Goal: Task Accomplishment & Management: Manage account settings

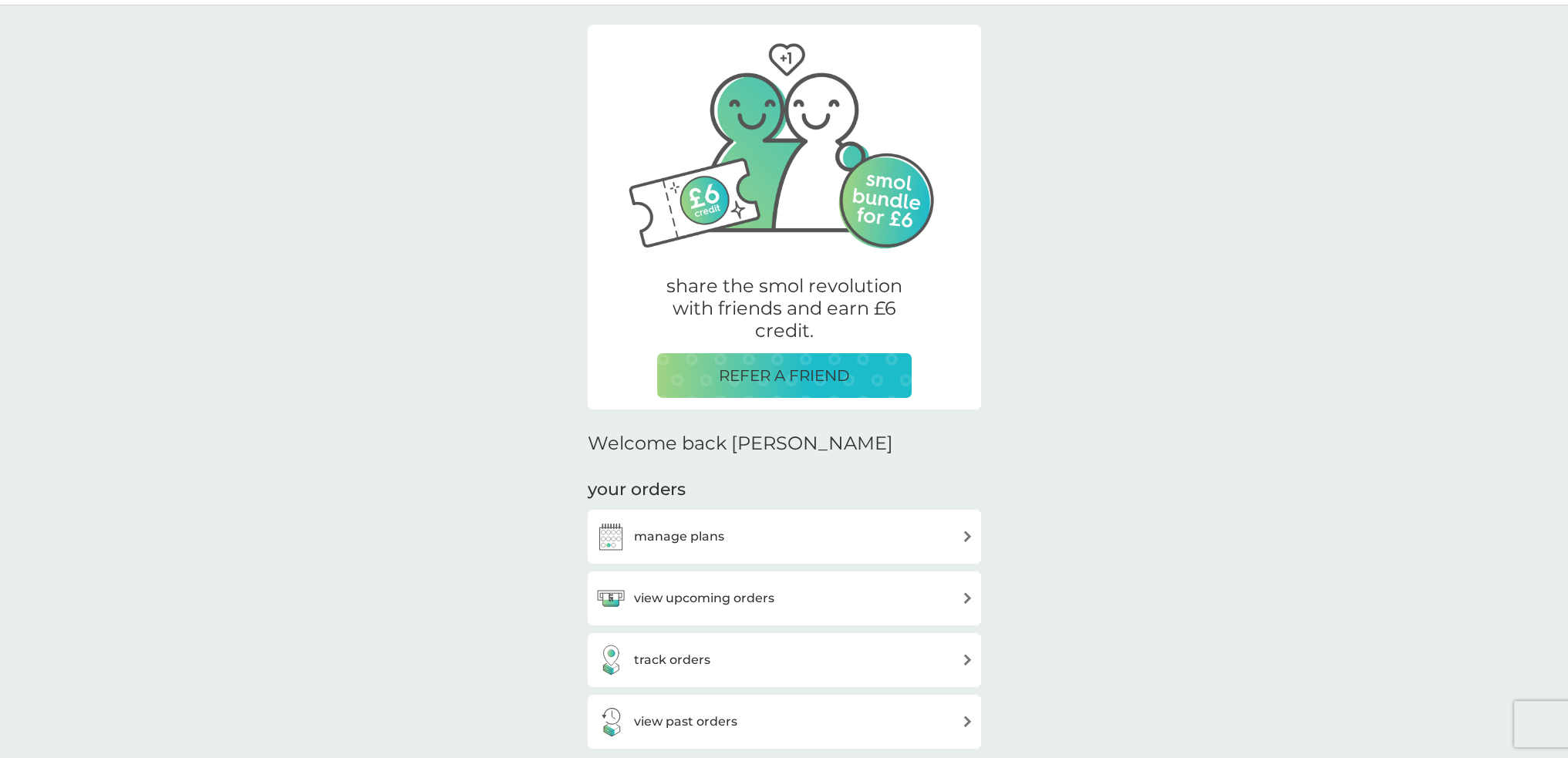
scroll to position [154, 0]
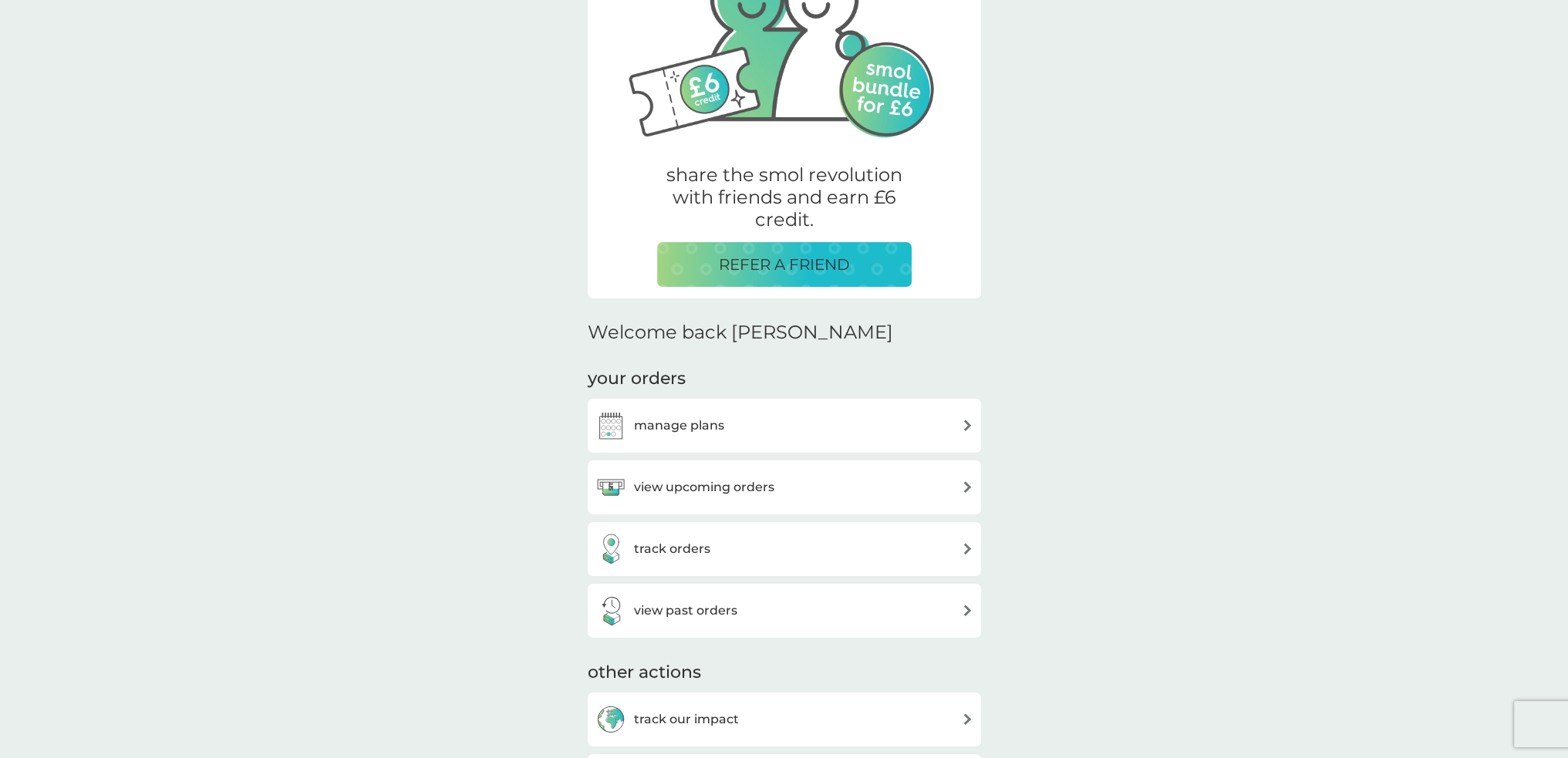
click at [682, 418] on h3 "manage plans" at bounding box center [680, 426] width 90 height 20
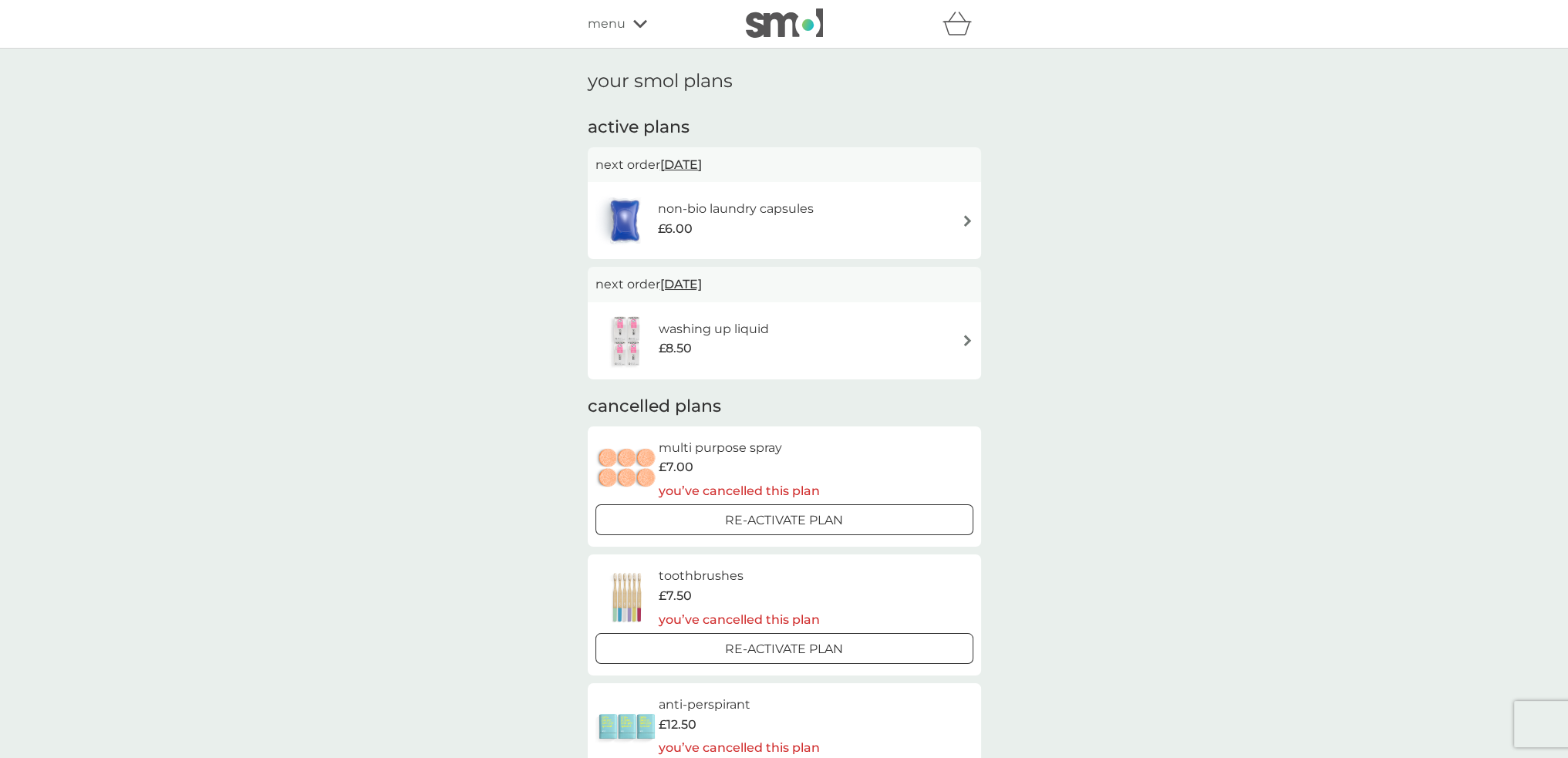
click at [616, 26] on span "menu" at bounding box center [606, 24] width 38 height 20
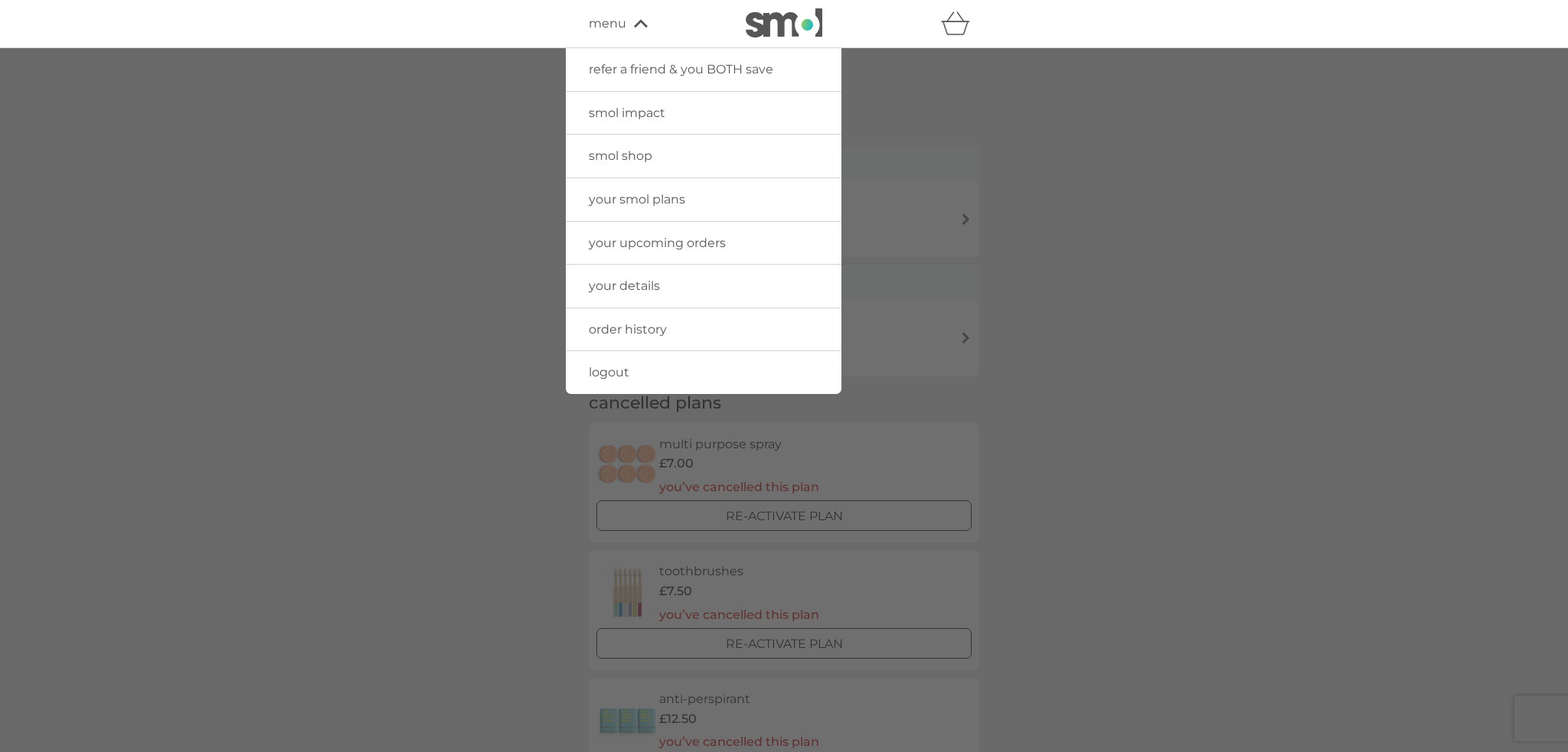
click at [605, 157] on span "smol shop" at bounding box center [620, 156] width 63 height 15
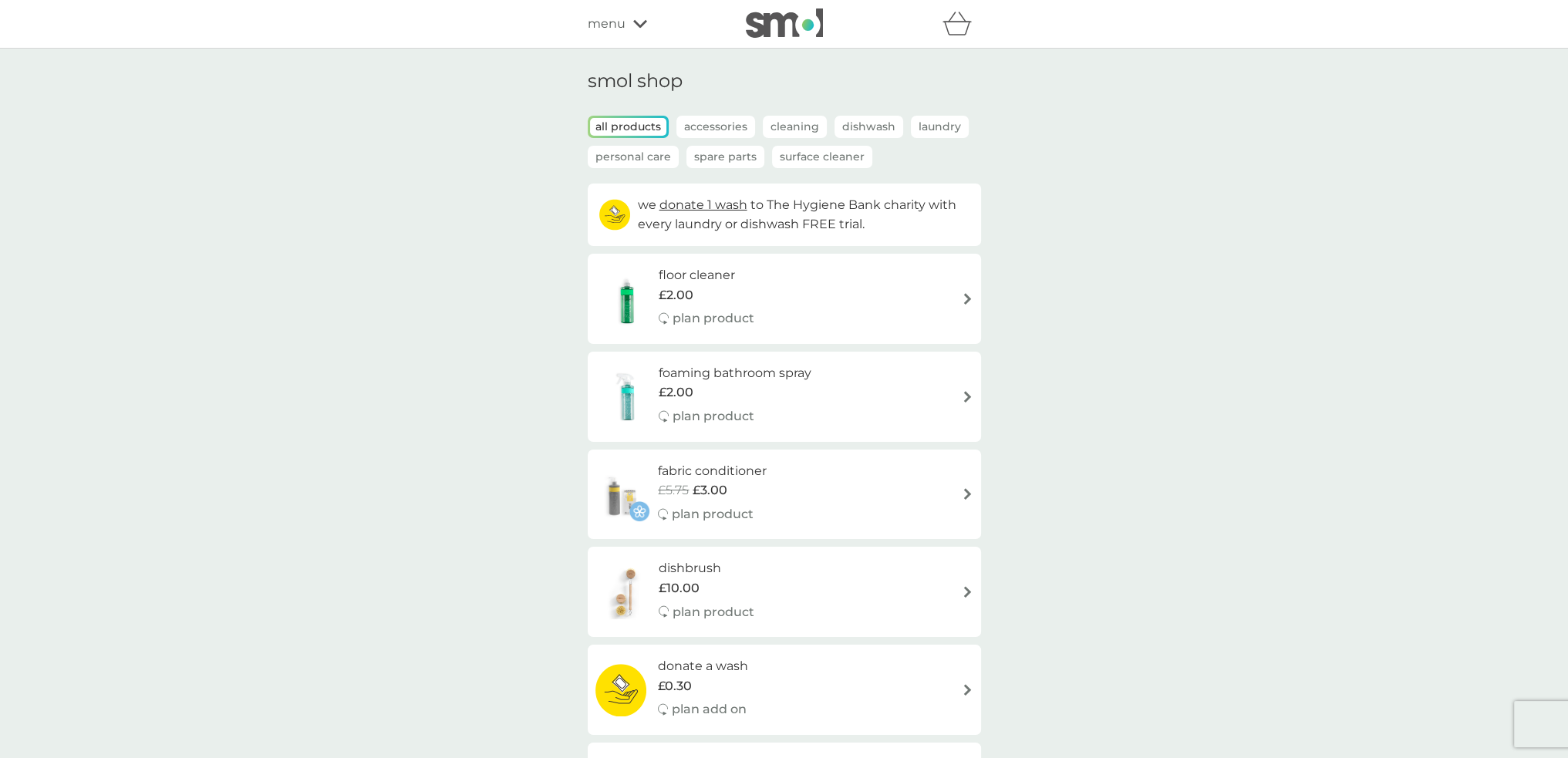
click at [919, 493] on div "fabric conditioner £5.75 £3.00 plan product" at bounding box center [784, 494] width 378 height 67
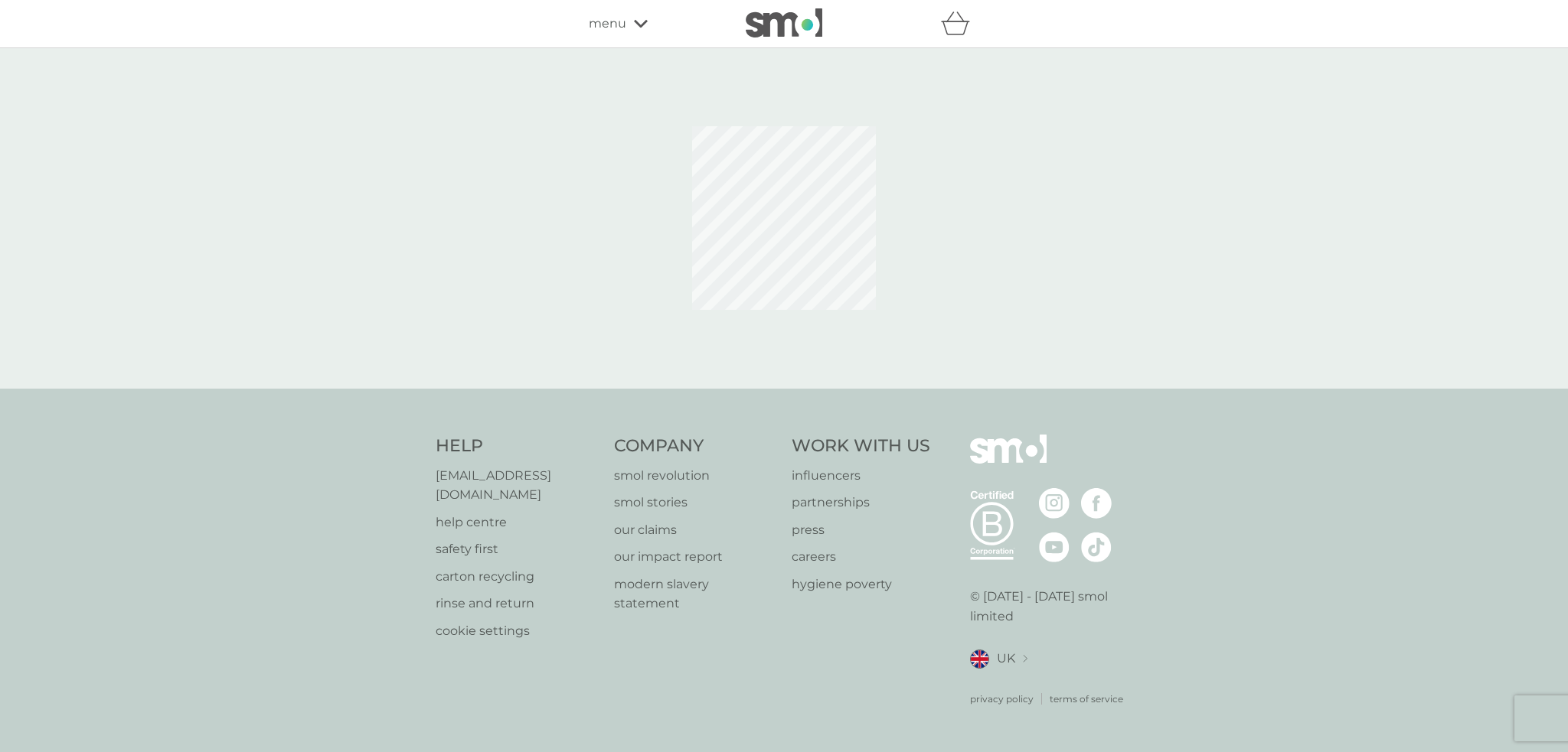
select select "182"
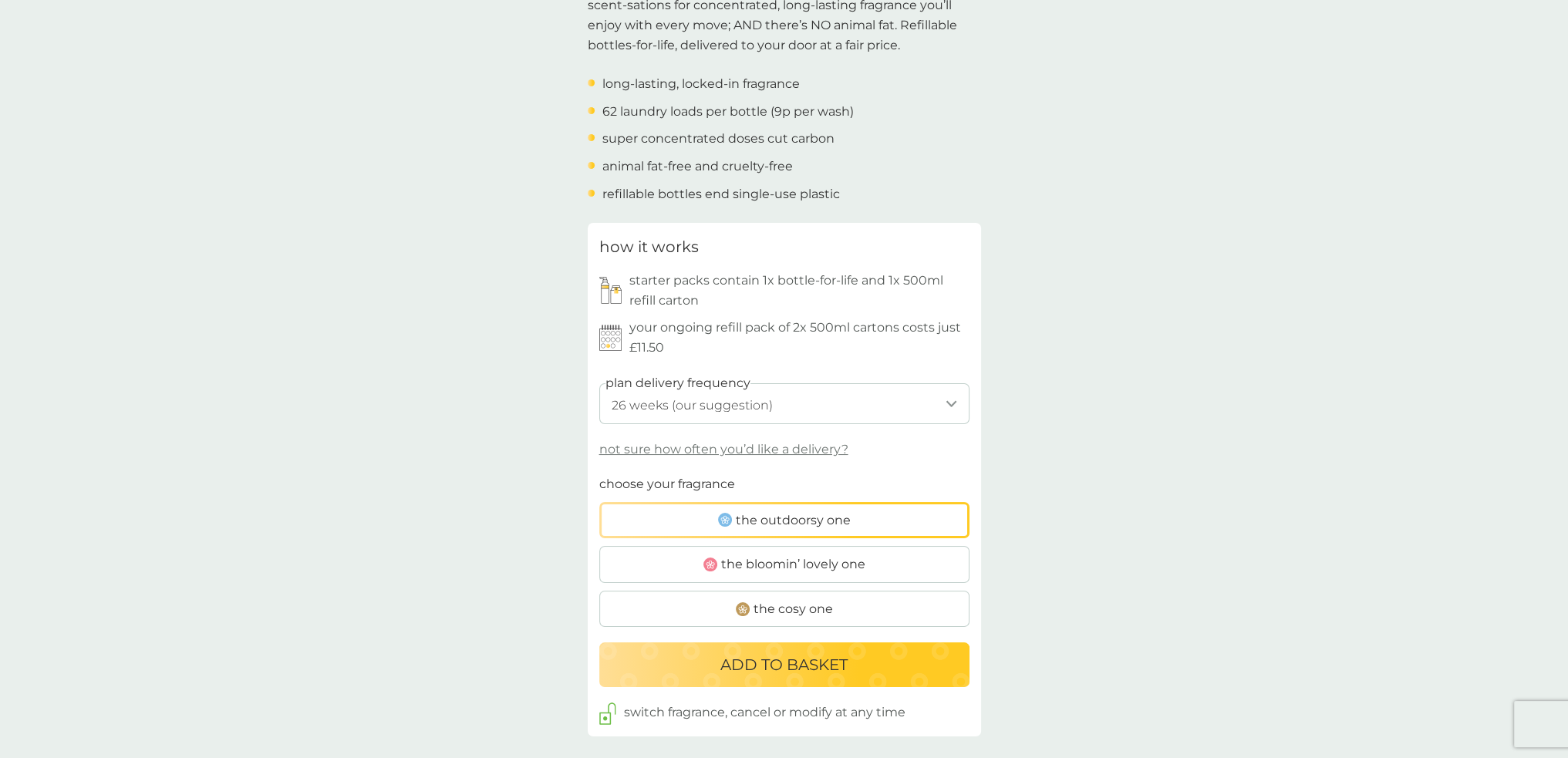
scroll to position [617, 0]
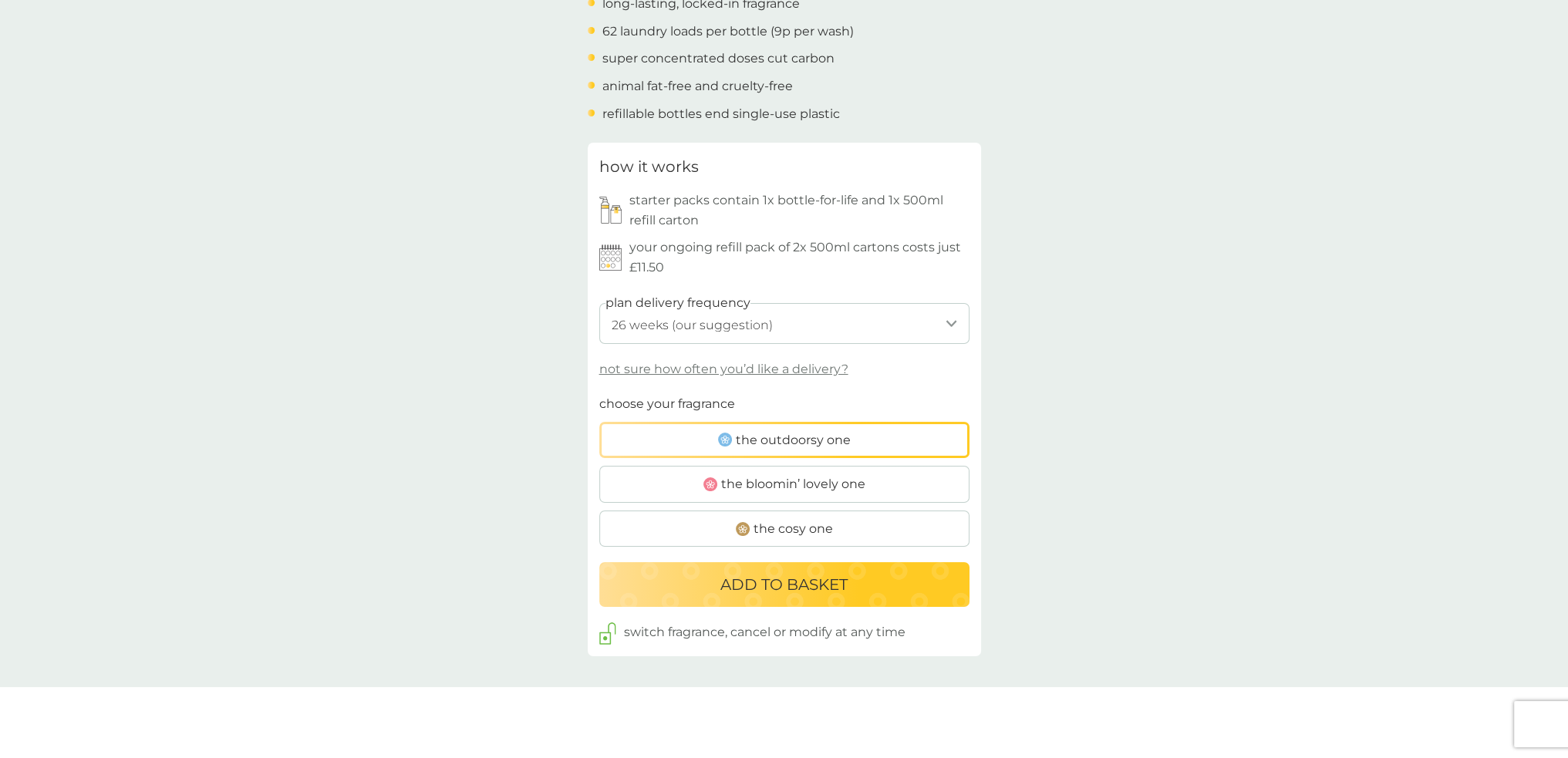
click at [818, 586] on p "ADD TO BASKET" at bounding box center [784, 584] width 127 height 25
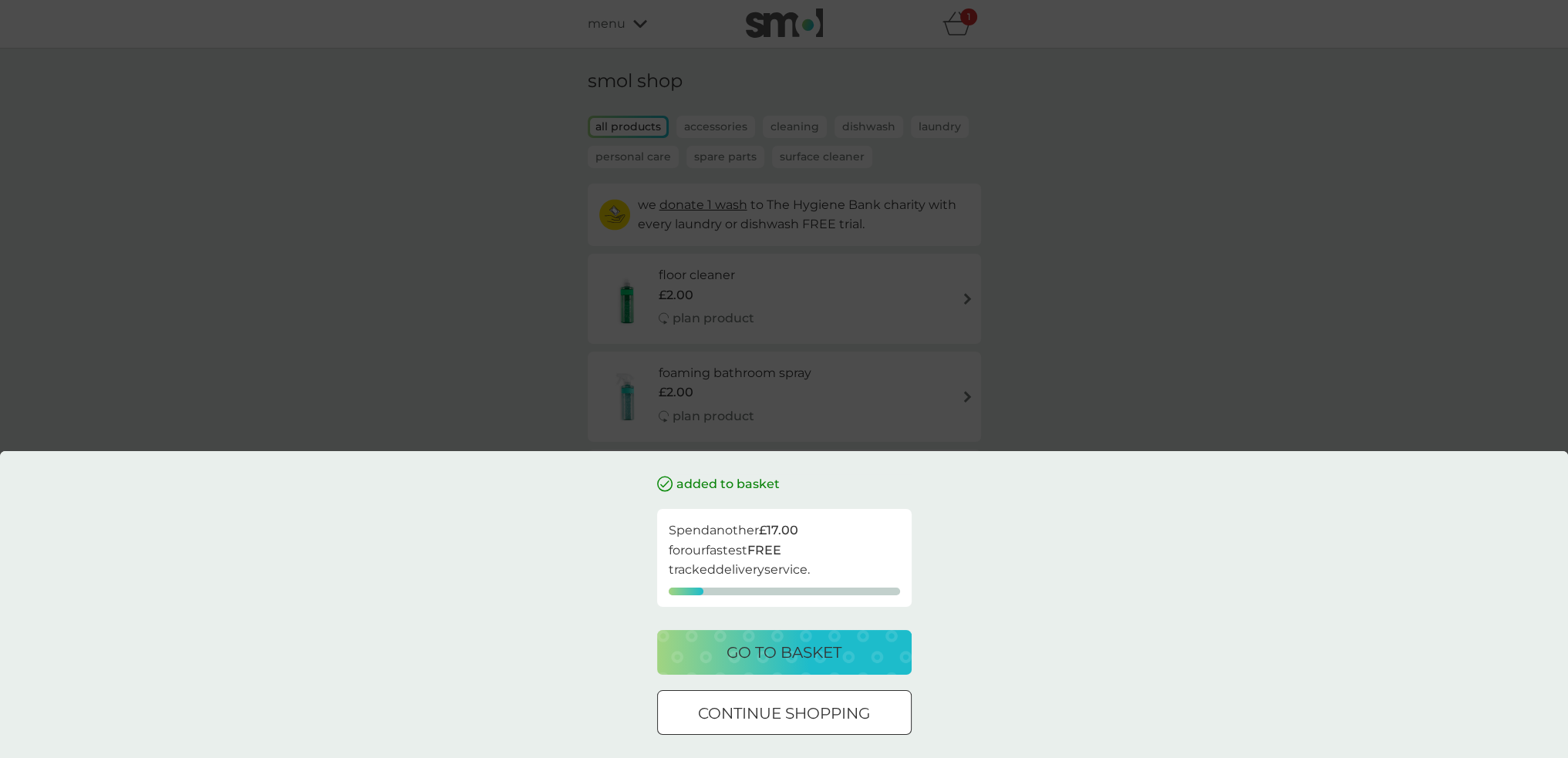
click at [791, 721] on div at bounding box center [784, 714] width 56 height 17
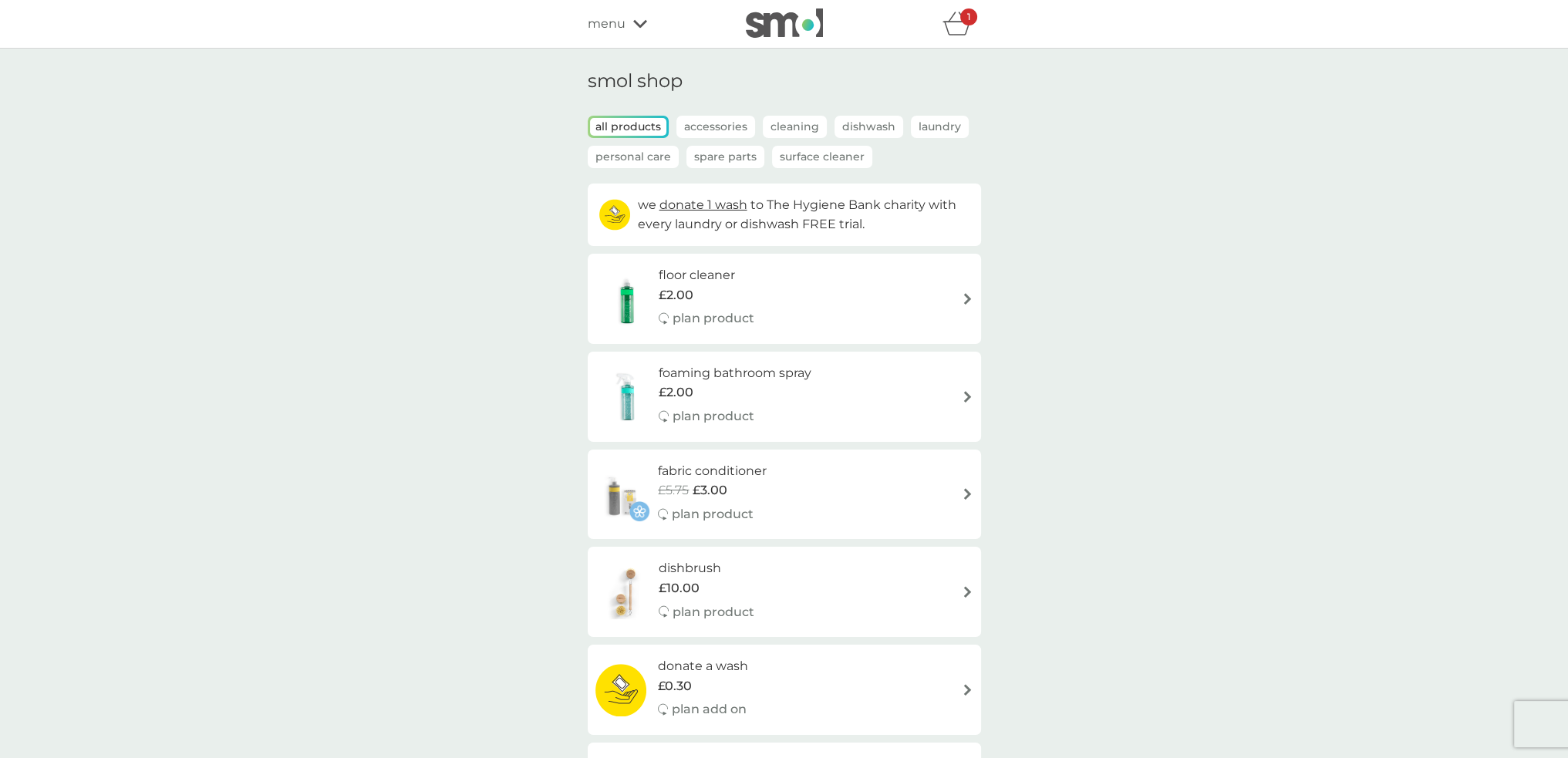
click at [919, 394] on div "foaming bathroom spray £2.00 plan product" at bounding box center [784, 396] width 378 height 67
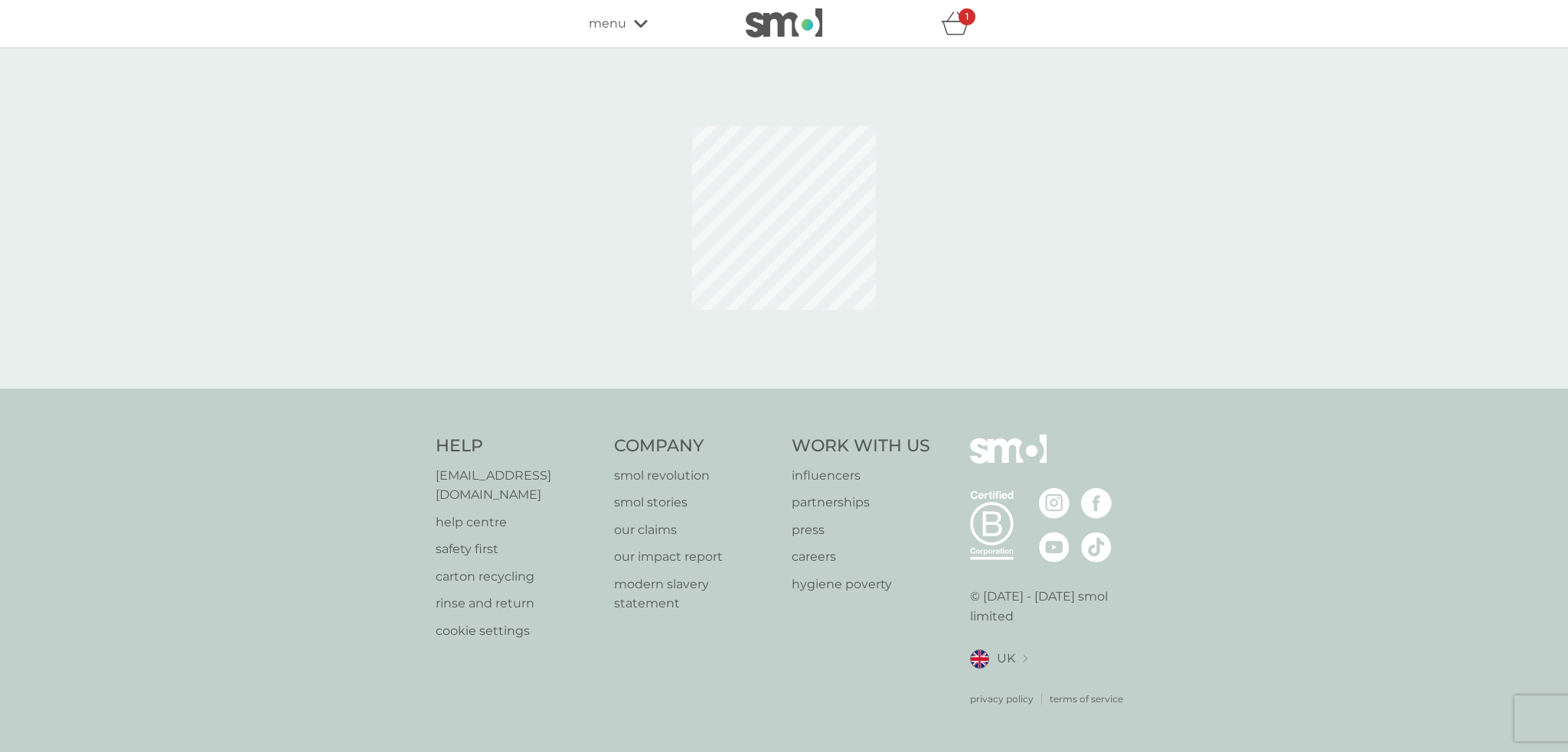
select select "182"
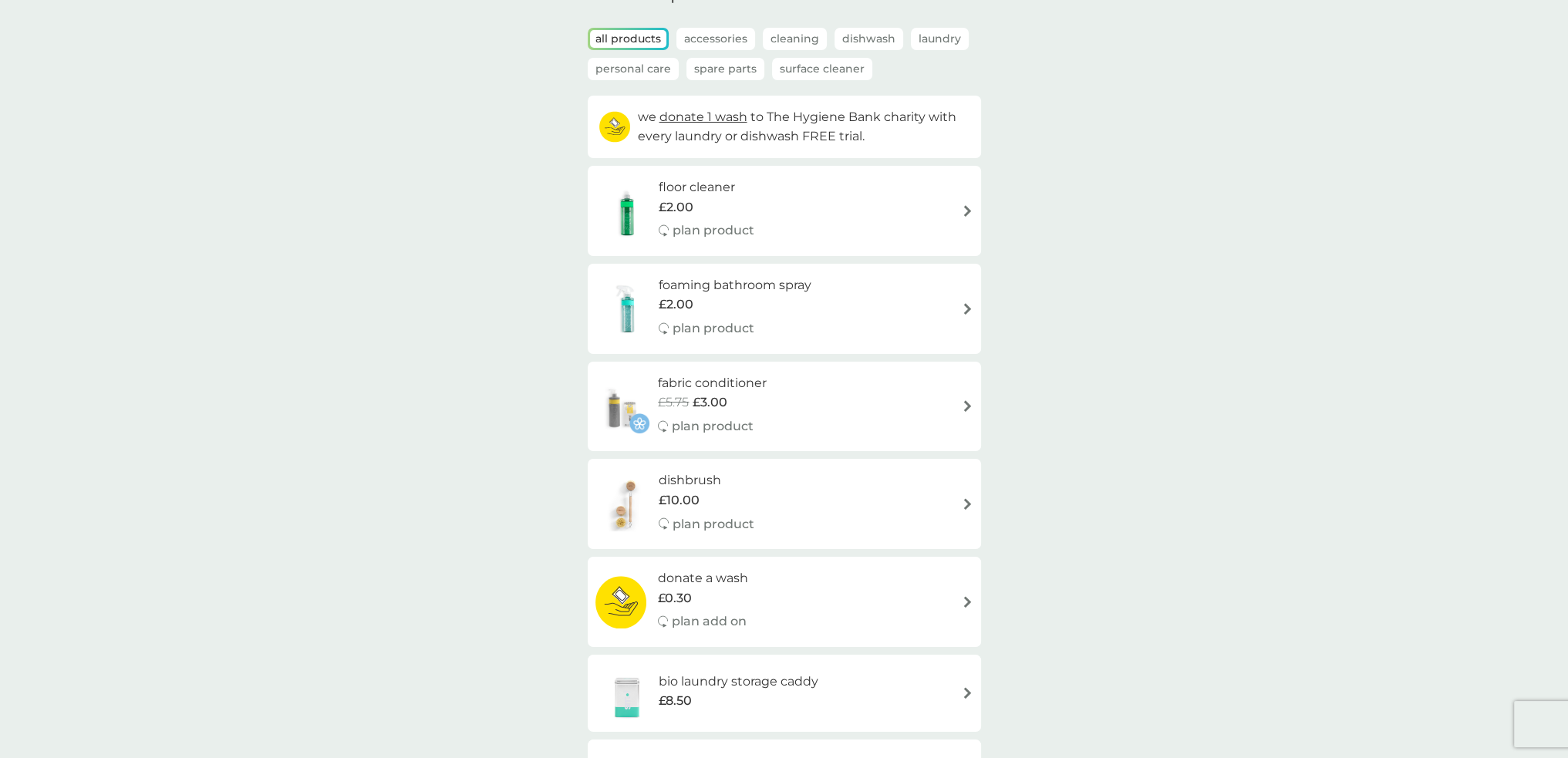
scroll to position [154, 0]
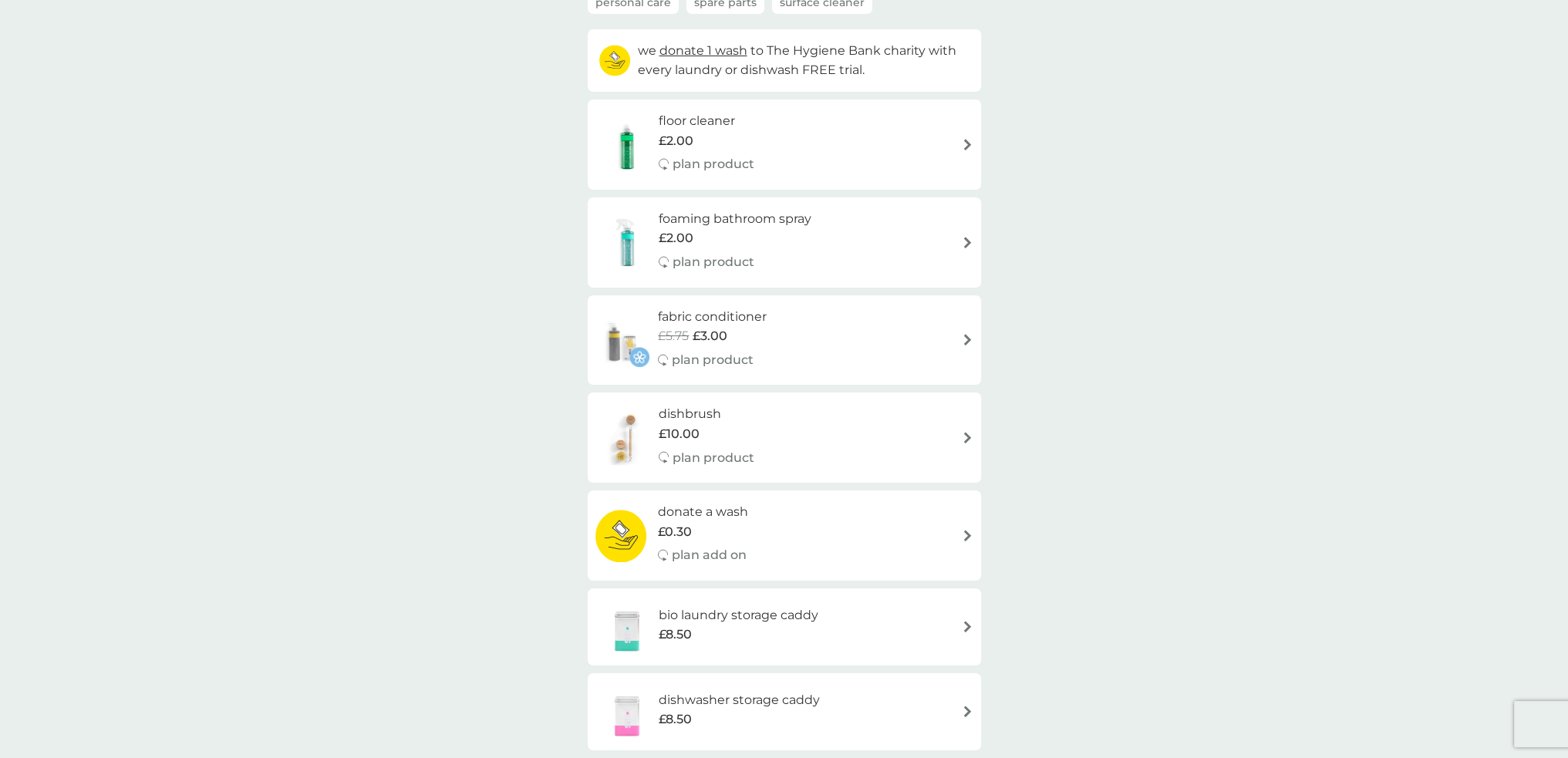
click at [772, 338] on div "fabric conditioner £5.75 £3.00 plan product" at bounding box center [720, 340] width 125 height 67
select select "182"
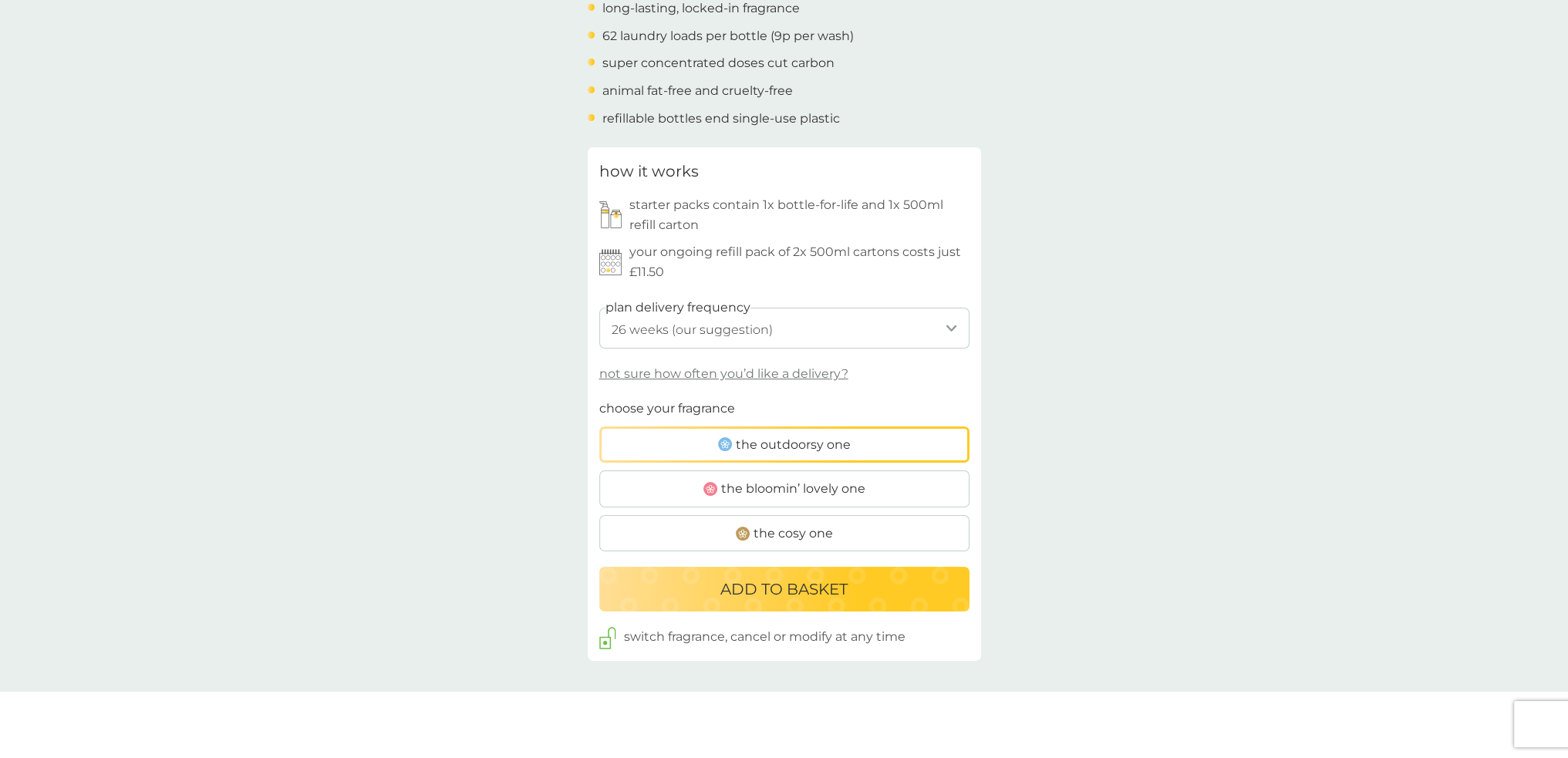
scroll to position [617, 0]
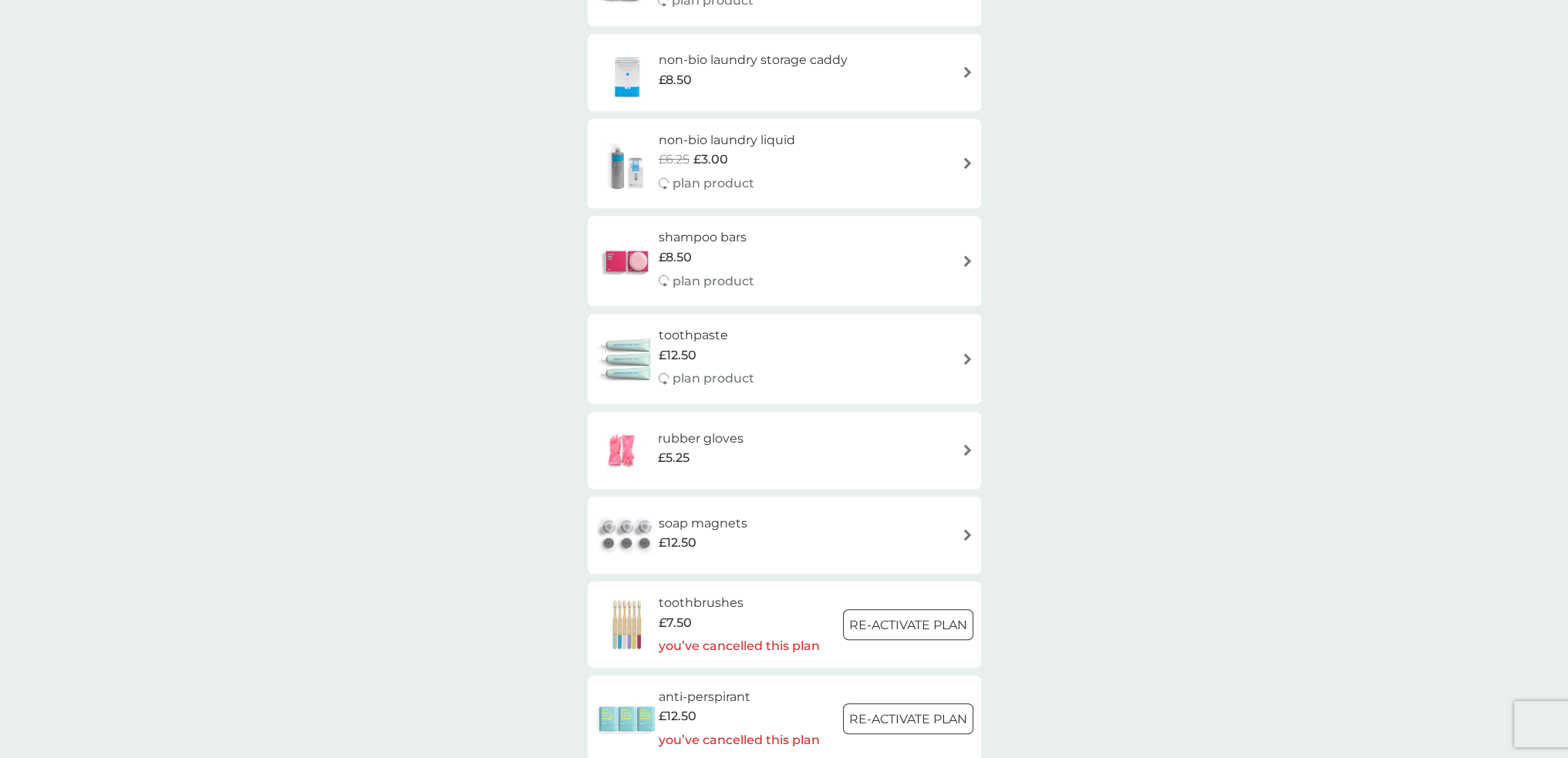
scroll to position [1542, 0]
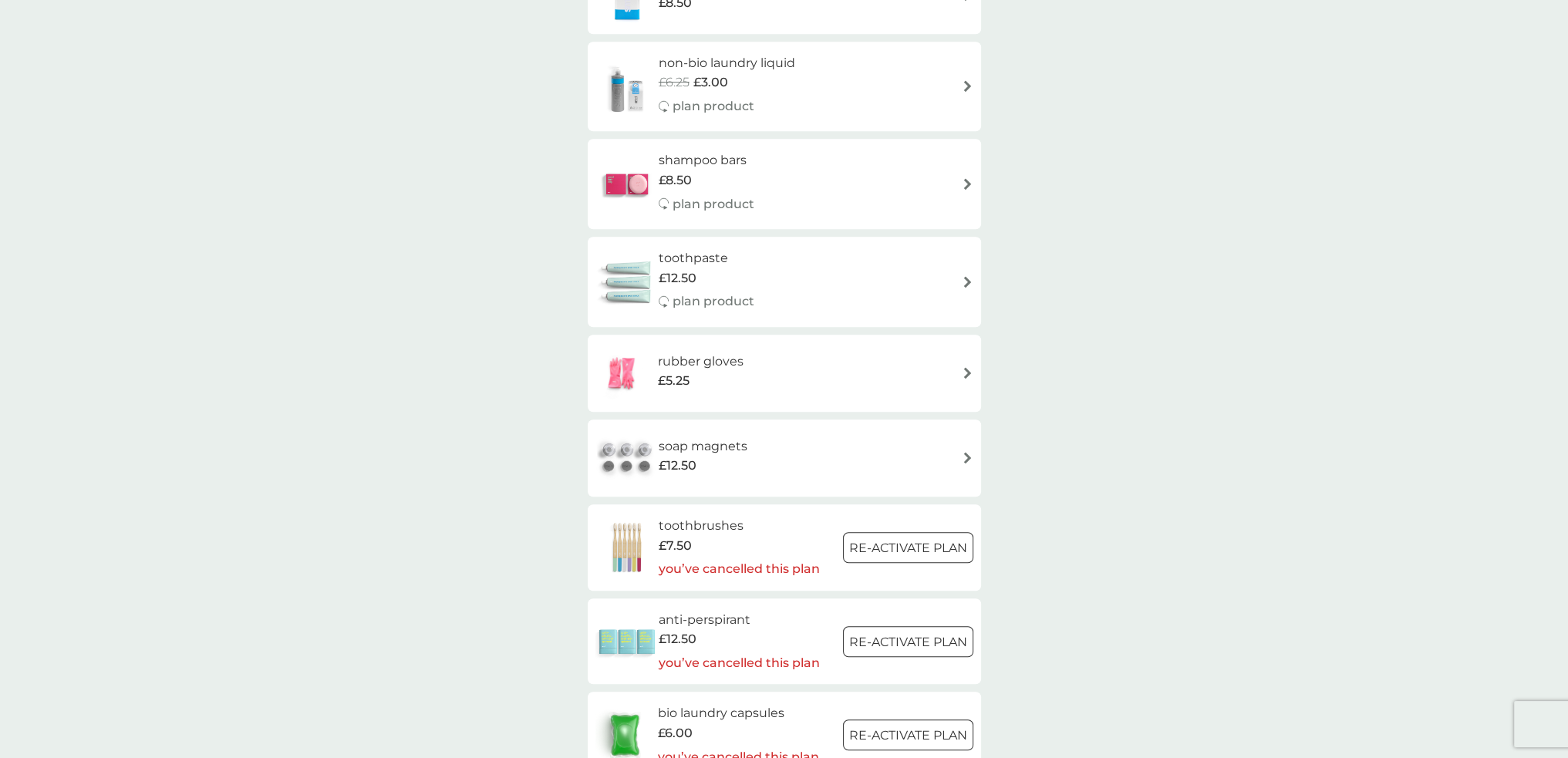
click at [773, 191] on div "shampoo bars £8.50 plan product" at bounding box center [784, 183] width 378 height 67
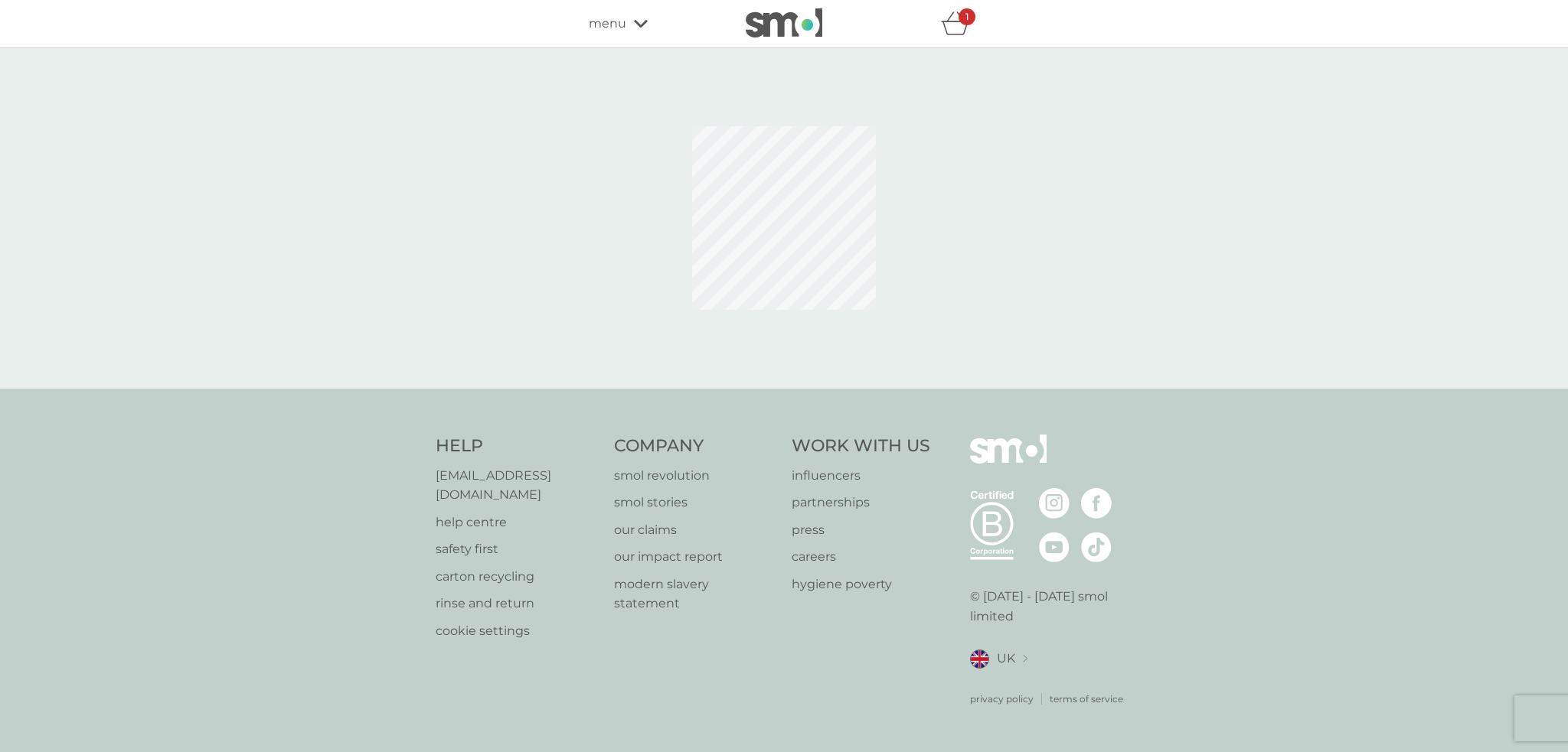
select select "63"
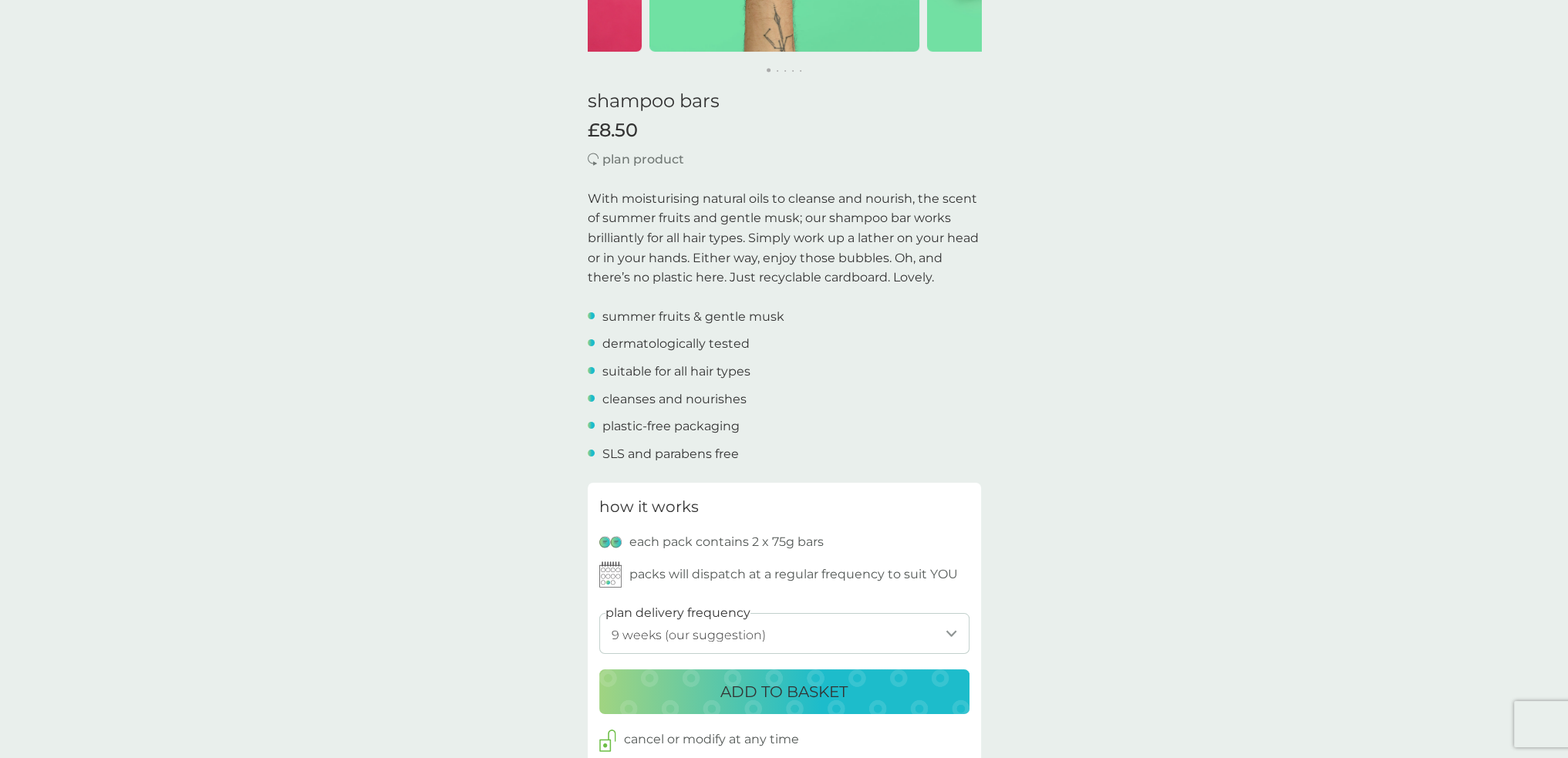
scroll to position [463, 0]
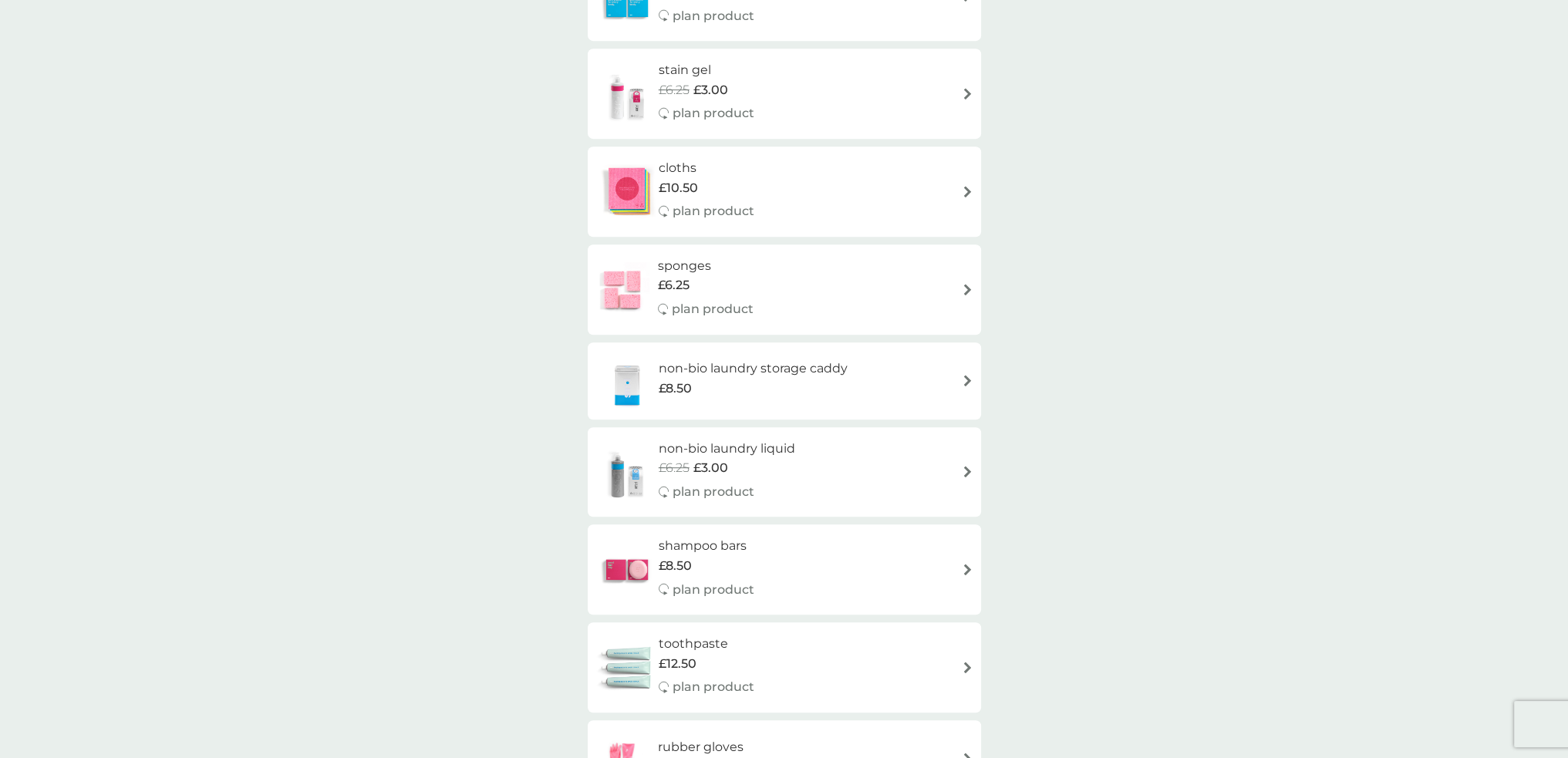
scroll to position [926, 0]
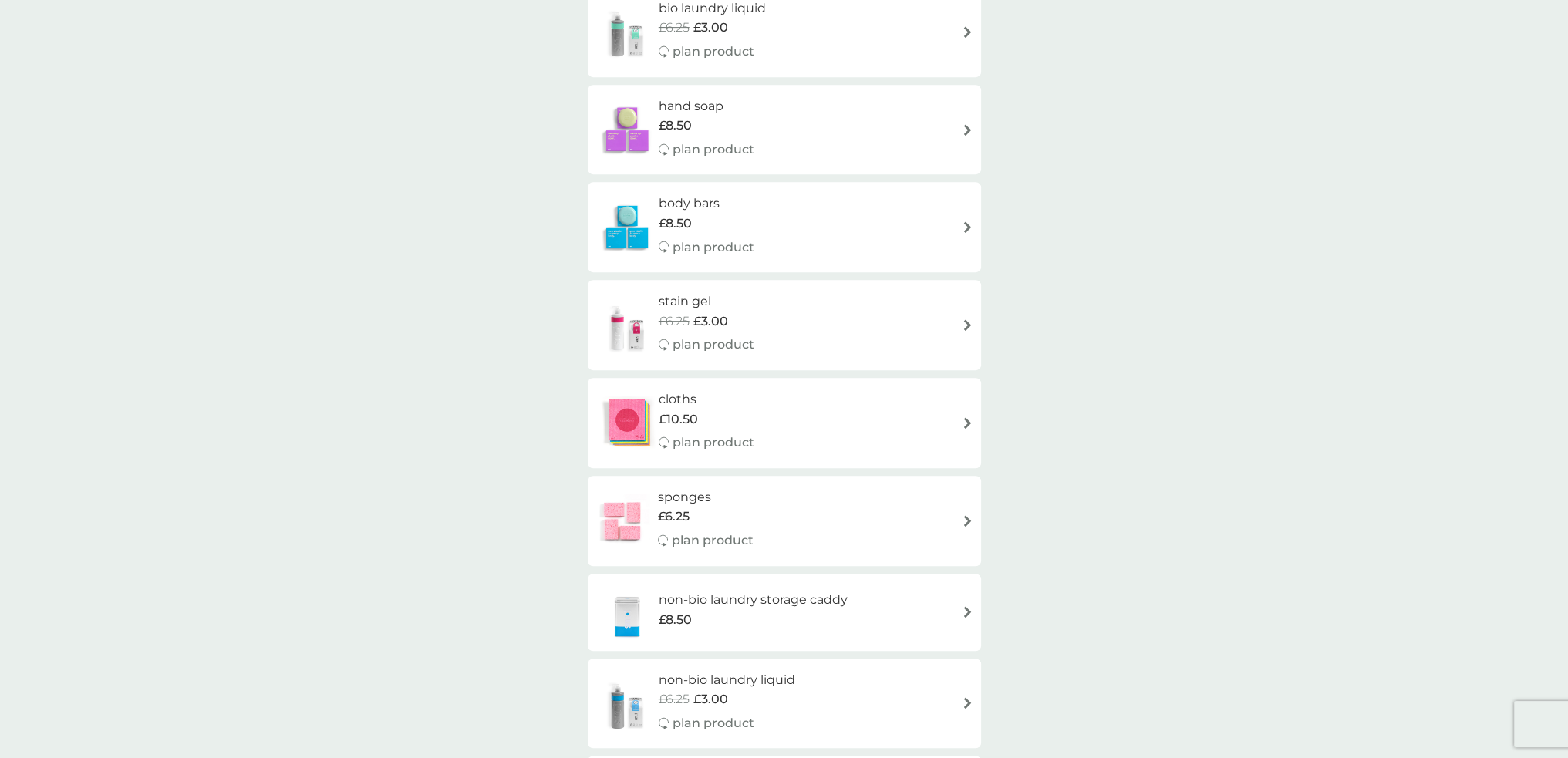
click at [681, 219] on span "£8.50" at bounding box center [676, 224] width 33 height 20
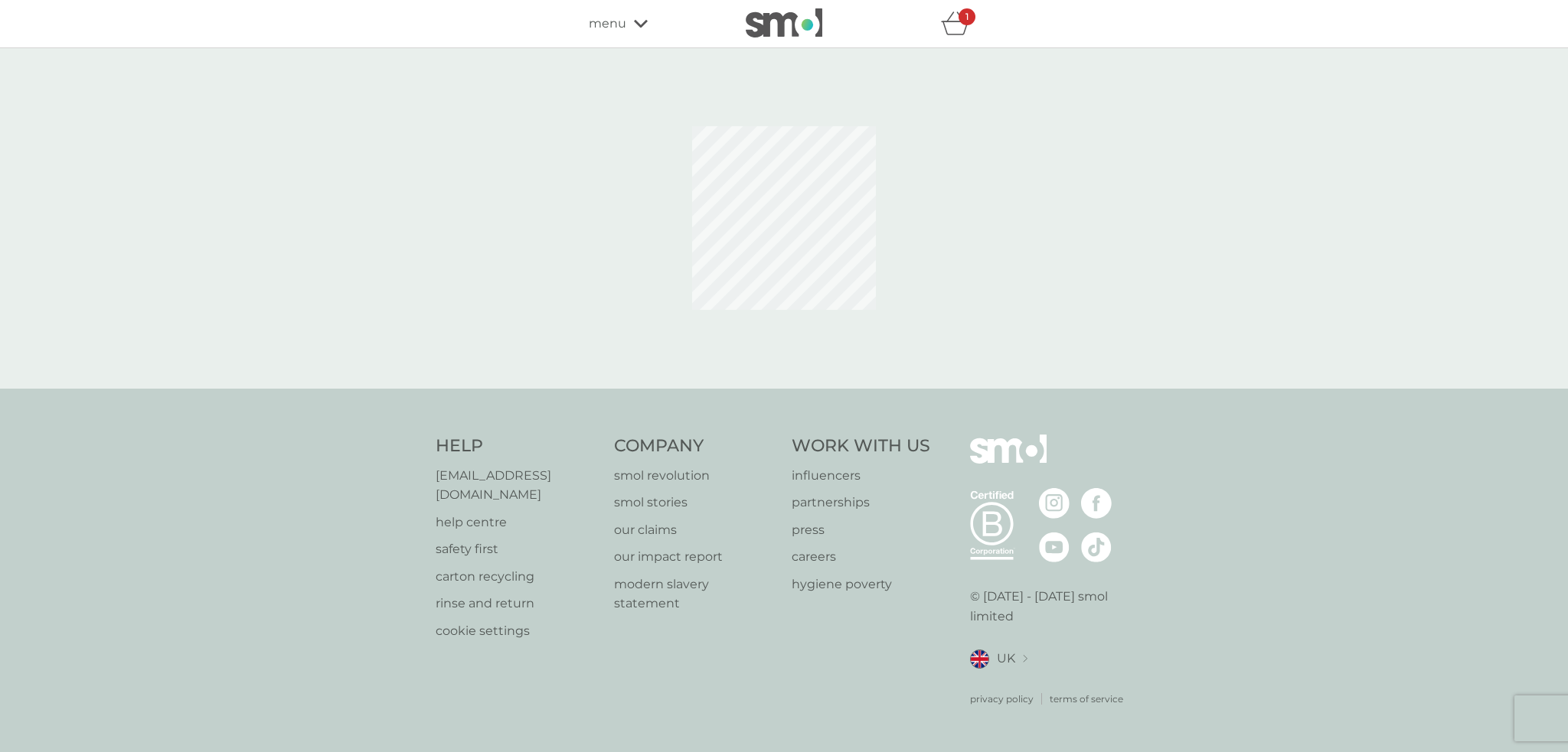
select select "91"
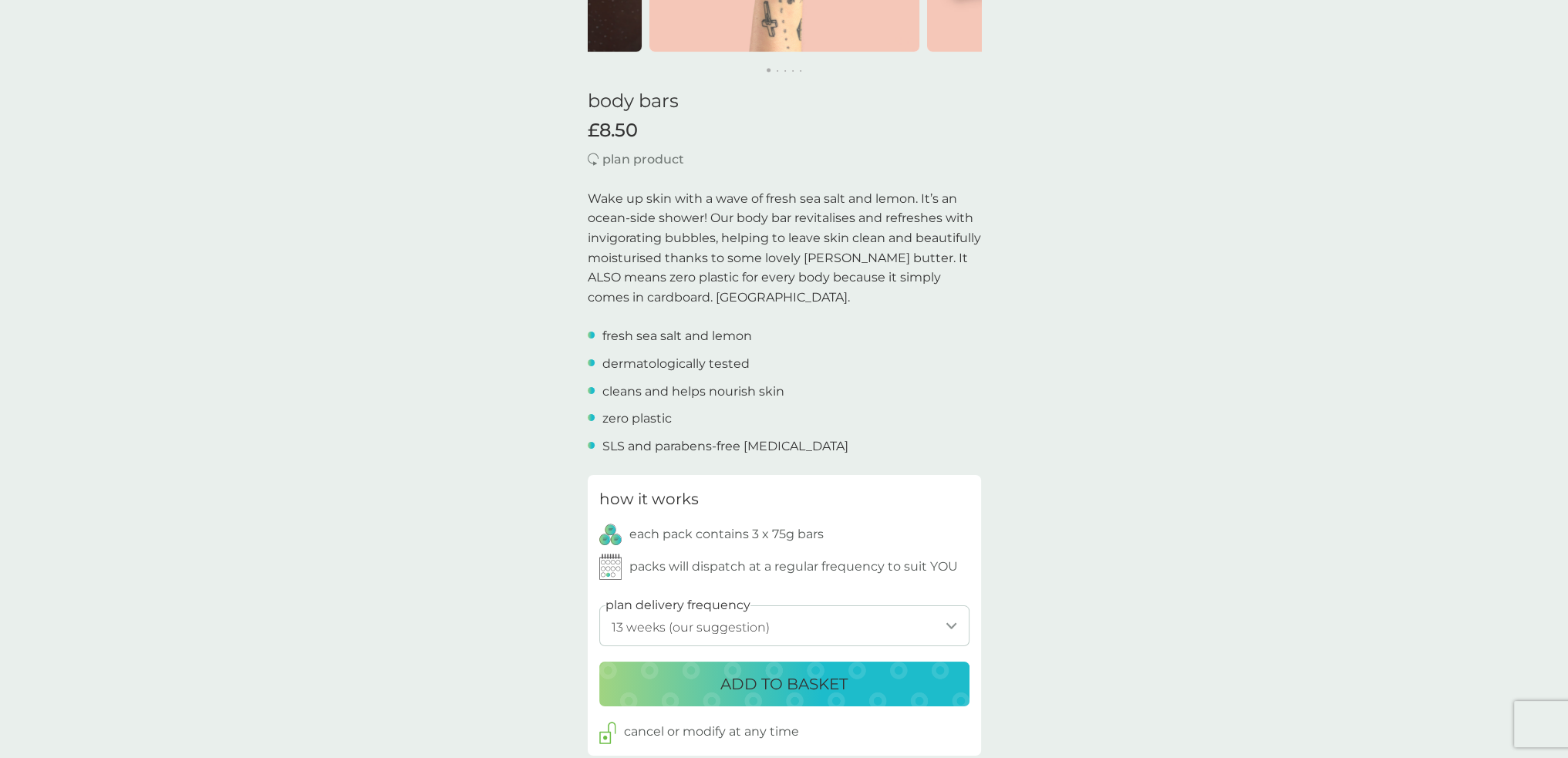
scroll to position [385, 0]
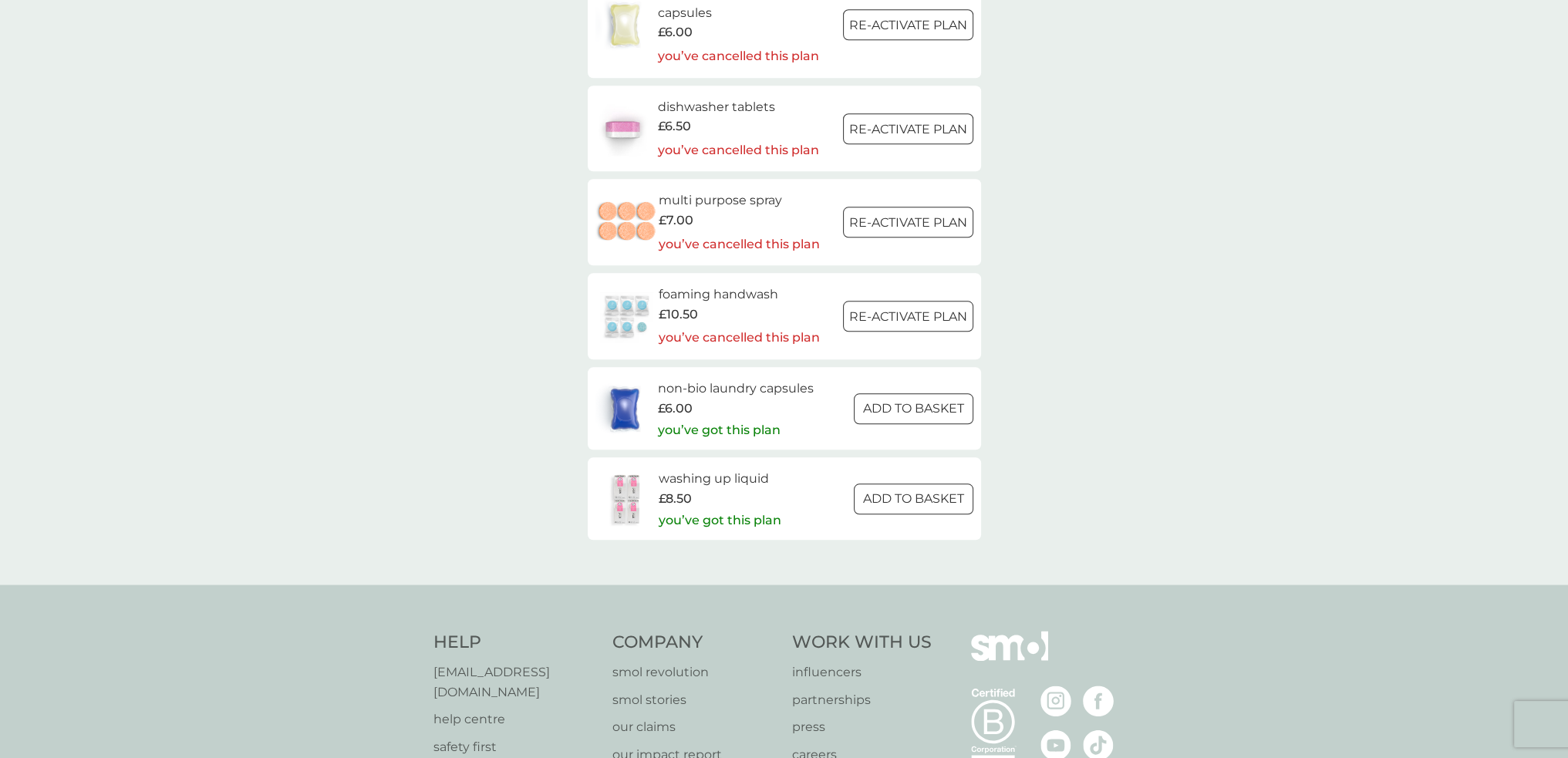
scroll to position [2391, 0]
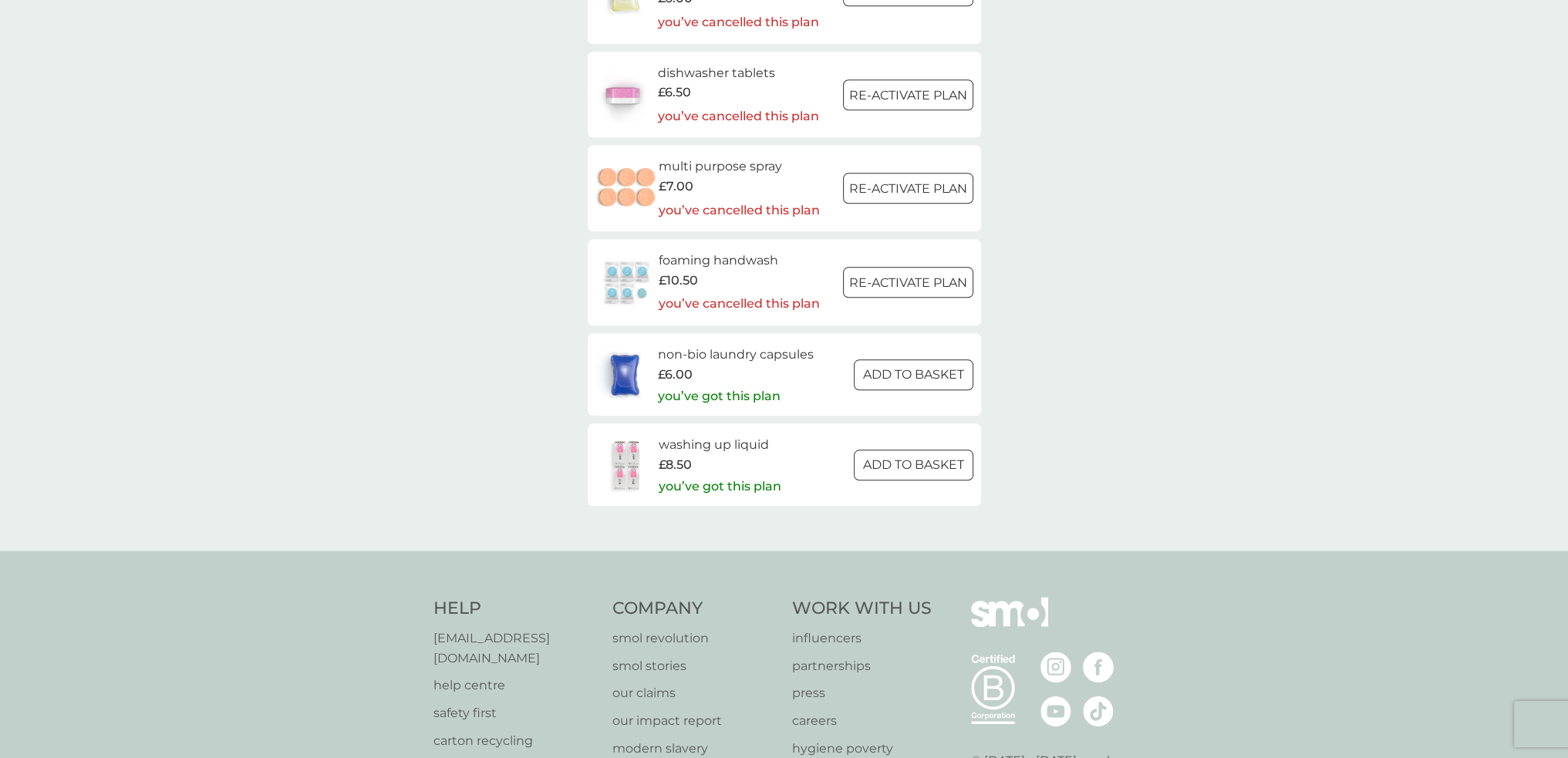
click at [937, 375] on div at bounding box center [913, 375] width 56 height 17
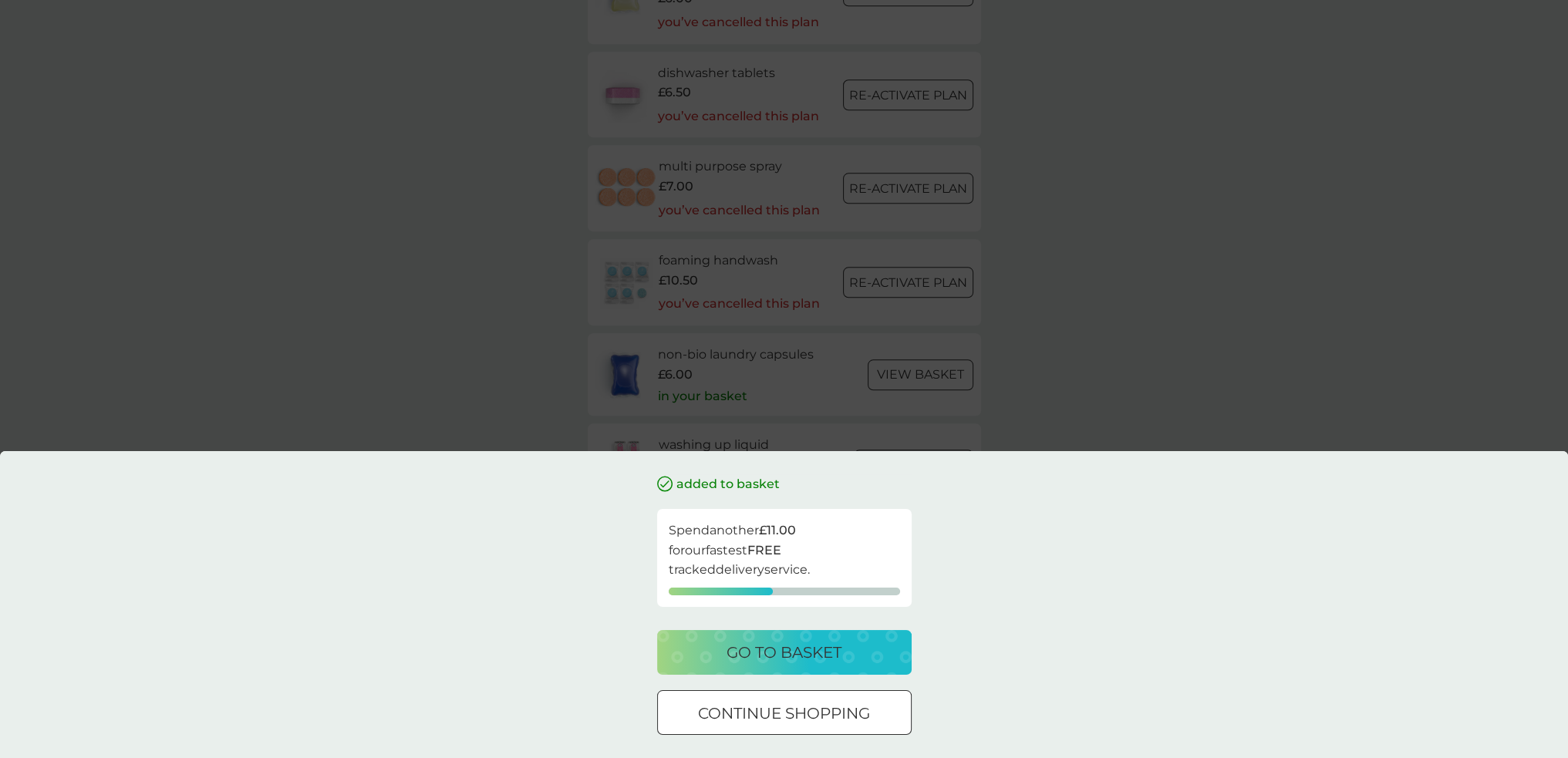
click at [821, 722] on p "continue shopping" at bounding box center [784, 713] width 172 height 25
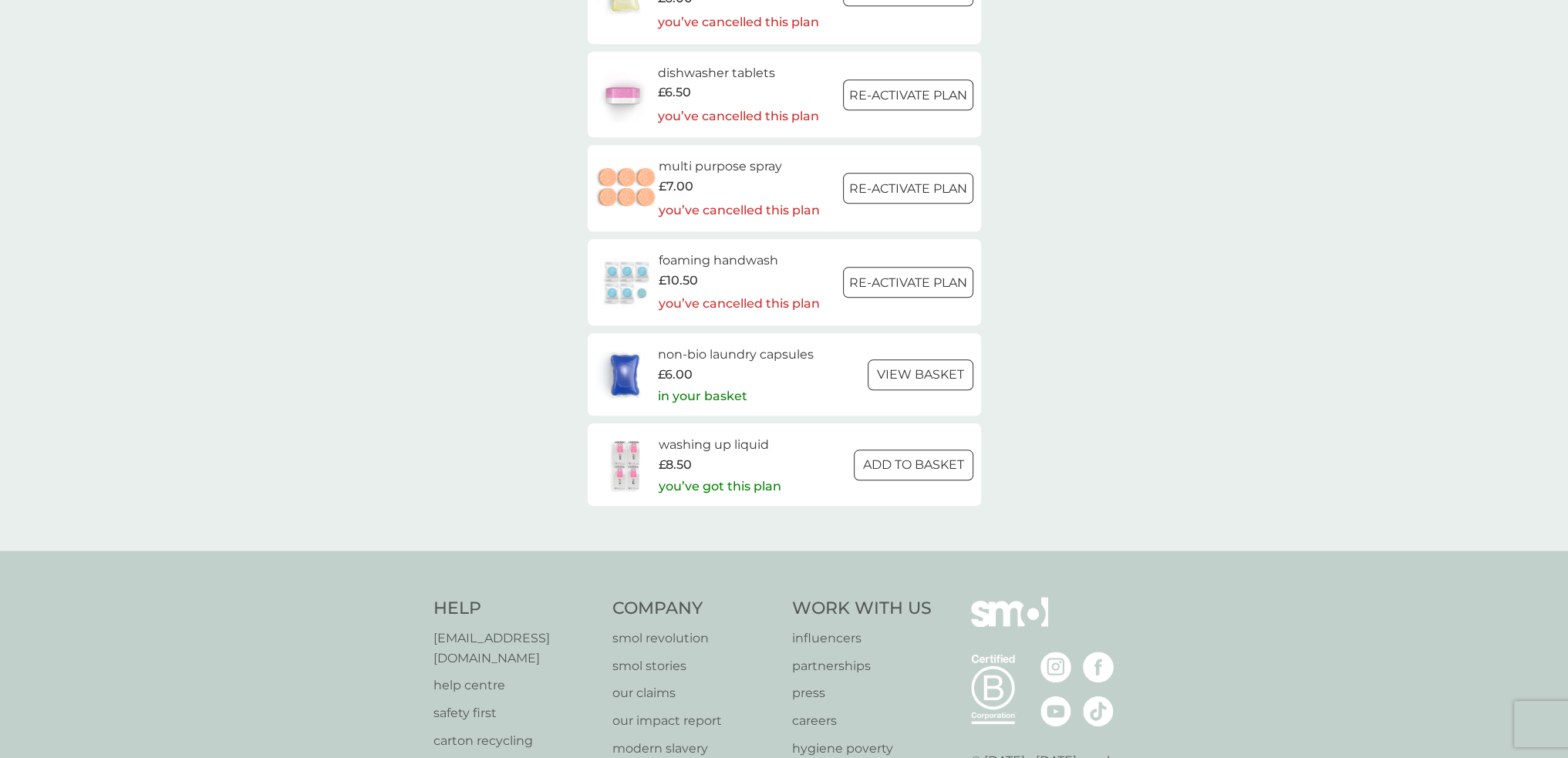
click at [923, 464] on div at bounding box center [913, 465] width 56 height 17
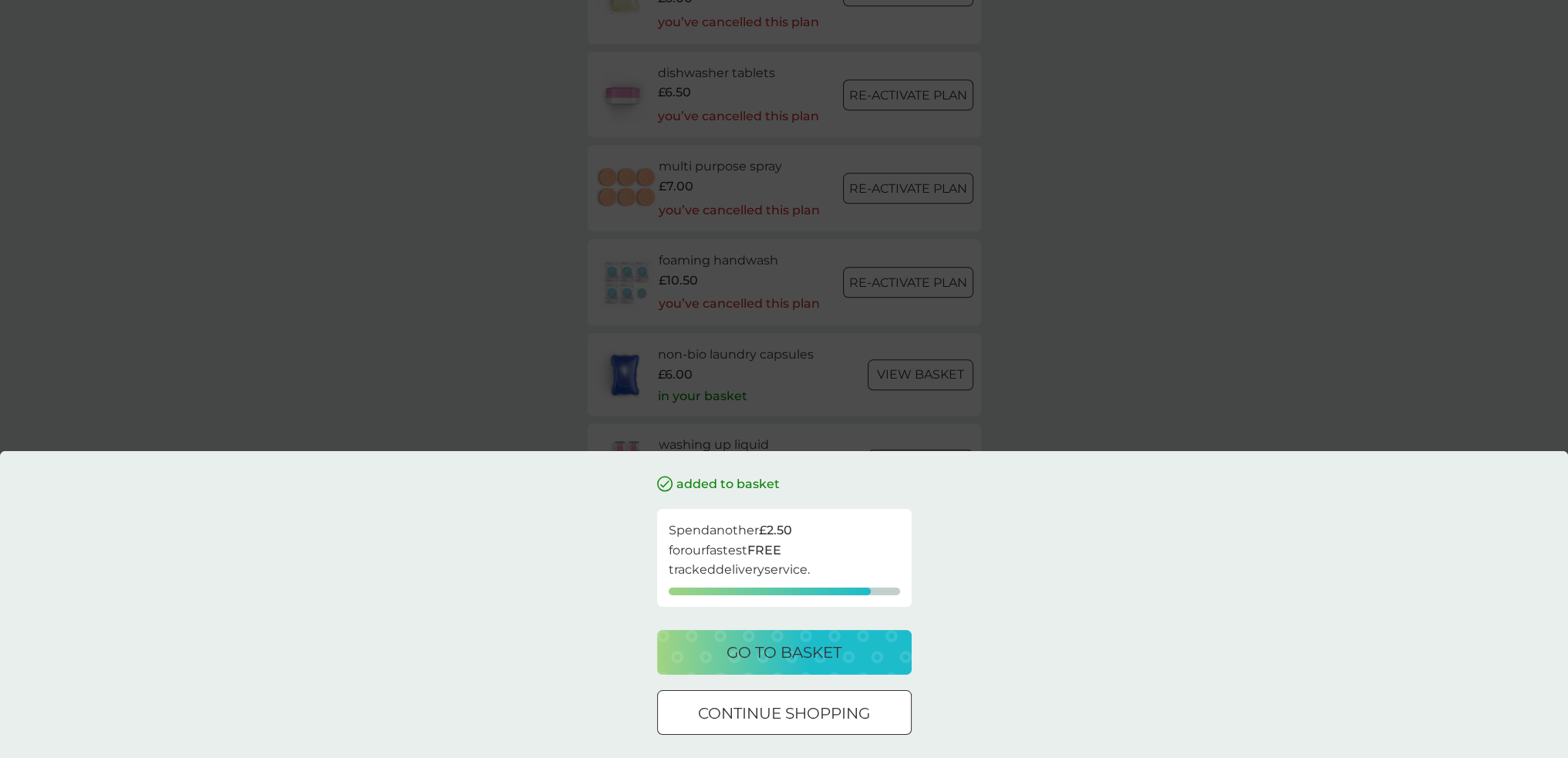
click at [804, 712] on div at bounding box center [784, 714] width 56 height 17
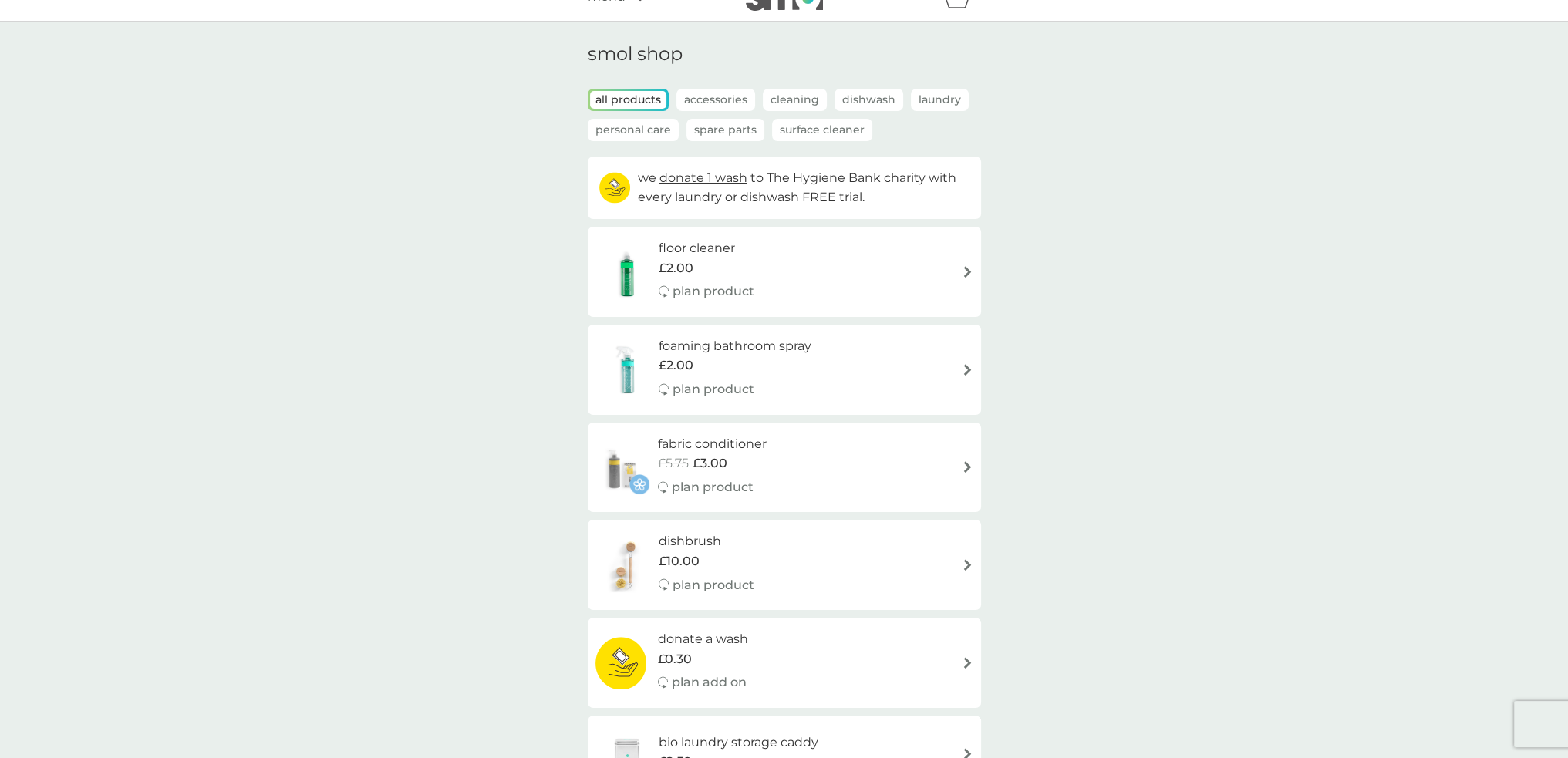
scroll to position [0, 0]
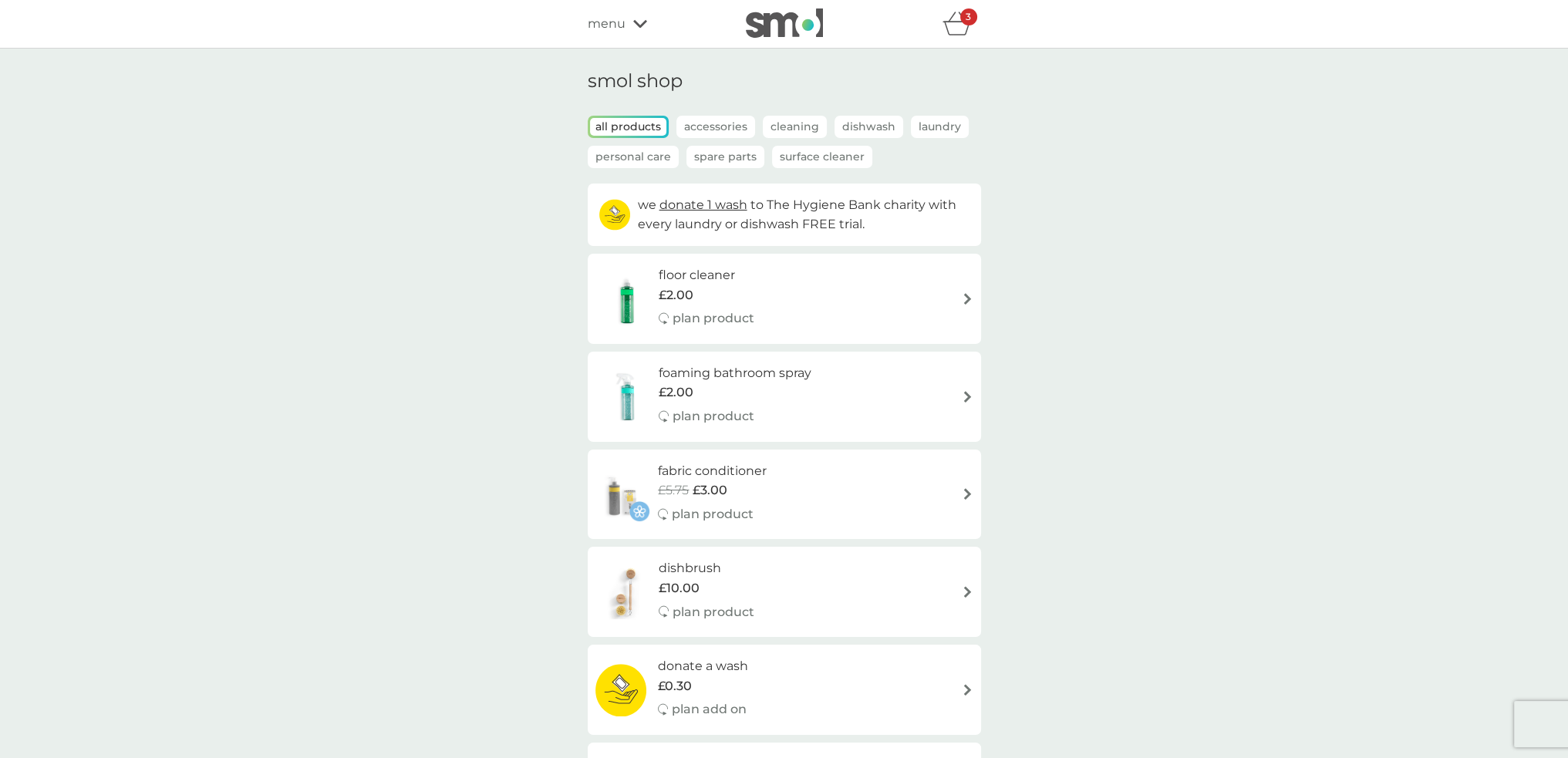
click at [965, 20] on div "3" at bounding box center [968, 17] width 17 height 17
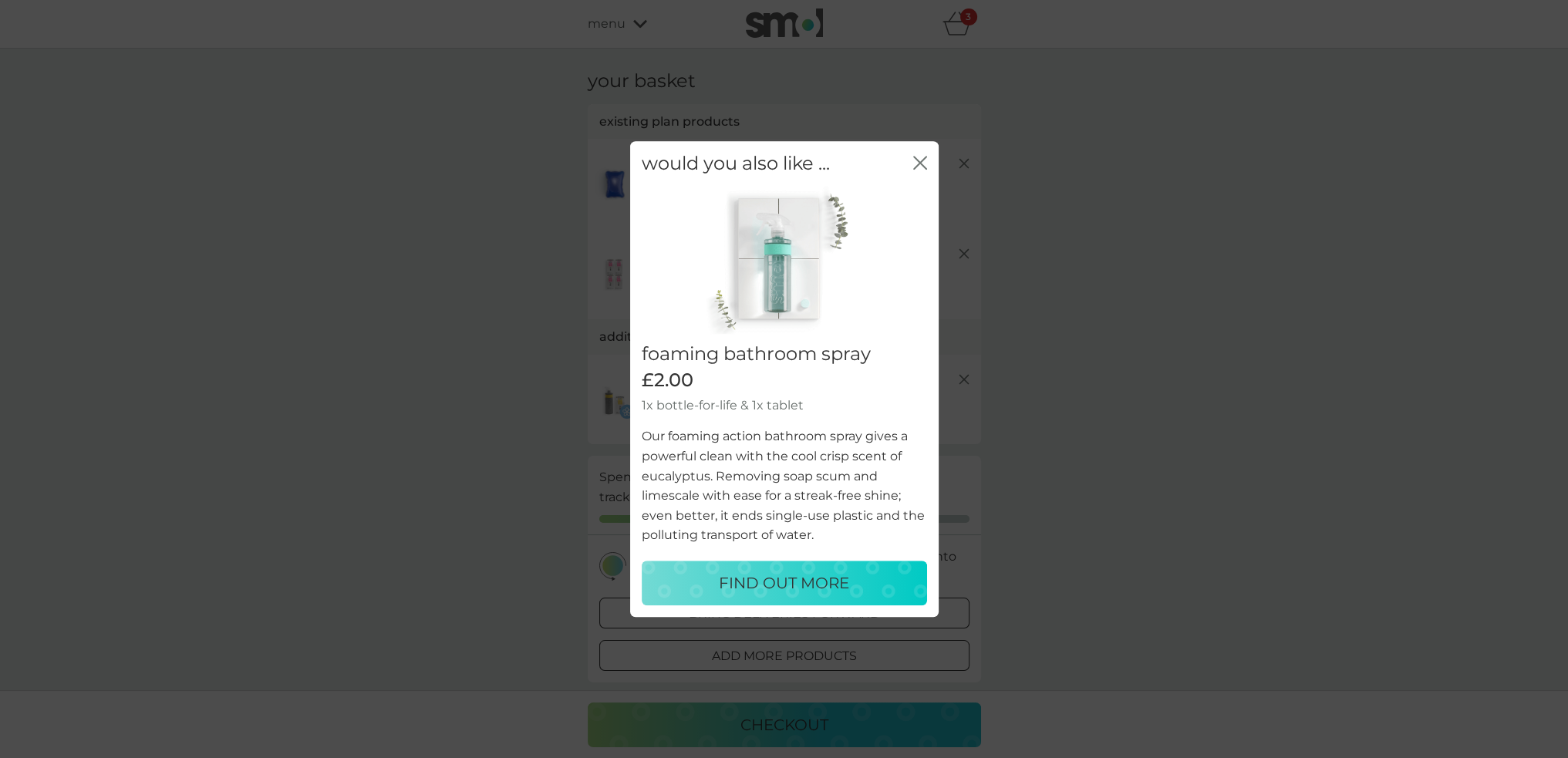
click at [921, 162] on icon "close" at bounding box center [923, 163] width 6 height 13
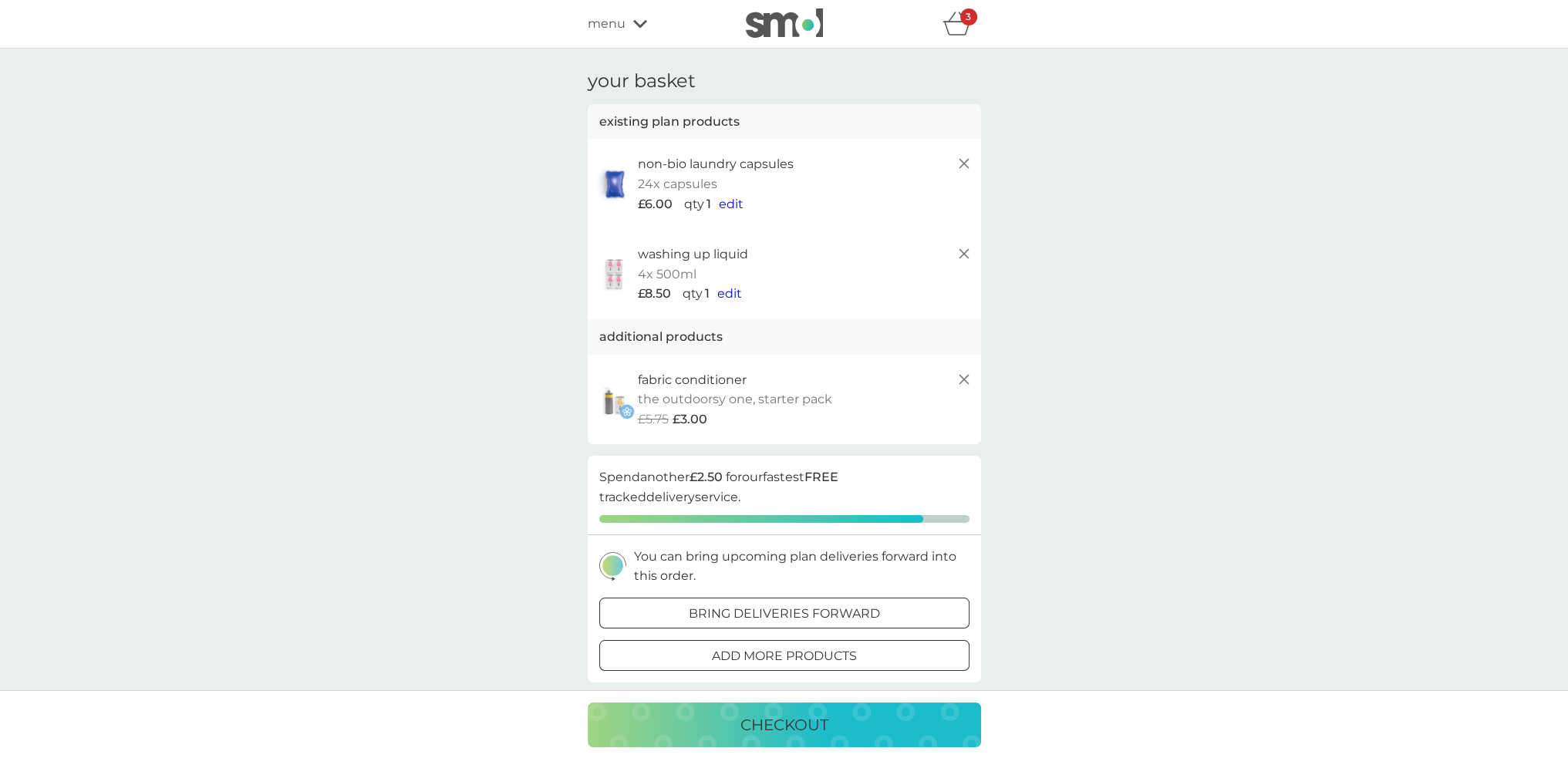
click at [608, 27] on span "menu" at bounding box center [606, 24] width 38 height 20
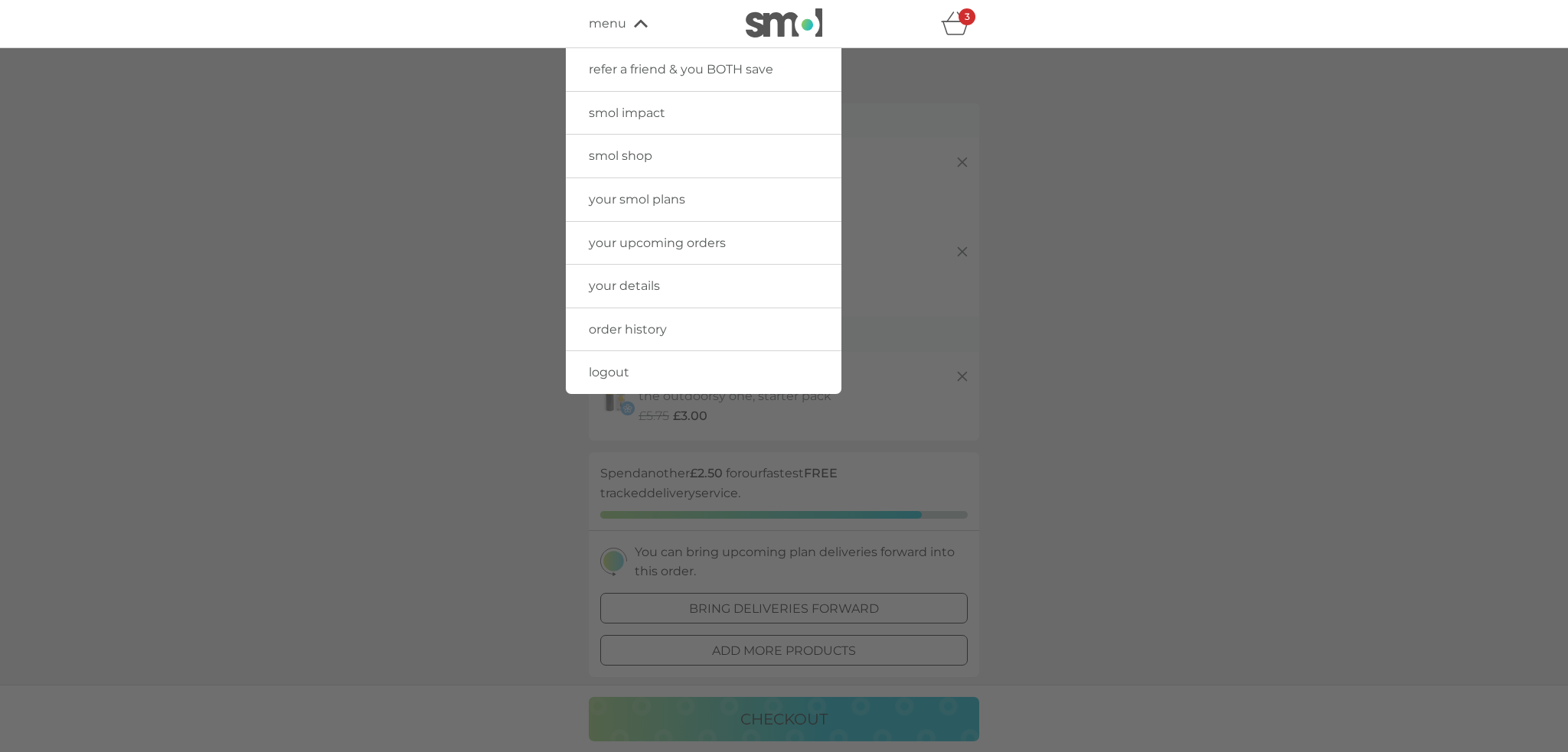
click at [640, 159] on span "smol shop" at bounding box center [620, 156] width 63 height 15
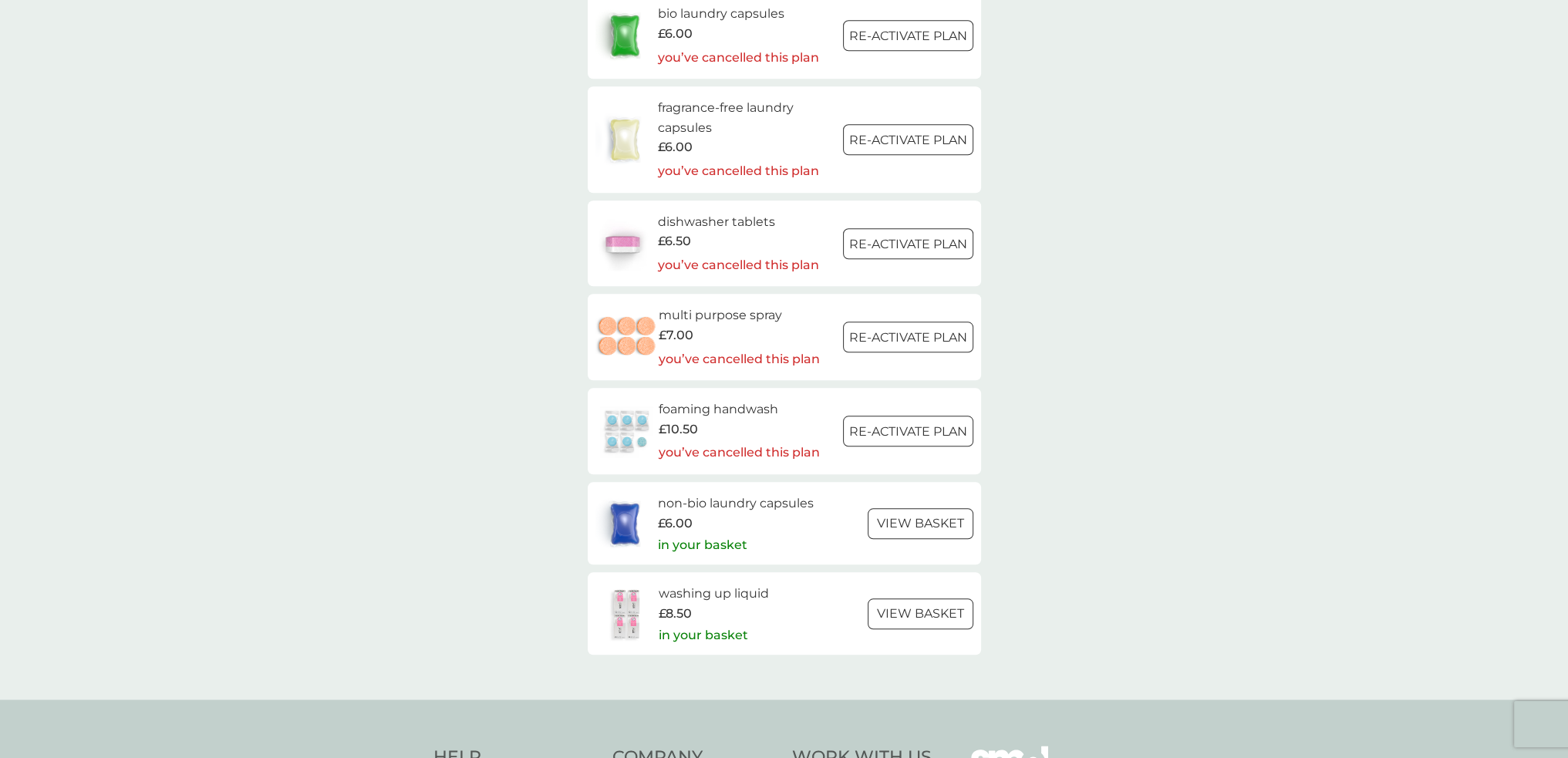
scroll to position [2314, 0]
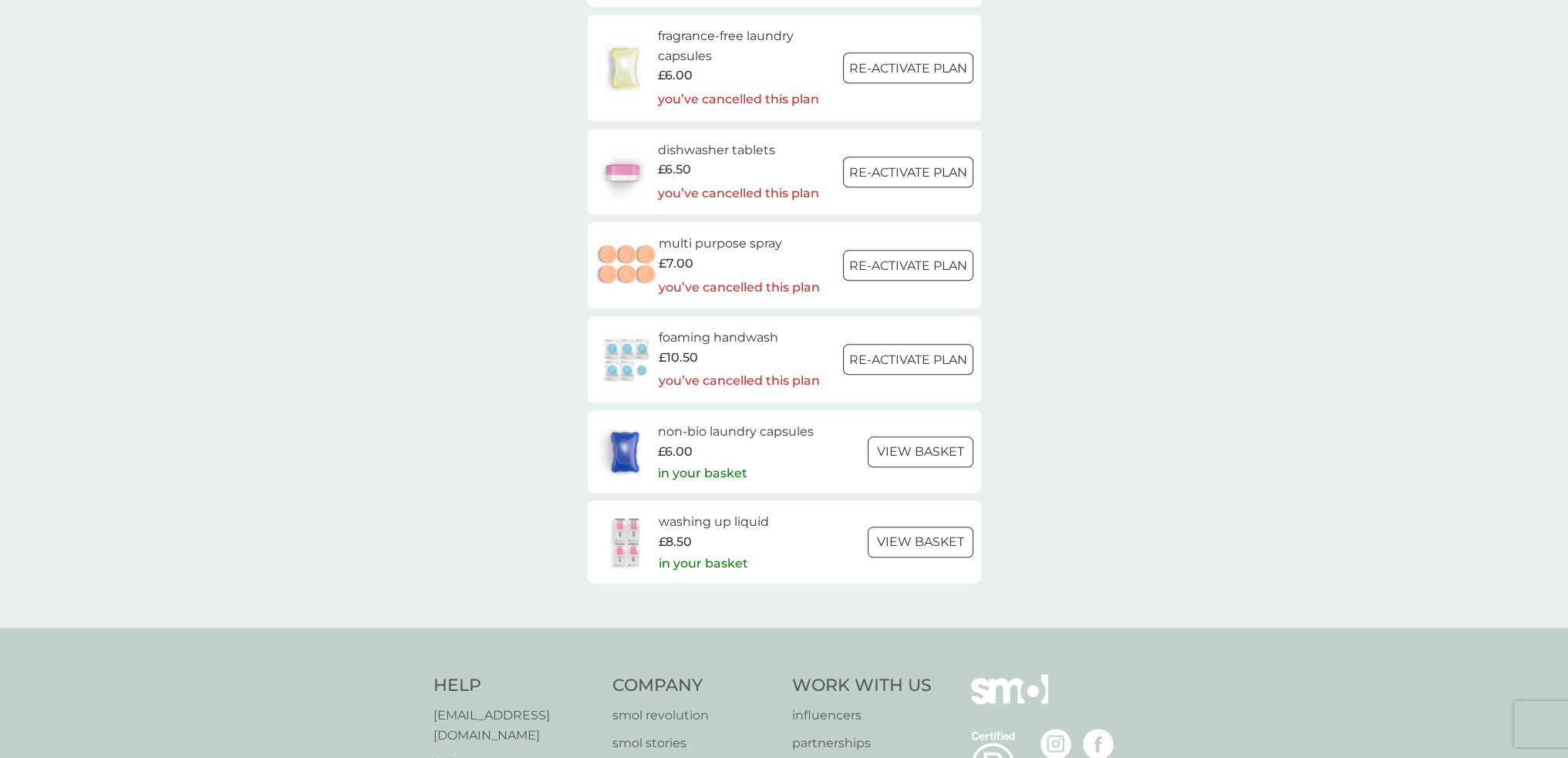
click at [731, 345] on h6 "foaming handwash" at bounding box center [739, 337] width 161 height 20
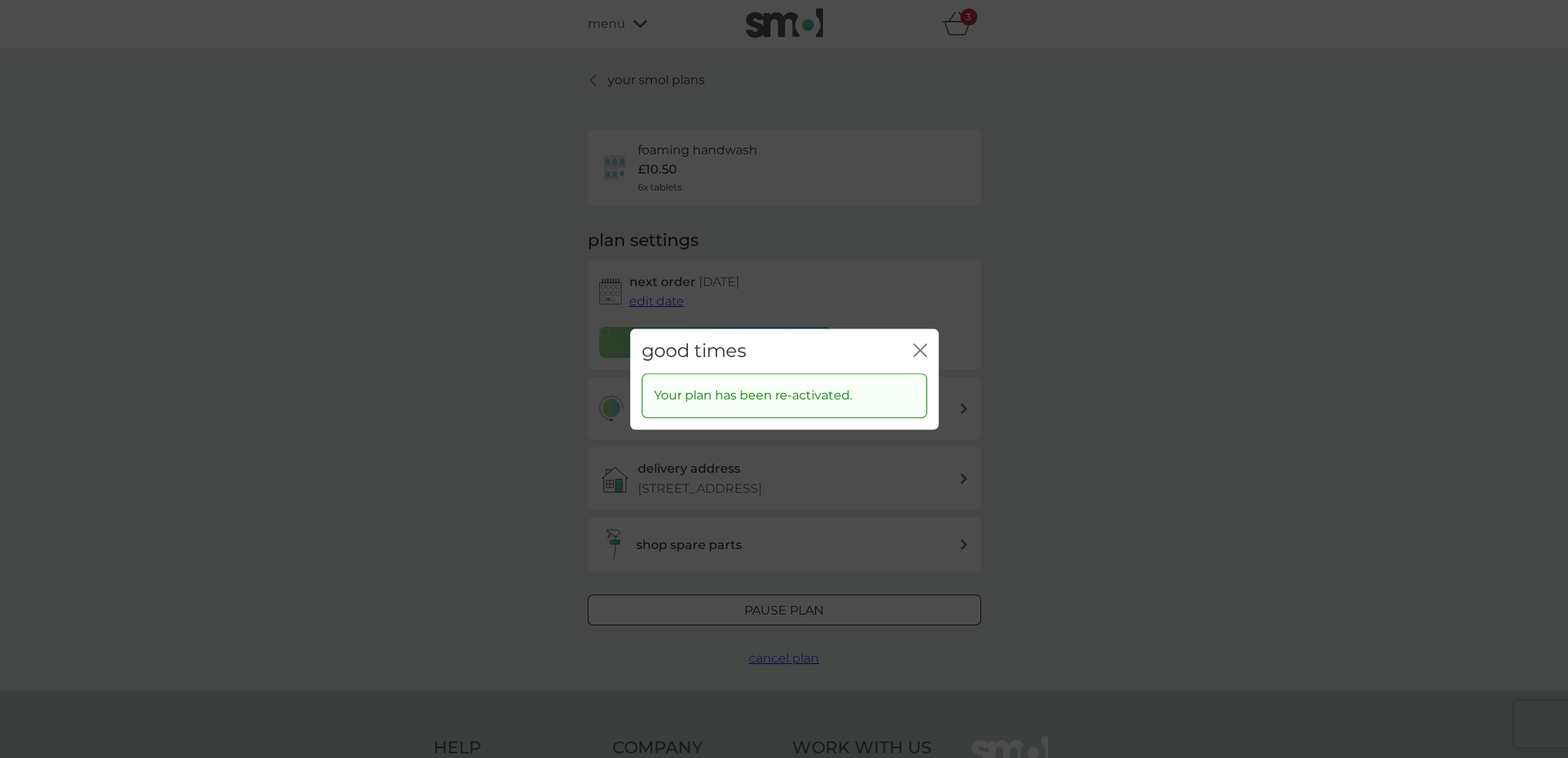
click at [916, 340] on div "close" at bounding box center [920, 351] width 14 height 23
click at [922, 352] on icon "close" at bounding box center [923, 350] width 6 height 13
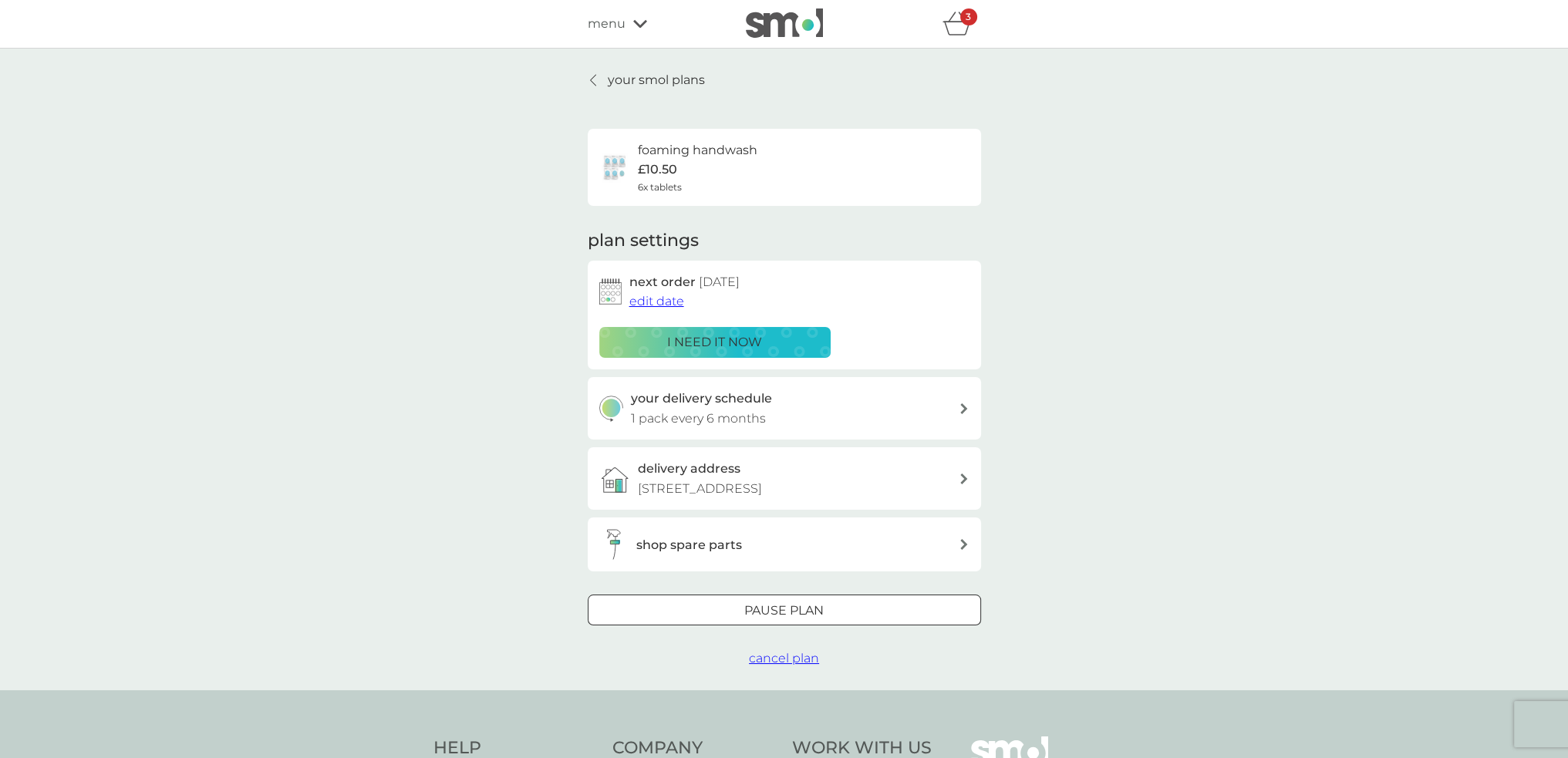
click at [660, 300] on span "edit date" at bounding box center [657, 301] width 55 height 15
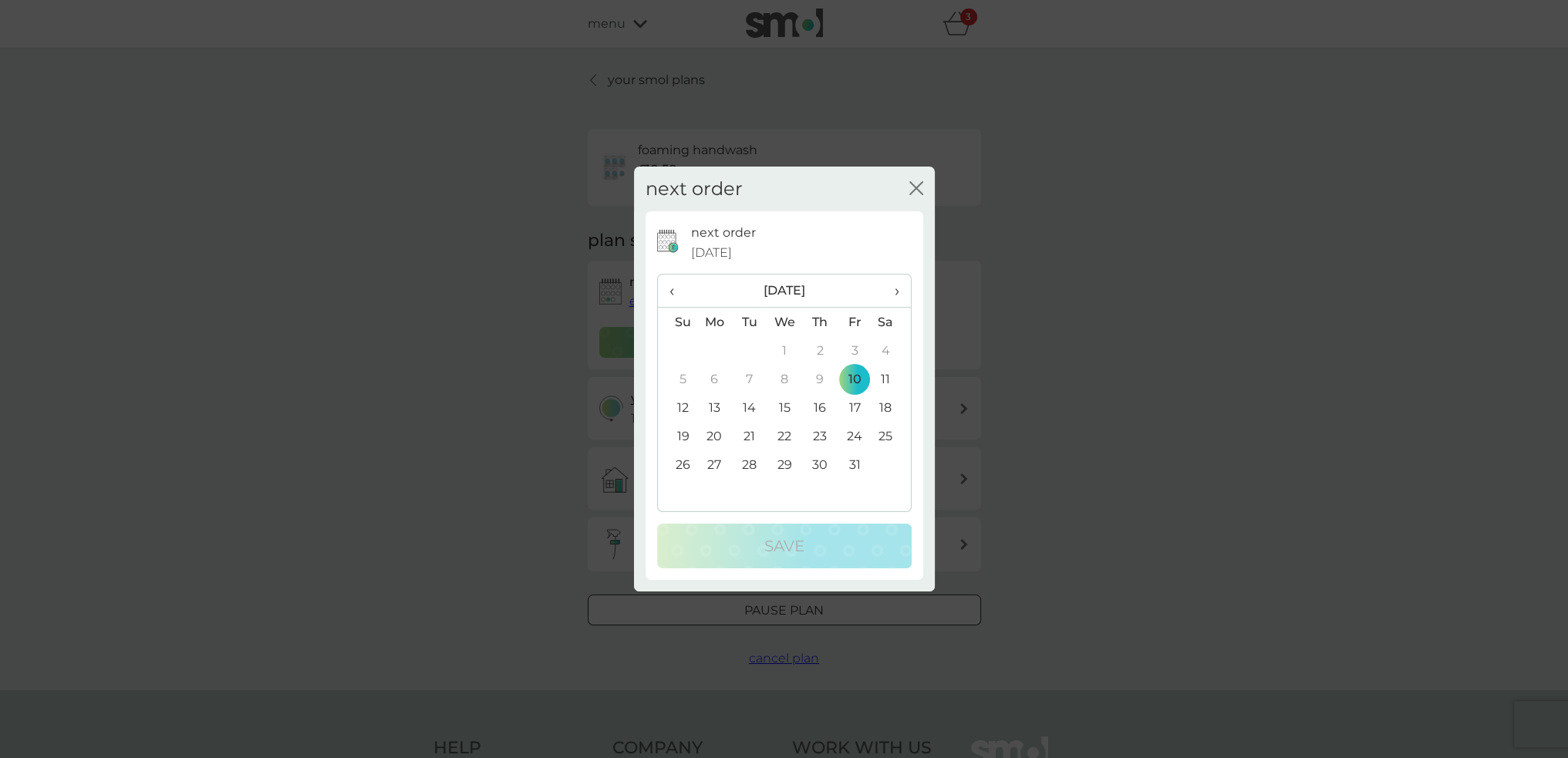
click at [786, 406] on td "15" at bounding box center [784, 407] width 35 height 28
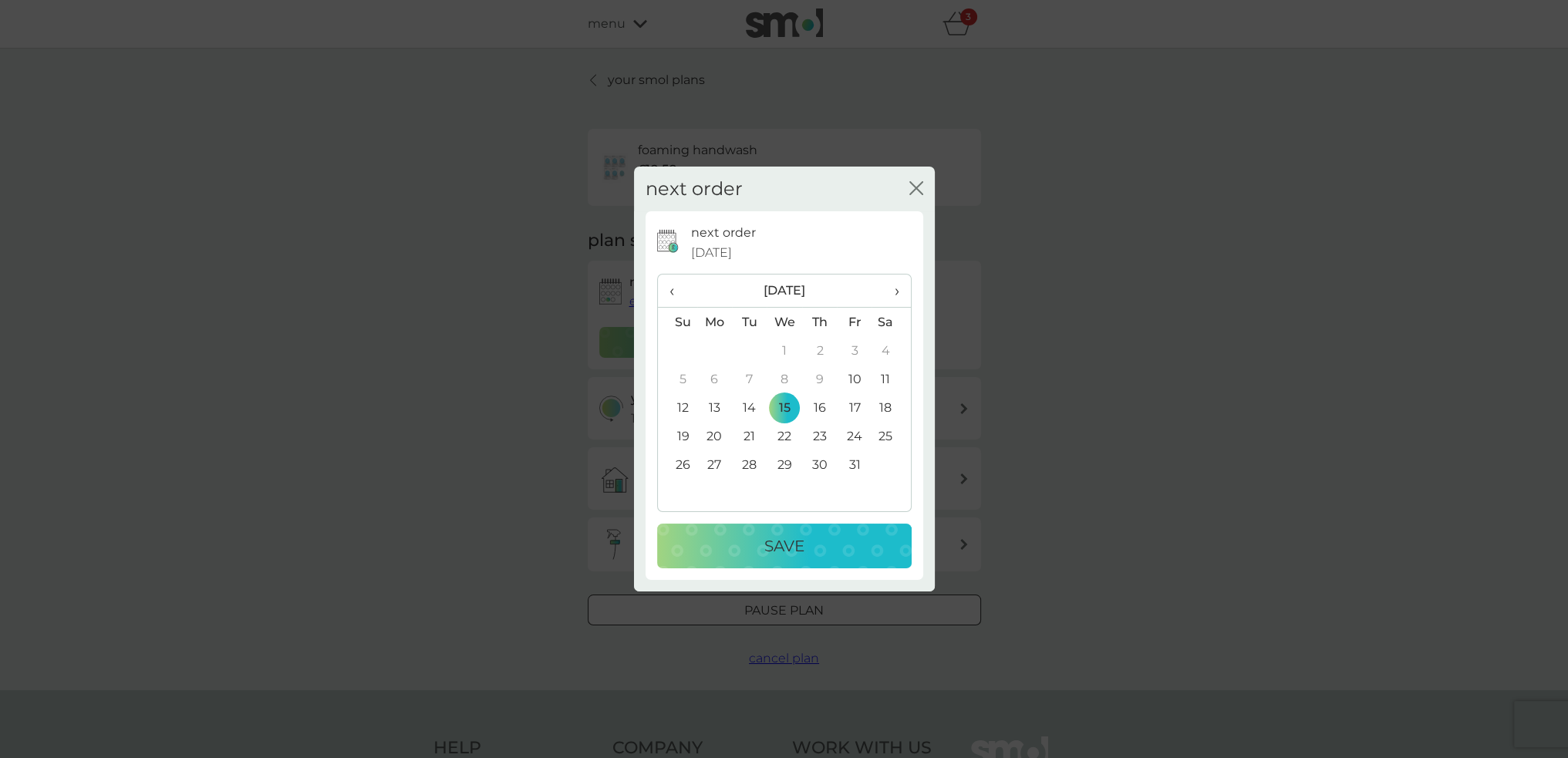
click at [795, 546] on p "Save" at bounding box center [784, 545] width 40 height 25
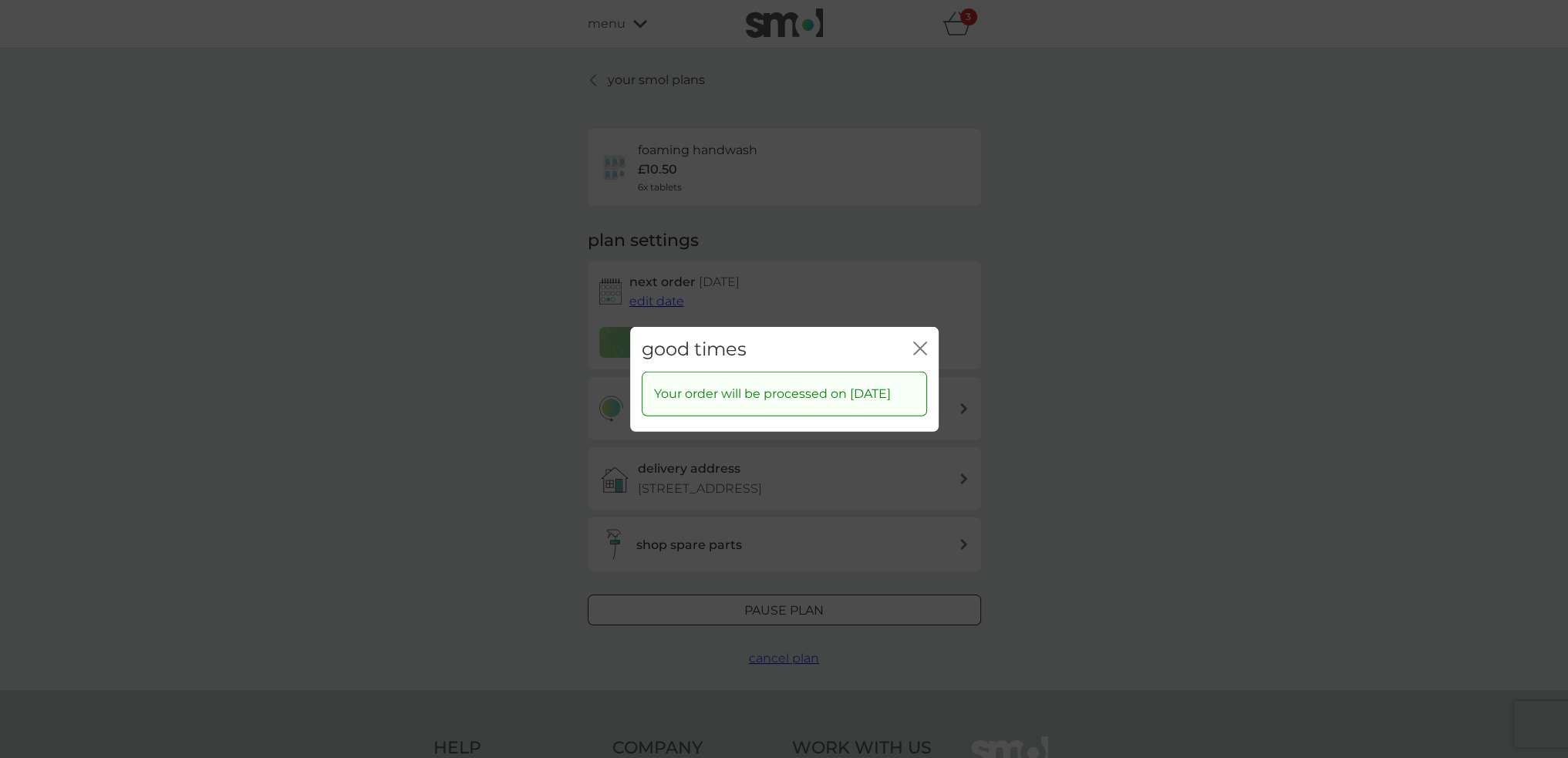
click at [921, 341] on icon "close" at bounding box center [920, 348] width 14 height 14
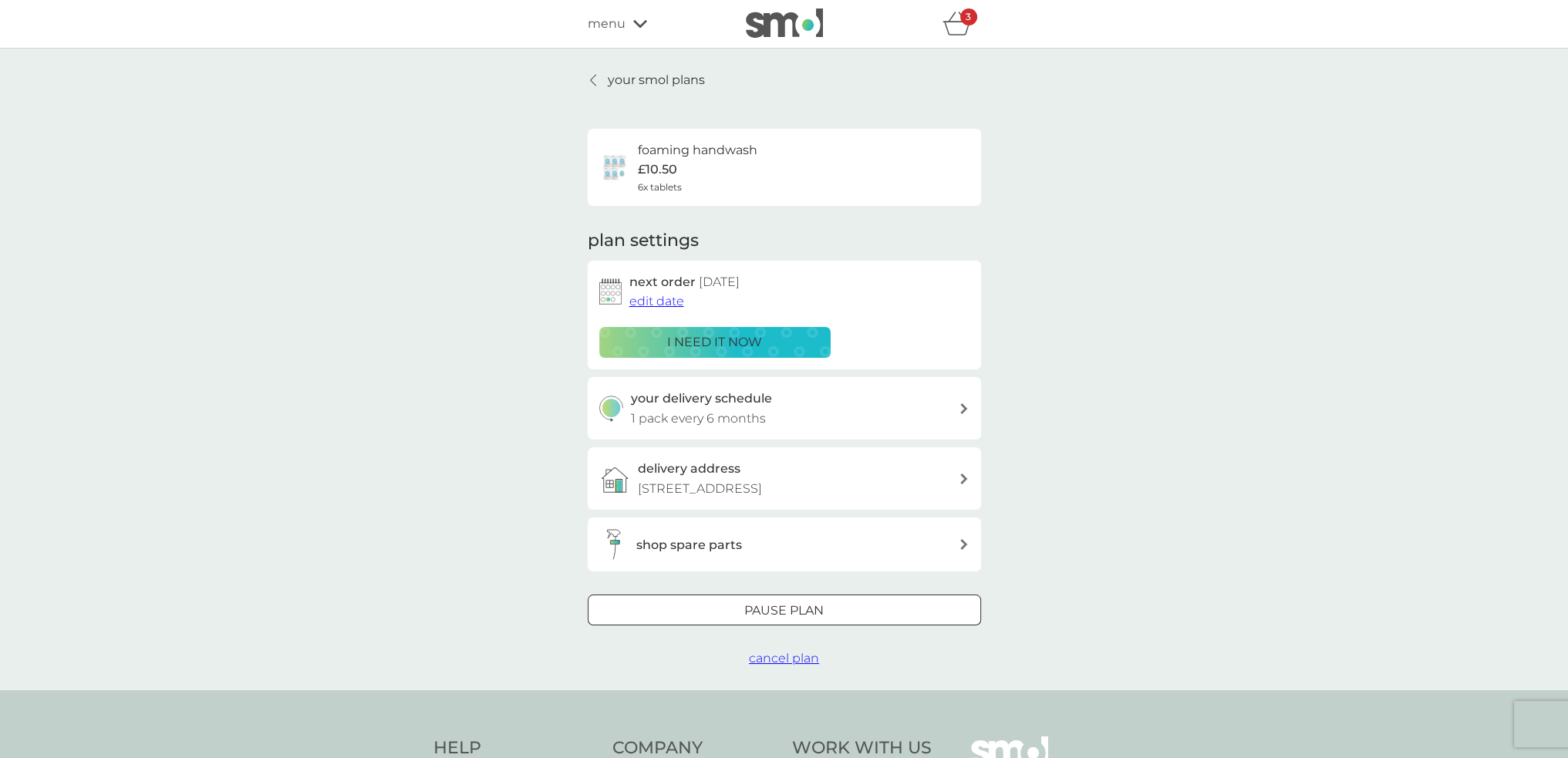
click at [643, 85] on p "your smol plans" at bounding box center [656, 80] width 97 height 20
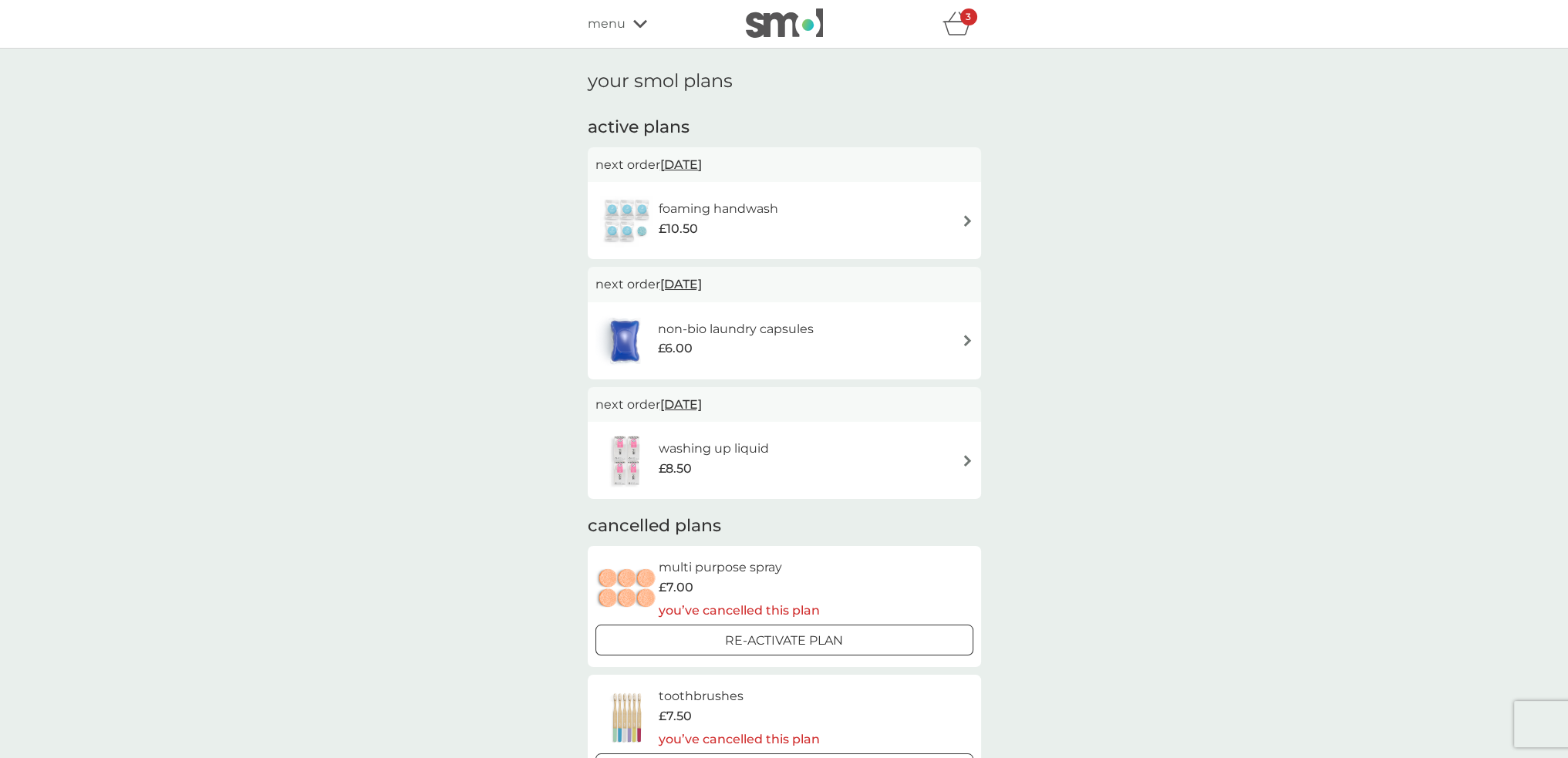
click at [702, 403] on span "[DATE]" at bounding box center [681, 404] width 41 height 30
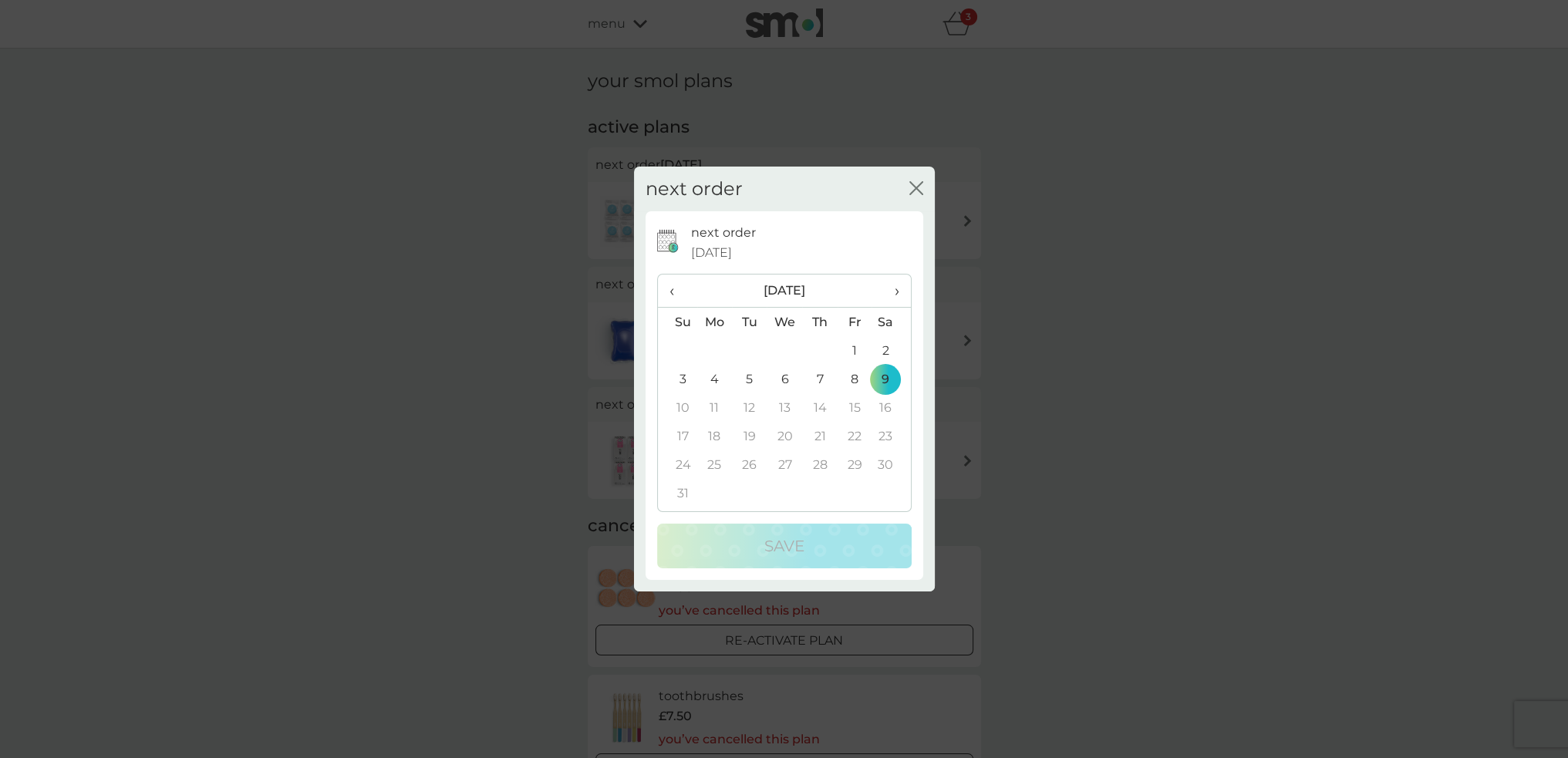
click at [895, 287] on span "›" at bounding box center [891, 290] width 16 height 32
click at [717, 352] on td "1" at bounding box center [715, 350] width 35 height 28
click at [912, 185] on icon "close" at bounding box center [913, 188] width 6 height 13
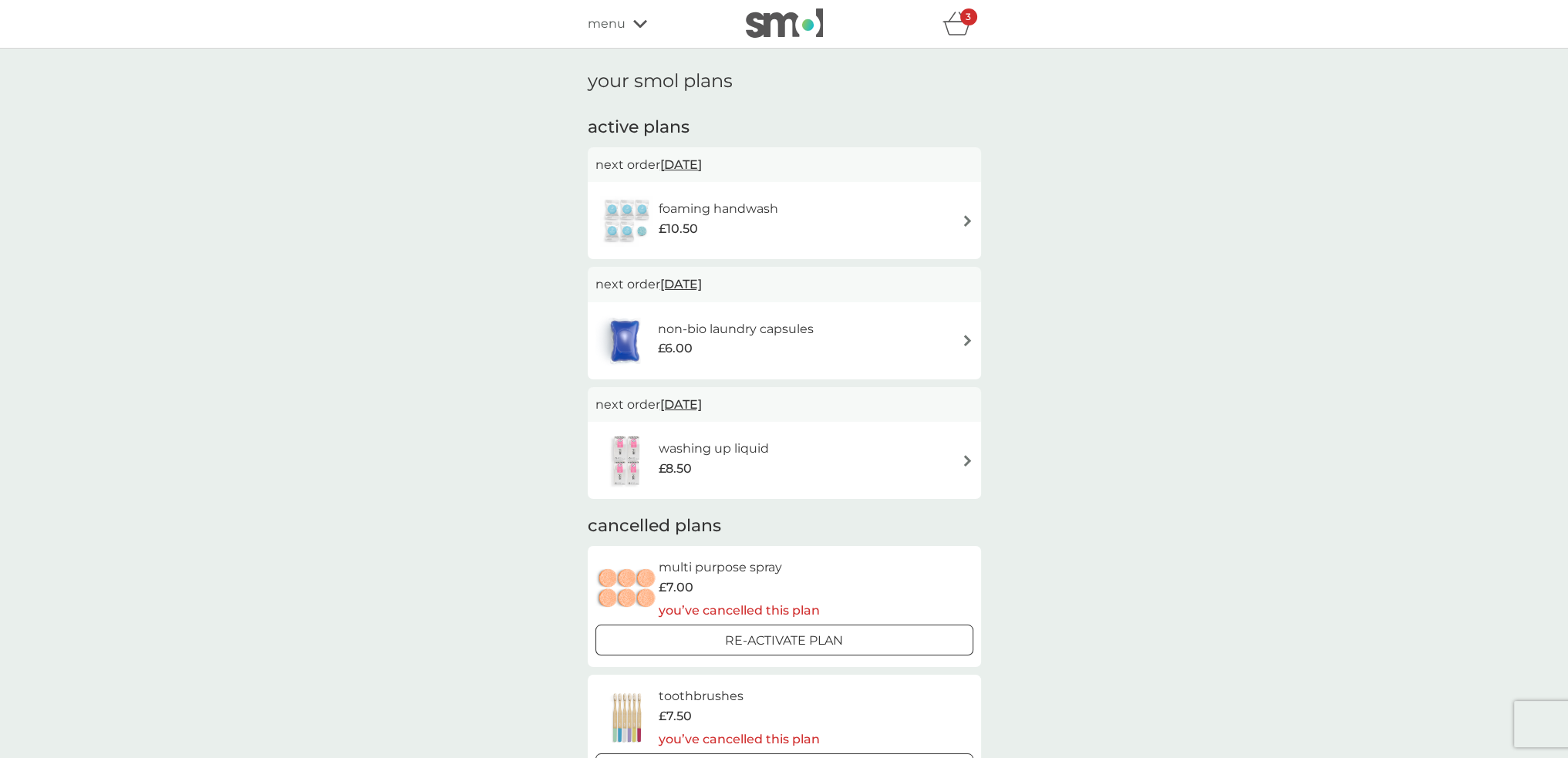
click at [956, 25] on icon "basket" at bounding box center [957, 24] width 29 height 24
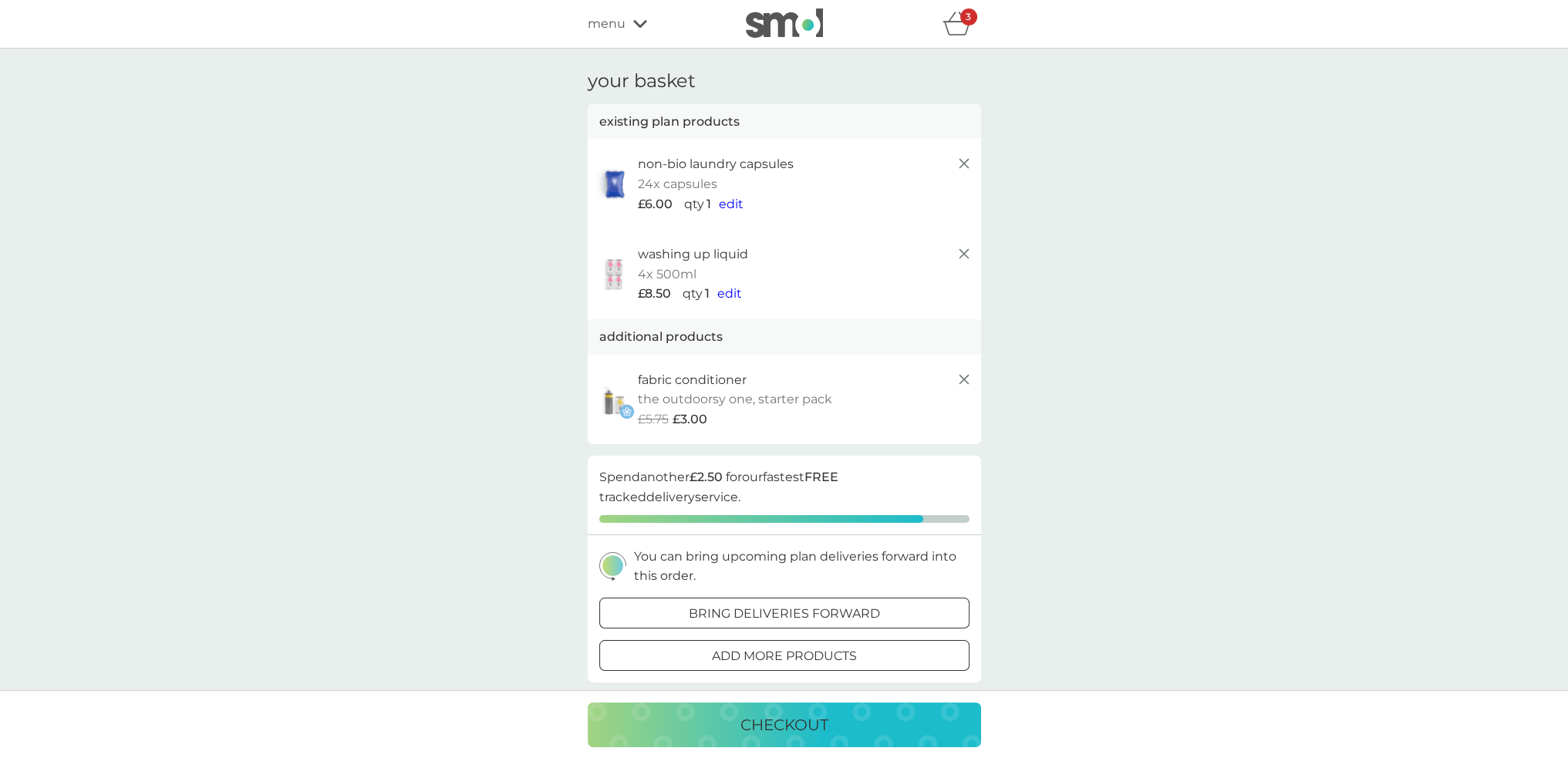
click at [729, 295] on span "edit" at bounding box center [729, 293] width 25 height 15
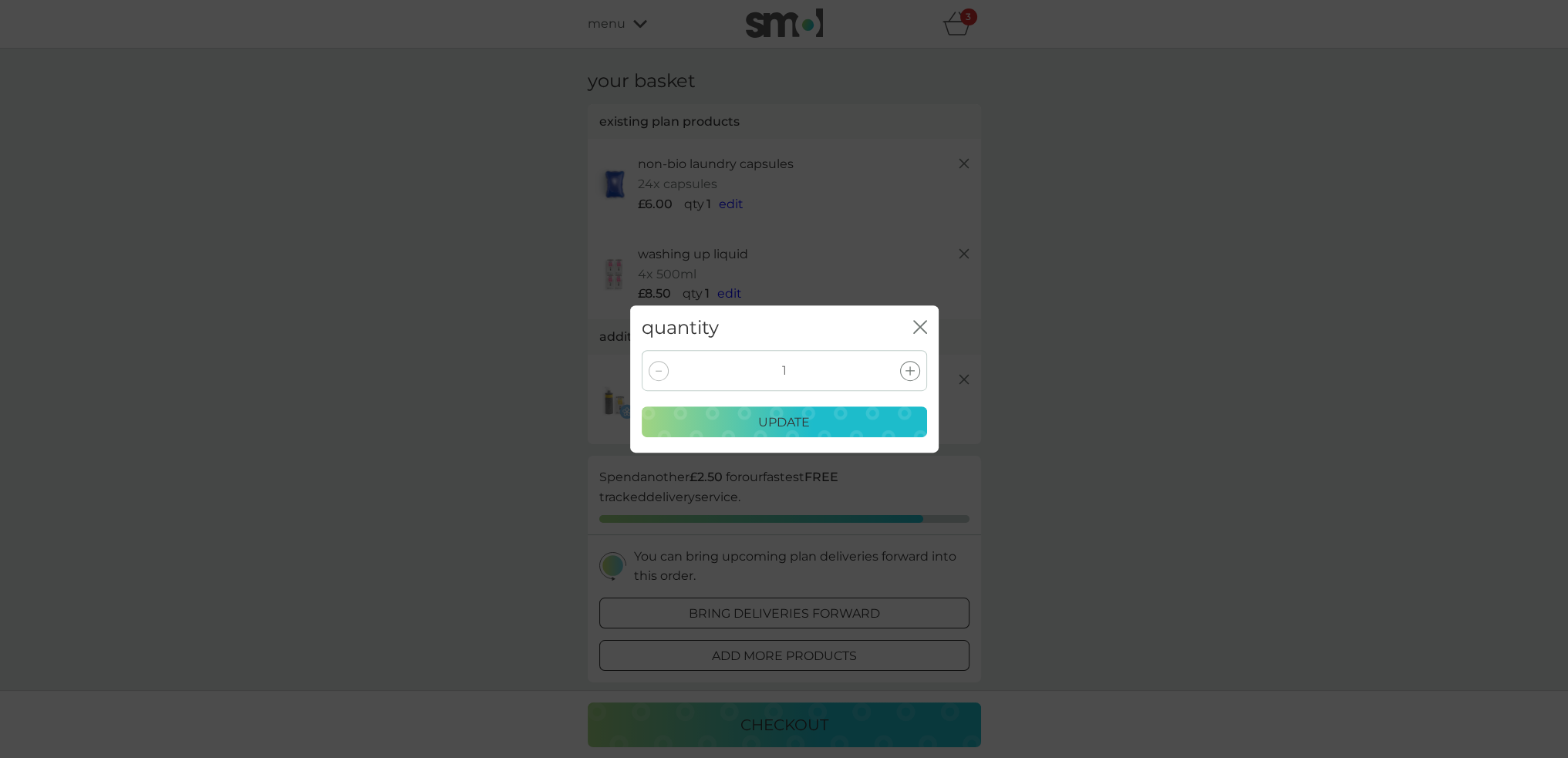
click at [923, 327] on icon "close" at bounding box center [920, 327] width 14 height 14
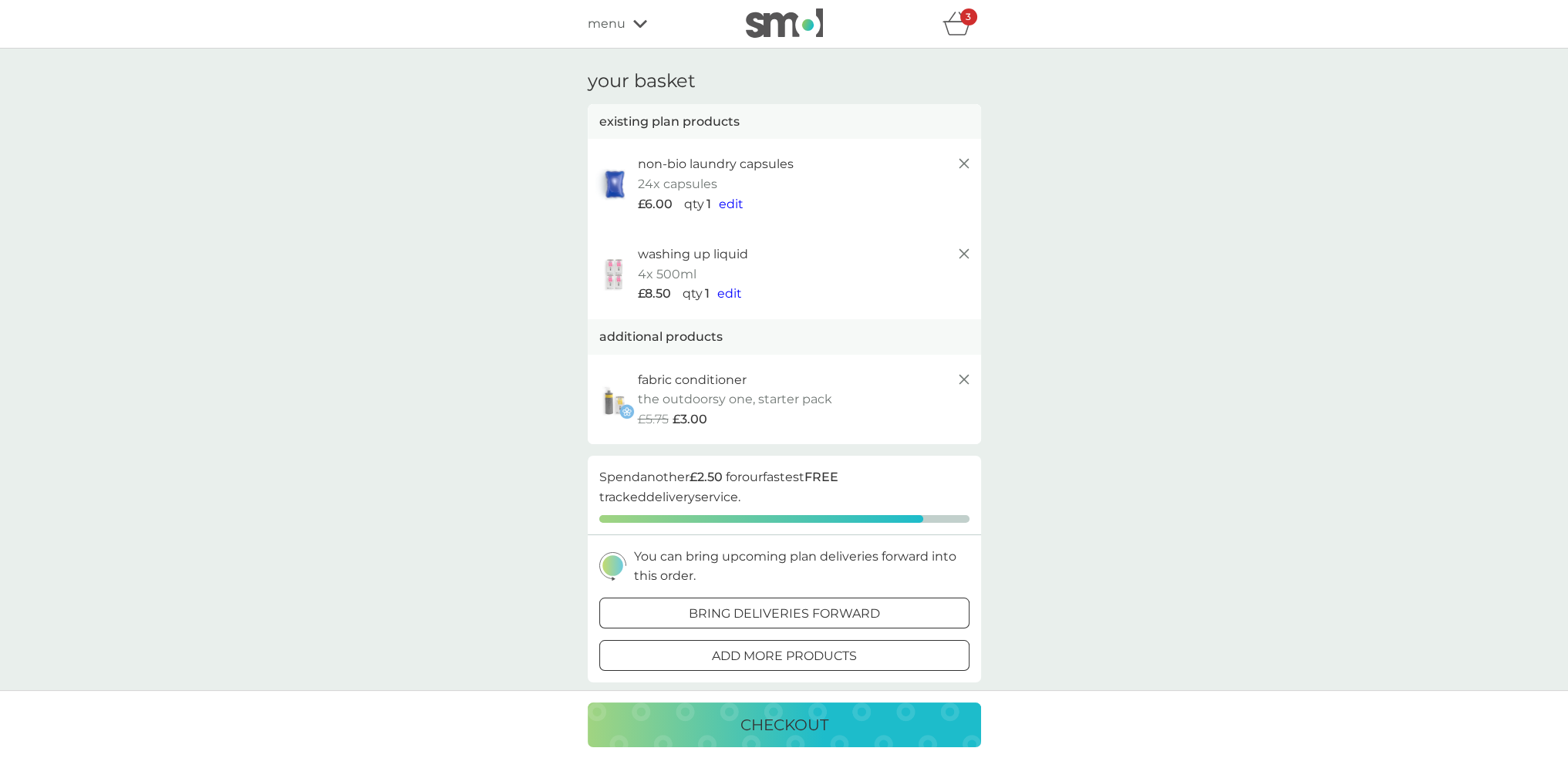
click at [790, 657] on div at bounding box center [784, 656] width 56 height 17
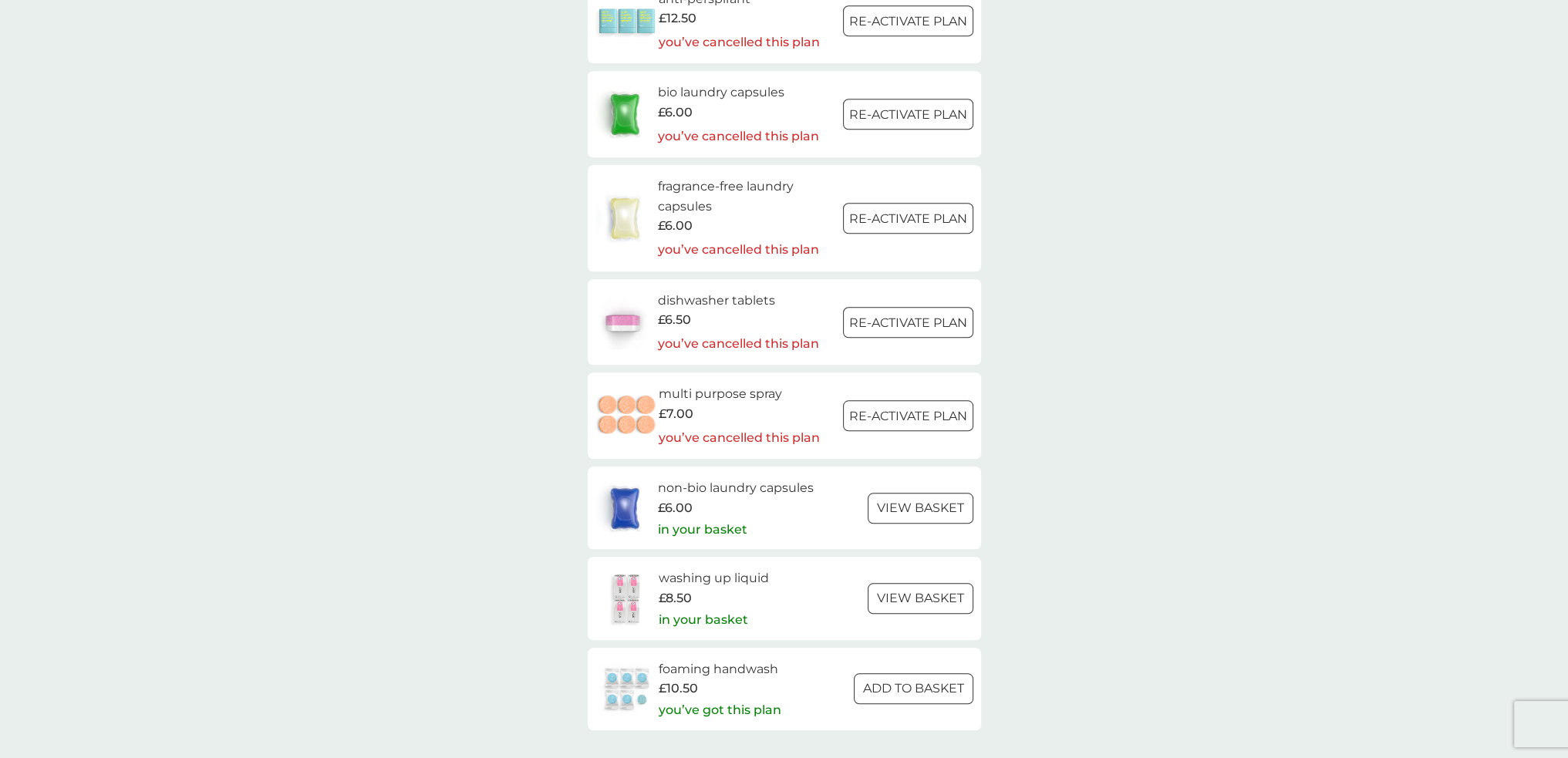
scroll to position [2237, 0]
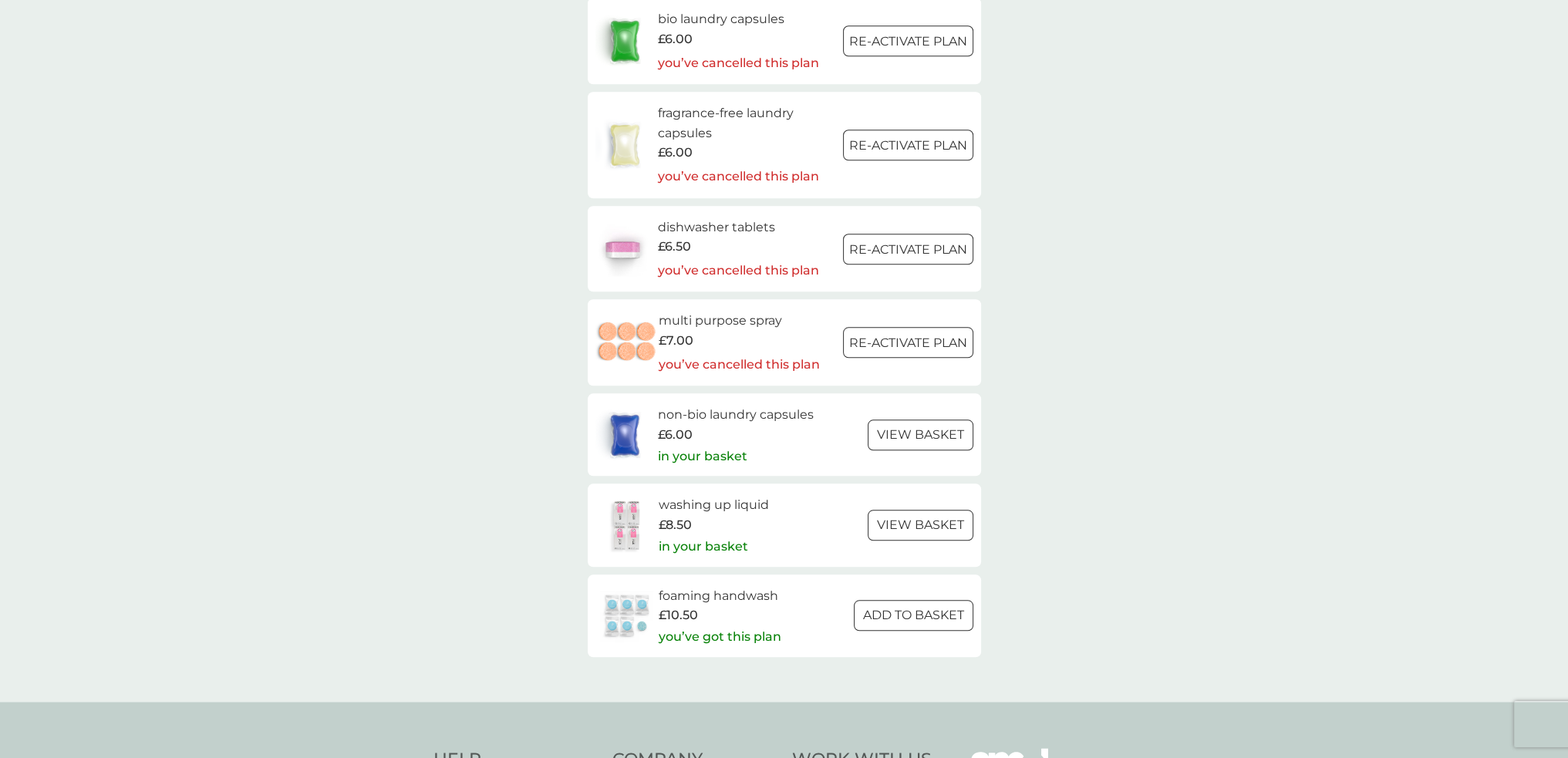
drag, startPoint x: 805, startPoint y: 626, endPoint x: 741, endPoint y: 624, distance: 64.0
click at [805, 626] on div "foaming handwash £10.50 you’ve got this plan ADD TO BASKET" at bounding box center [784, 616] width 378 height 60
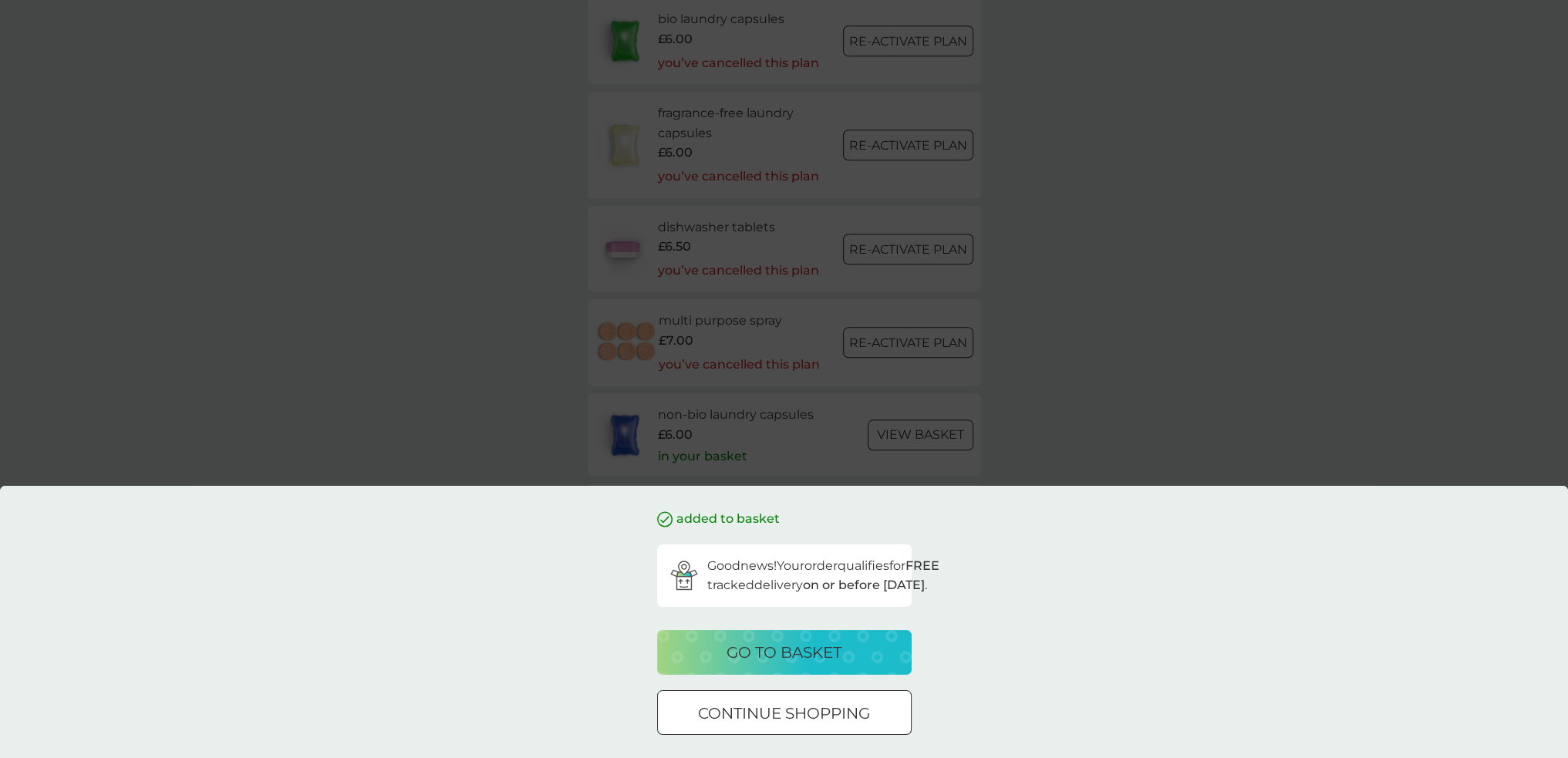
click at [802, 712] on div at bounding box center [802, 712] width 0 height 0
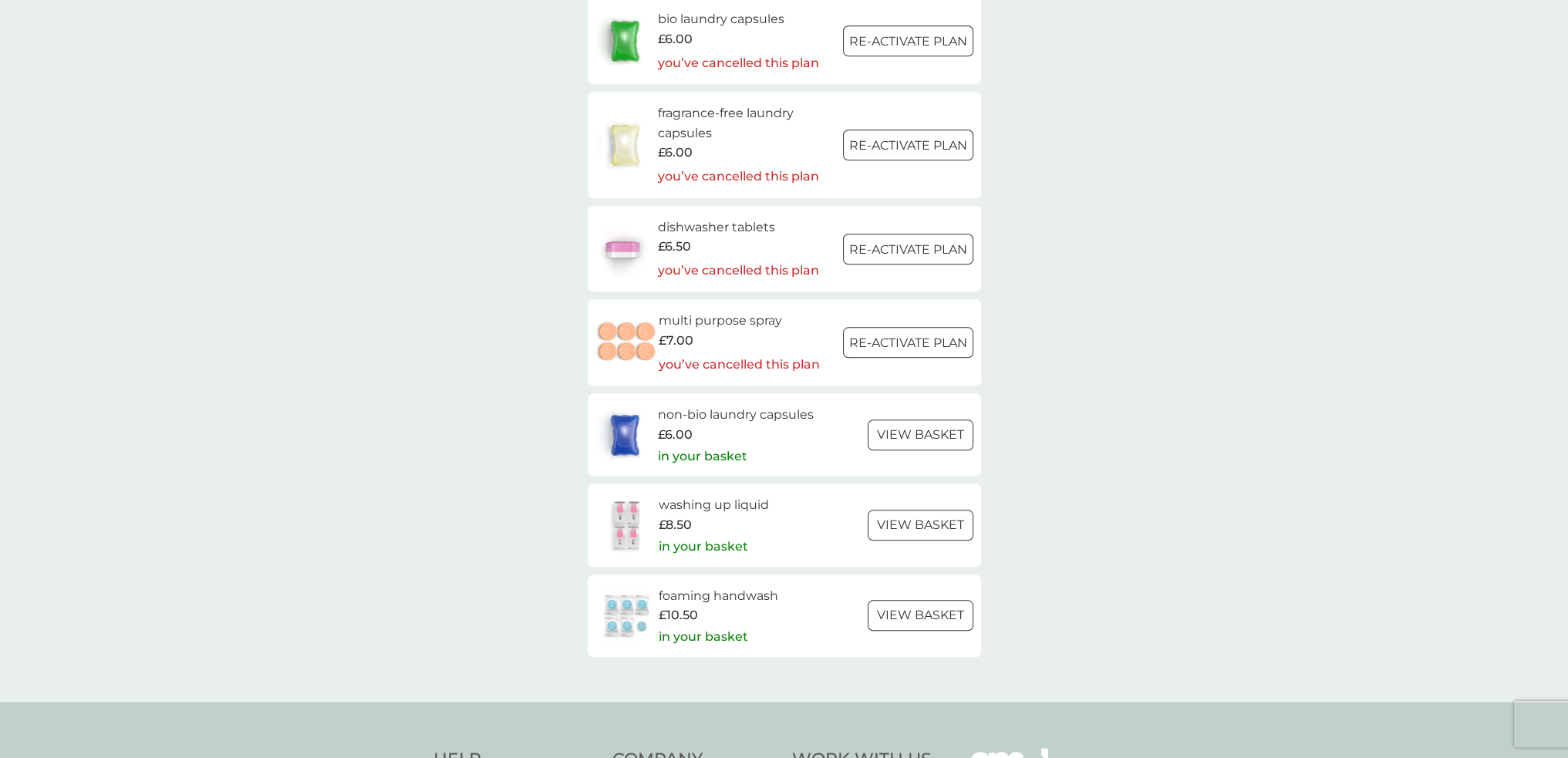
click at [804, 602] on div "foaming handwash £10.50 in your basket view basket" at bounding box center [784, 616] width 378 height 60
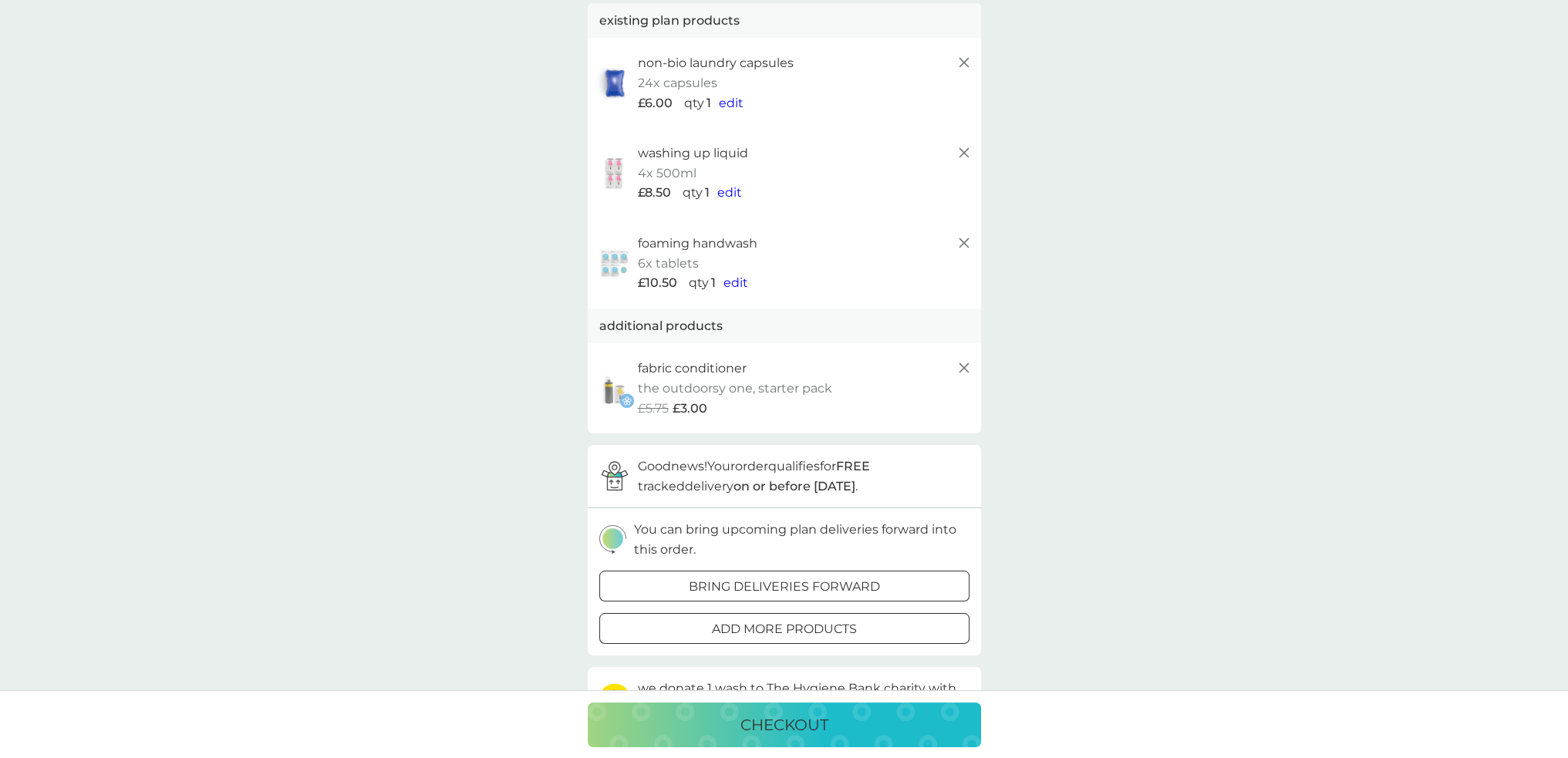
scroll to position [77, 0]
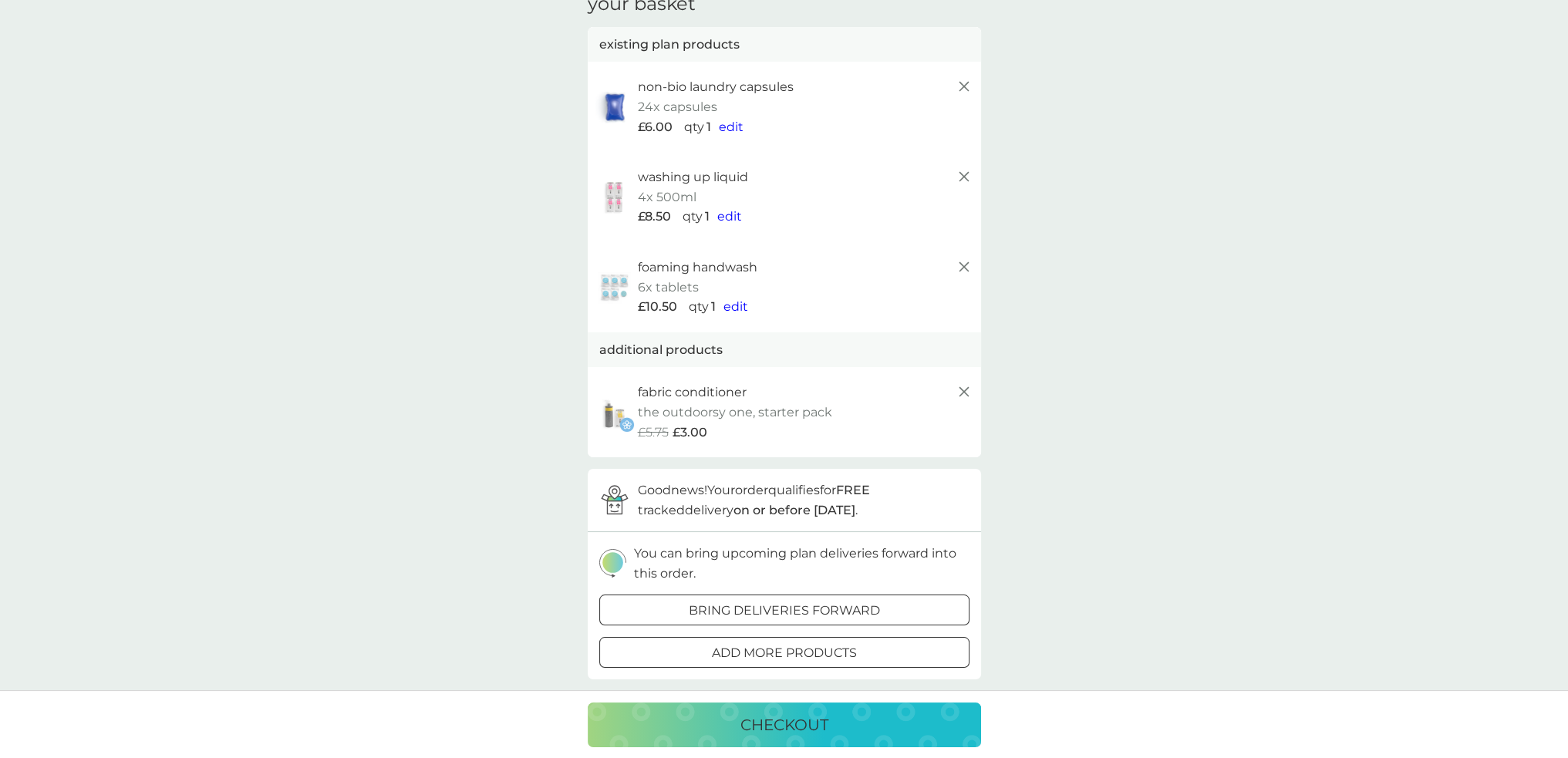
click at [966, 88] on icon at bounding box center [964, 86] width 19 height 19
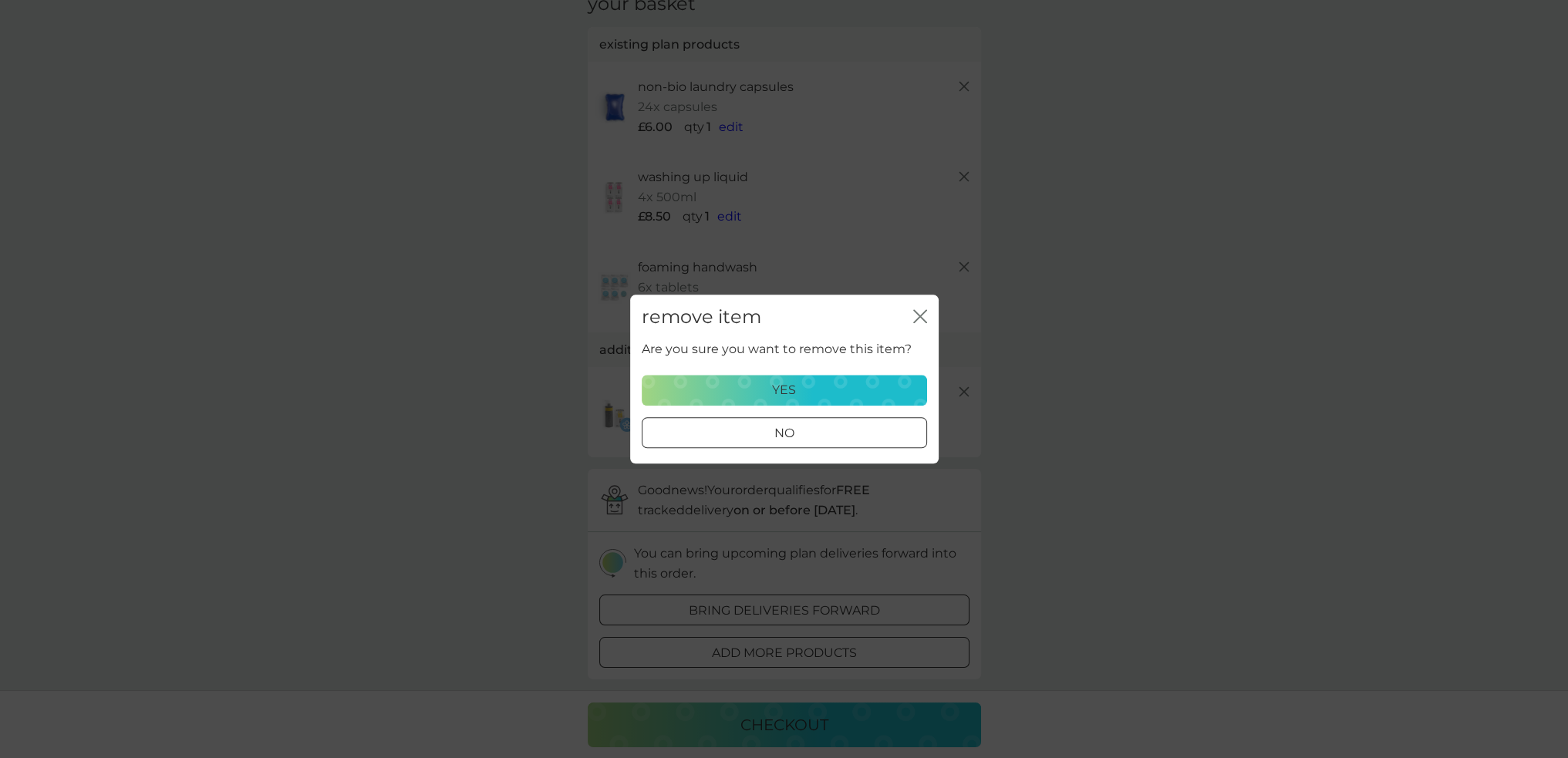
click at [810, 391] on div "yes" at bounding box center [784, 390] width 266 height 20
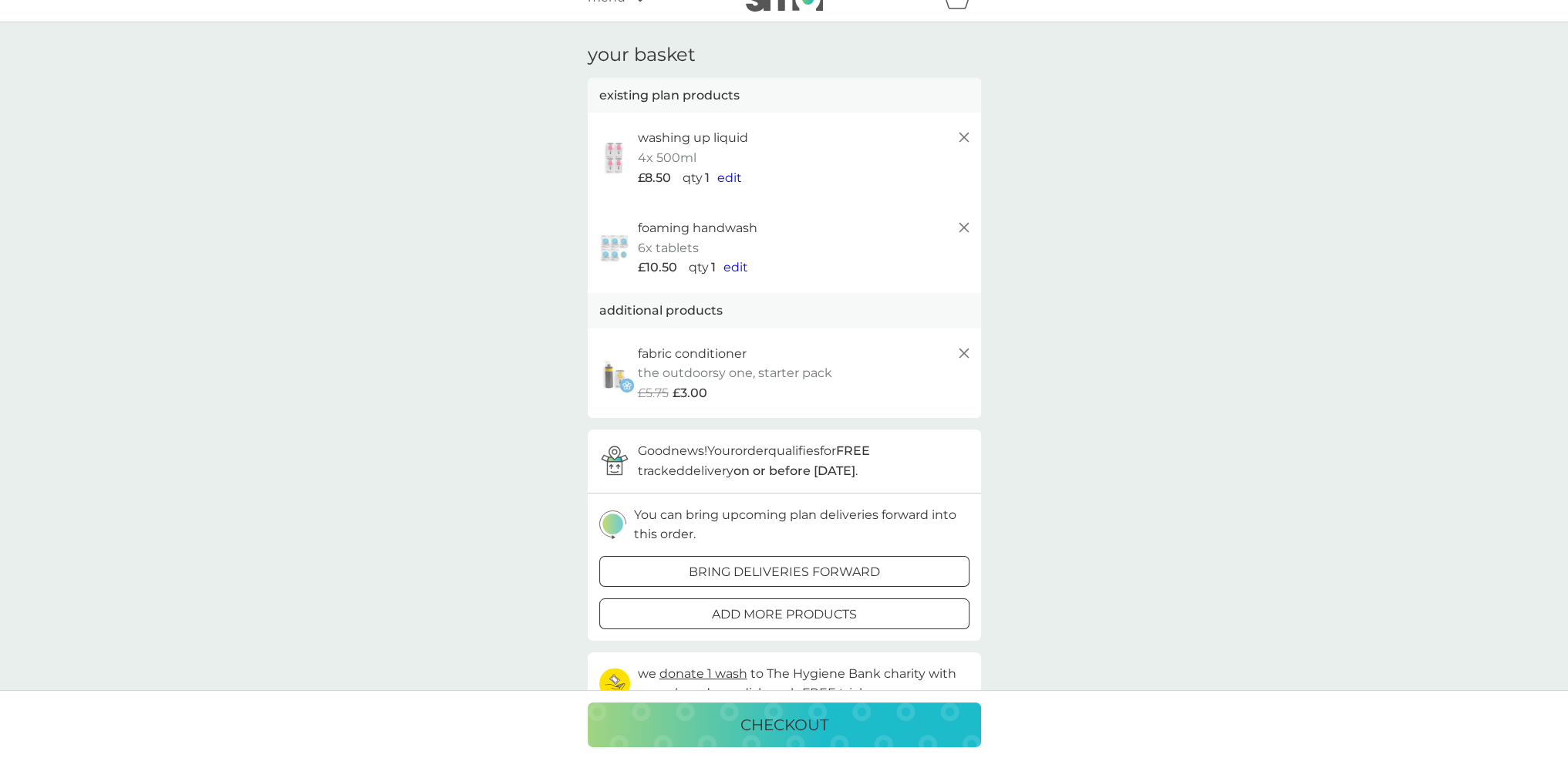
scroll to position [0, 0]
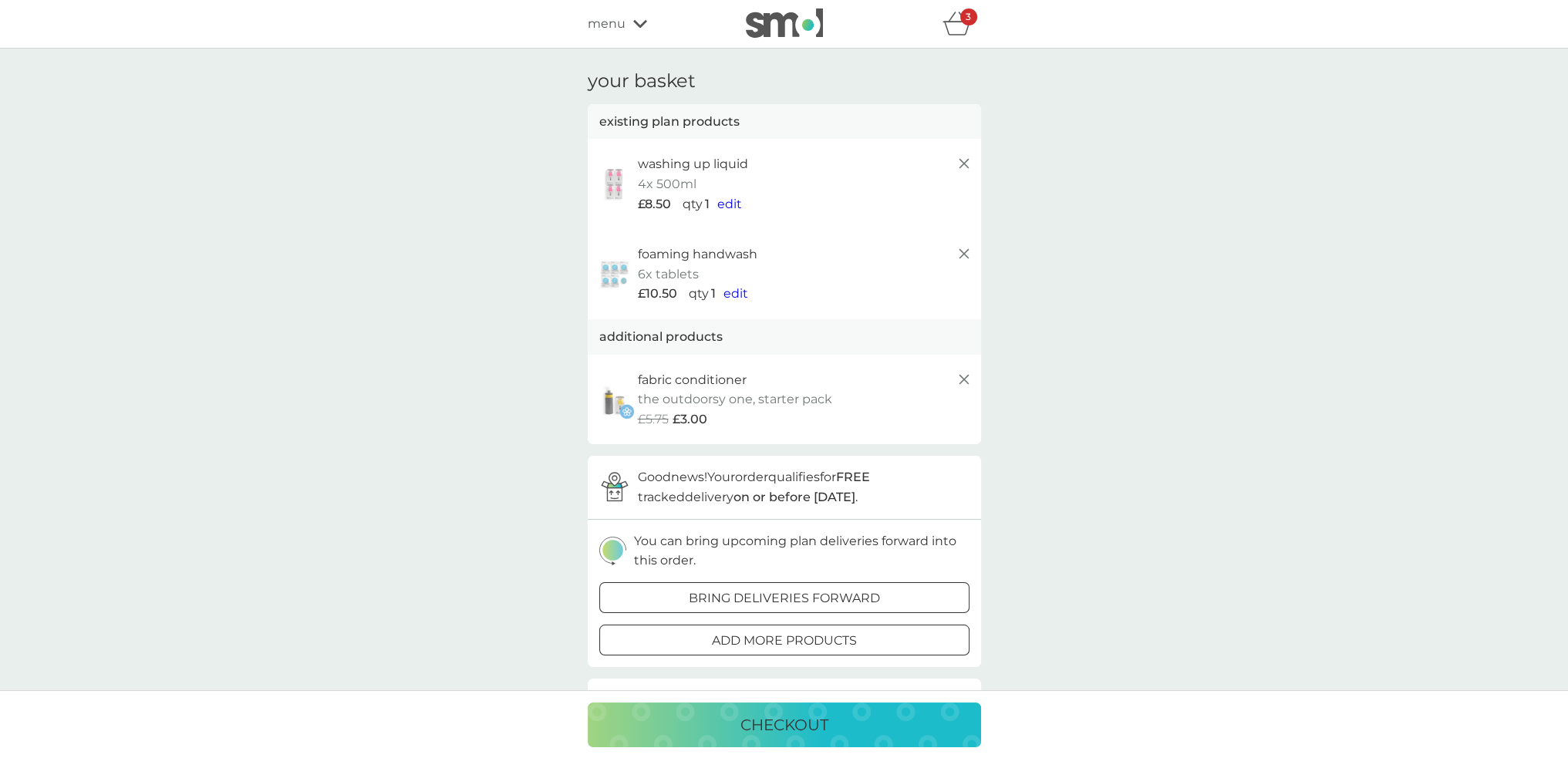
click at [605, 24] on span "menu" at bounding box center [606, 24] width 38 height 20
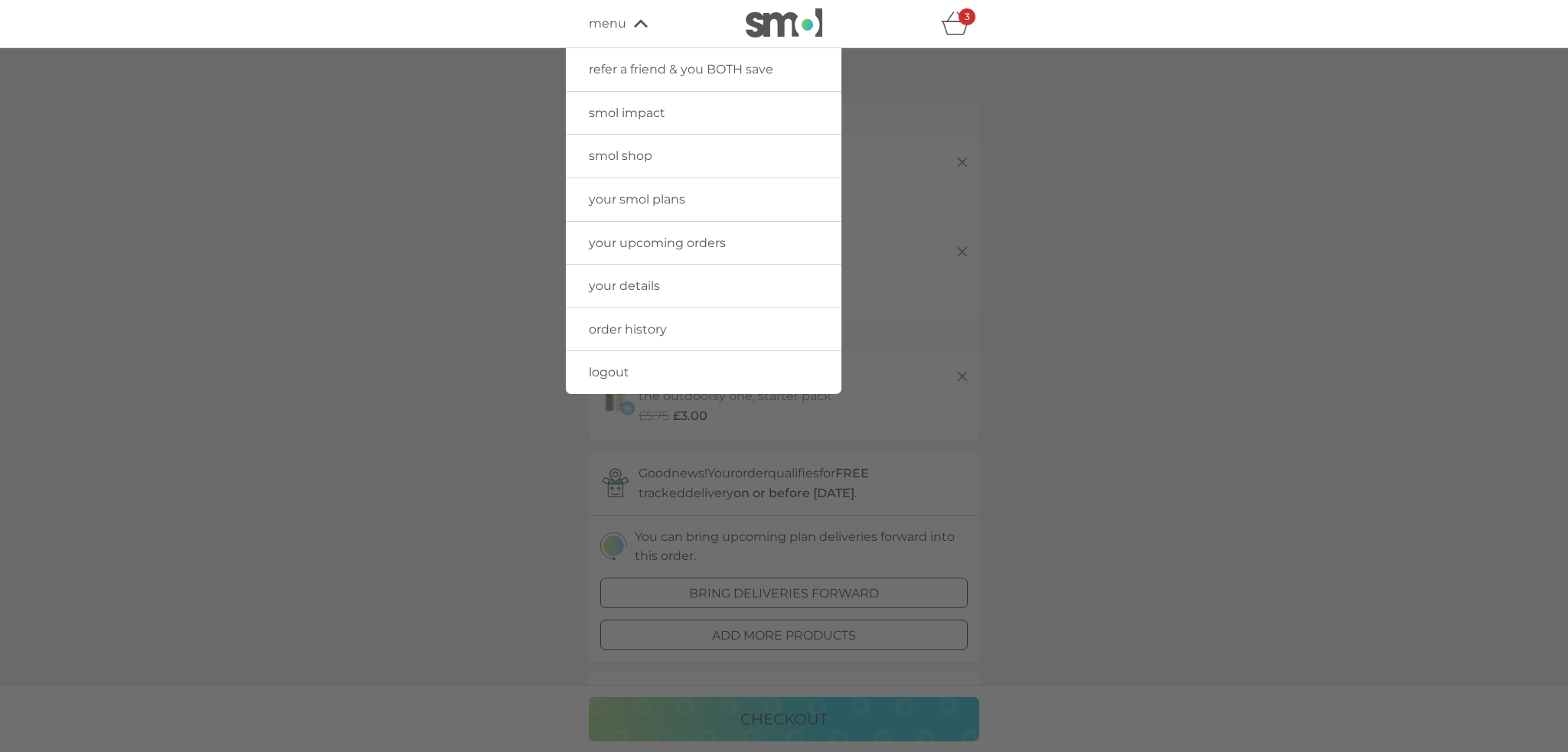
click at [637, 156] on span "smol shop" at bounding box center [620, 156] width 63 height 15
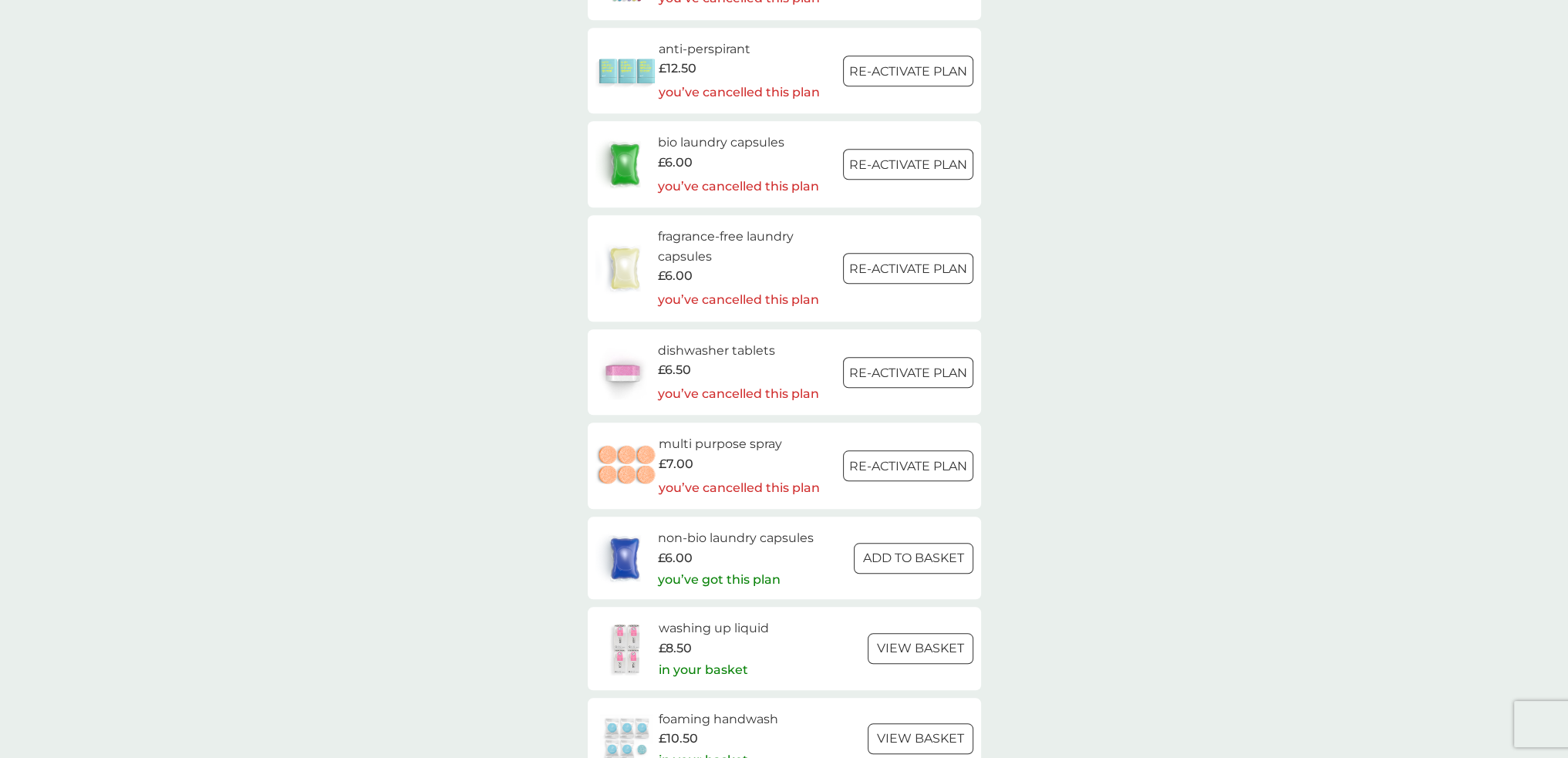
scroll to position [2159, 0]
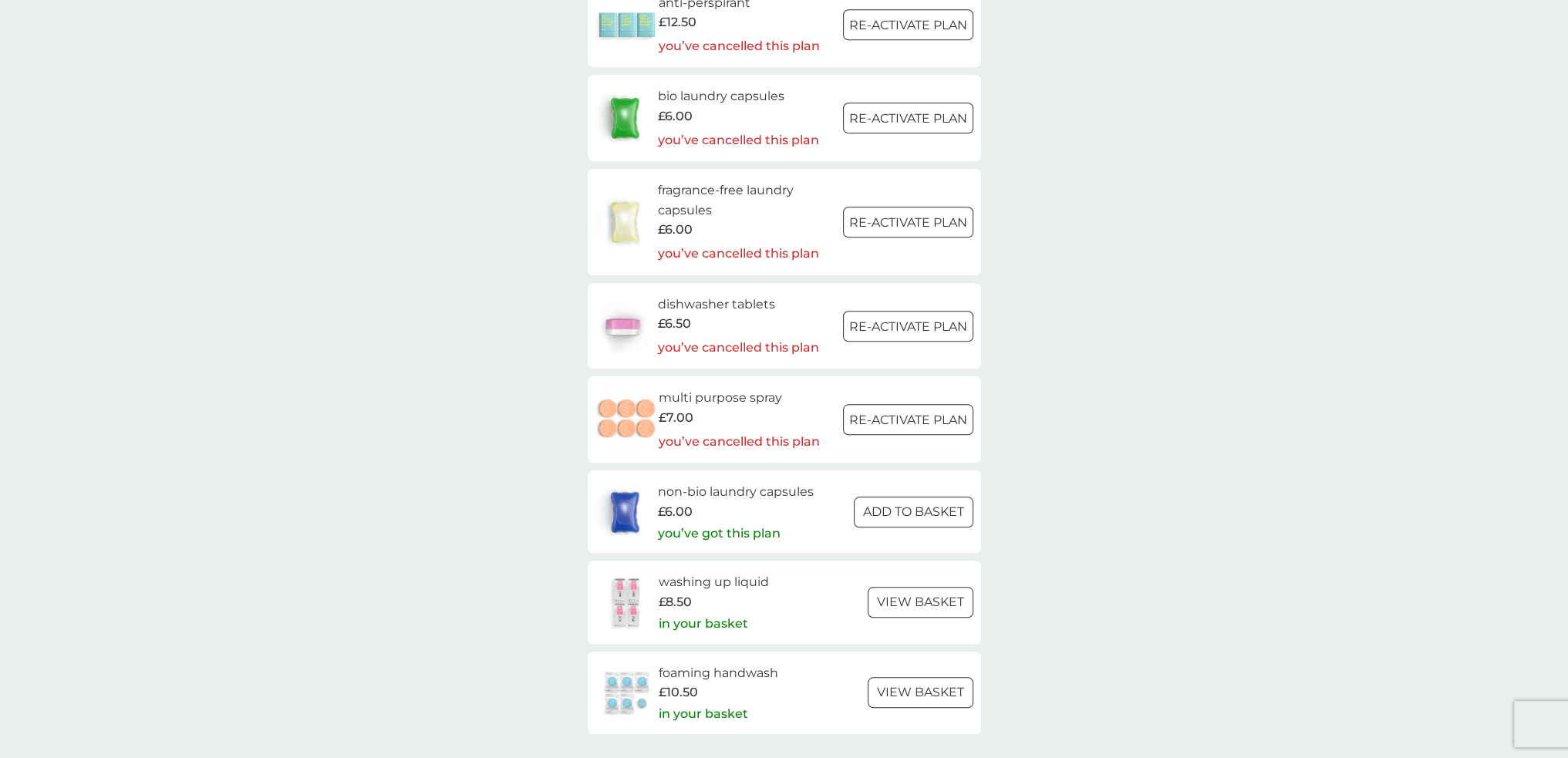
click at [873, 420] on p "Re-activate Plan" at bounding box center [908, 420] width 118 height 20
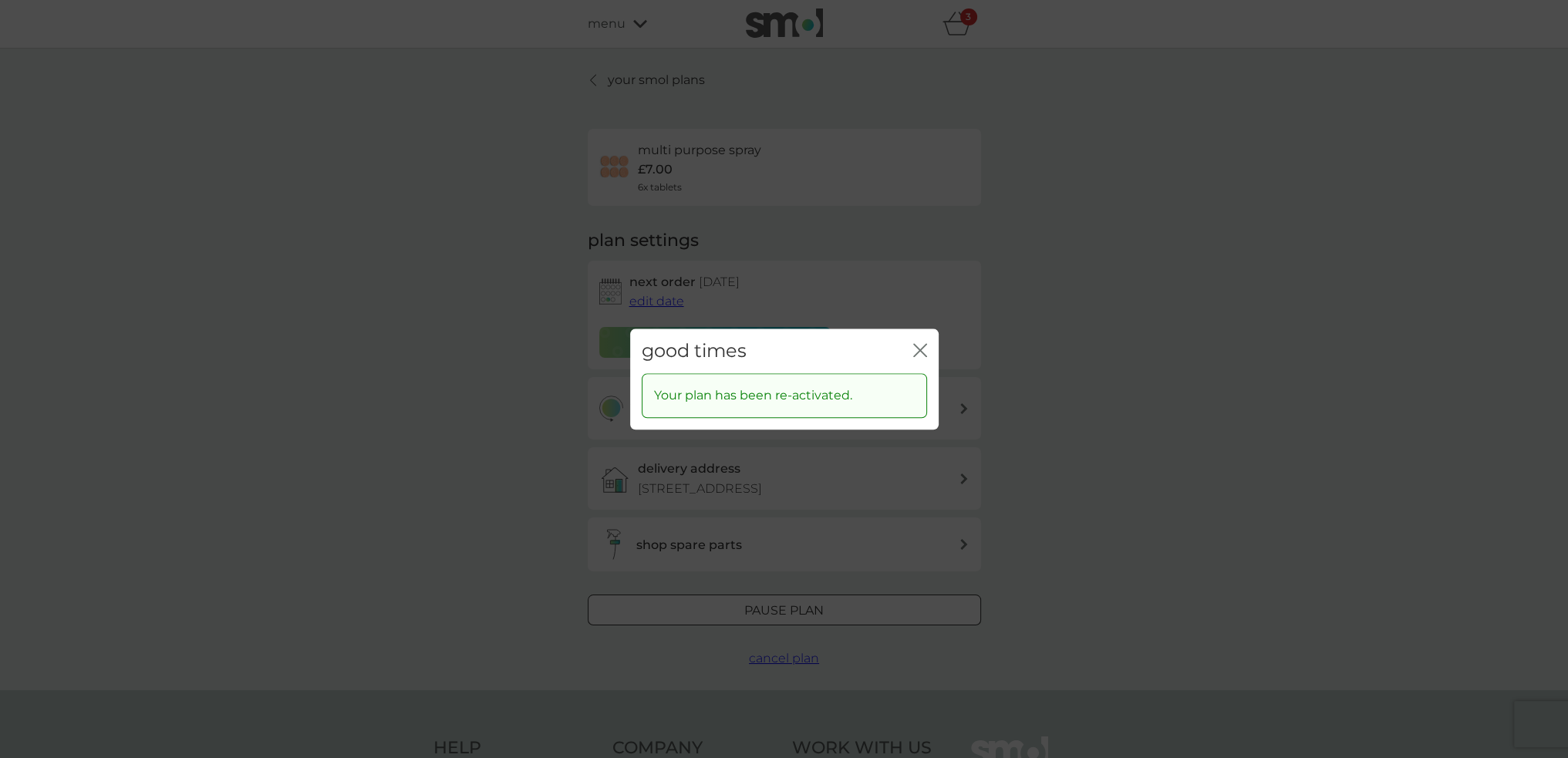
click at [916, 351] on icon "close" at bounding box center [920, 350] width 14 height 14
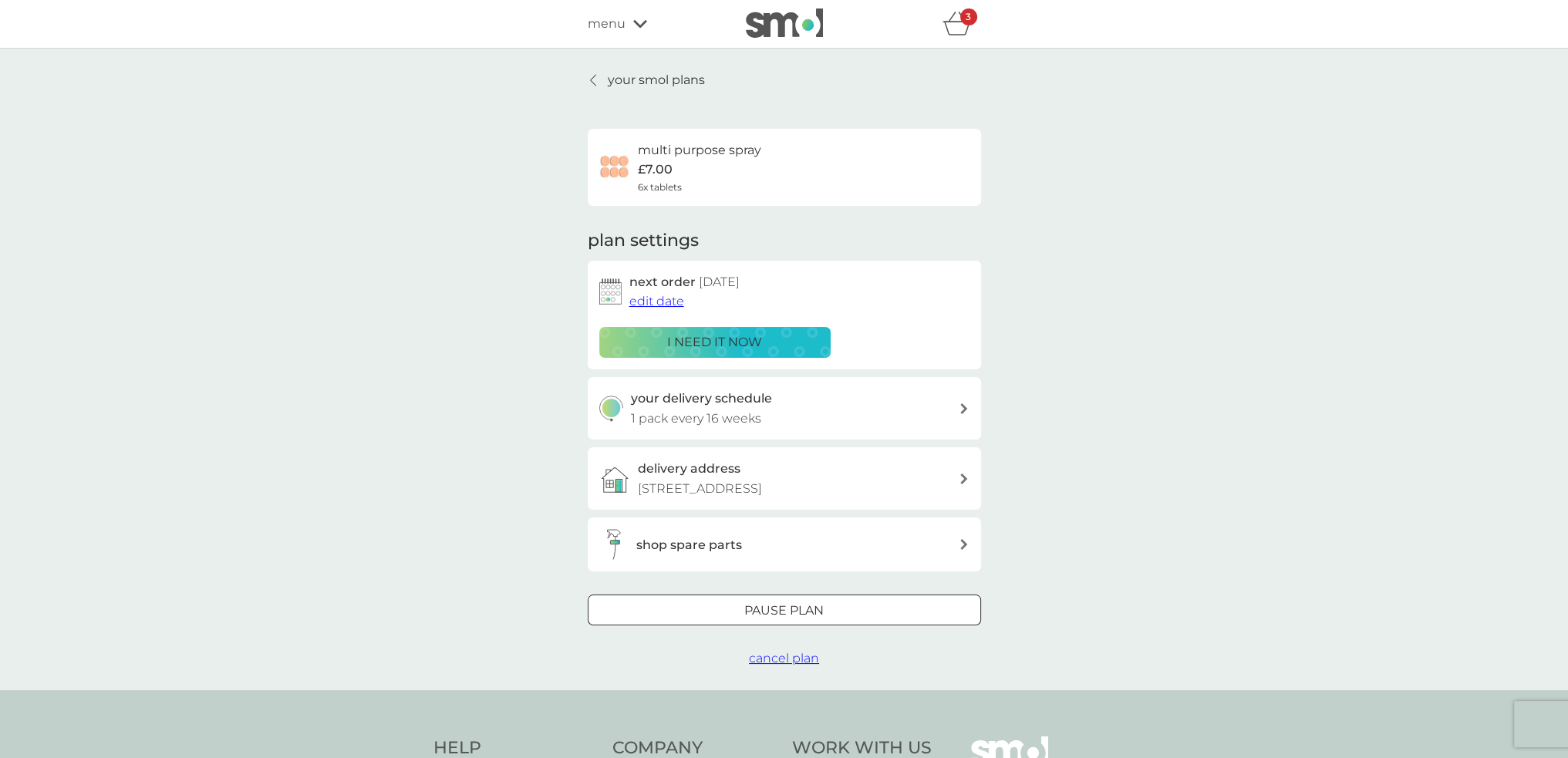
click at [663, 82] on p "your smol plans" at bounding box center [656, 80] width 97 height 20
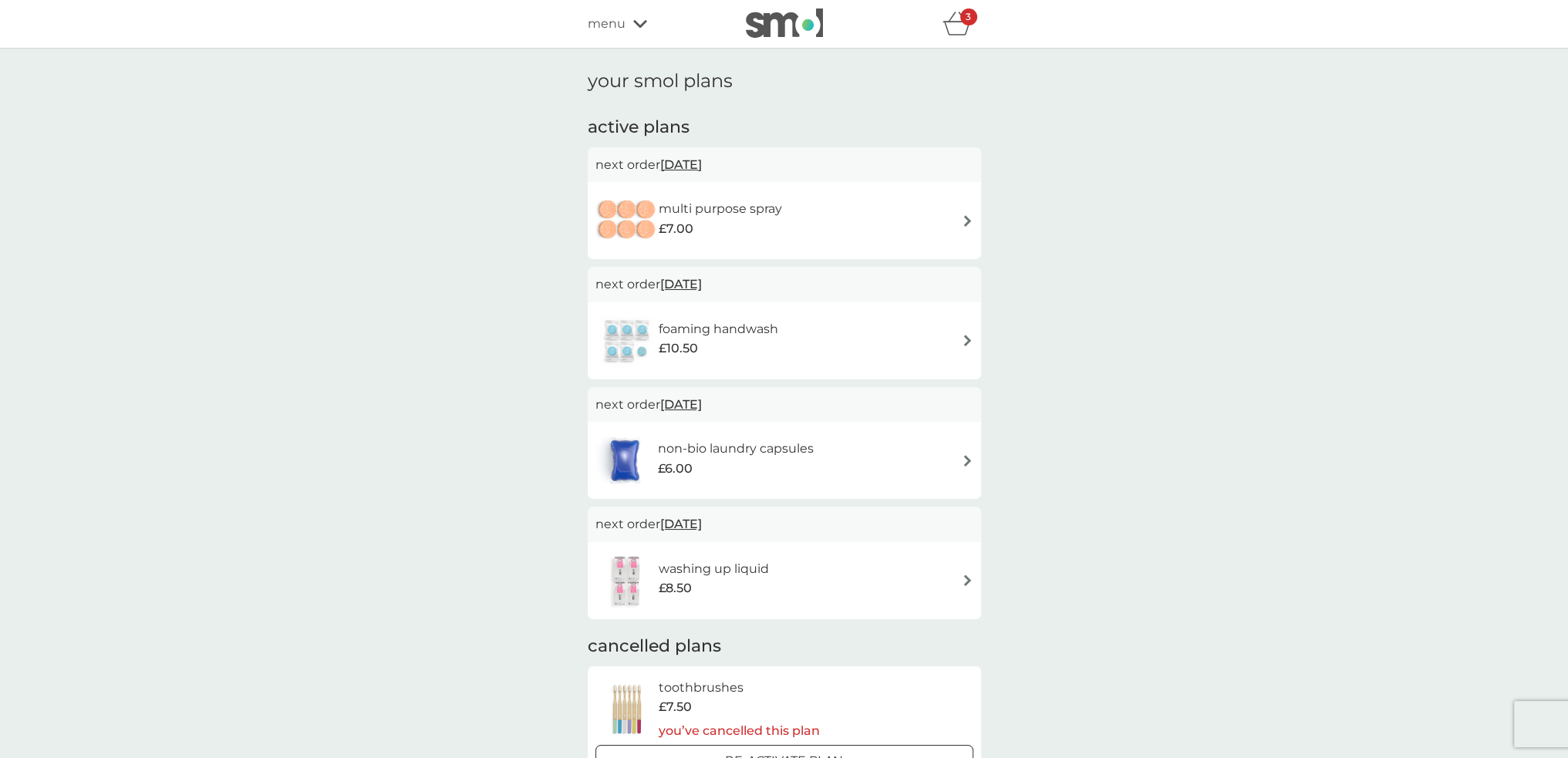
click at [702, 165] on span "[DATE]" at bounding box center [681, 165] width 41 height 30
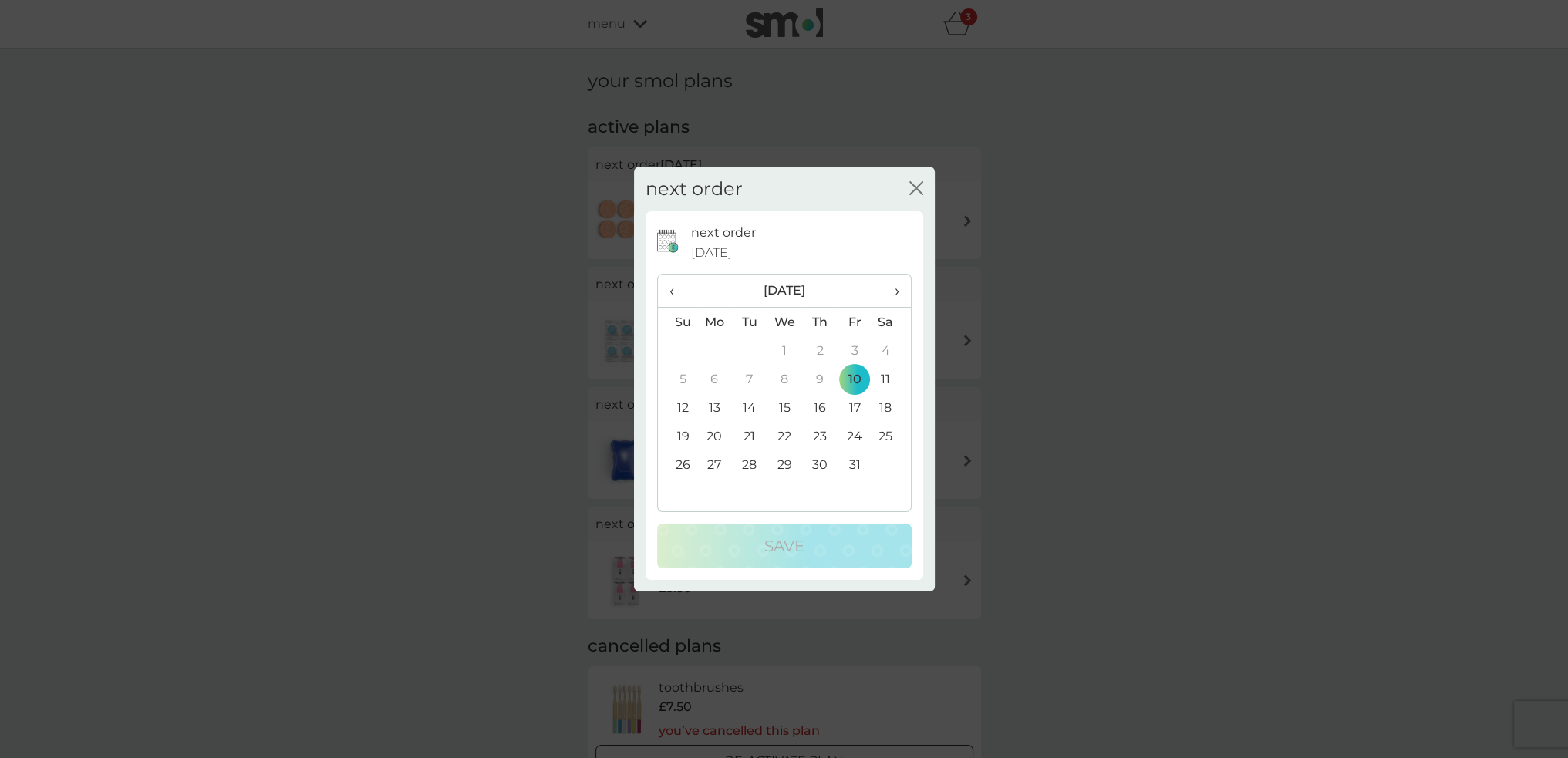
click at [783, 404] on td "15" at bounding box center [784, 407] width 35 height 28
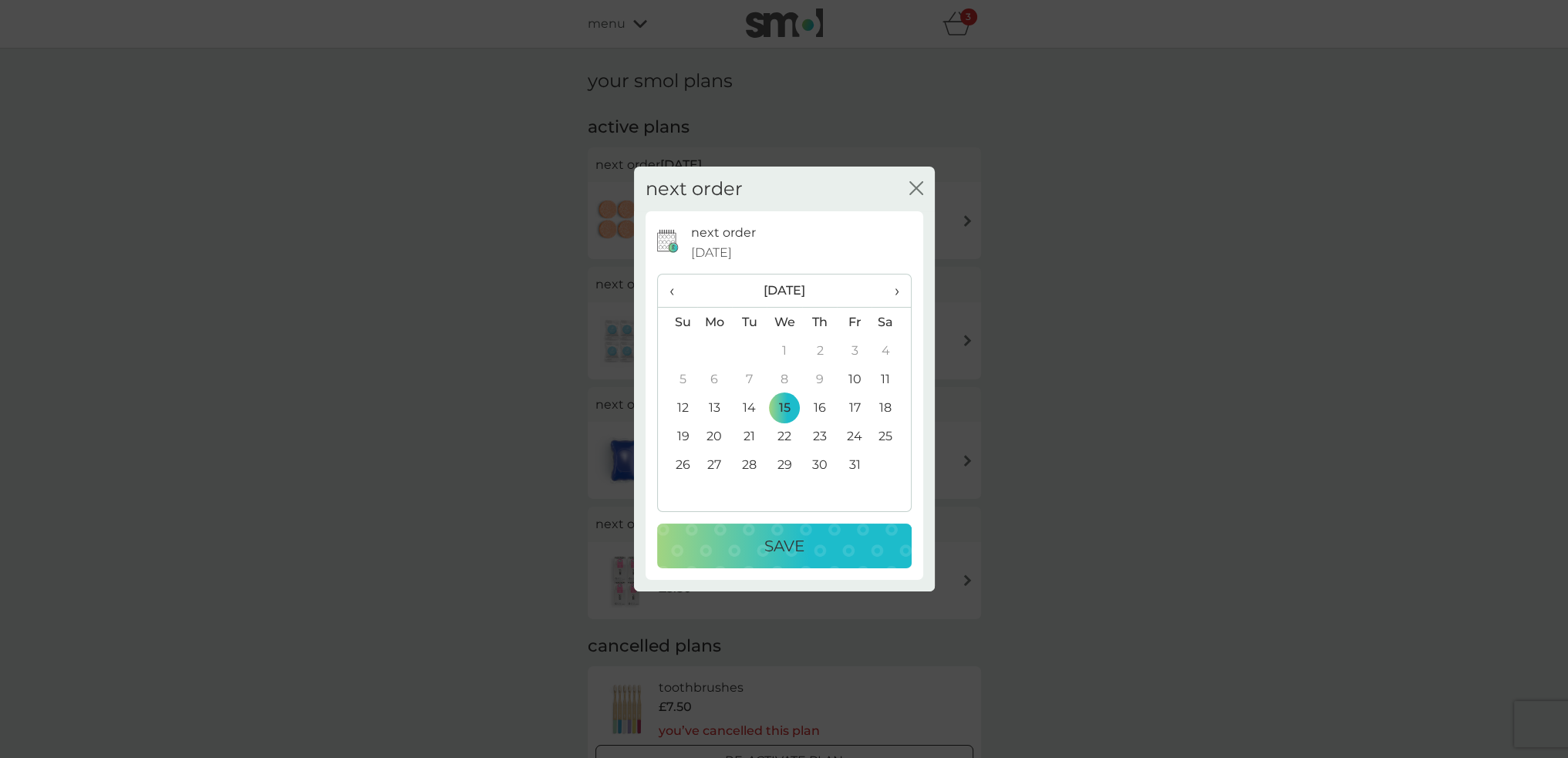
click at [805, 551] on div "Save" at bounding box center [784, 545] width 224 height 25
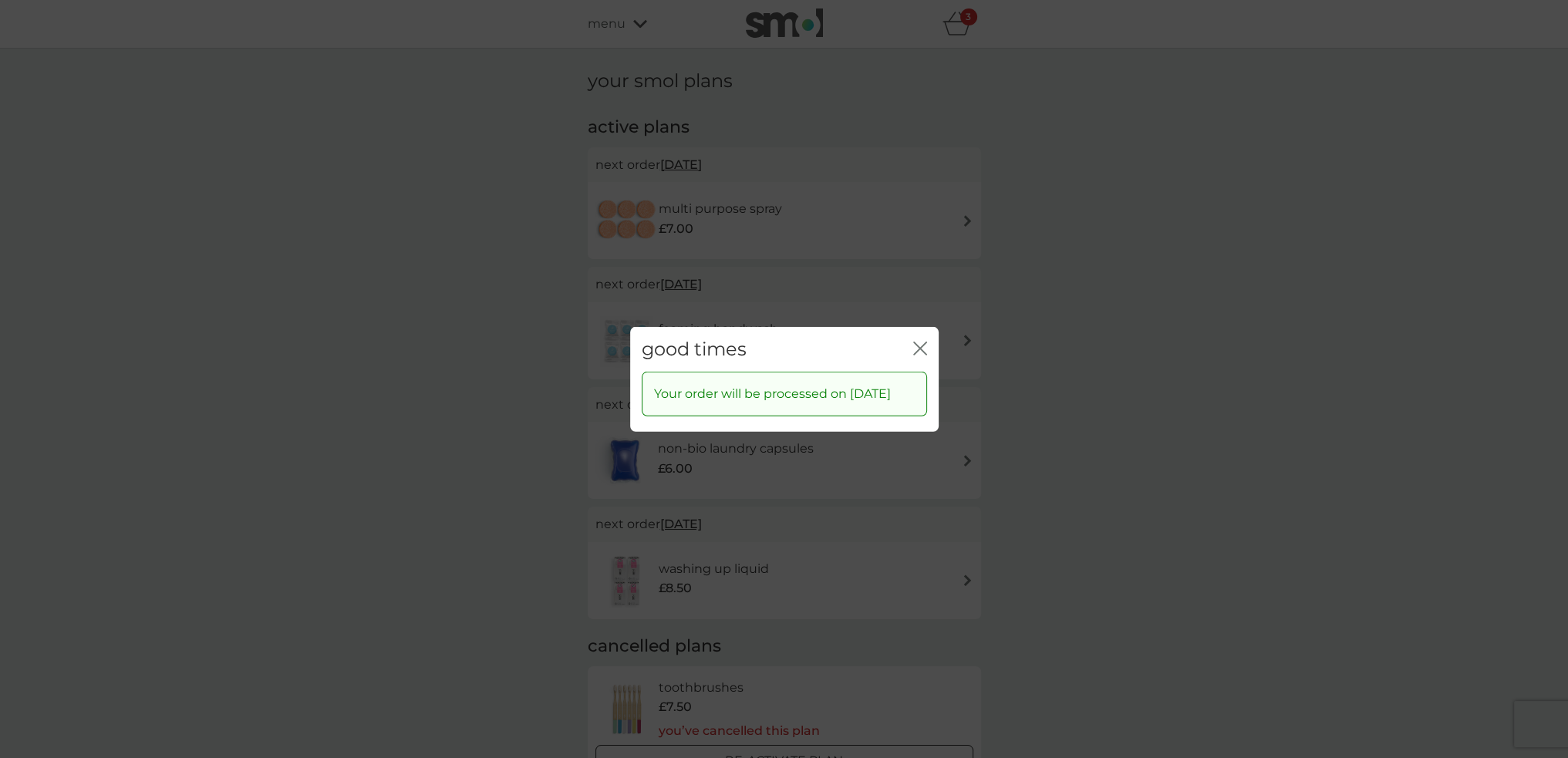
click at [915, 341] on icon "close" at bounding box center [920, 348] width 14 height 14
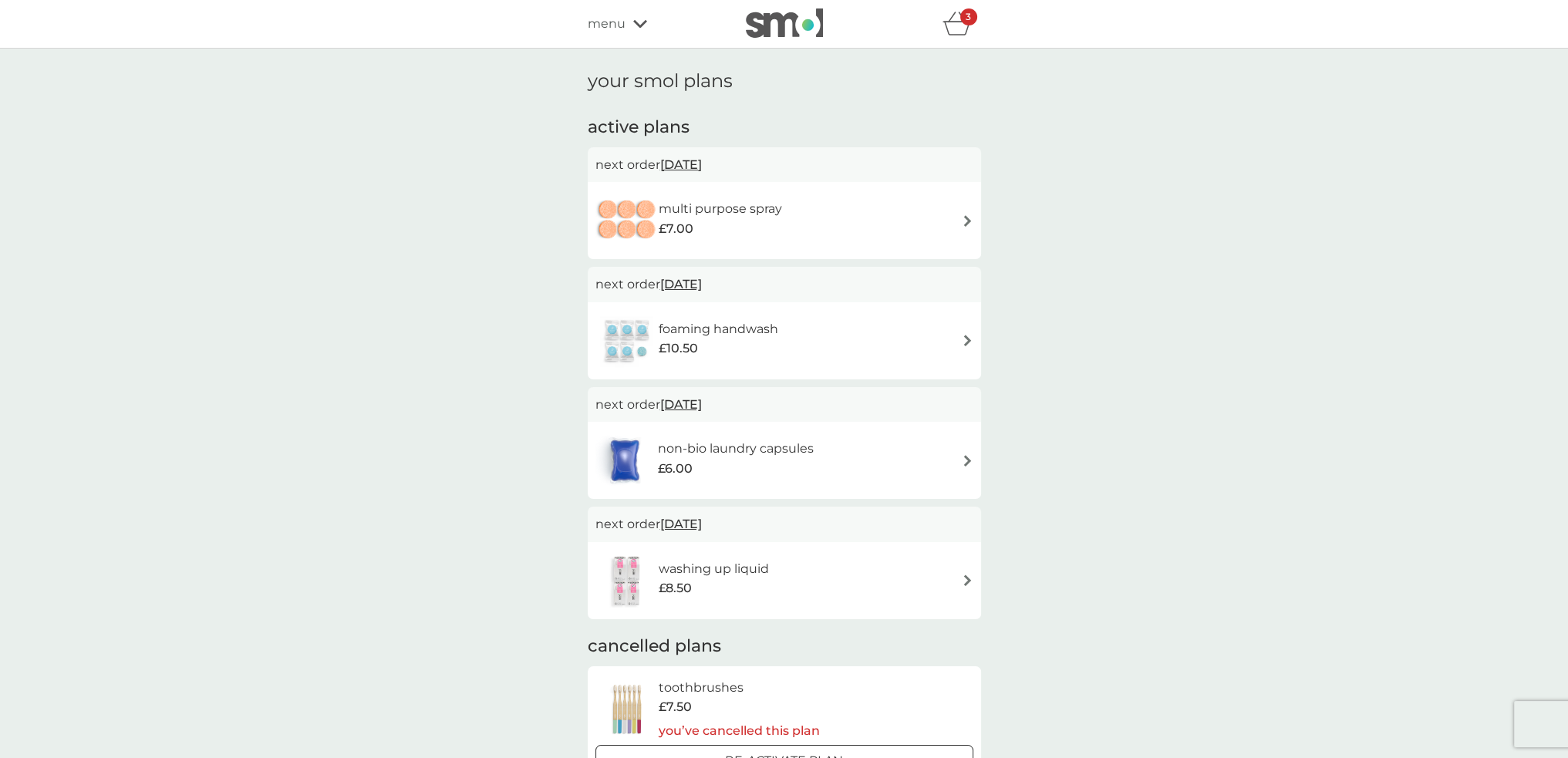
click at [702, 527] on span "[DATE]" at bounding box center [681, 524] width 41 height 30
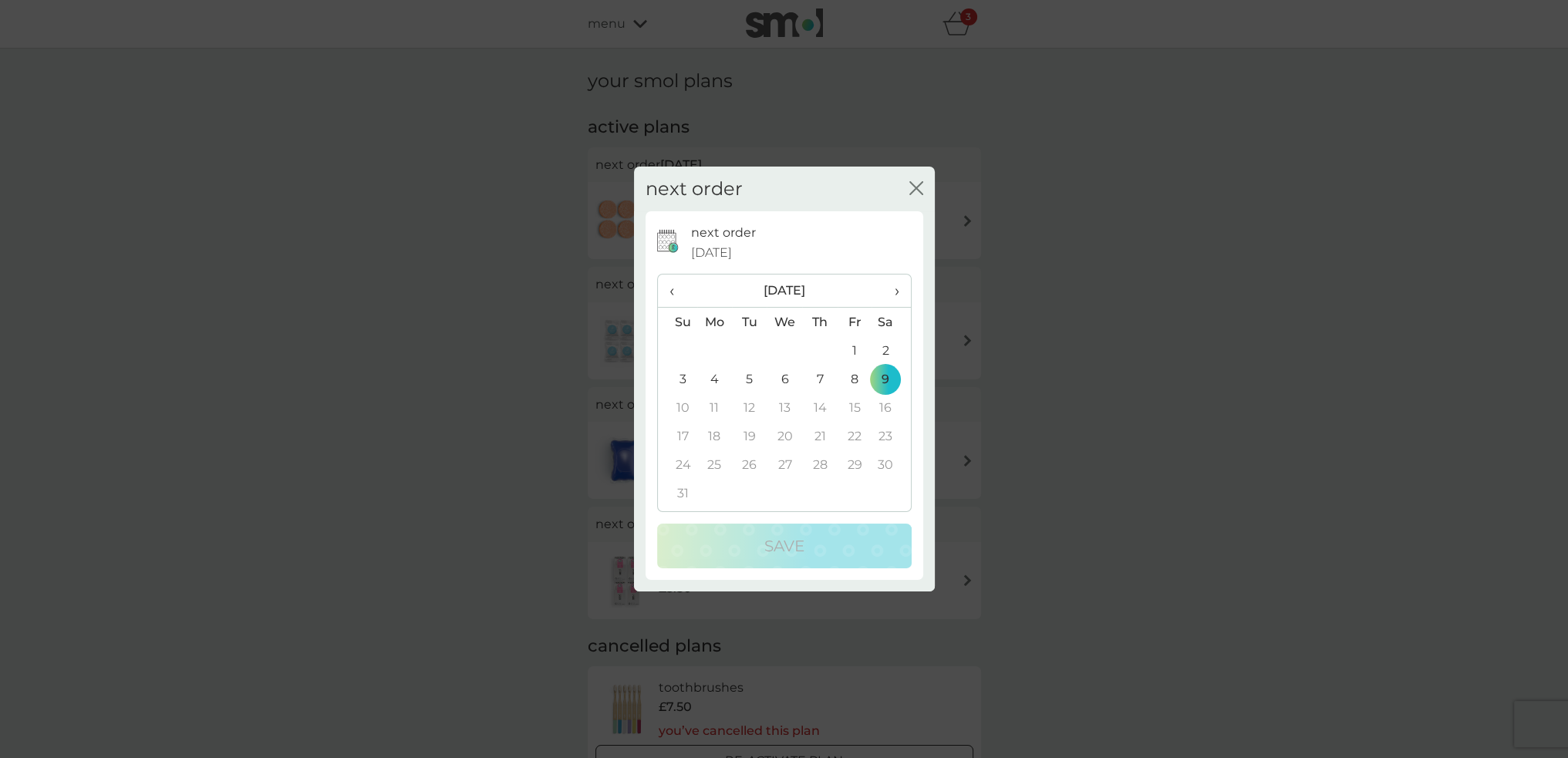
click at [912, 186] on icon "close" at bounding box center [916, 188] width 14 height 14
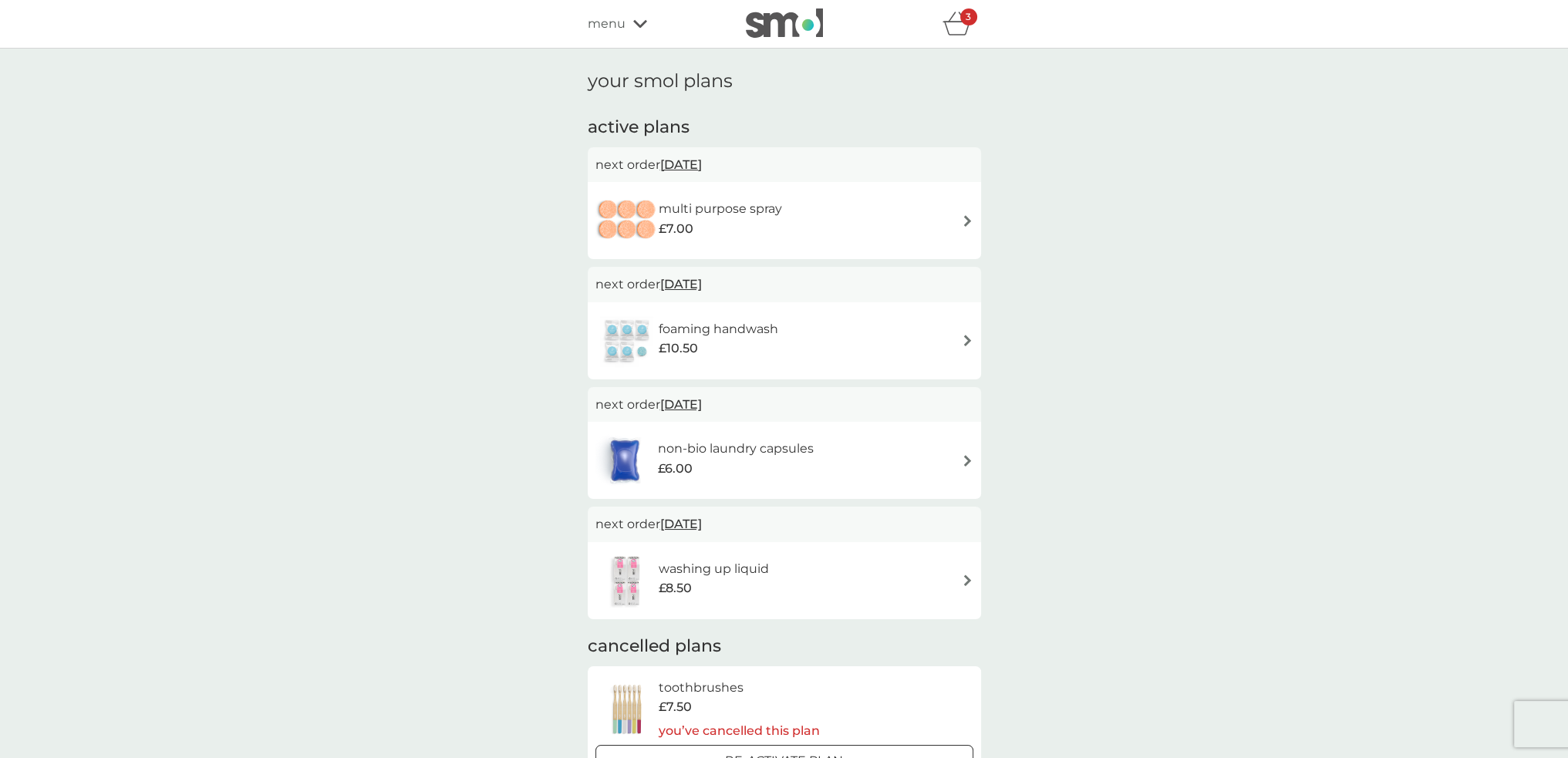
click at [878, 337] on div "foaming handwash £10.50" at bounding box center [784, 340] width 378 height 54
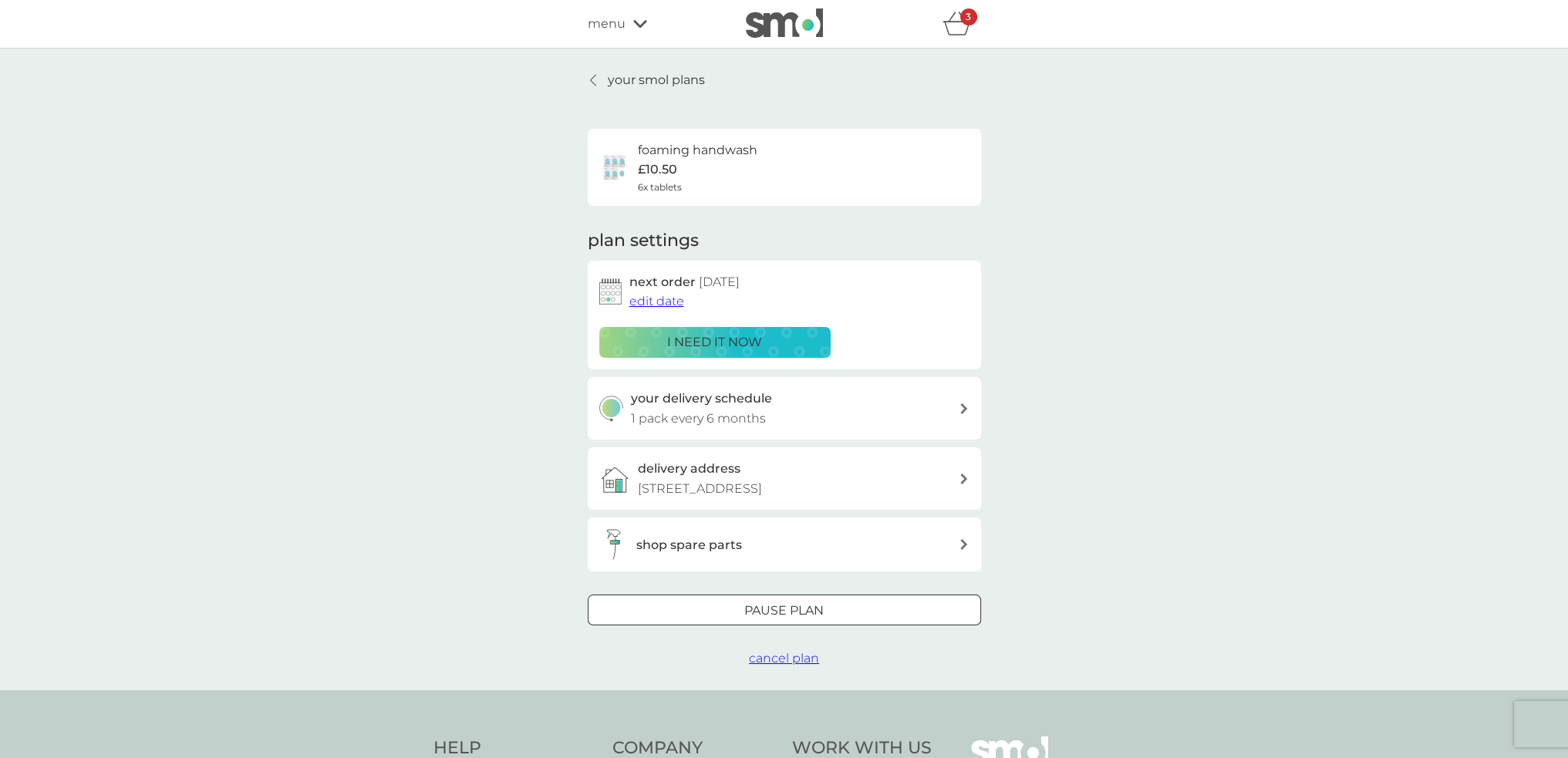
click at [796, 616] on div at bounding box center [784, 611] width 56 height 17
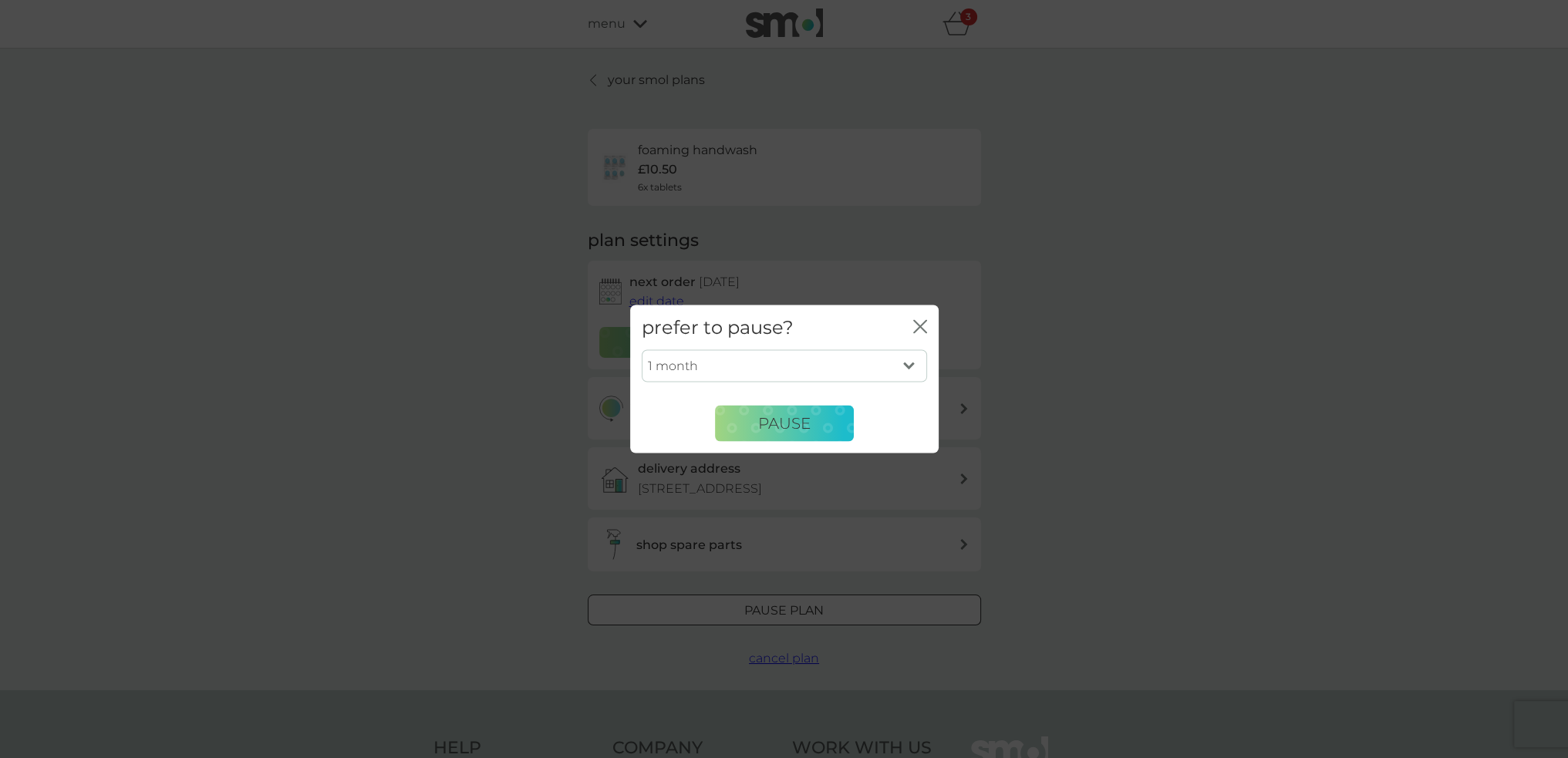
click at [853, 368] on select "1 month 2 months 3 months 4 months 5 months 6 months" at bounding box center [784, 366] width 285 height 32
select select "6"
click at [641, 350] on select "1 month 2 months 3 months 4 months 5 months 6 months" at bounding box center [784, 366] width 285 height 32
click at [798, 429] on span "Pause" at bounding box center [784, 423] width 52 height 19
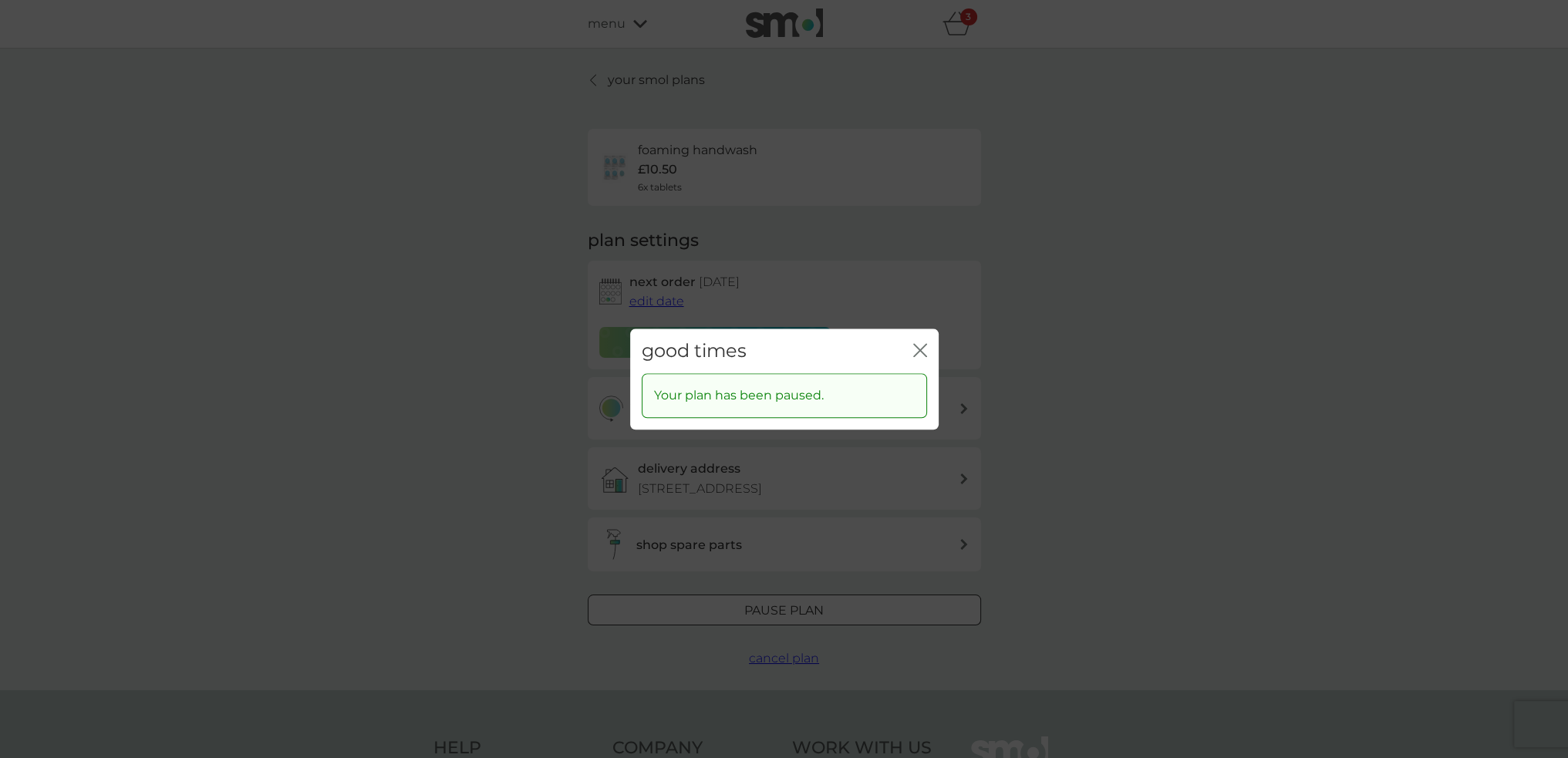
click at [916, 356] on icon "close" at bounding box center [920, 350] width 14 height 14
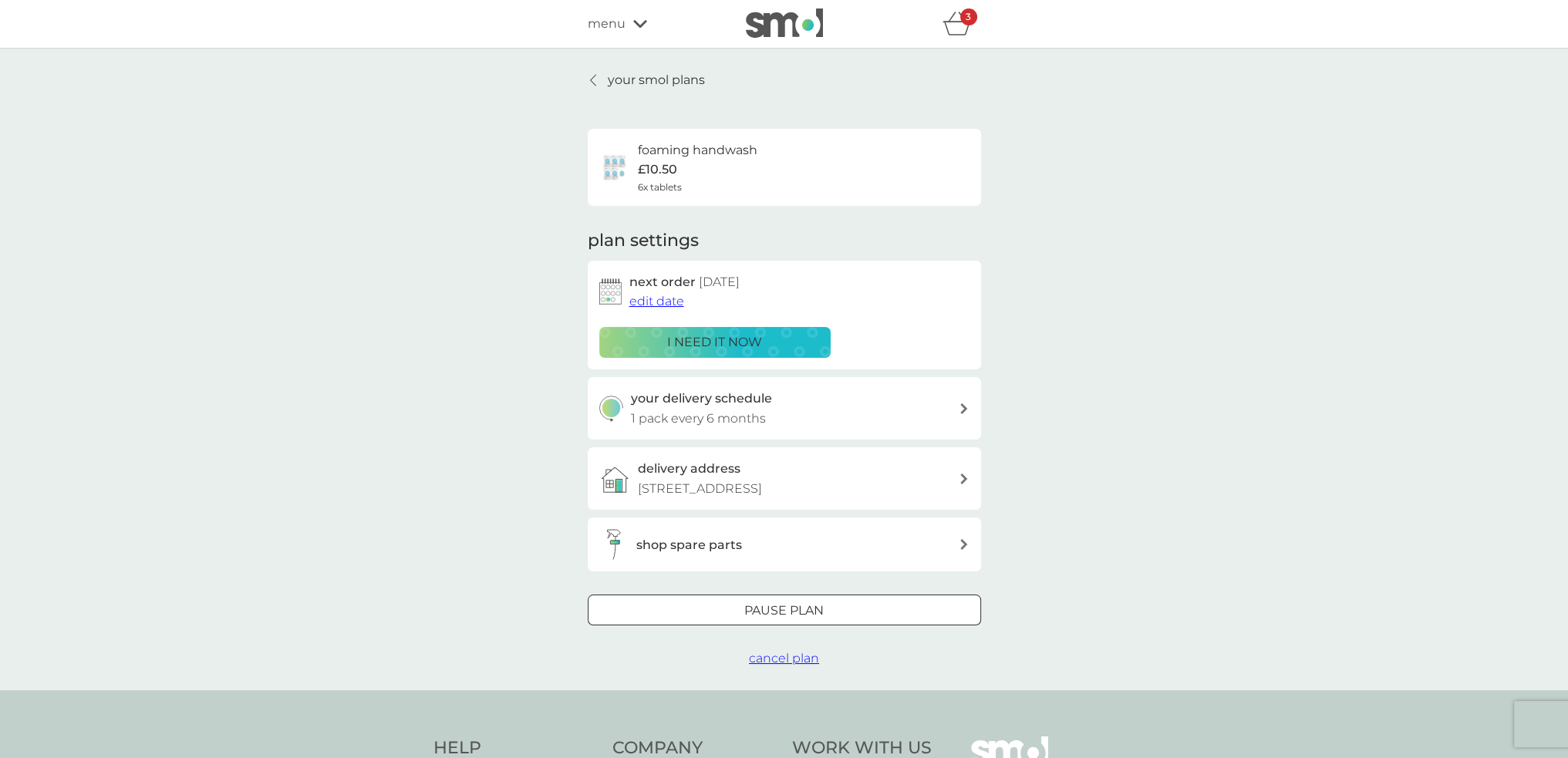
click at [652, 83] on p "your smol plans" at bounding box center [656, 80] width 97 height 20
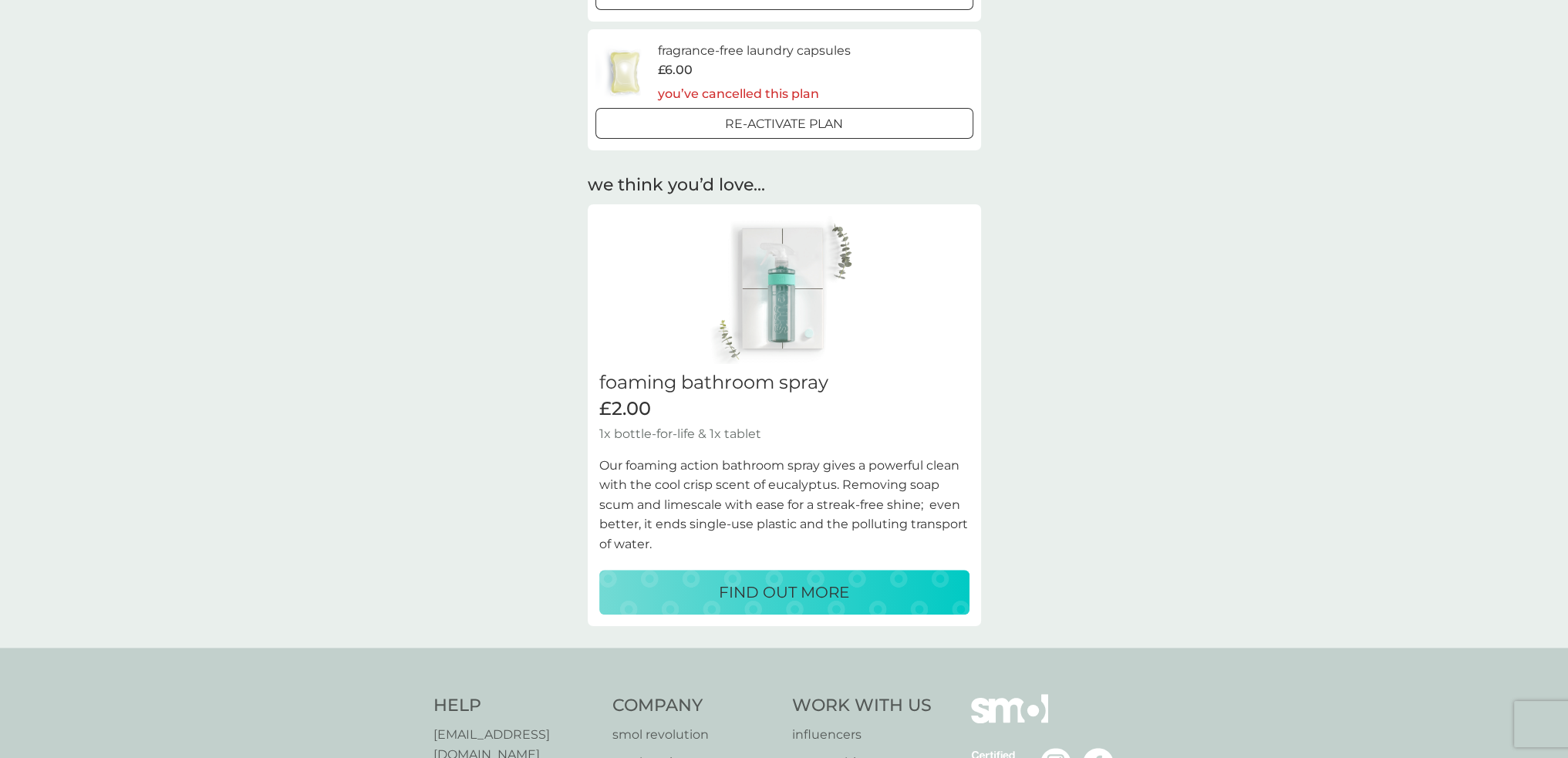
scroll to position [1234, 0]
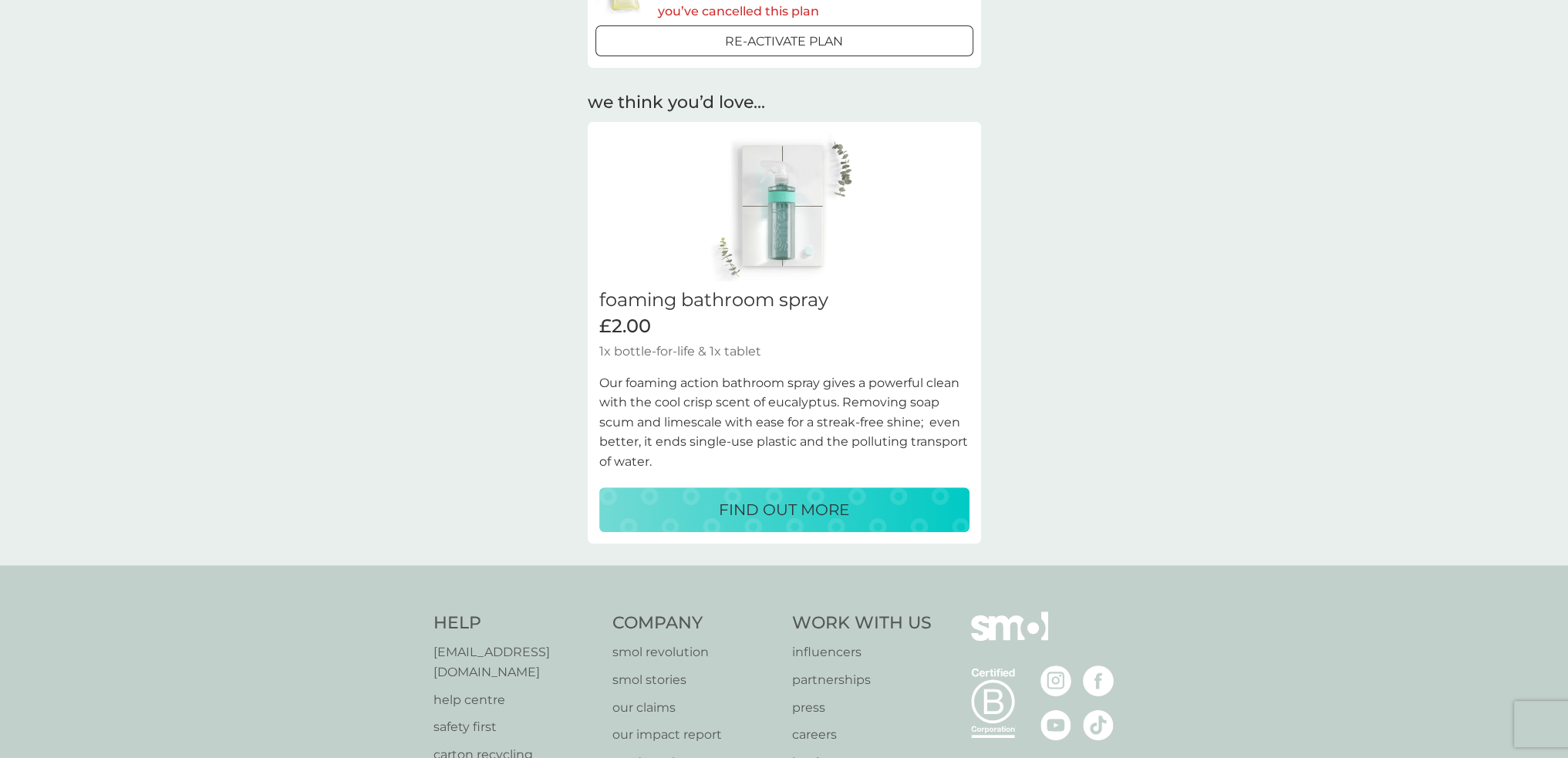
click at [838, 511] on p "FIND OUT MORE" at bounding box center [784, 509] width 130 height 25
select select "182"
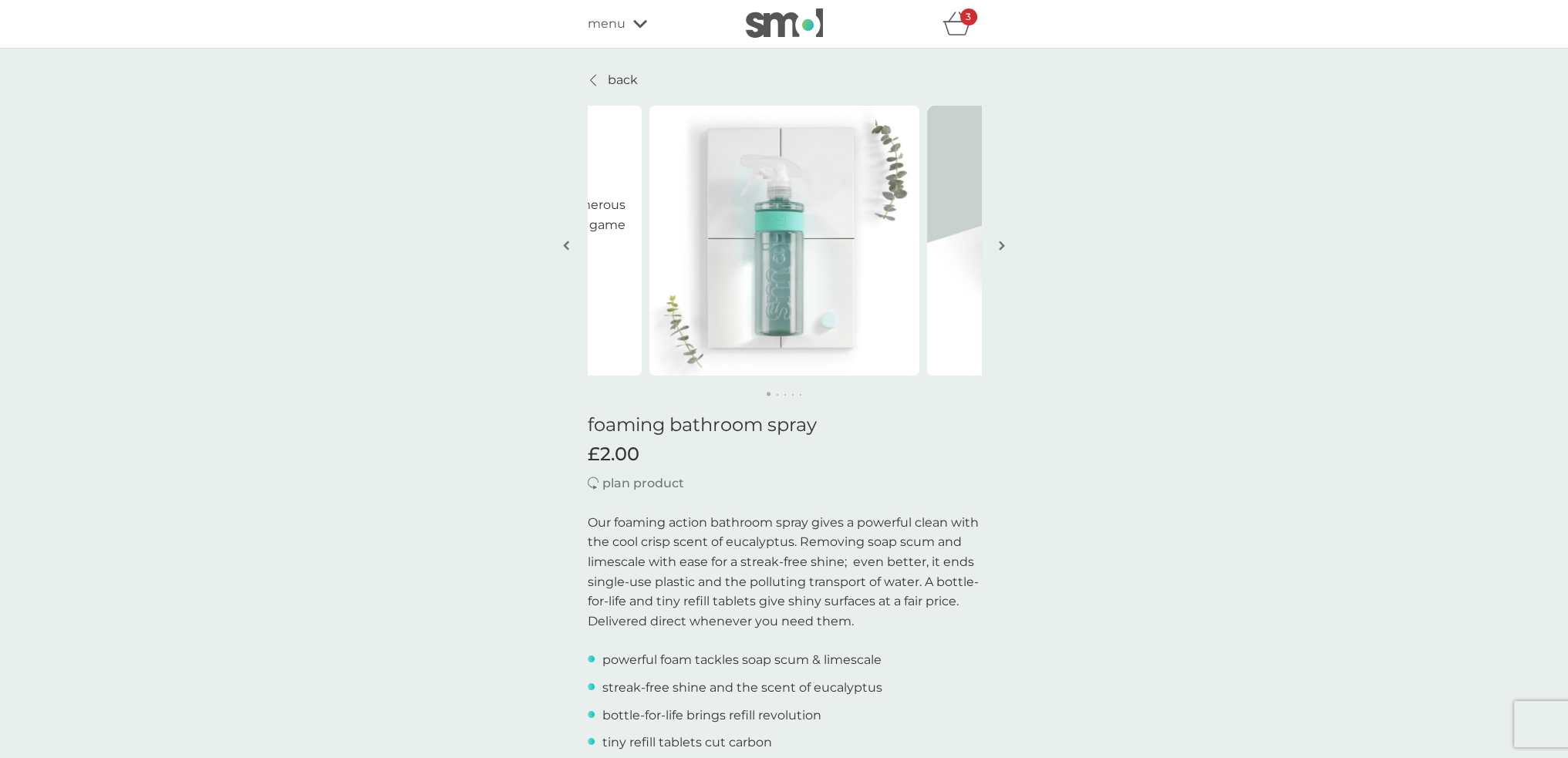
click at [1002, 247] on img "button" at bounding box center [1002, 246] width 6 height 12
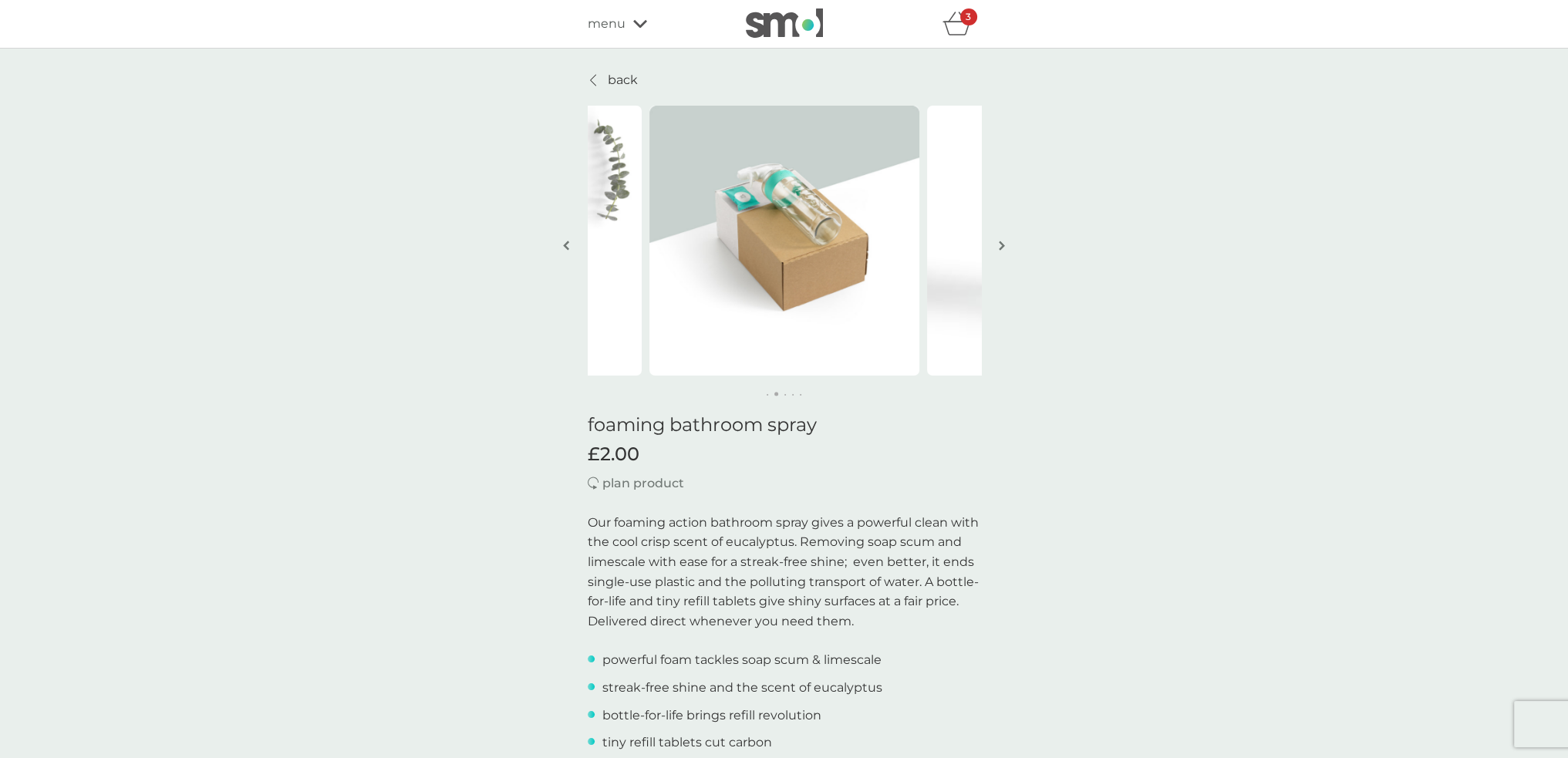
click at [1002, 247] on img "button" at bounding box center [1002, 246] width 6 height 12
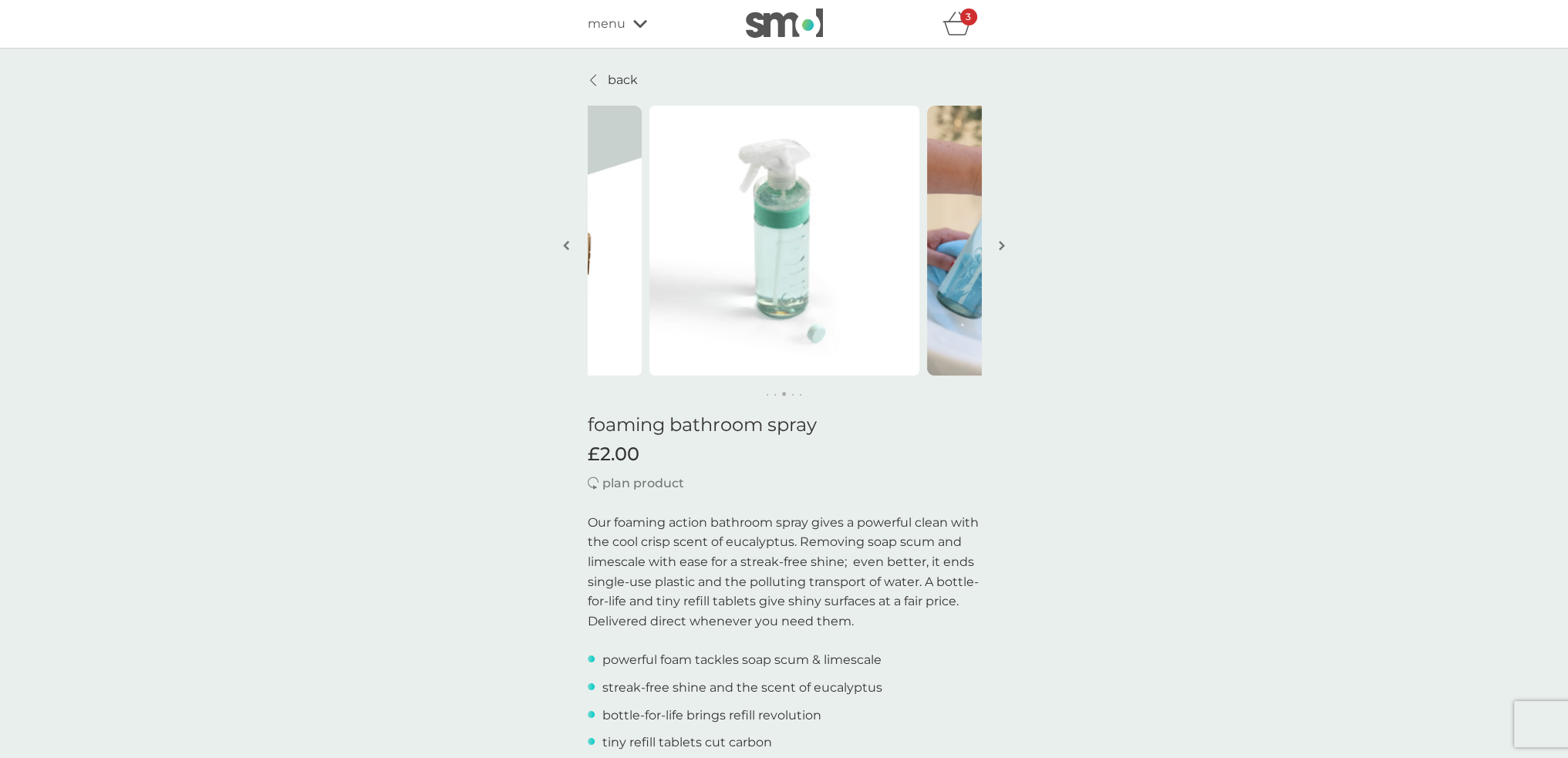
click at [611, 29] on span "menu" at bounding box center [606, 24] width 38 height 20
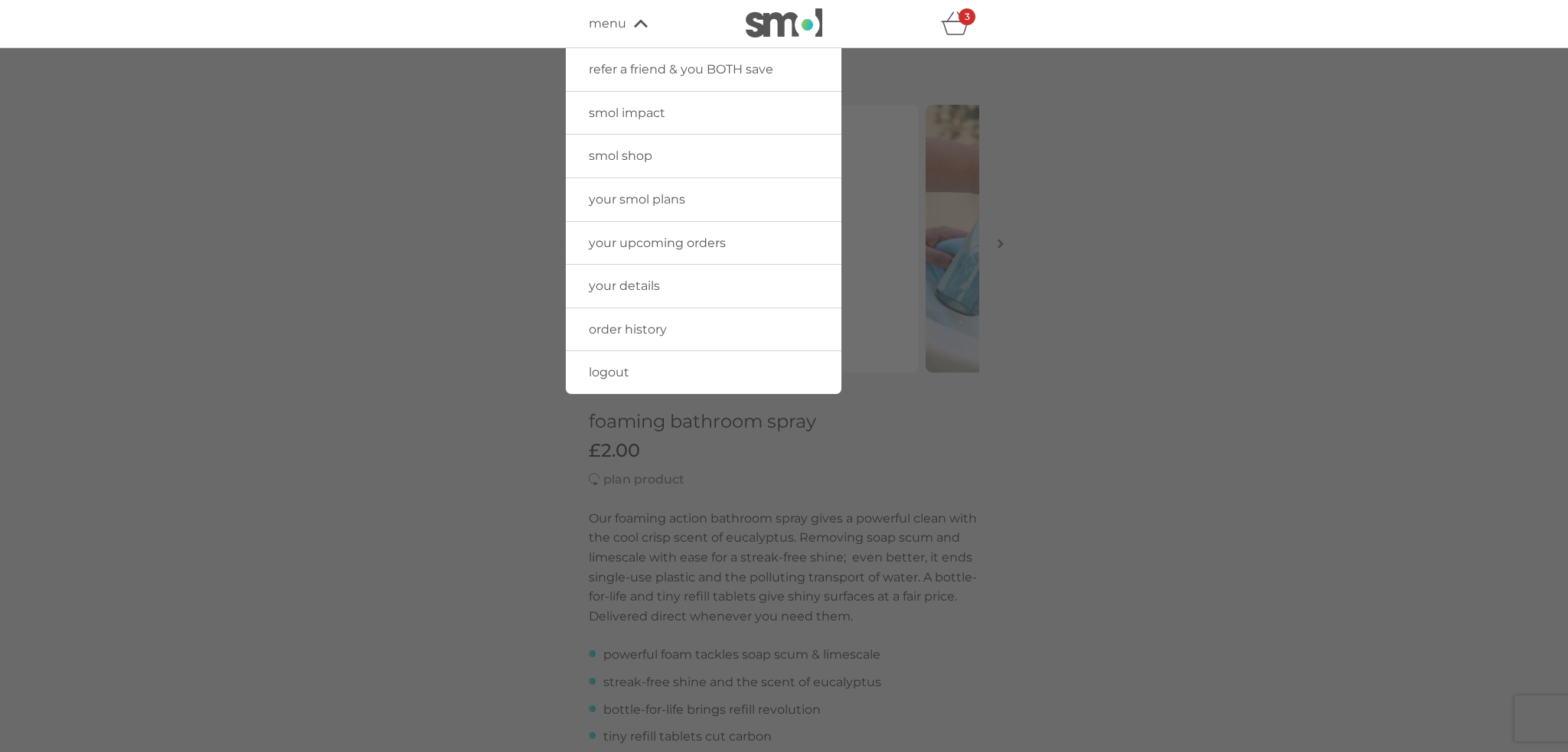
click at [633, 202] on span "your smol plans" at bounding box center [637, 198] width 96 height 15
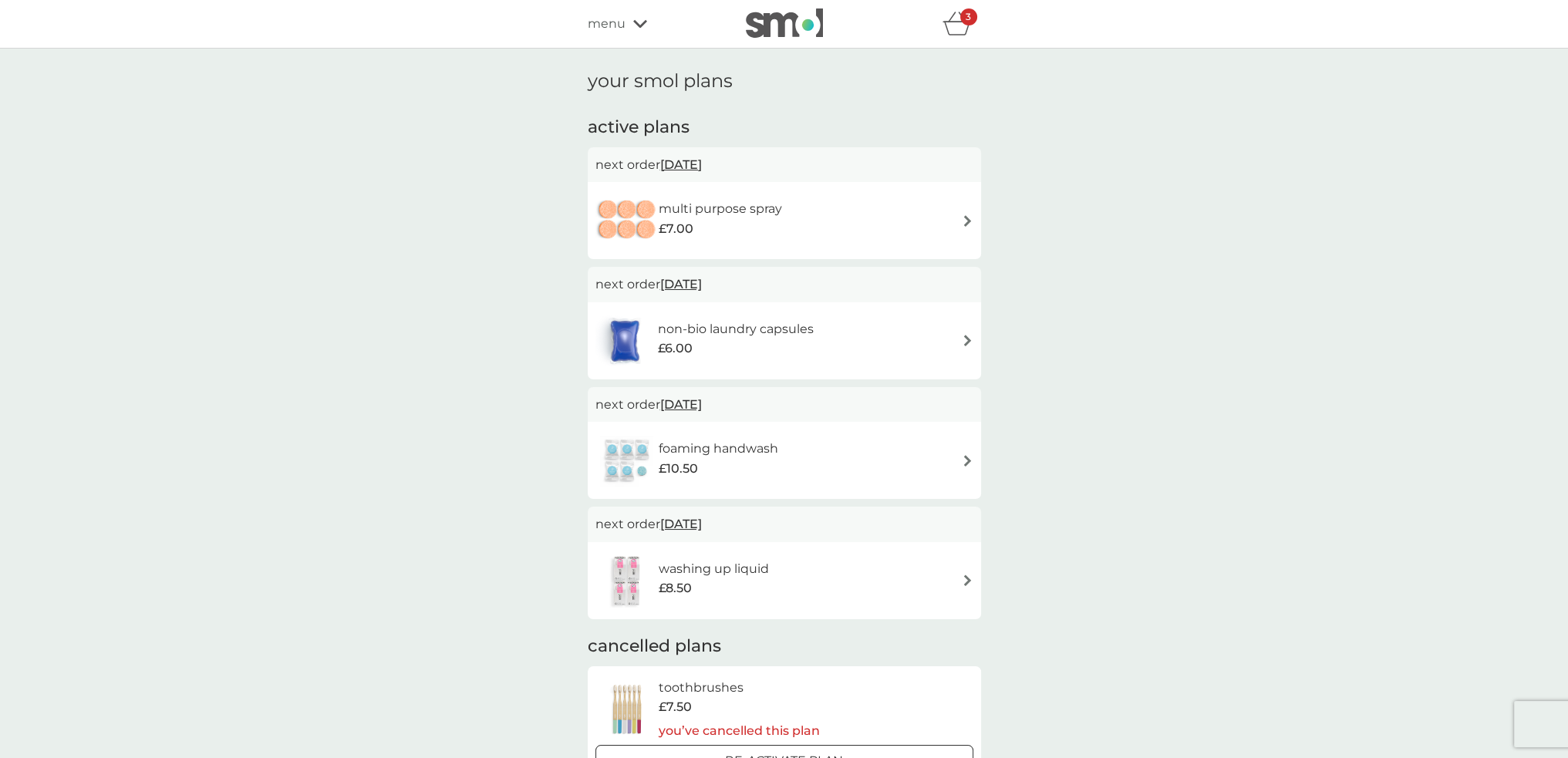
scroll to position [154, 0]
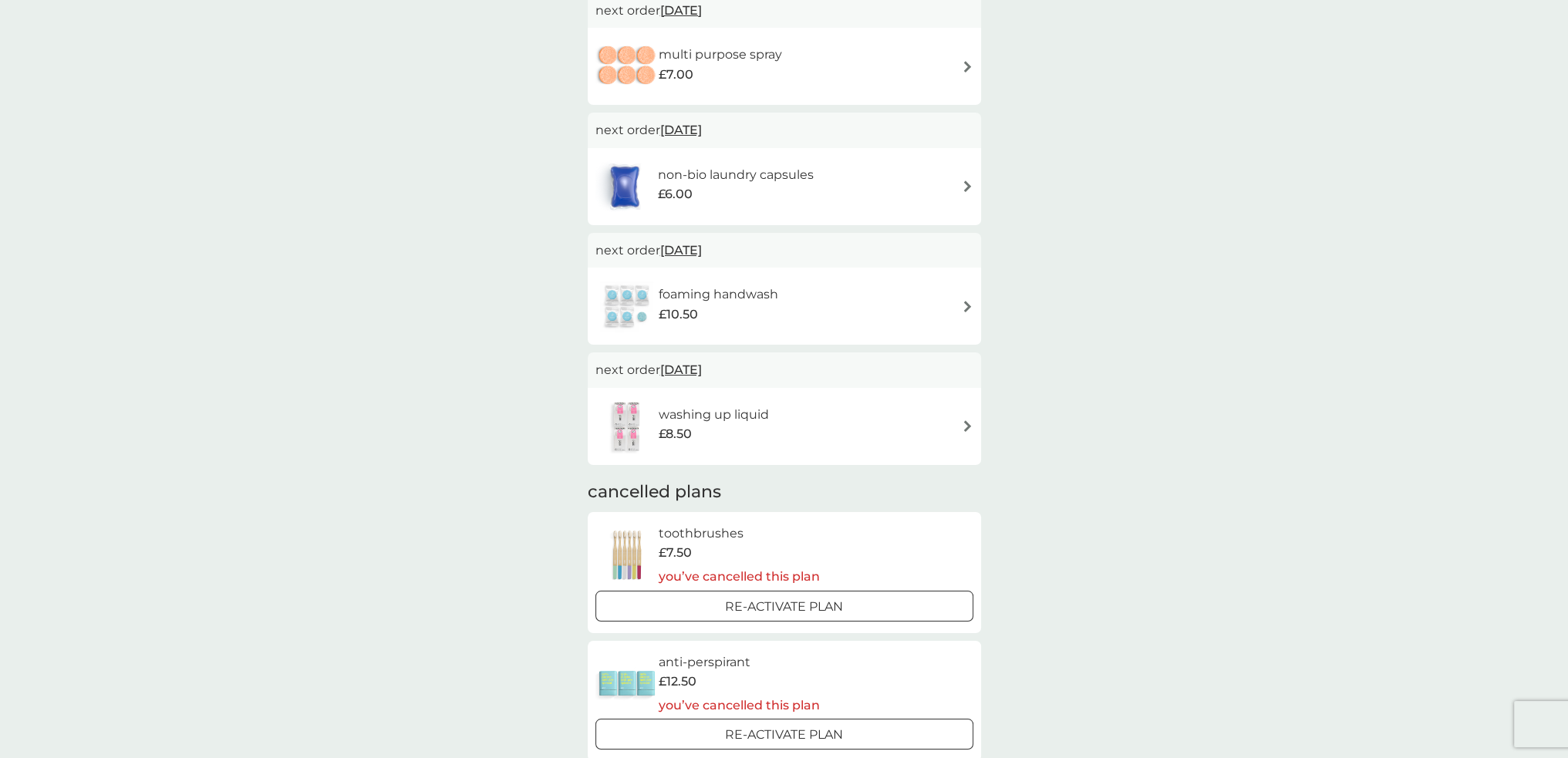
click at [761, 309] on div "£10.50" at bounding box center [719, 315] width 120 height 20
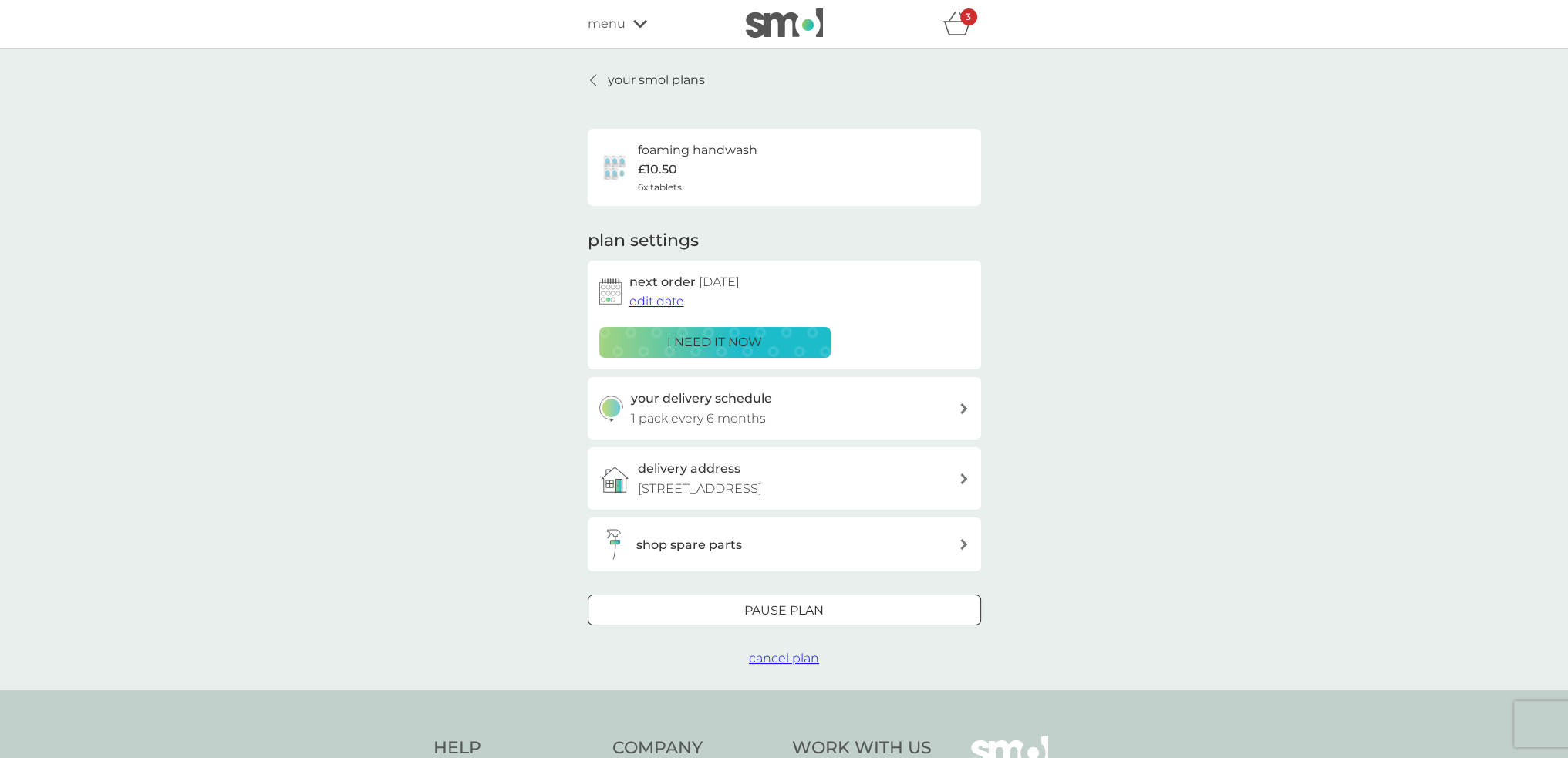
click at [786, 660] on span "cancel plan" at bounding box center [784, 658] width 71 height 15
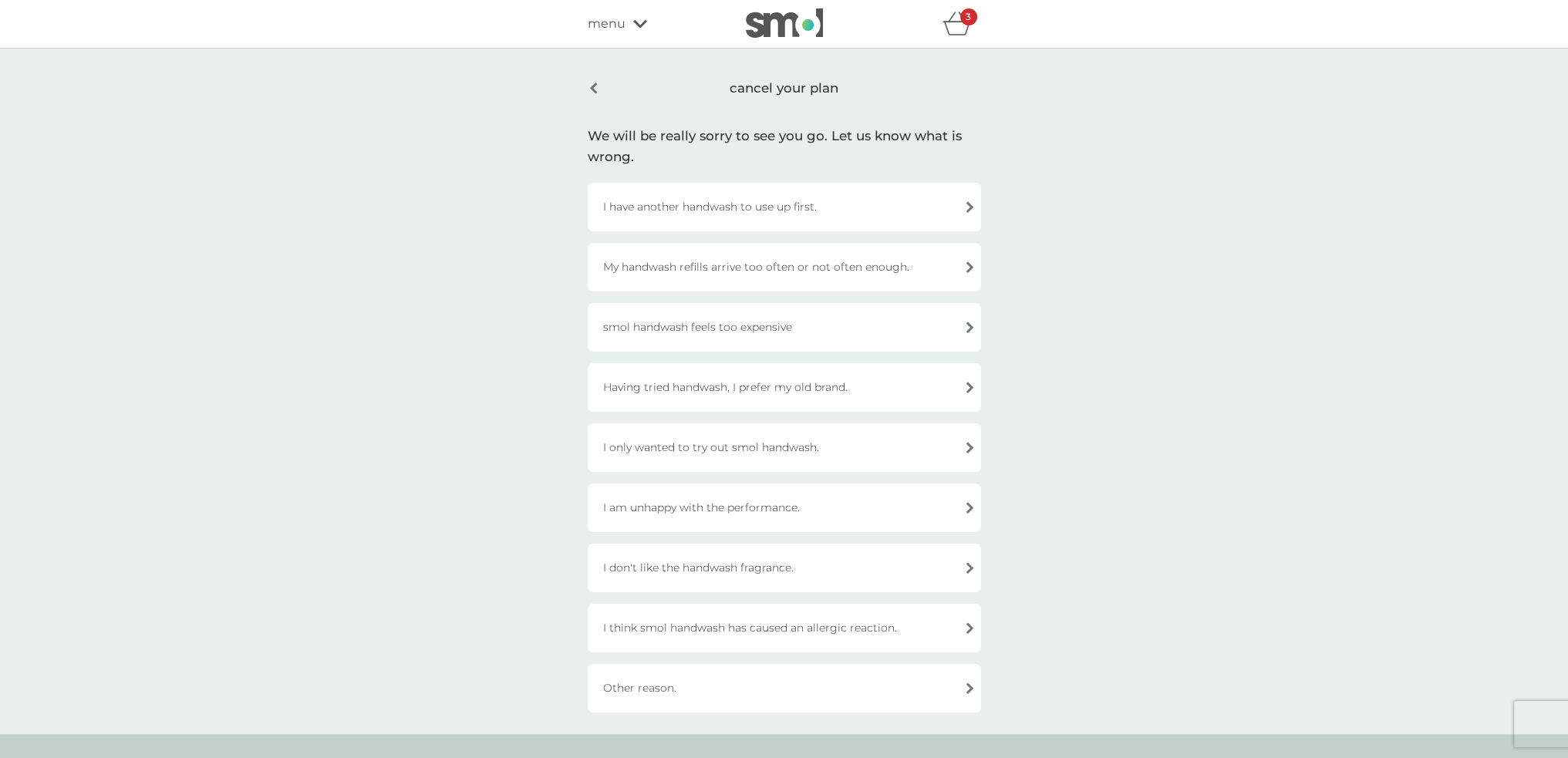
click at [689, 204] on div "I have another handwash to use up first." at bounding box center [784, 207] width 393 height 49
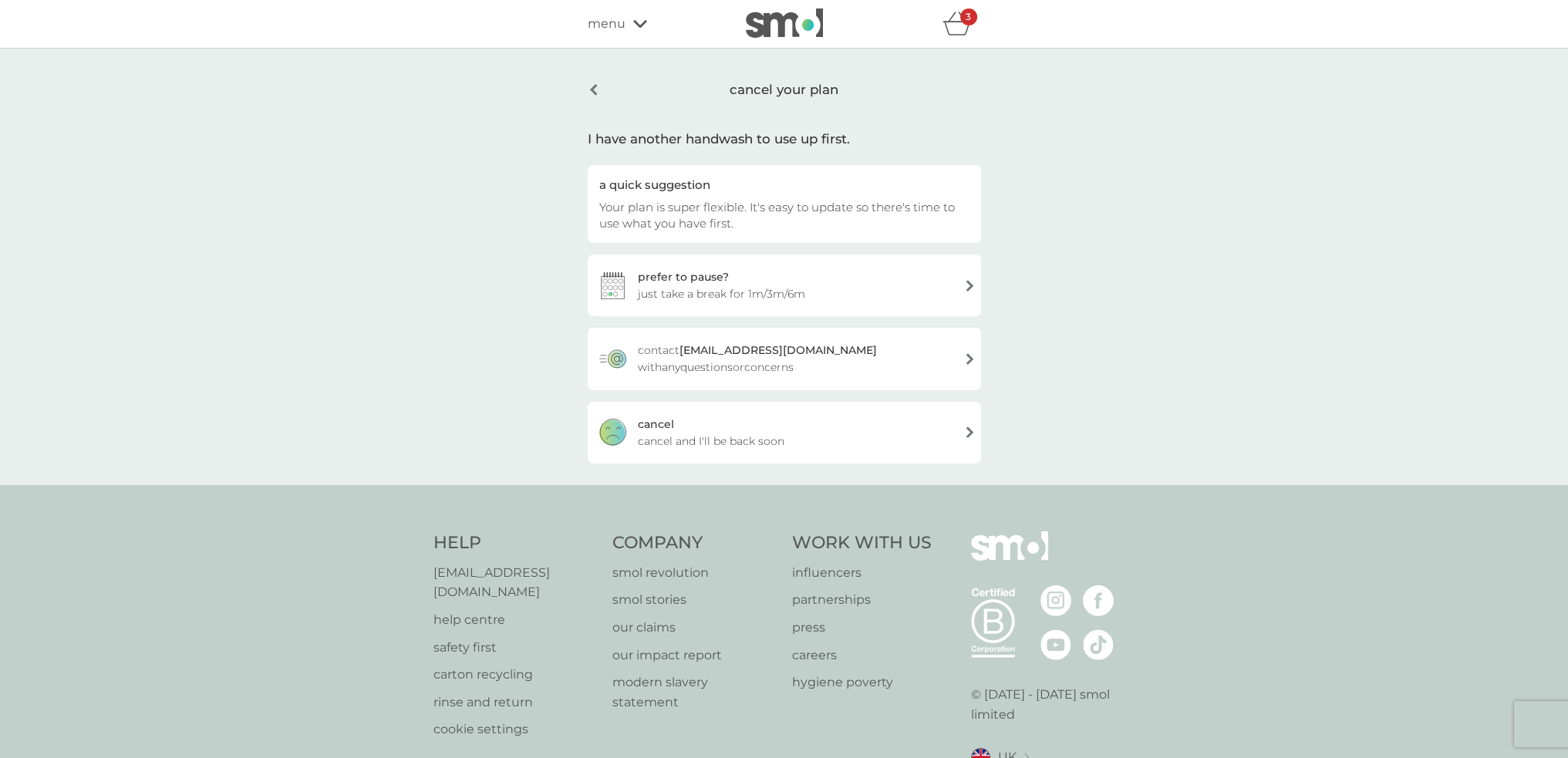
click at [684, 434] on span "cancel and I'll be back soon" at bounding box center [710, 440] width 146 height 17
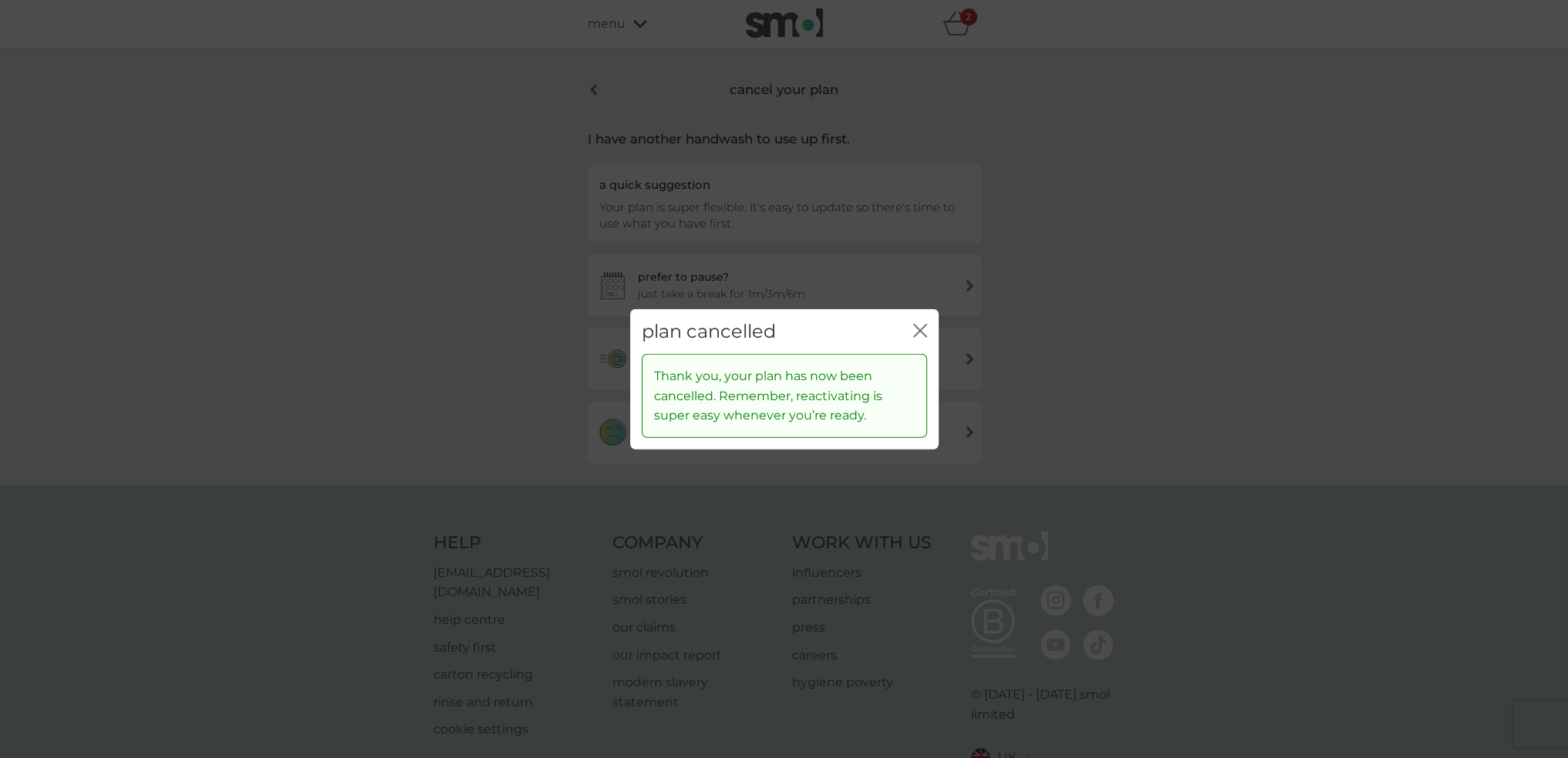
click at [916, 328] on icon "close" at bounding box center [920, 330] width 14 height 14
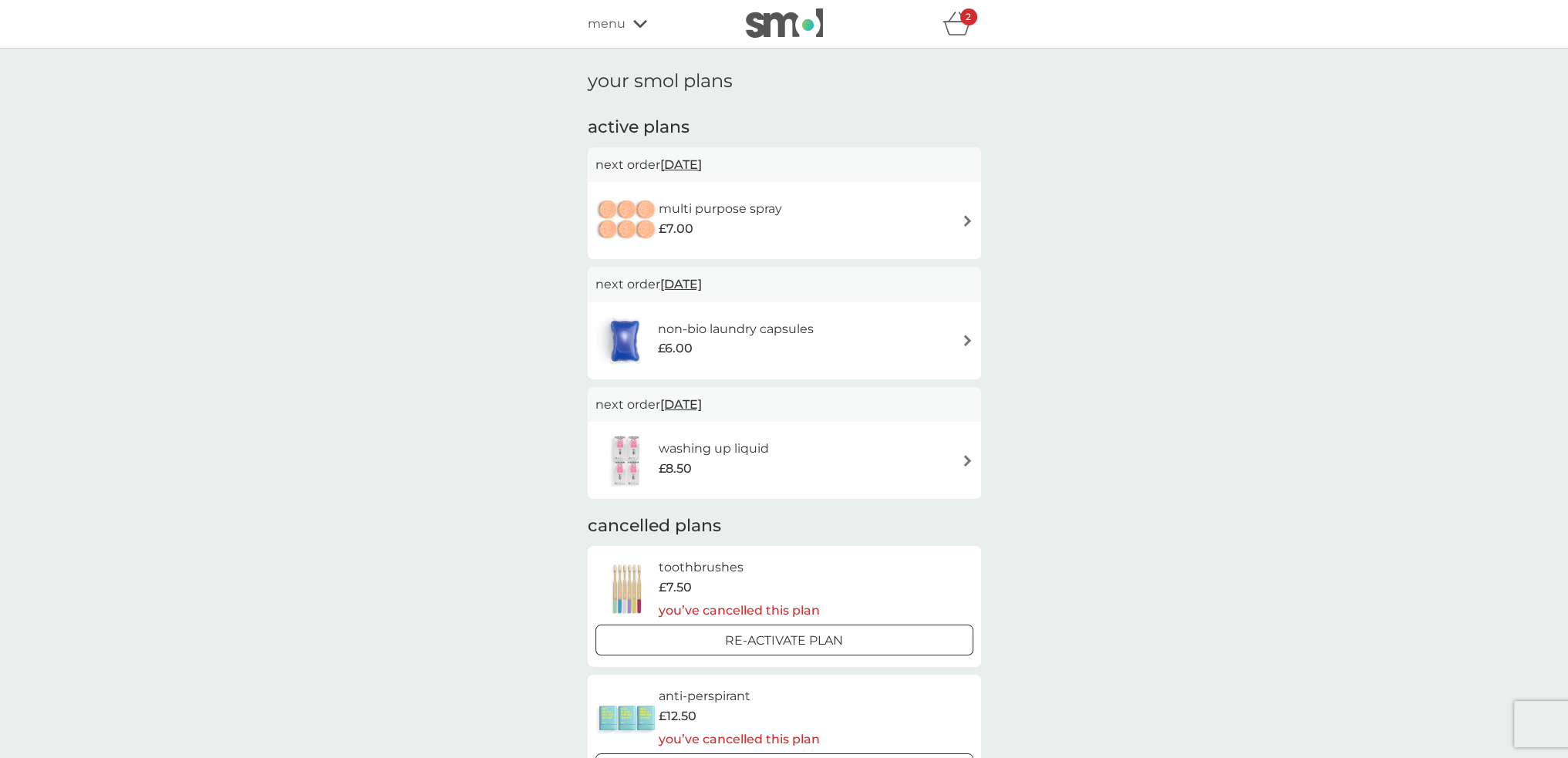
click at [614, 21] on span "menu" at bounding box center [606, 24] width 38 height 20
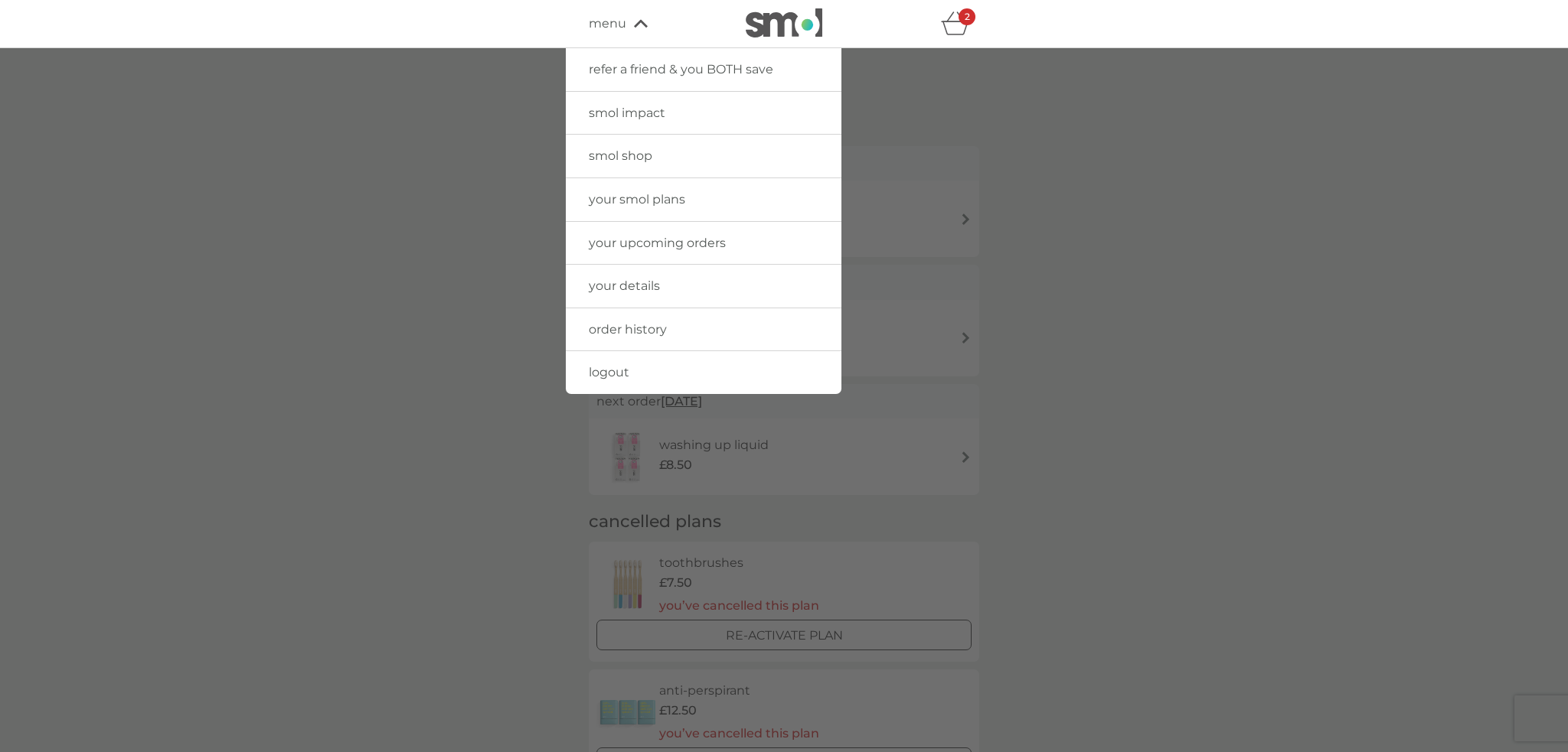
click at [643, 197] on span "your smol plans" at bounding box center [637, 198] width 96 height 15
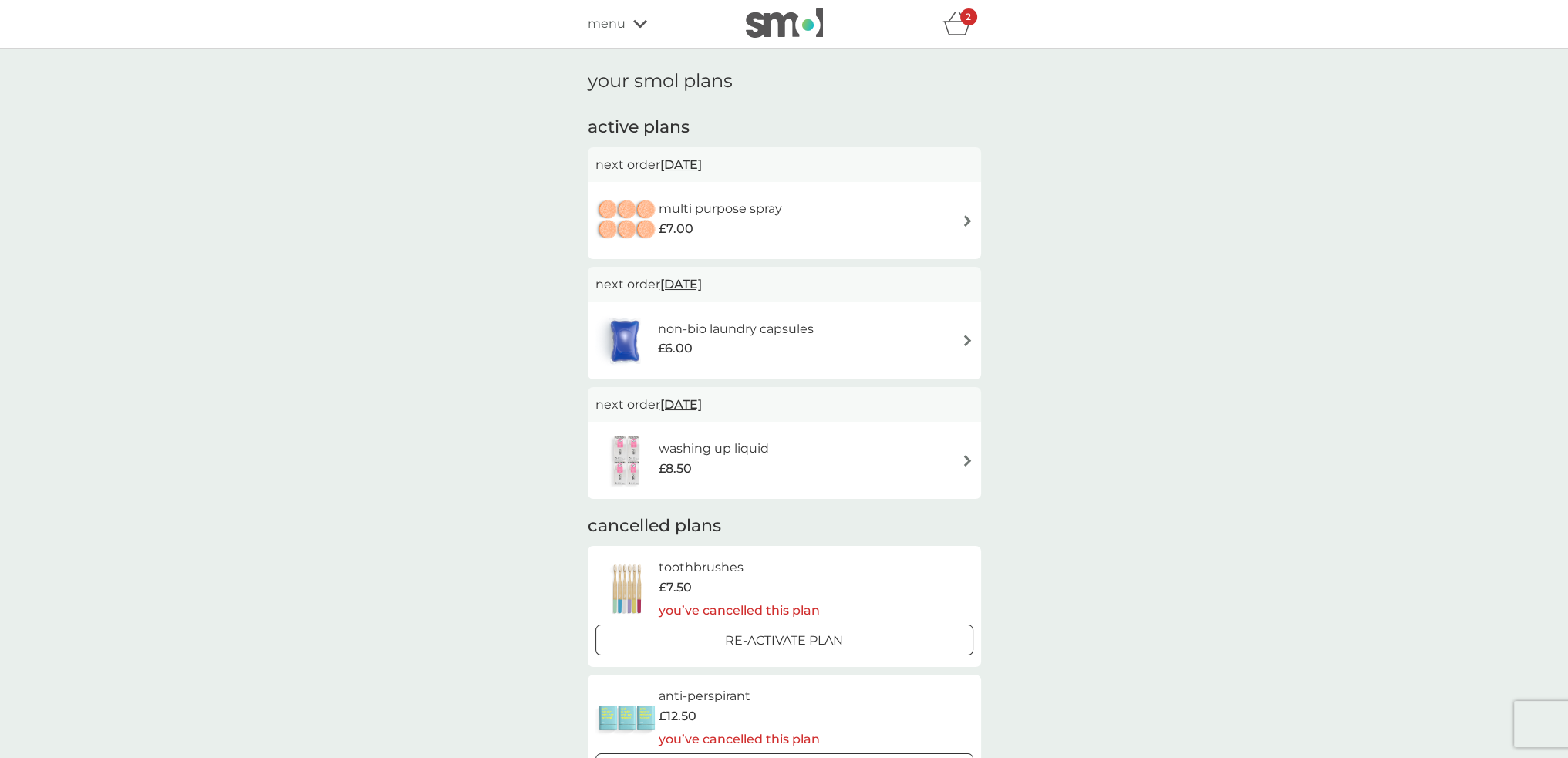
click at [609, 20] on span "menu" at bounding box center [606, 24] width 38 height 20
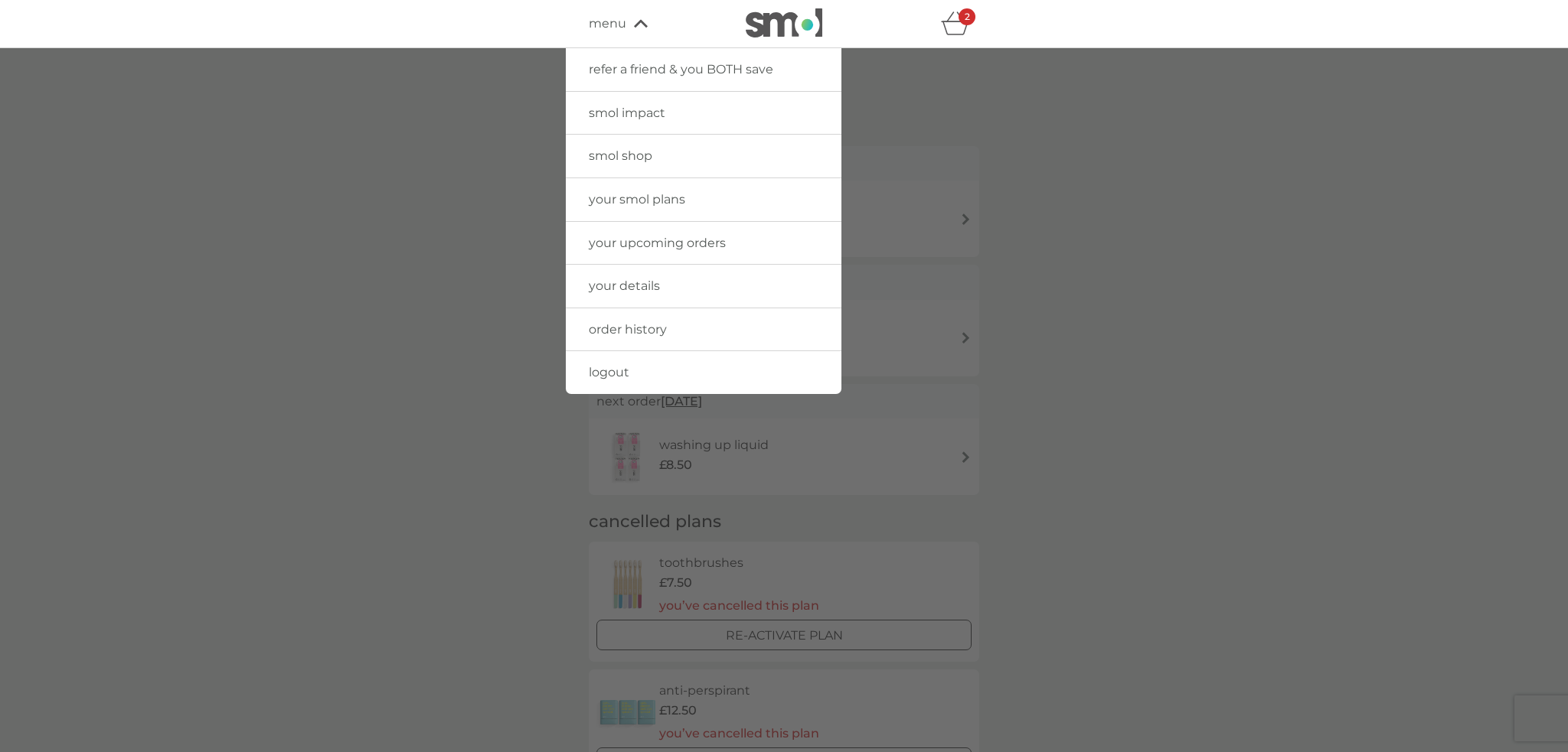
click at [668, 242] on span "your upcoming orders" at bounding box center [657, 242] width 137 height 15
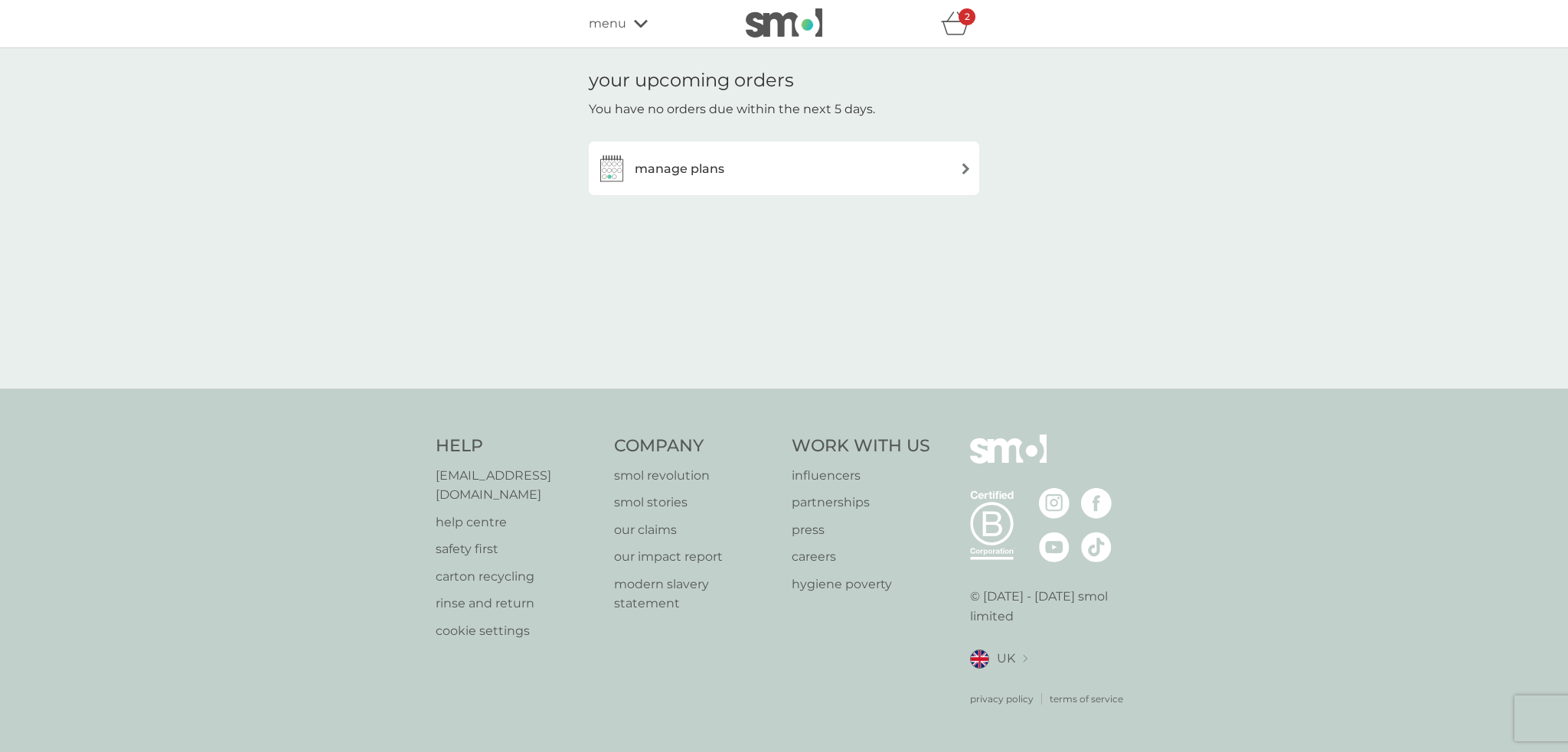
click at [952, 24] on icon "basket" at bounding box center [956, 23] width 29 height 23
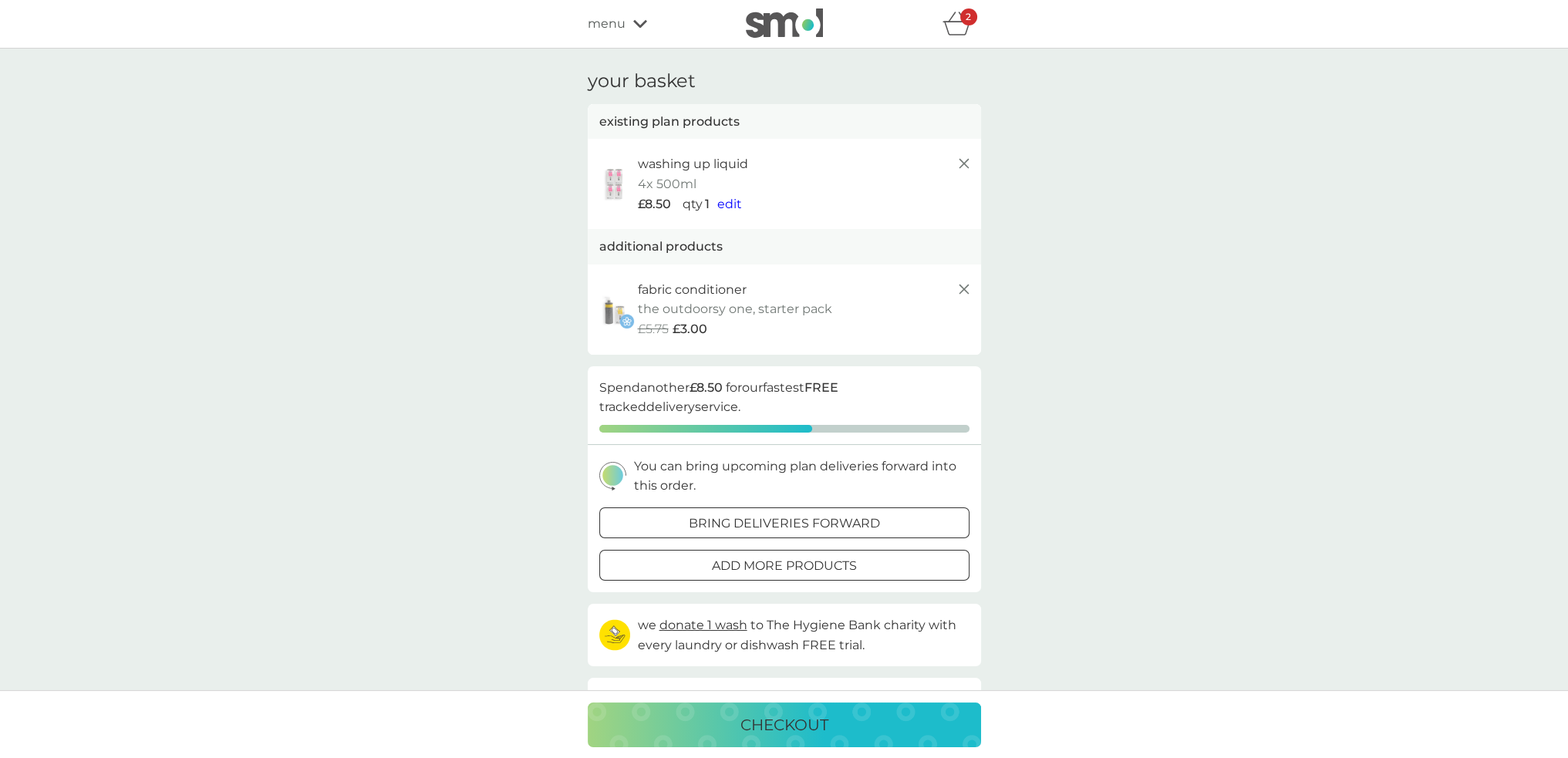
click at [612, 27] on span "menu" at bounding box center [606, 24] width 38 height 20
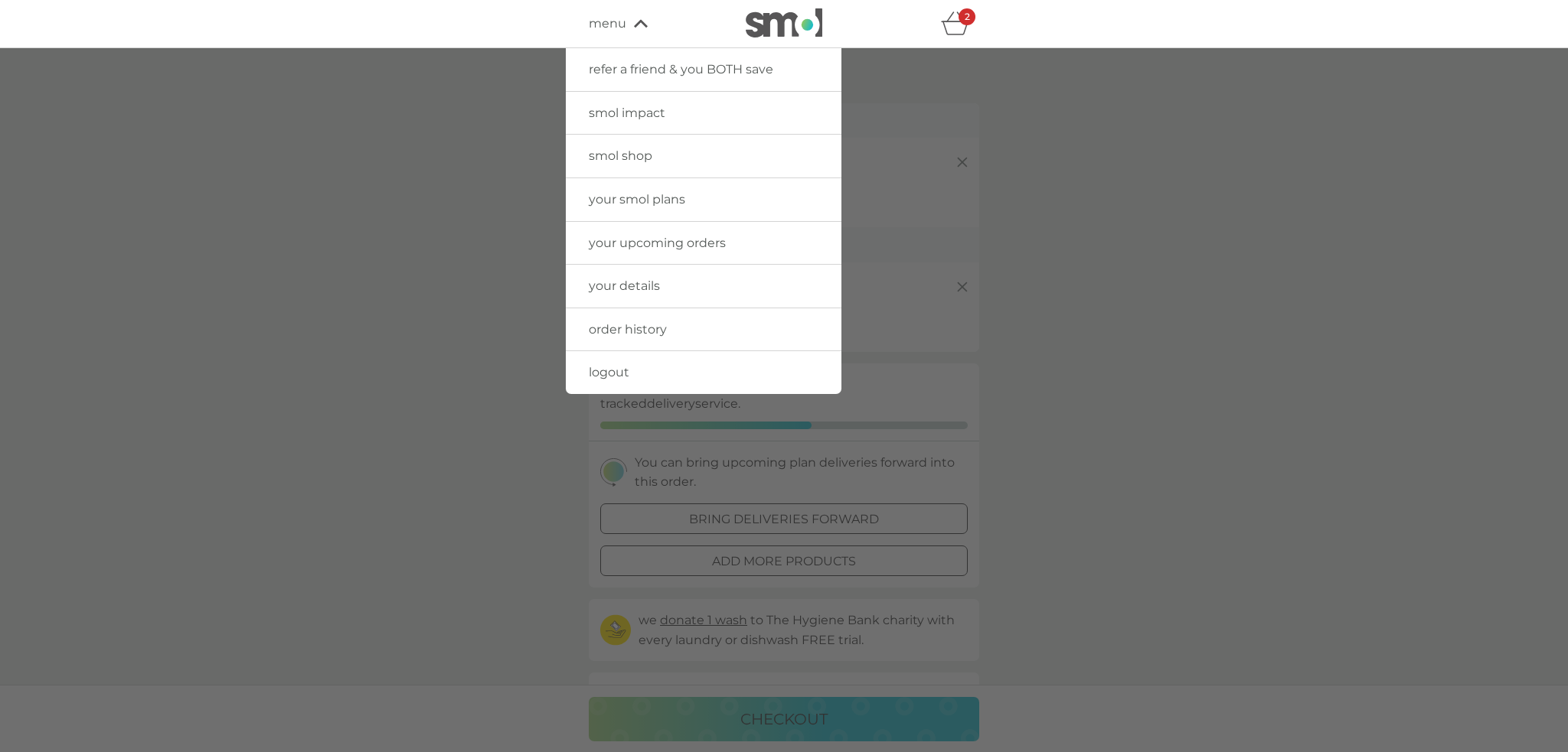
click at [649, 200] on span "your smol plans" at bounding box center [637, 198] width 96 height 15
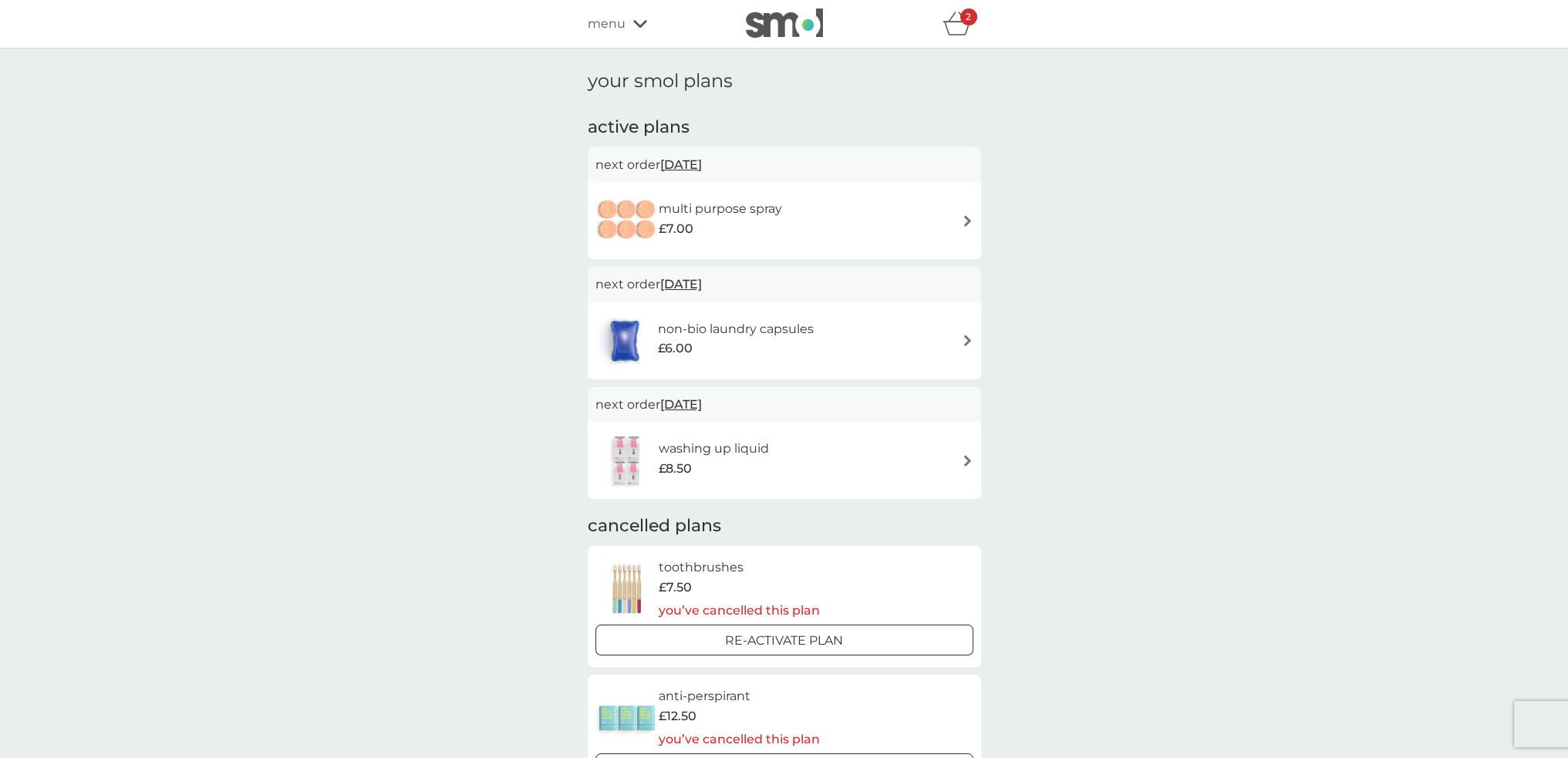
click at [836, 221] on div "multi purpose spray £7.00" at bounding box center [784, 220] width 378 height 54
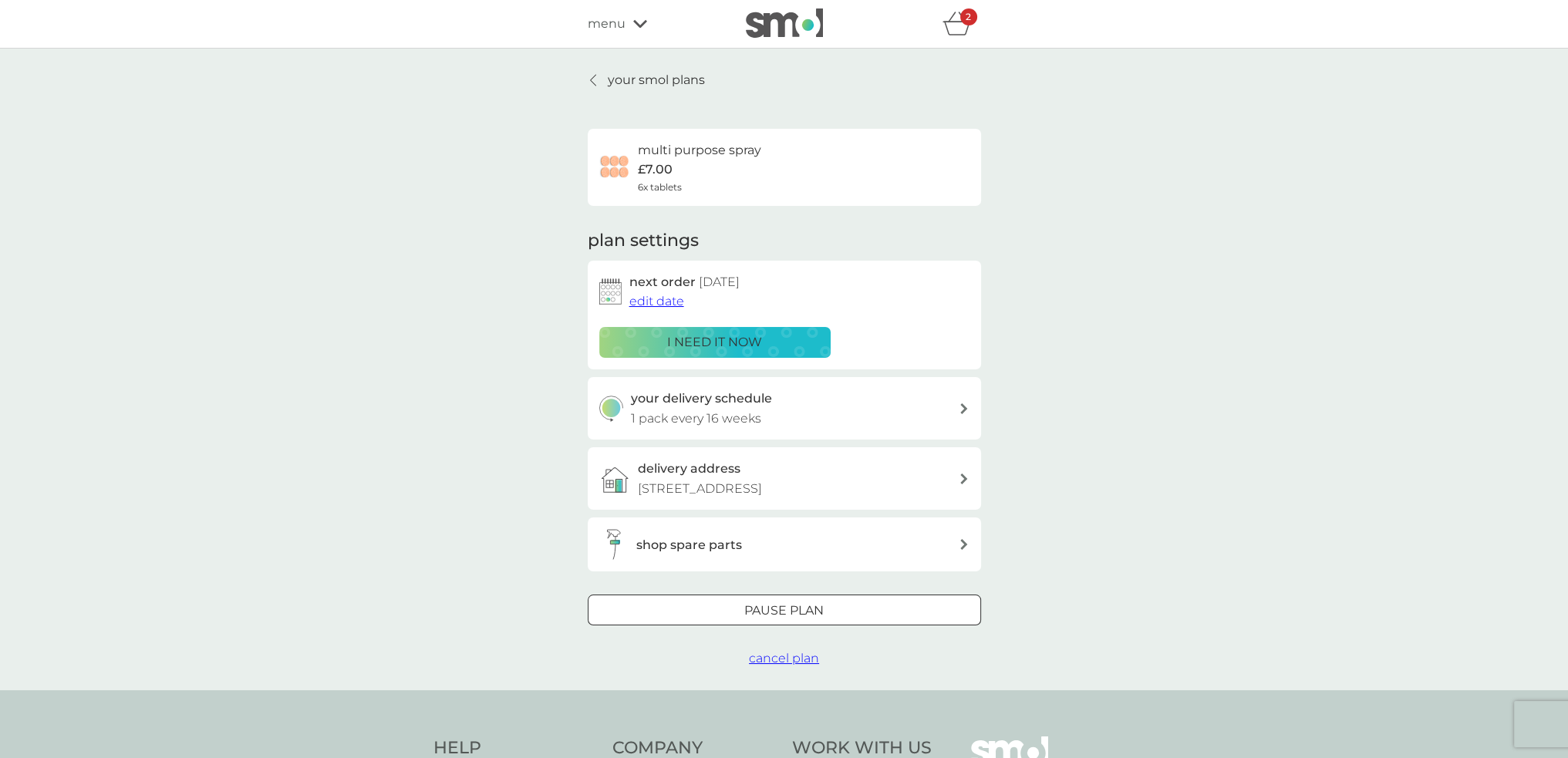
click at [801, 660] on span "cancel plan" at bounding box center [784, 658] width 71 height 15
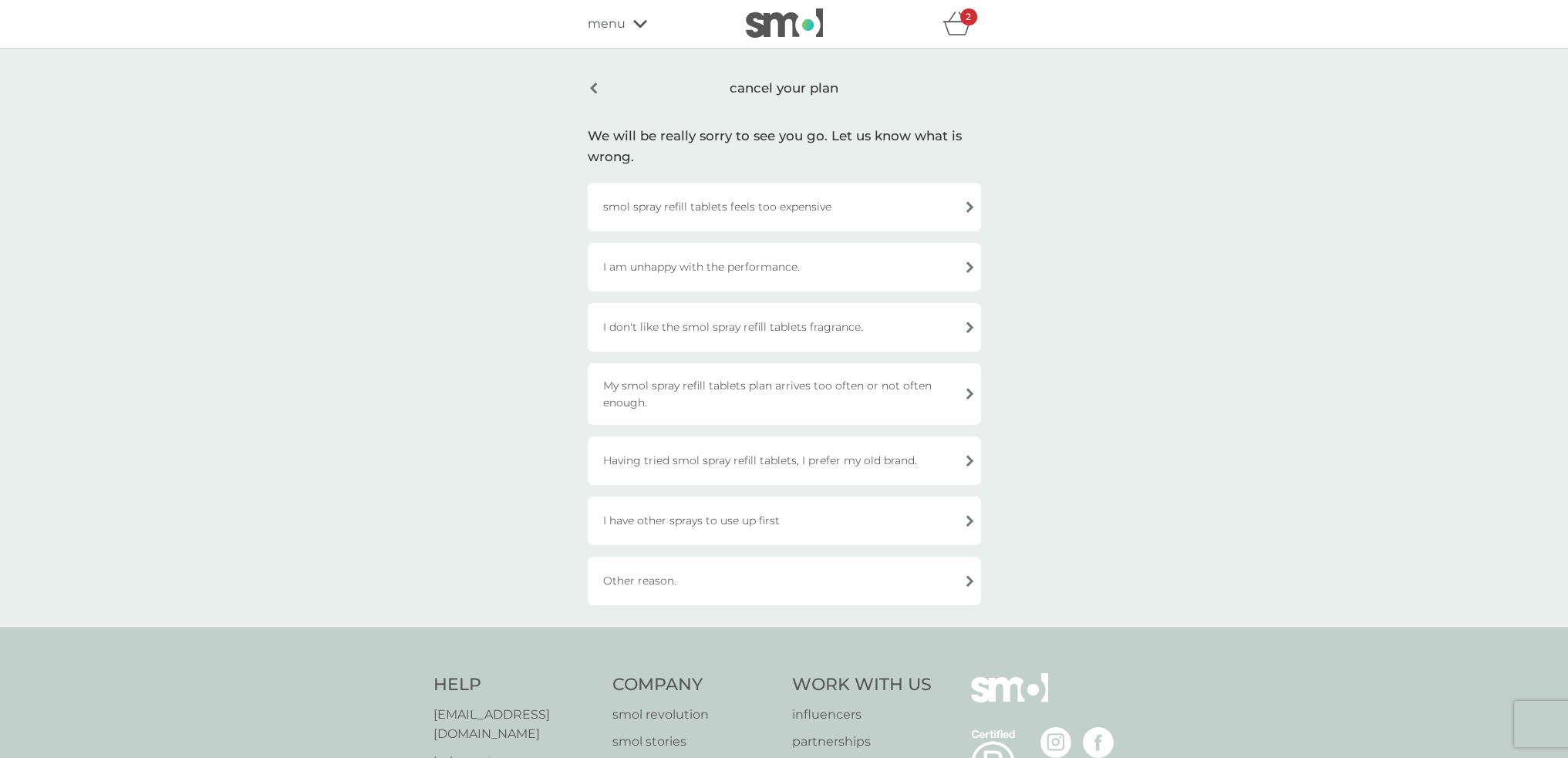
click at [695, 567] on div "Other reason." at bounding box center [784, 581] width 393 height 49
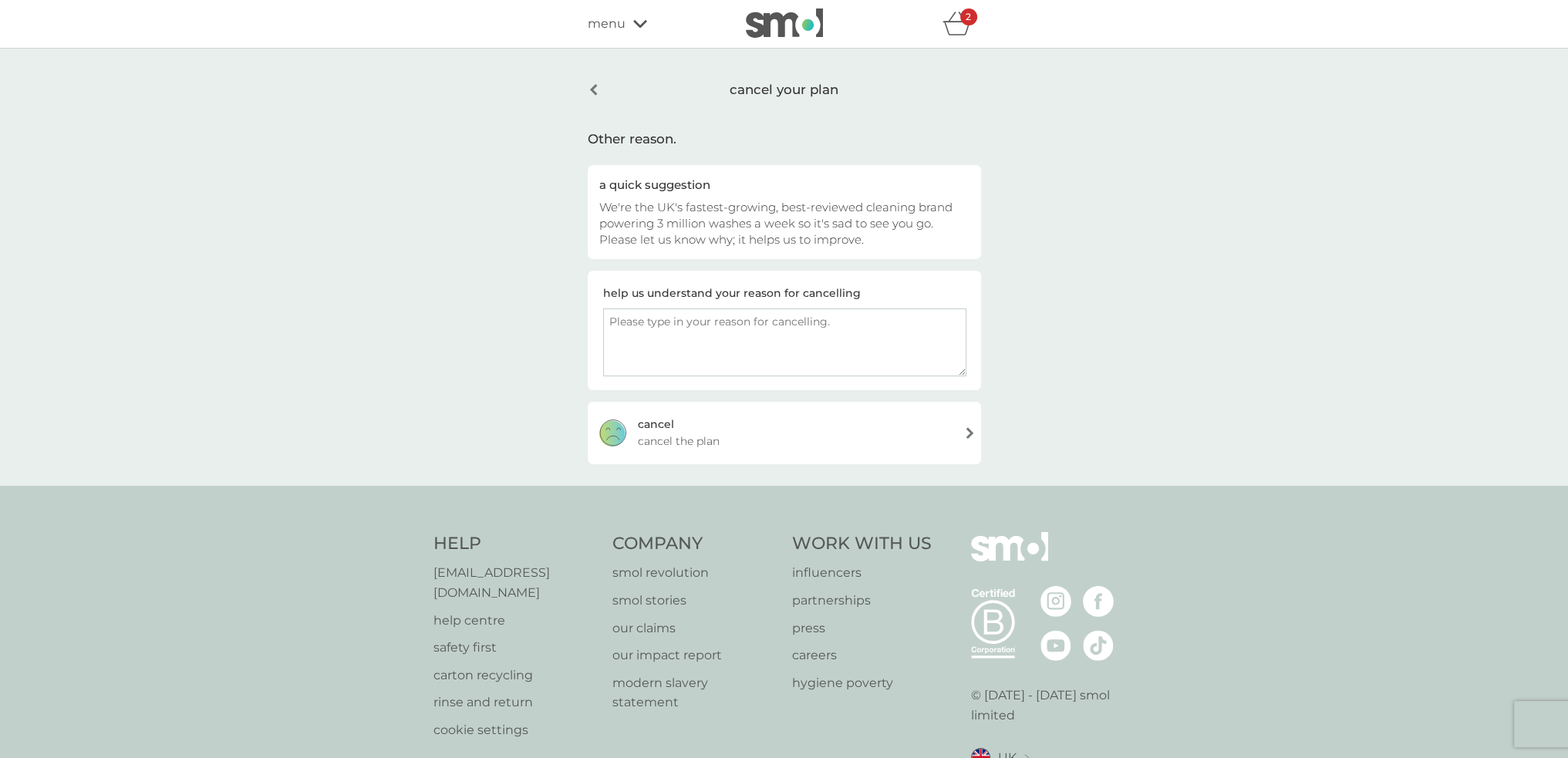
click at [749, 430] on div "[PERSON_NAME] the plan" at bounding box center [784, 432] width 393 height 62
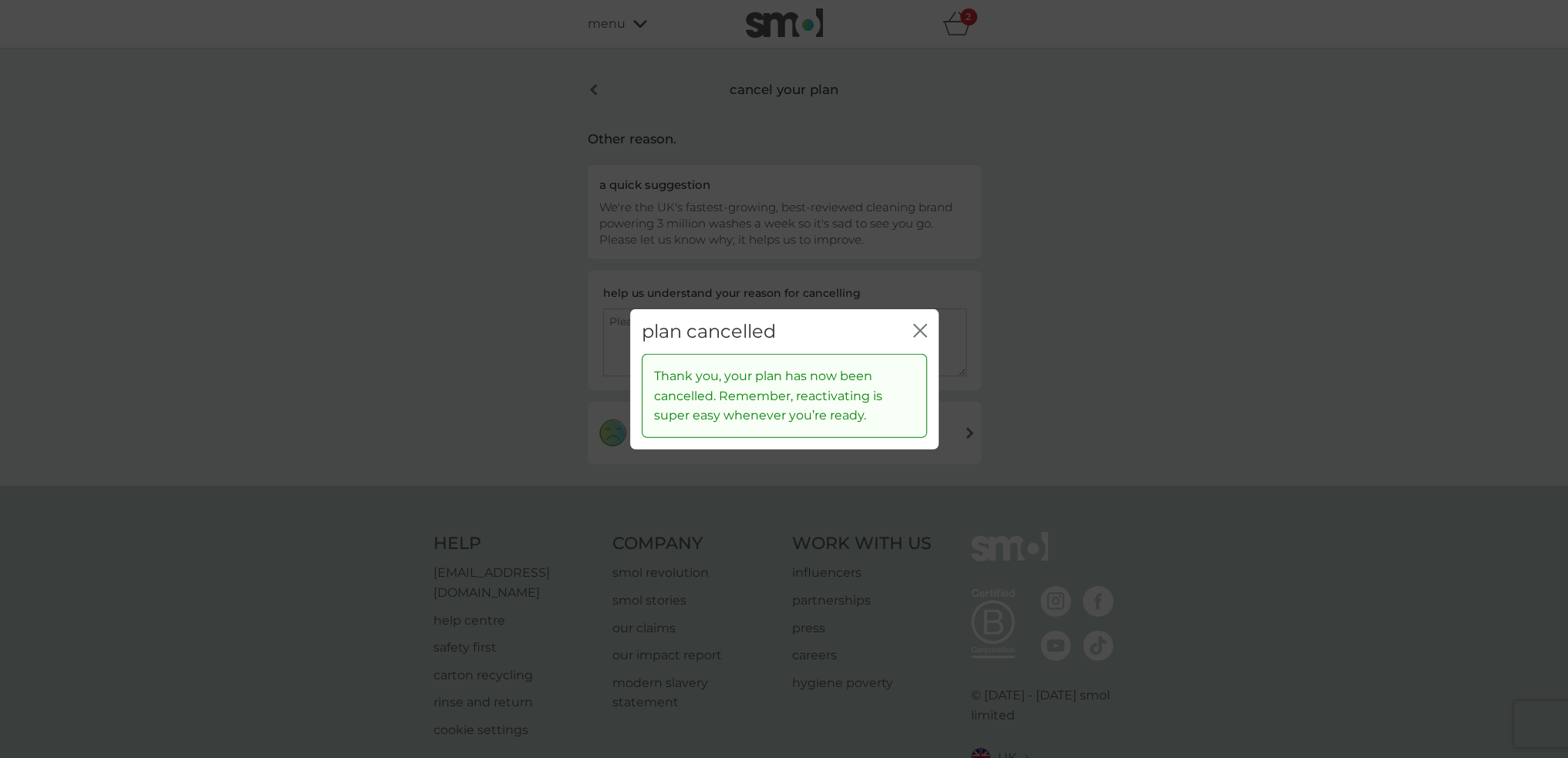
click at [926, 335] on icon "close" at bounding box center [923, 329] width 6 height 13
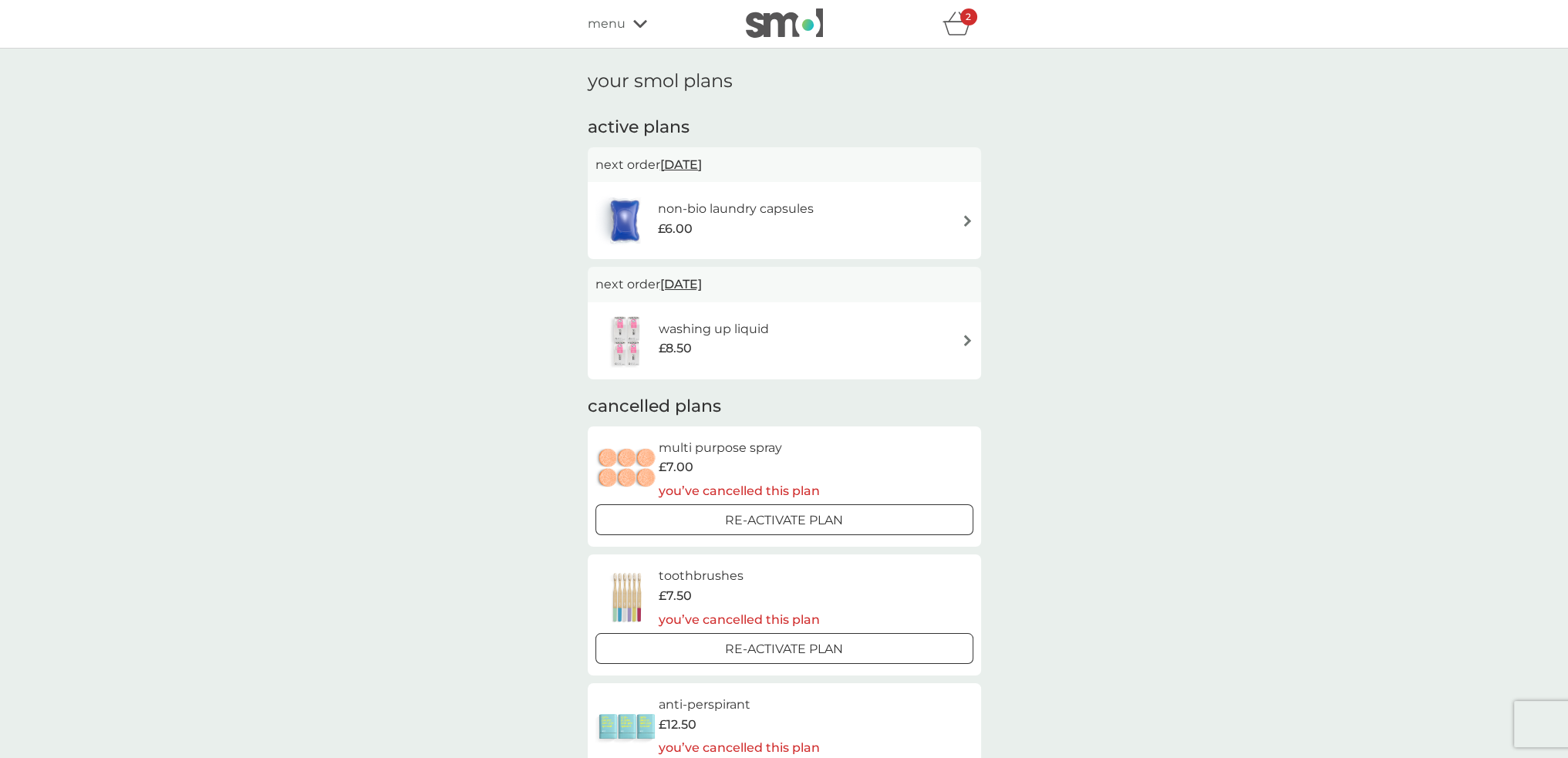
click at [617, 20] on span "menu" at bounding box center [606, 24] width 38 height 20
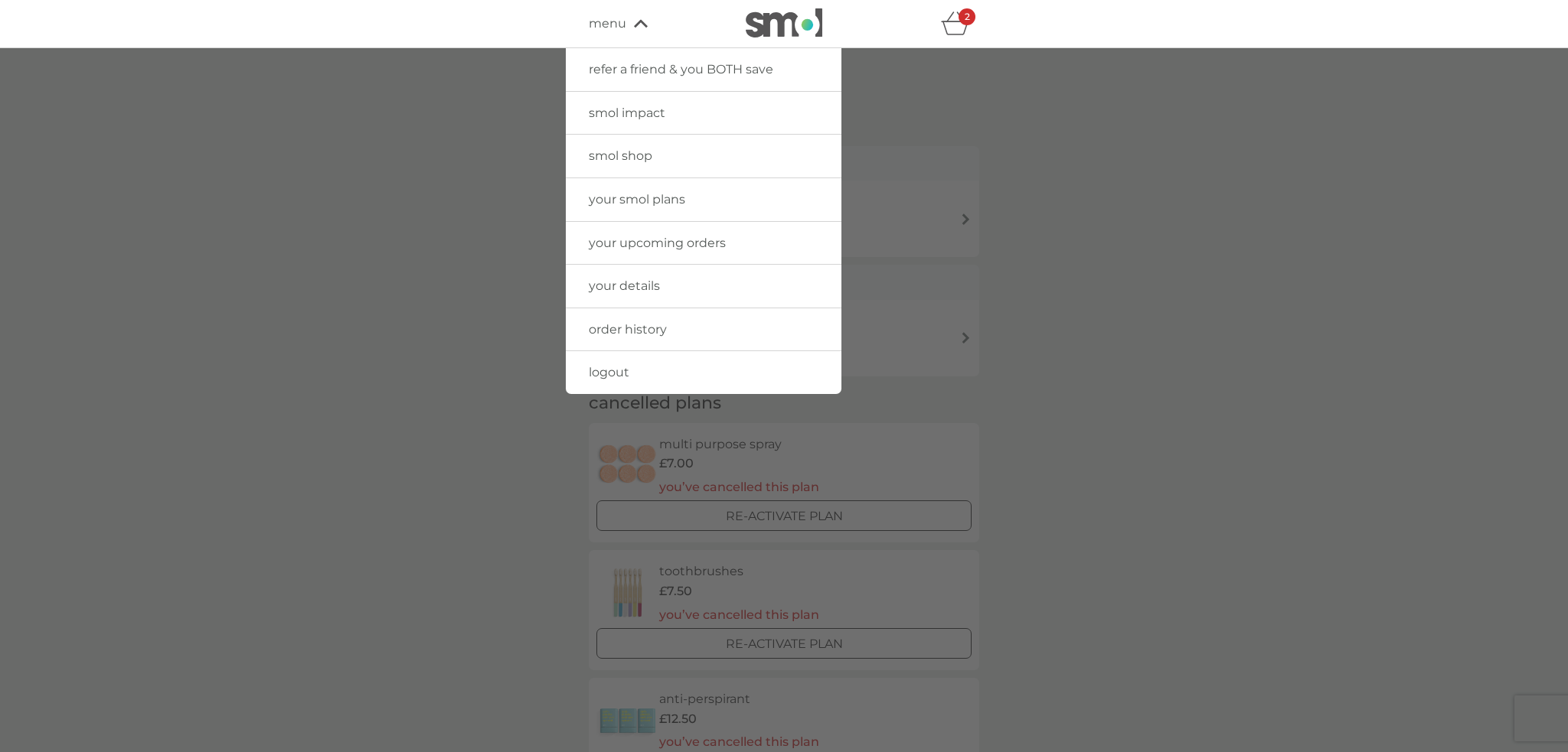
click at [622, 201] on span "your smol plans" at bounding box center [637, 198] width 96 height 15
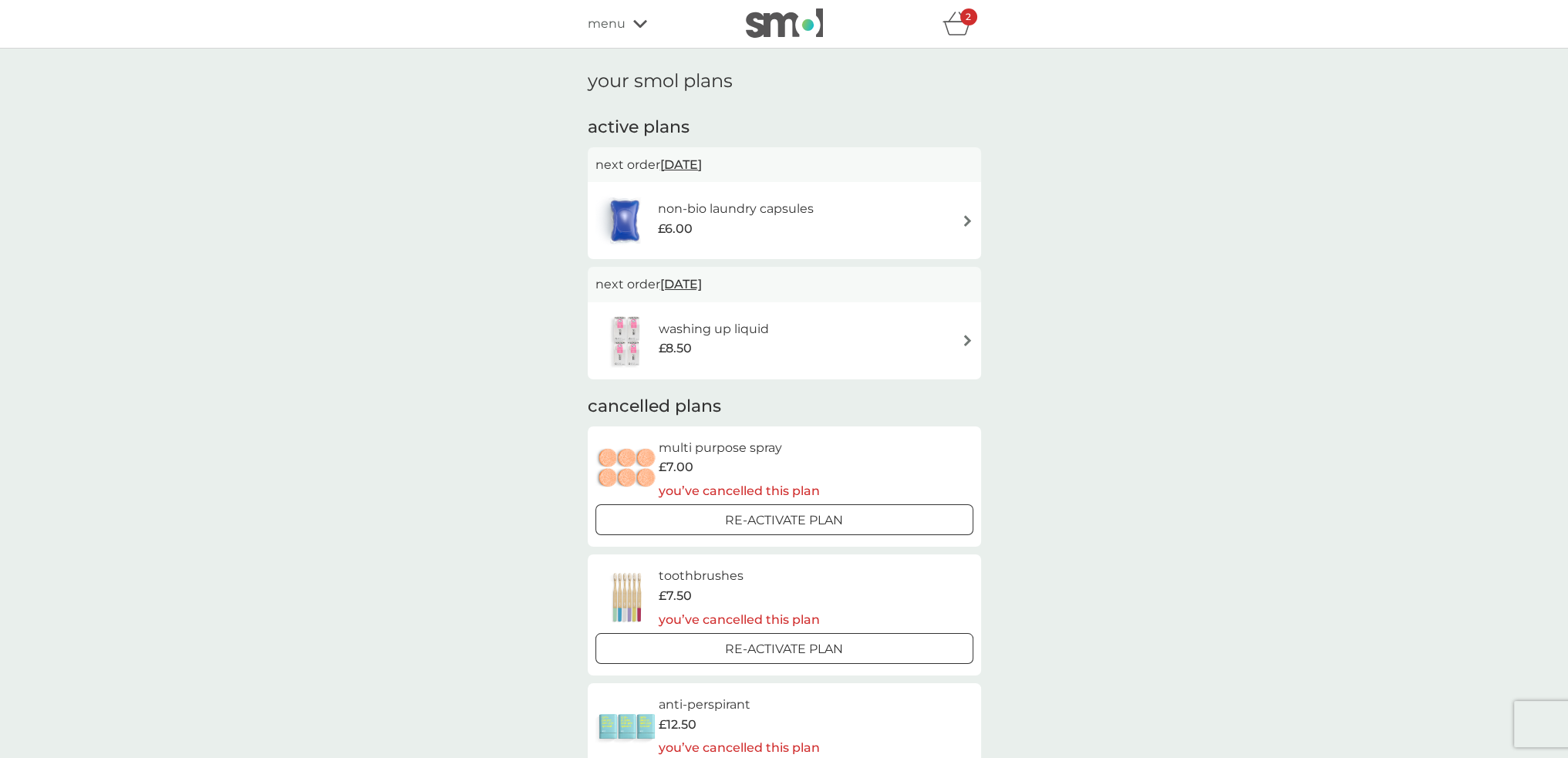
click at [807, 345] on div "washing up liquid £8.50" at bounding box center [784, 340] width 378 height 54
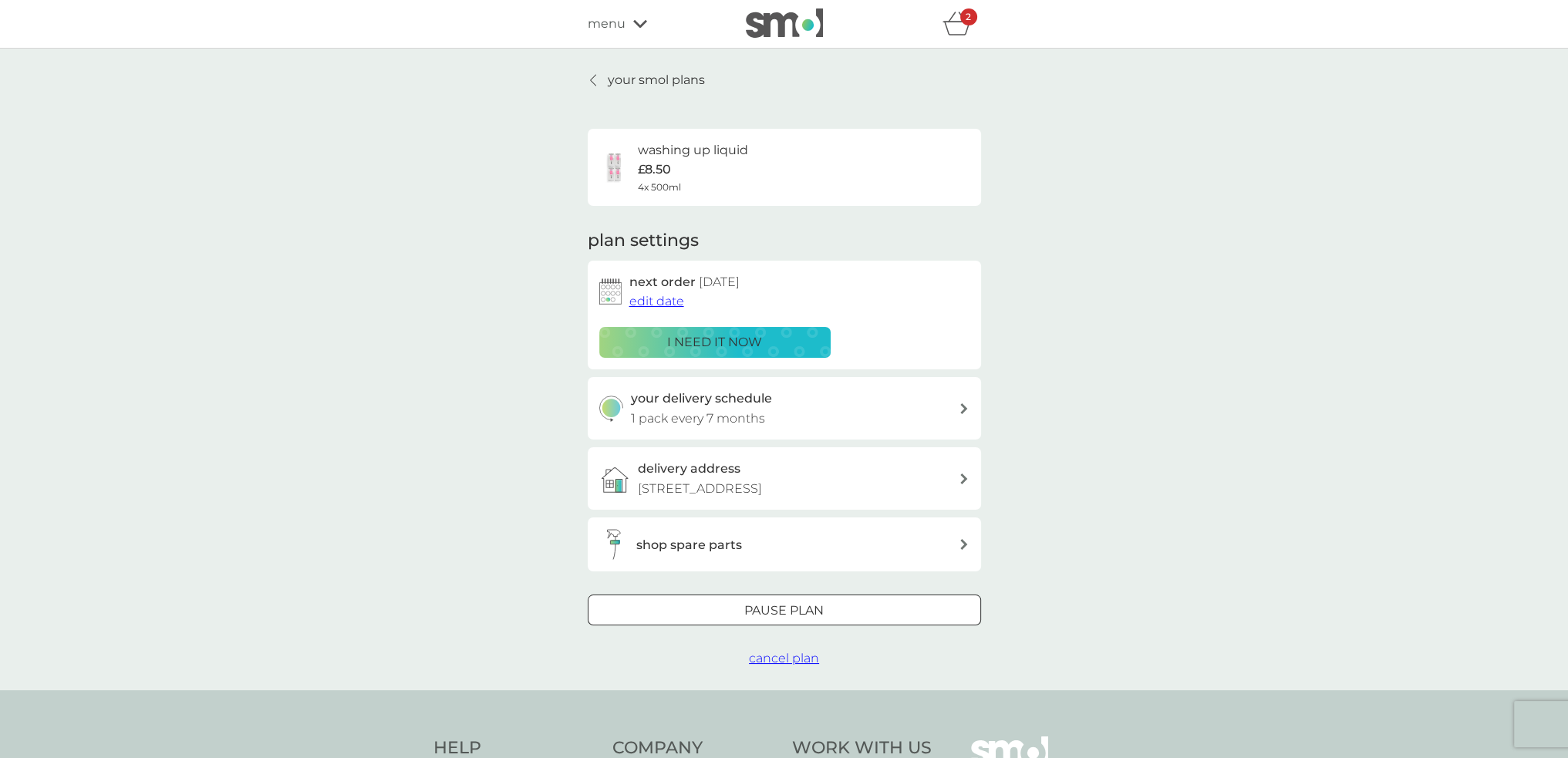
click at [796, 656] on span "cancel plan" at bounding box center [784, 658] width 71 height 15
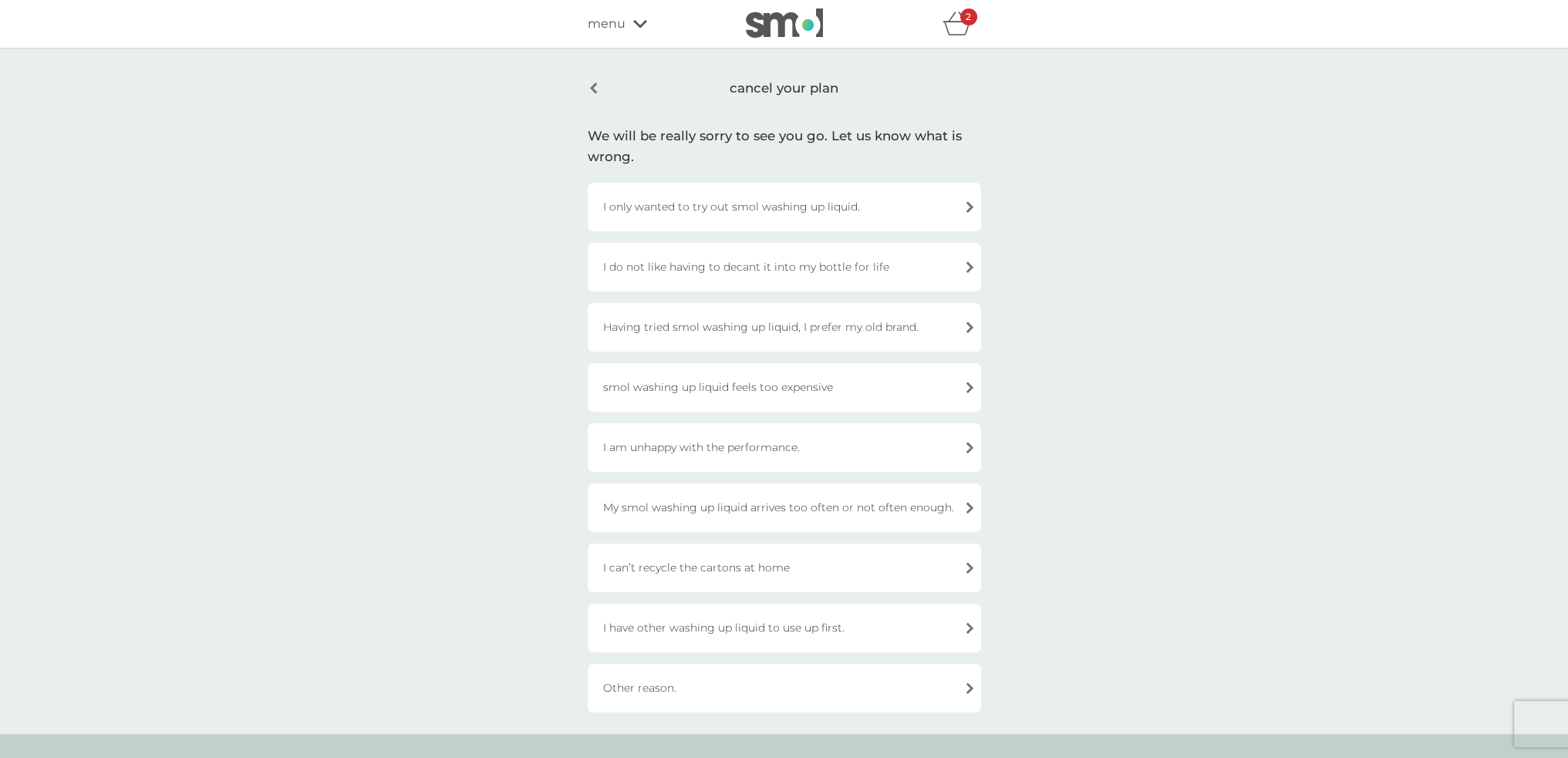
scroll to position [77, 0]
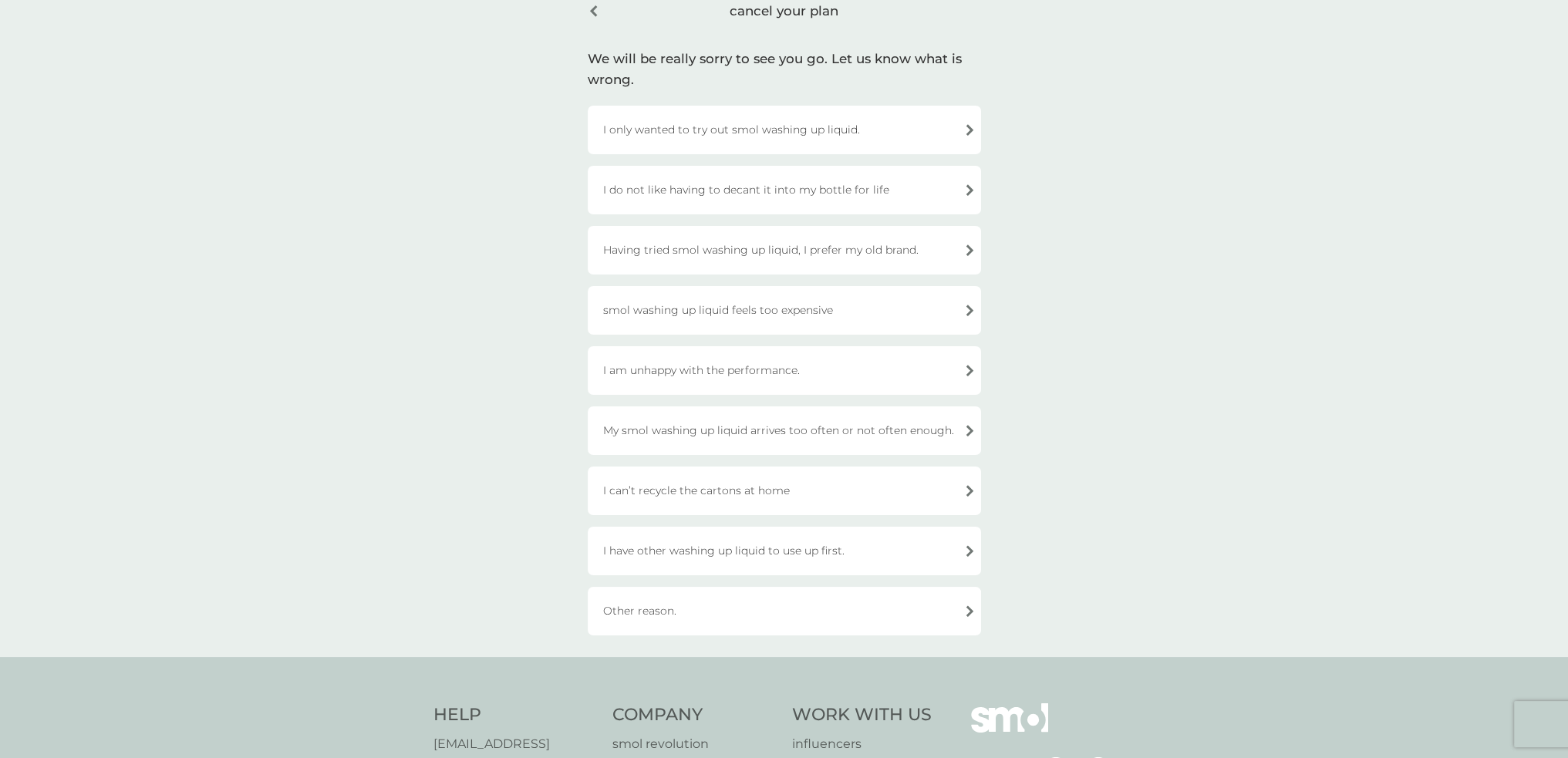
click at [694, 615] on div "Other reason." at bounding box center [784, 612] width 393 height 49
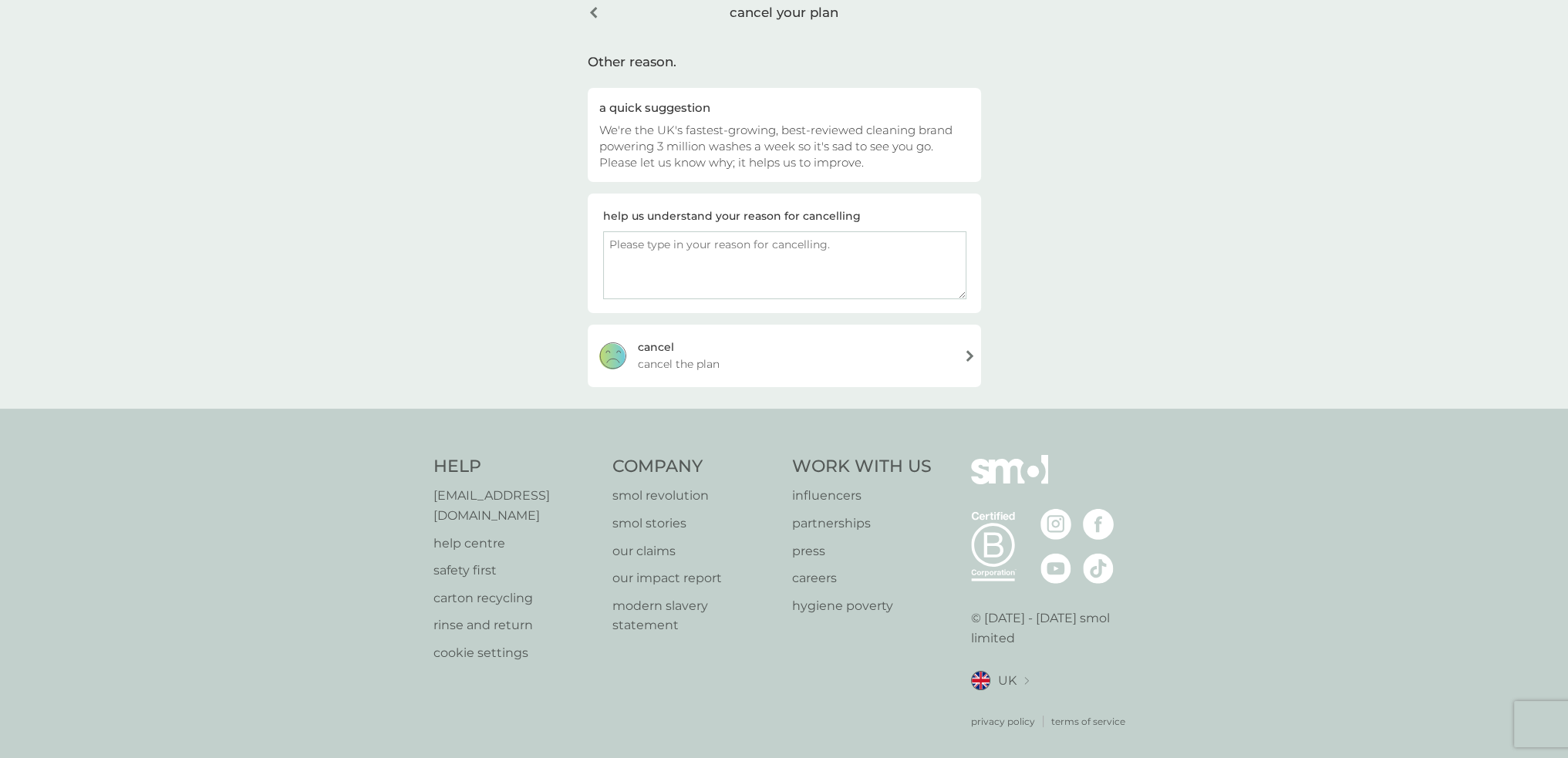
scroll to position [71, 0]
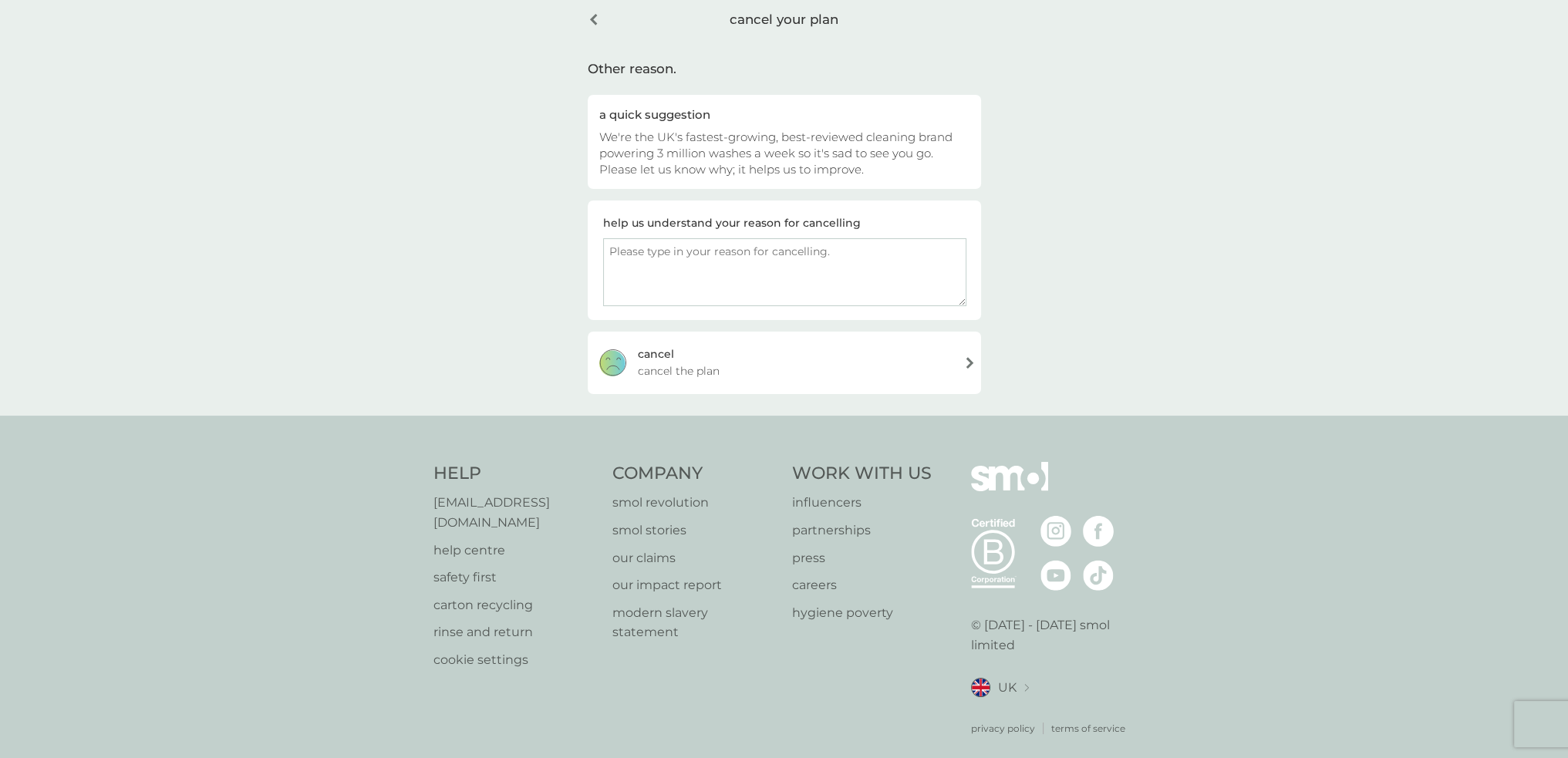
click at [693, 352] on div "[PERSON_NAME] the plan" at bounding box center [784, 362] width 393 height 62
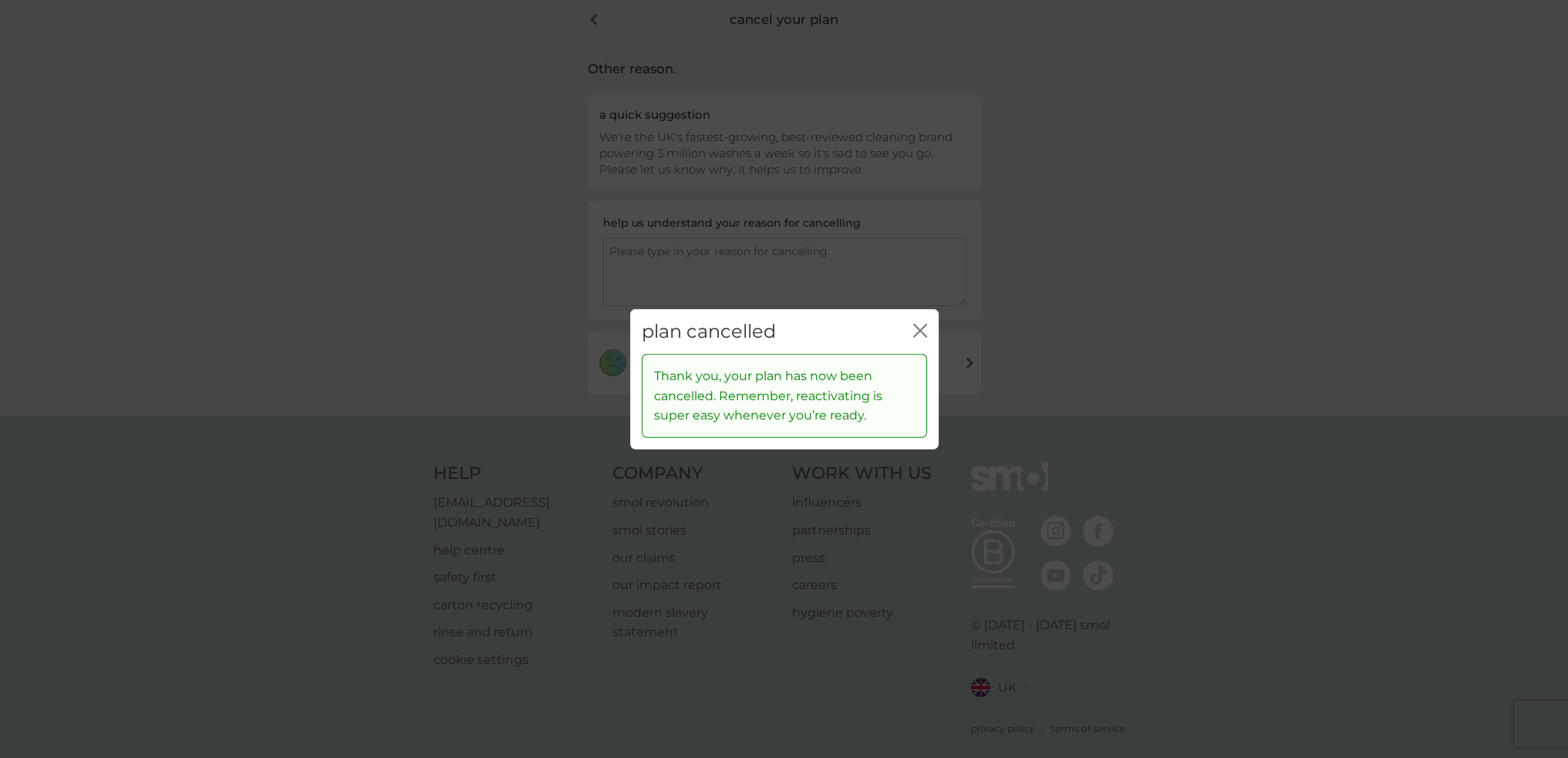
click at [922, 332] on icon "close" at bounding box center [923, 329] width 6 height 13
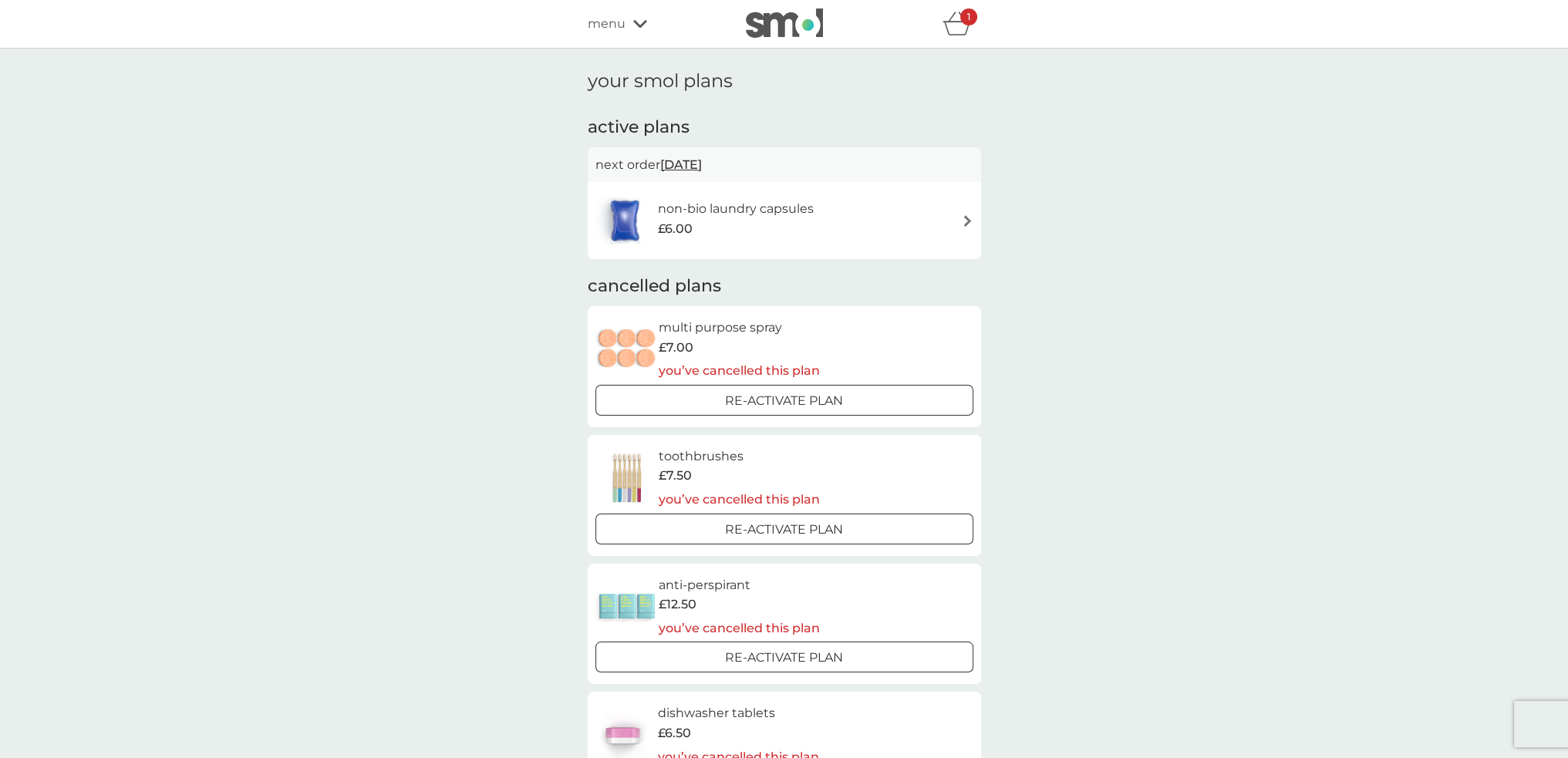
click at [692, 166] on span "[DATE]" at bounding box center [681, 165] width 41 height 30
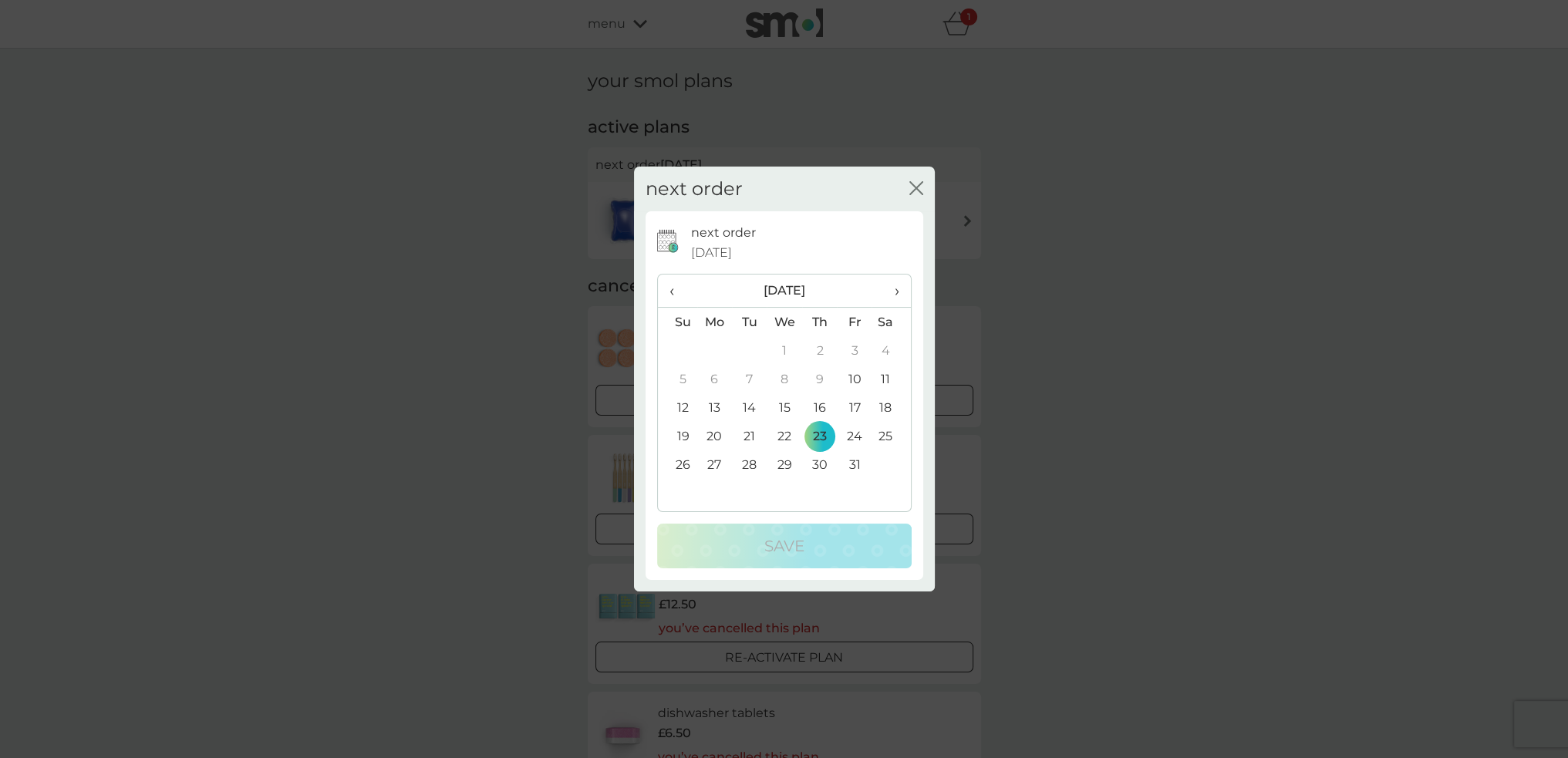
click at [822, 463] on td "30" at bounding box center [819, 464] width 34 height 28
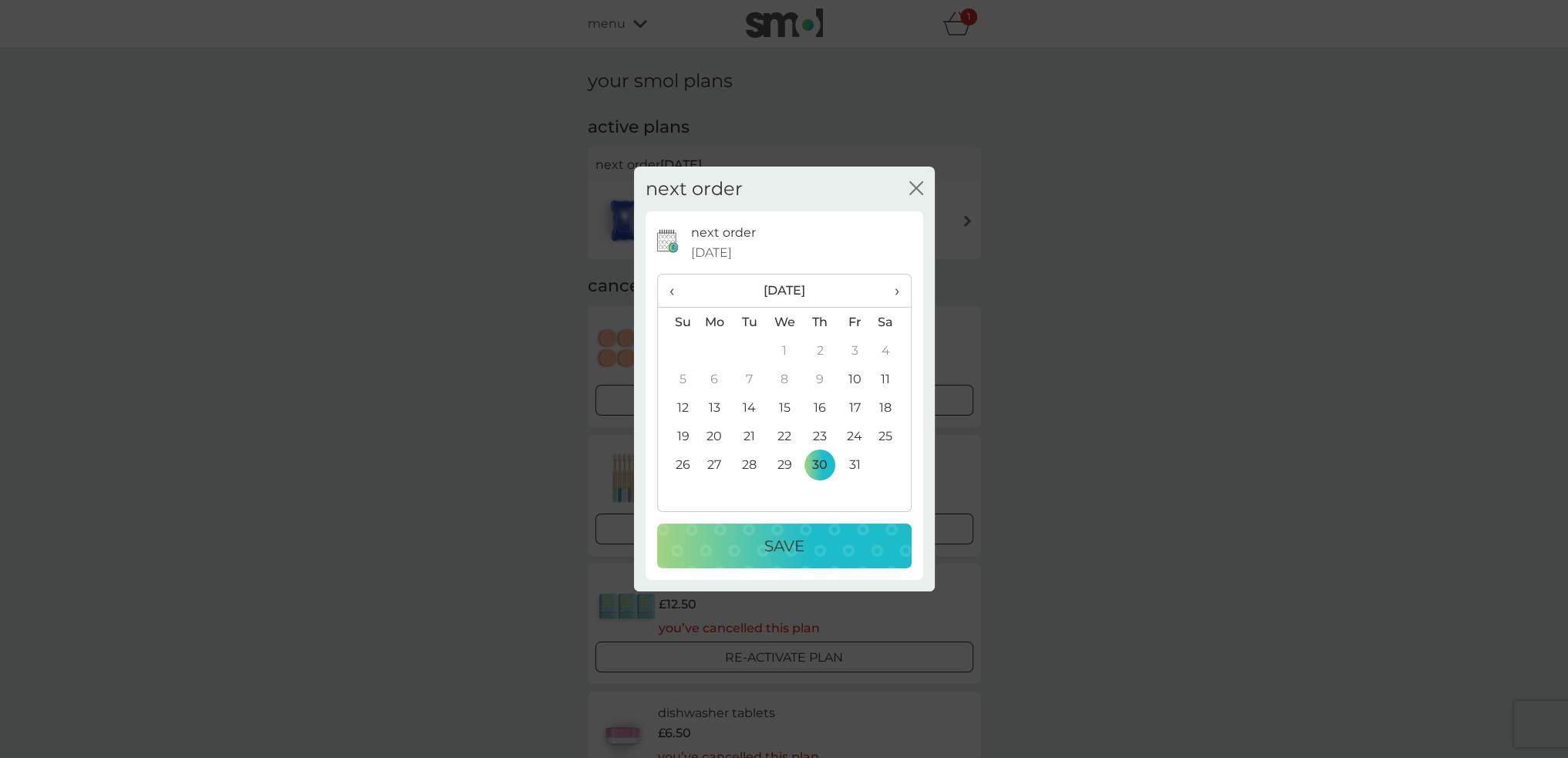
click at [899, 289] on th "›" at bounding box center [890, 291] width 38 height 33
click at [714, 381] on td "3" at bounding box center [715, 379] width 35 height 28
click at [786, 543] on p "Save" at bounding box center [784, 545] width 40 height 25
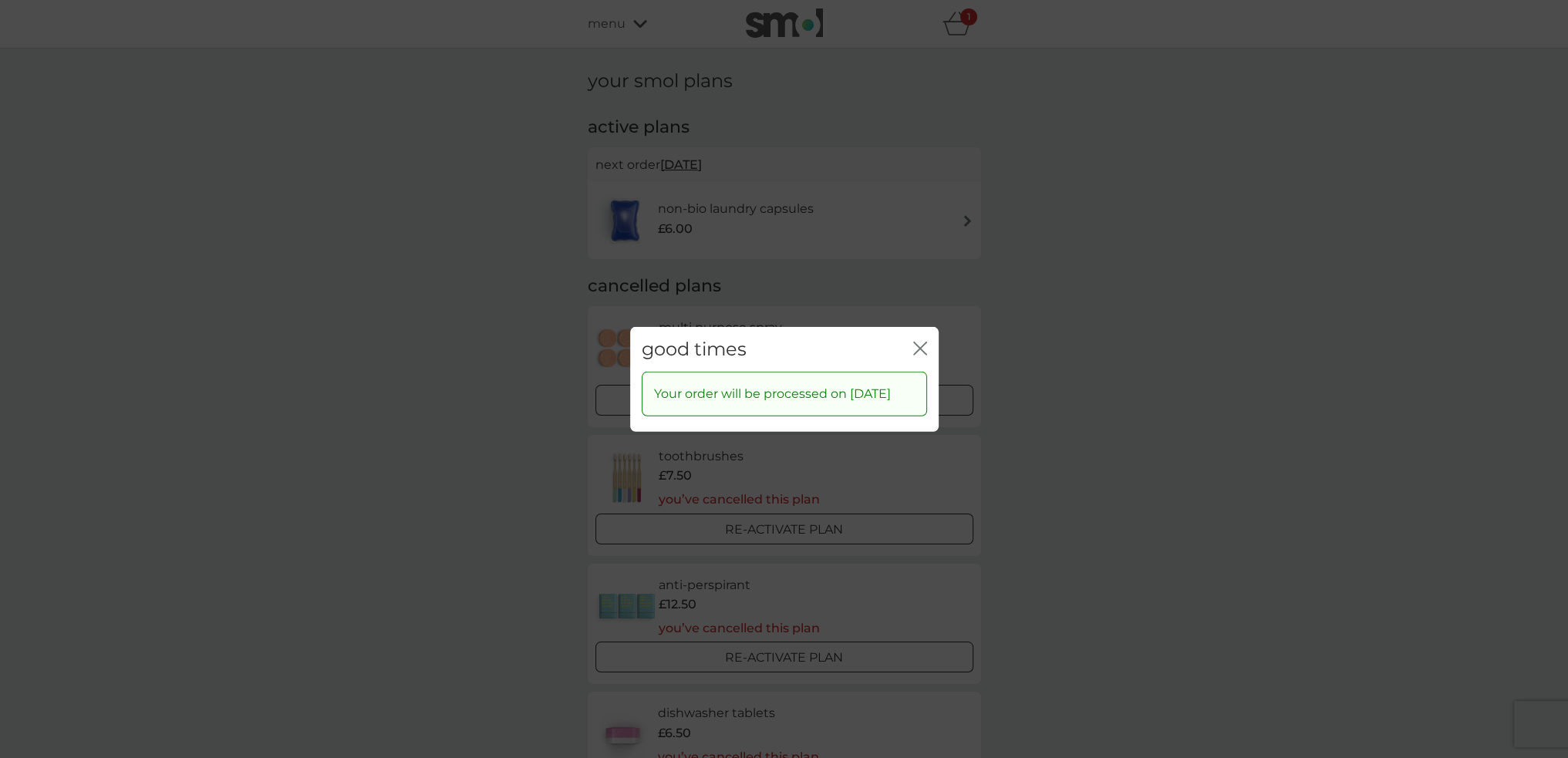
click at [925, 341] on icon "close" at bounding box center [920, 348] width 14 height 14
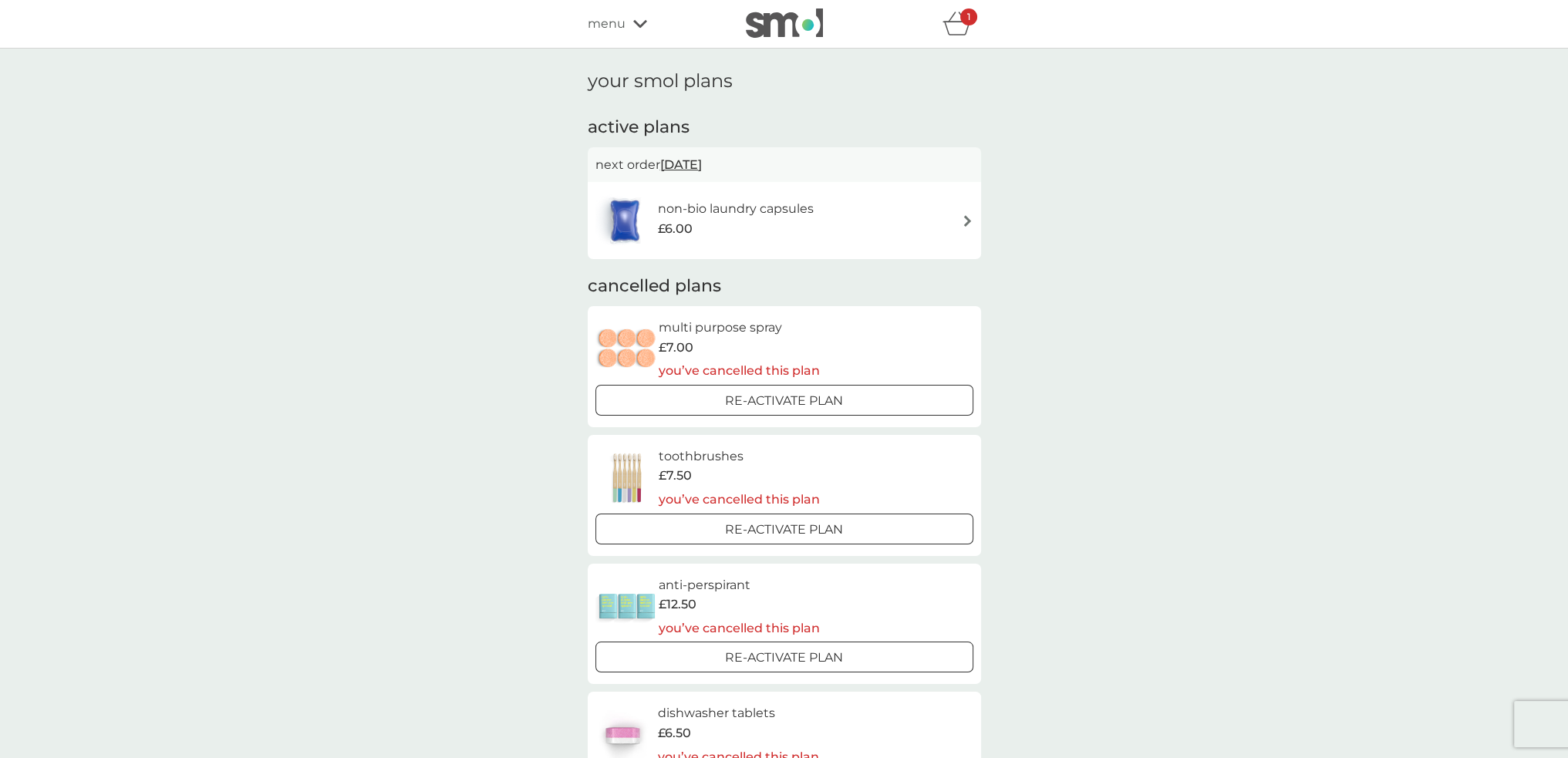
click at [603, 22] on span "menu" at bounding box center [606, 24] width 38 height 20
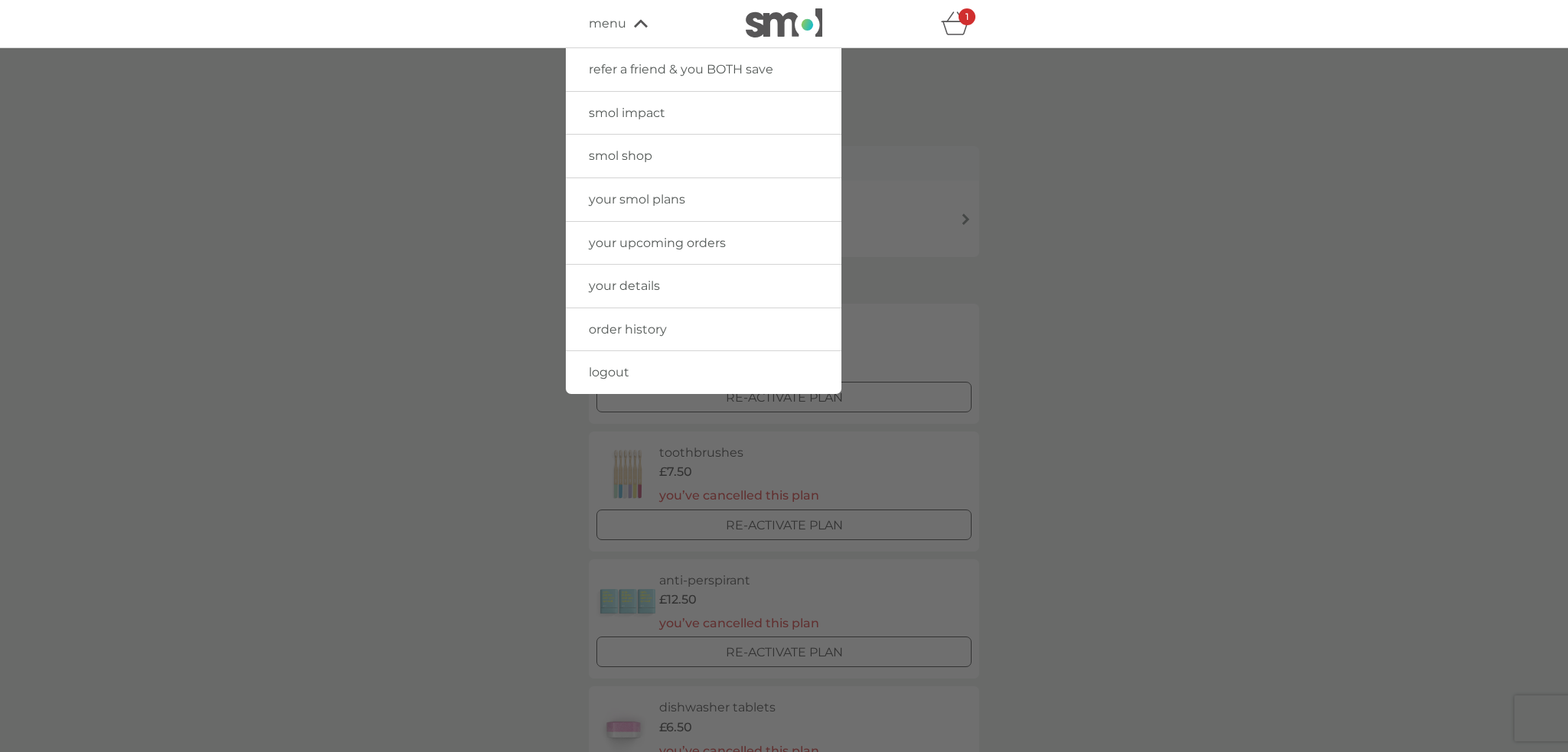
click at [962, 23] on div "1" at bounding box center [966, 17] width 17 height 17
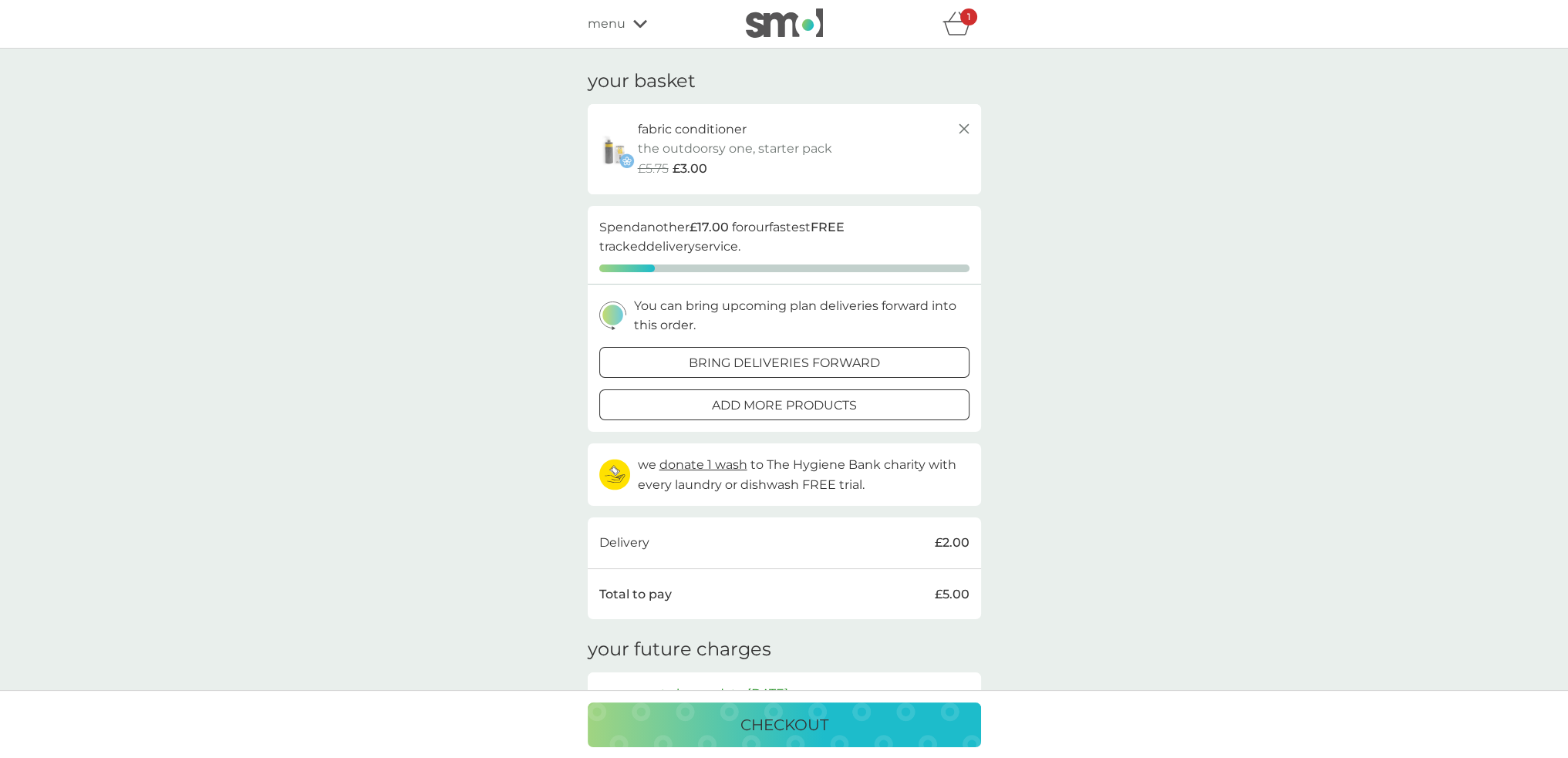
click at [966, 128] on icon at bounding box center [964, 128] width 19 height 19
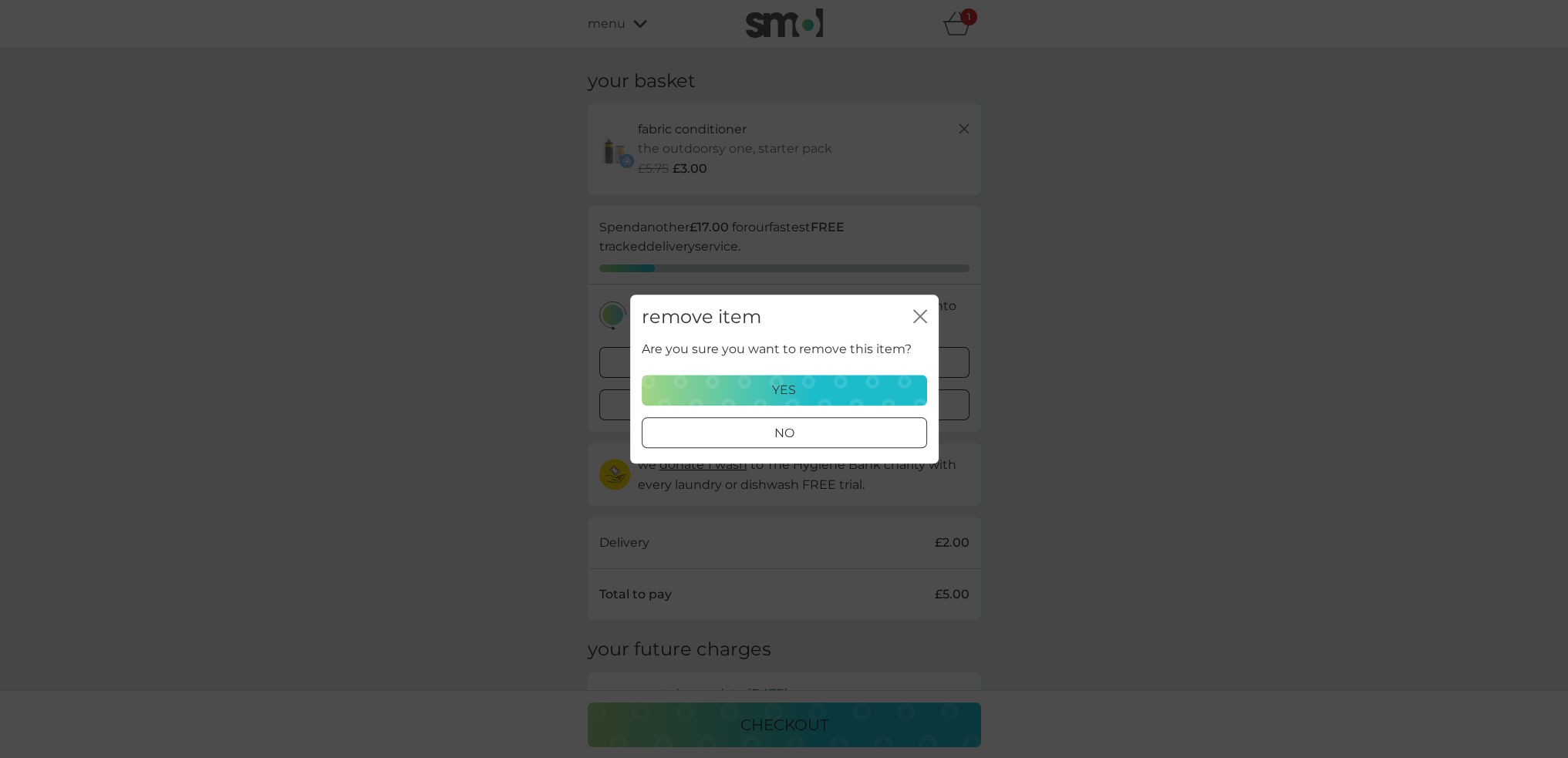
click at [792, 388] on p "yes" at bounding box center [784, 390] width 24 height 20
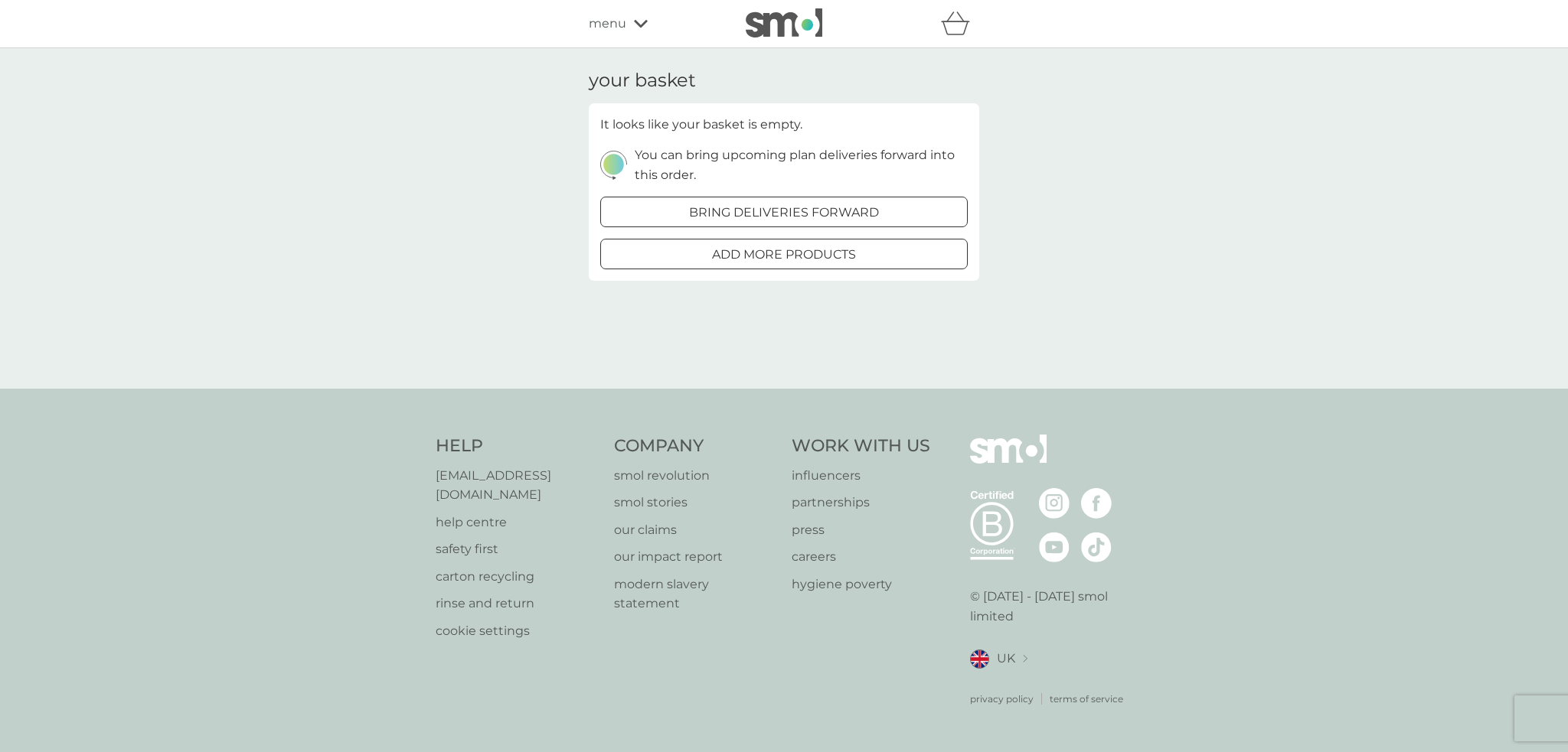
click at [610, 19] on span "menu" at bounding box center [607, 23] width 38 height 19
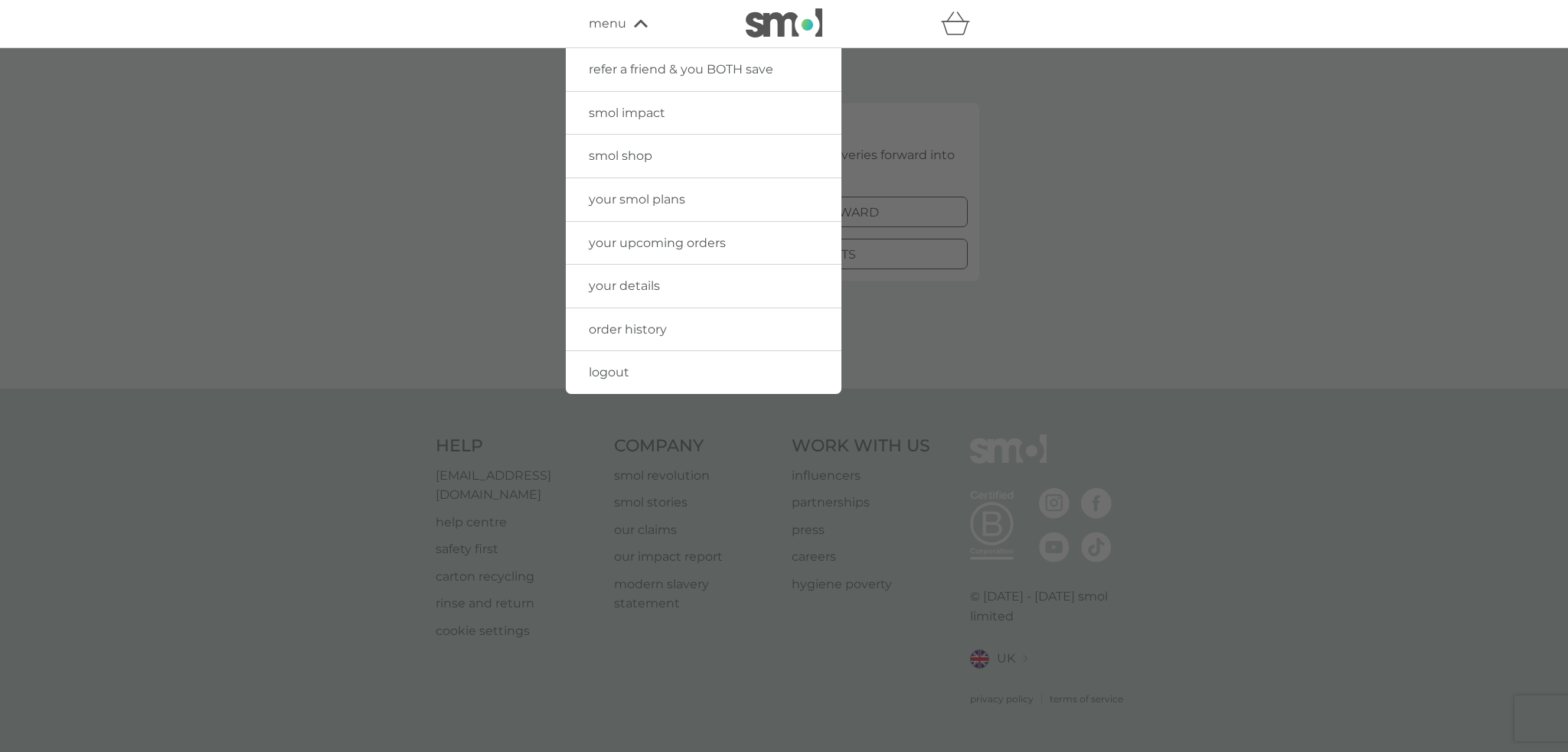
click at [635, 197] on span "your smol plans" at bounding box center [637, 198] width 96 height 15
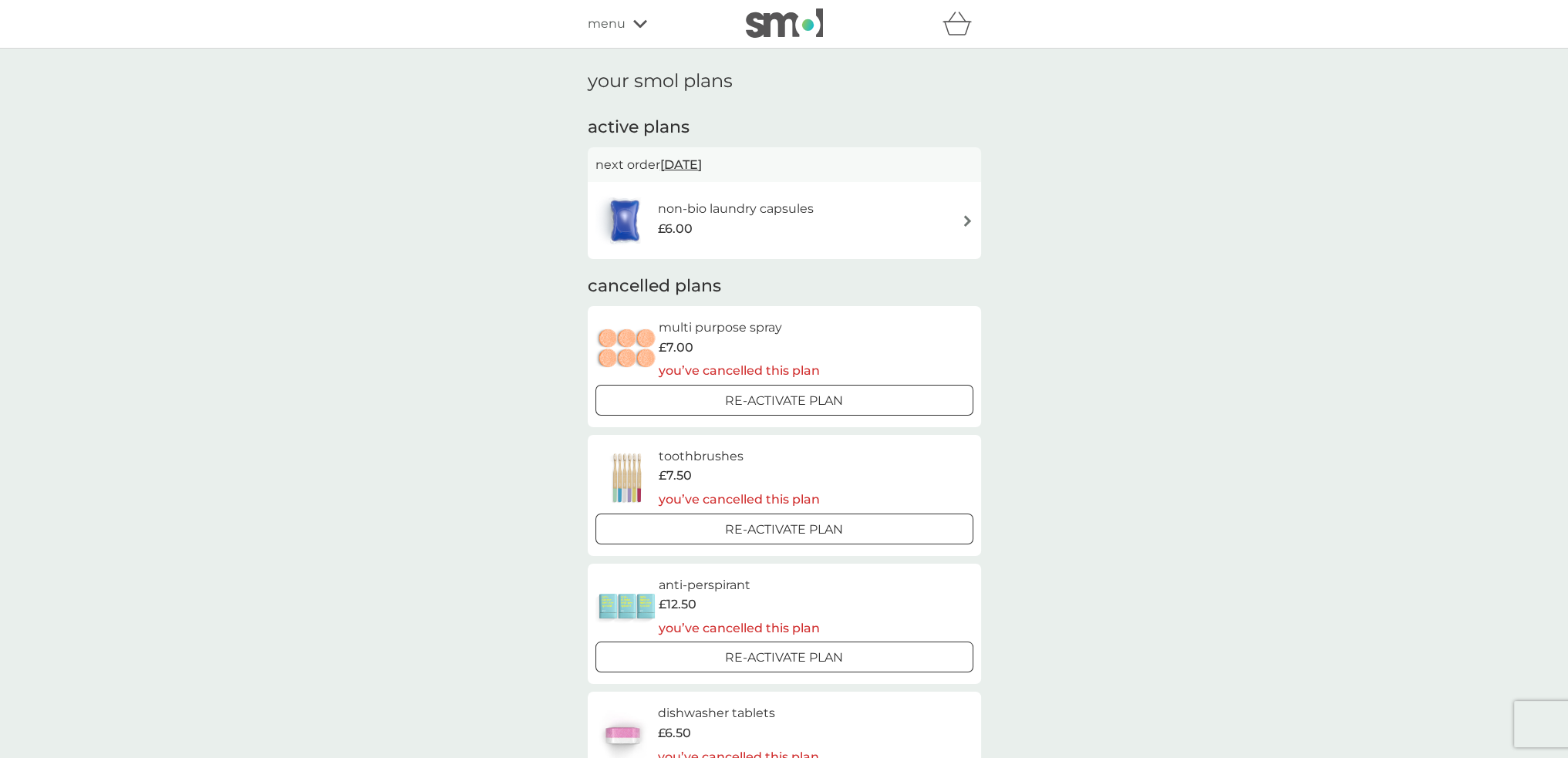
click at [604, 25] on span "menu" at bounding box center [606, 24] width 38 height 20
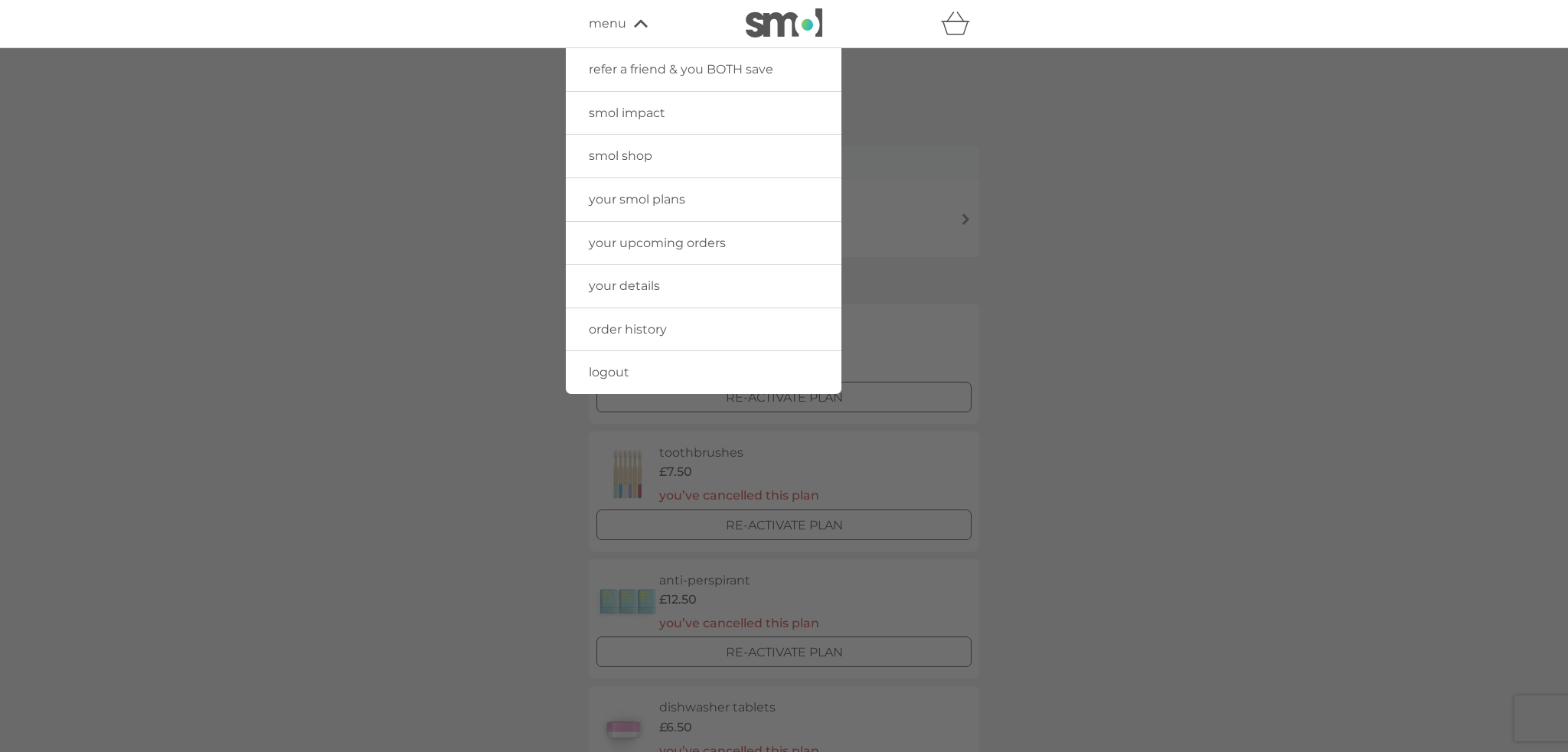
drag, startPoint x: 620, startPoint y: 153, endPoint x: 511, endPoint y: 236, distance: 137.0
click at [620, 153] on span "smol shop" at bounding box center [620, 156] width 63 height 15
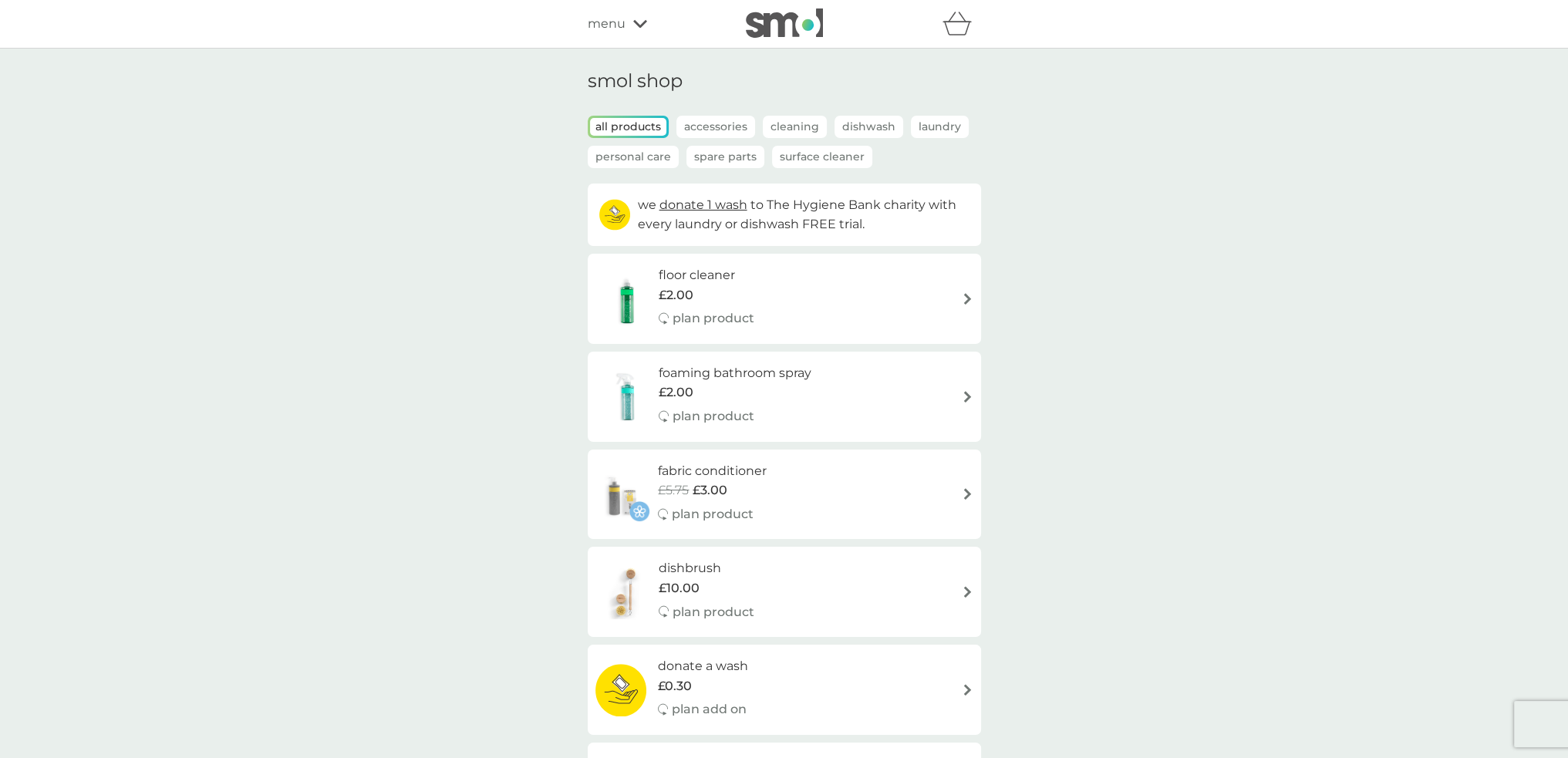
click at [612, 21] on span "menu" at bounding box center [606, 24] width 38 height 20
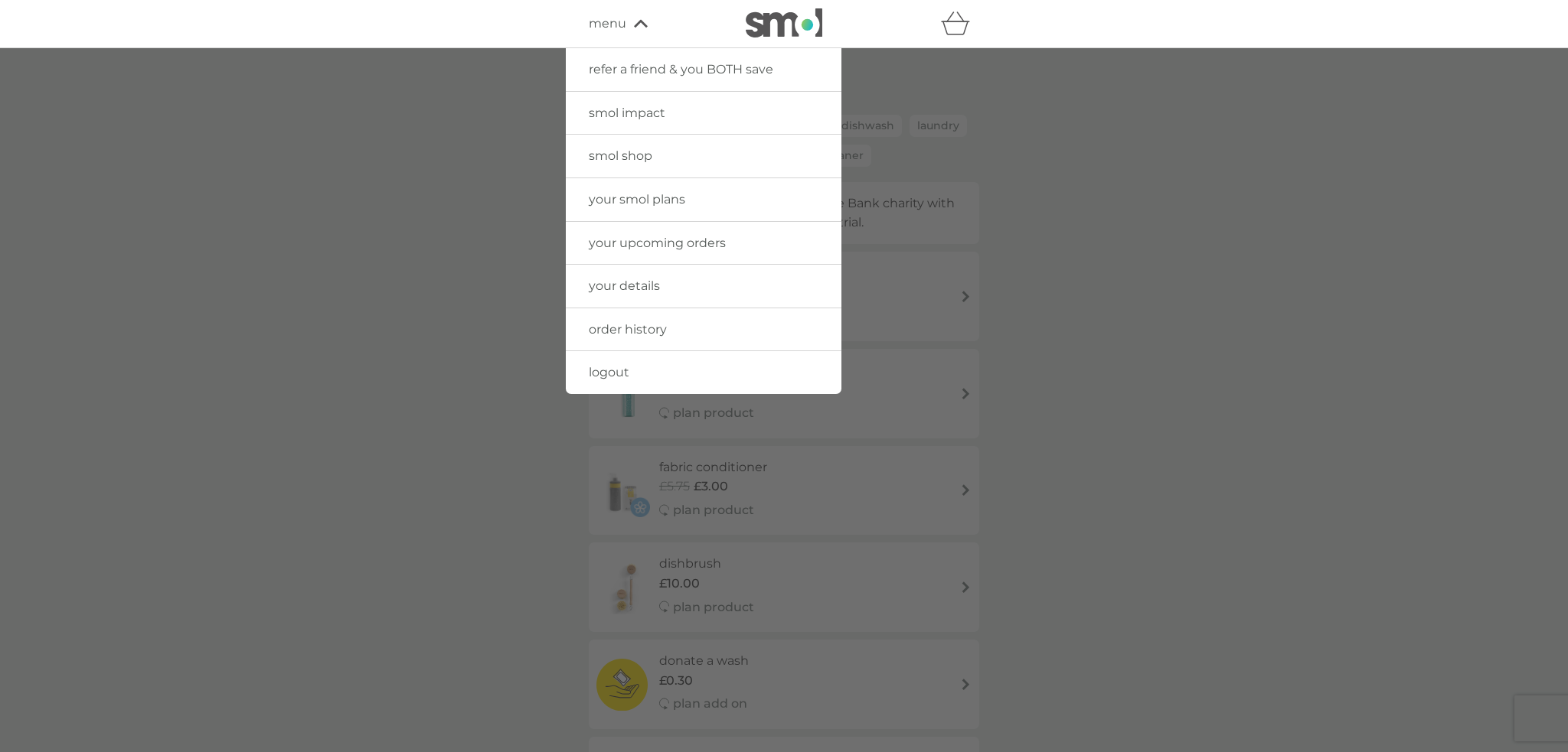
drag, startPoint x: 626, startPoint y: 196, endPoint x: 562, endPoint y: 196, distance: 64.0
click at [626, 196] on span "your smol plans" at bounding box center [637, 198] width 96 height 15
